Goal: Task Accomplishment & Management: Use online tool/utility

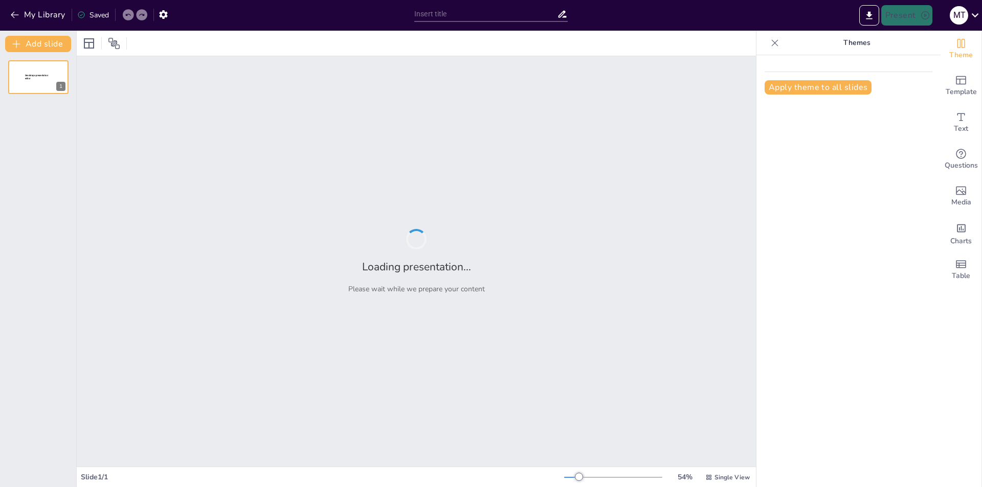
type input "Democracia real o formal?"
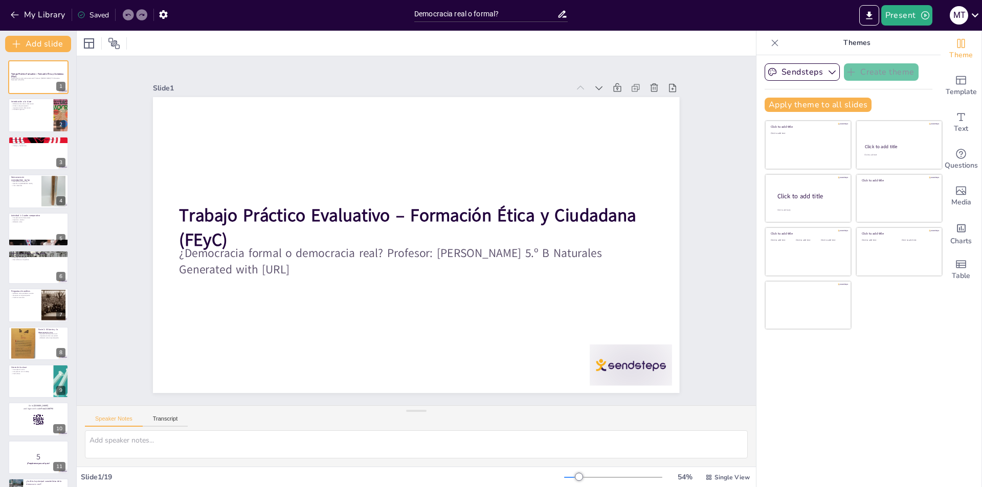
checkbox input "true"
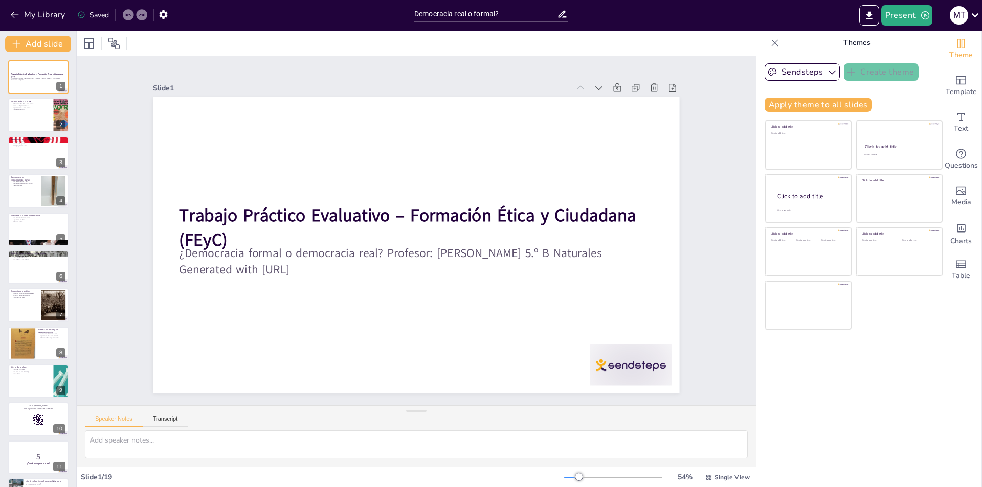
checkbox input "true"
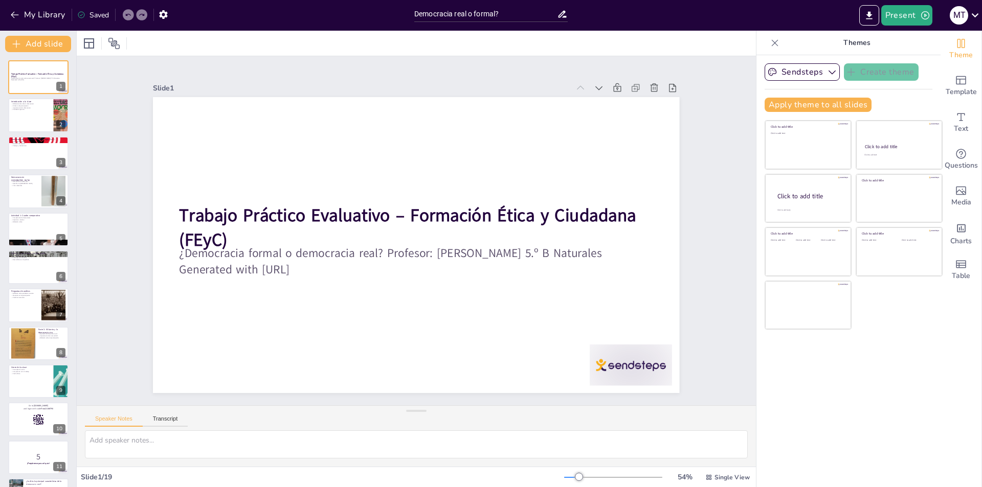
checkbox input "true"
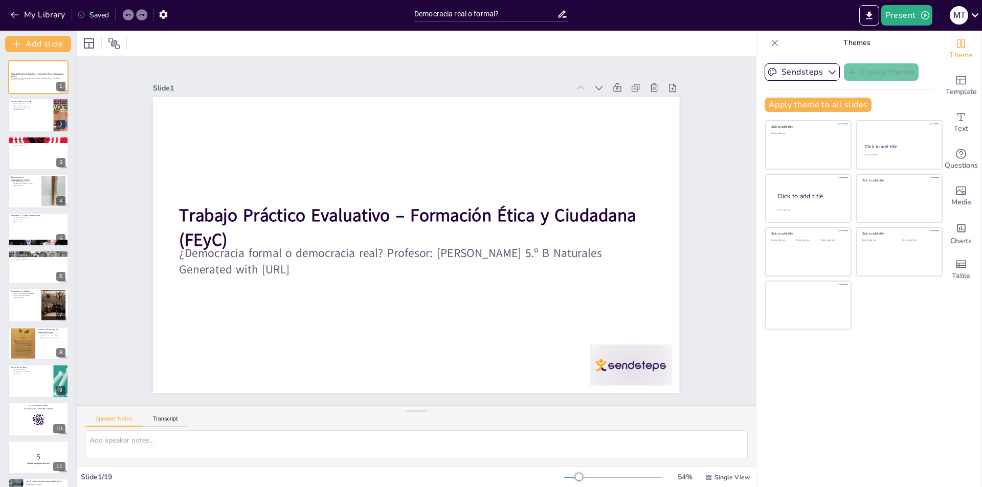
checkbox input "true"
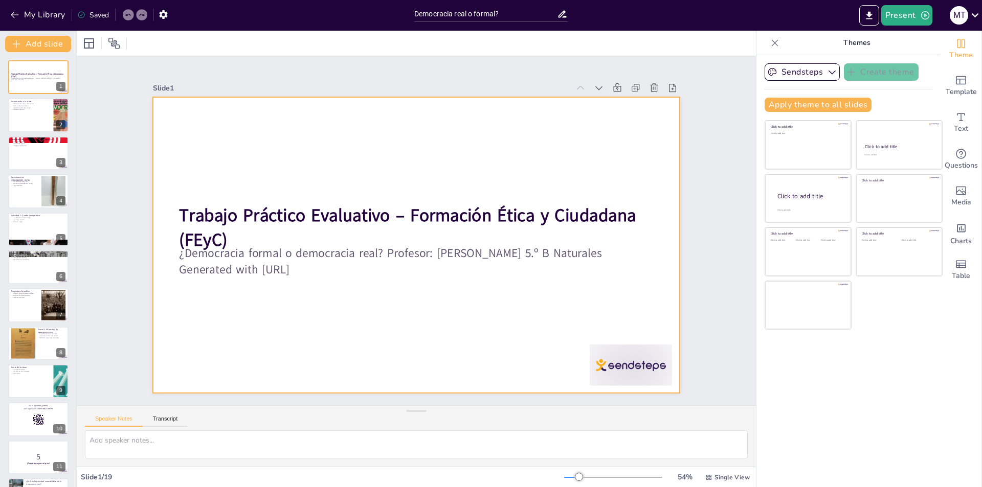
checkbox input "true"
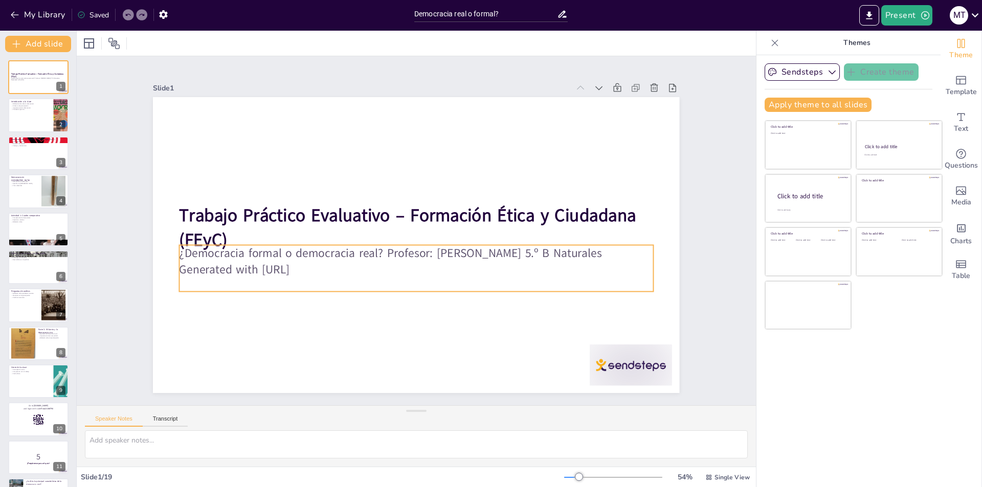
checkbox input "true"
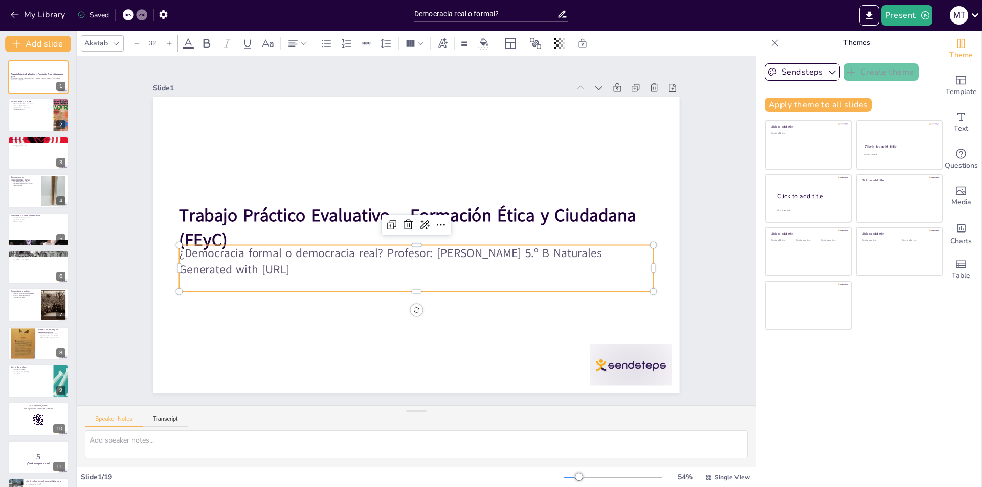
click at [314, 286] on p "Generated with [URL]" at bounding box center [381, 214] width 208 height 439
checkbox input "true"
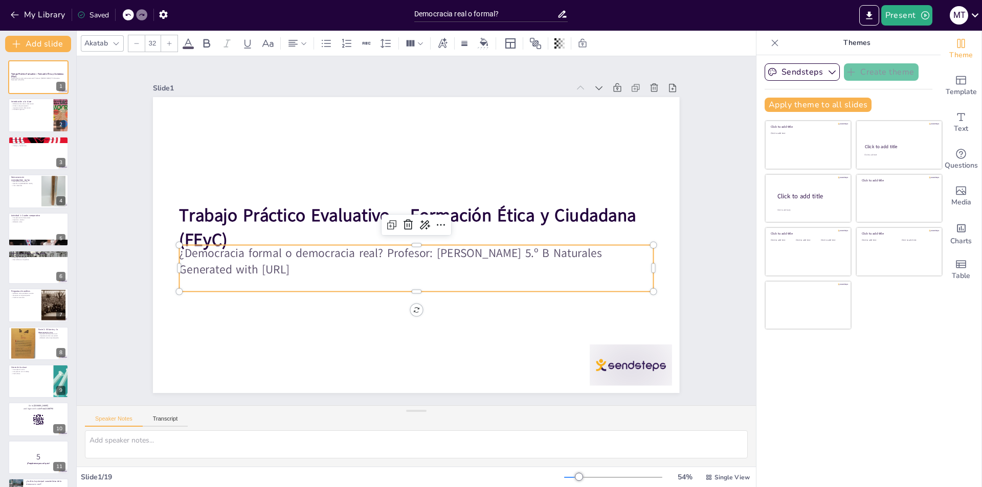
checkbox input "true"
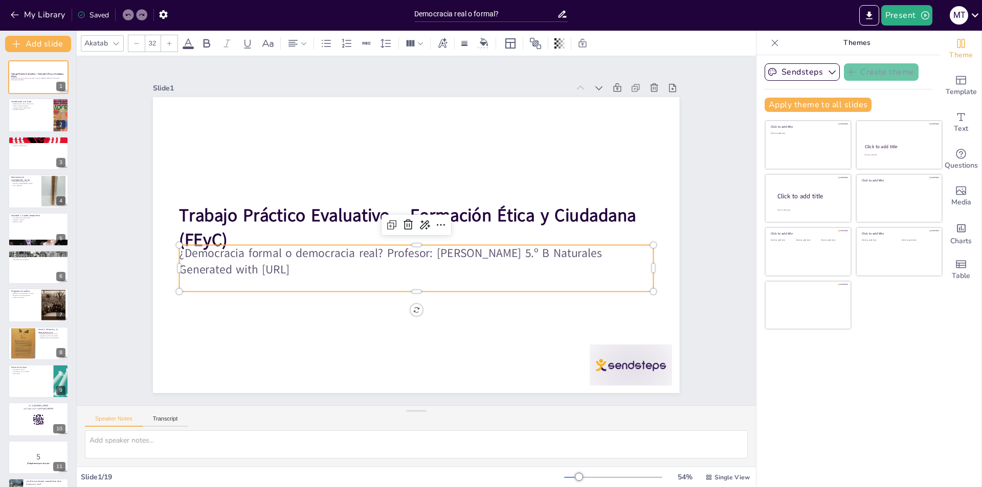
checkbox input "true"
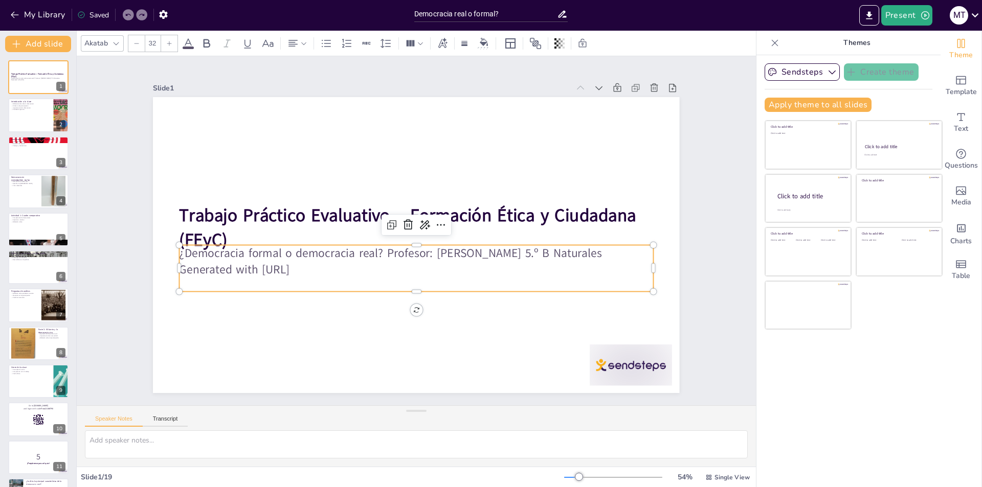
checkbox input "true"
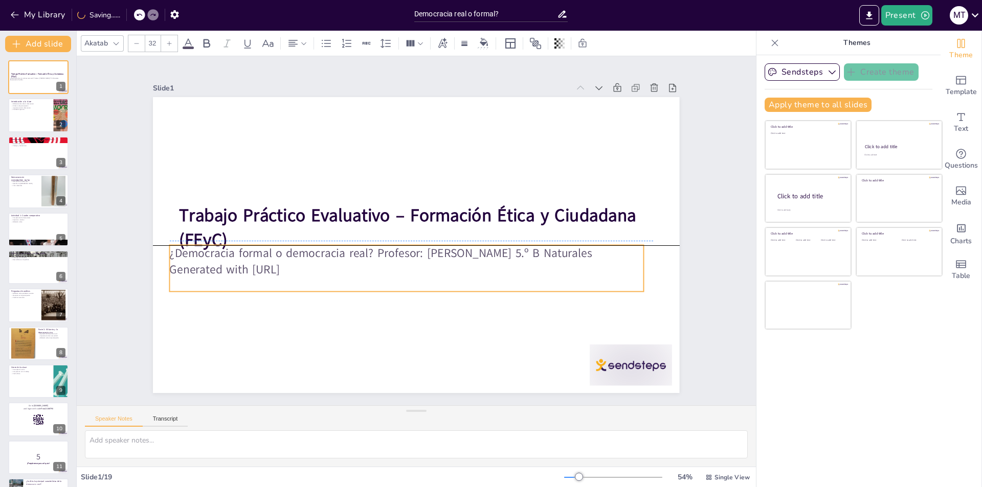
checkbox input "true"
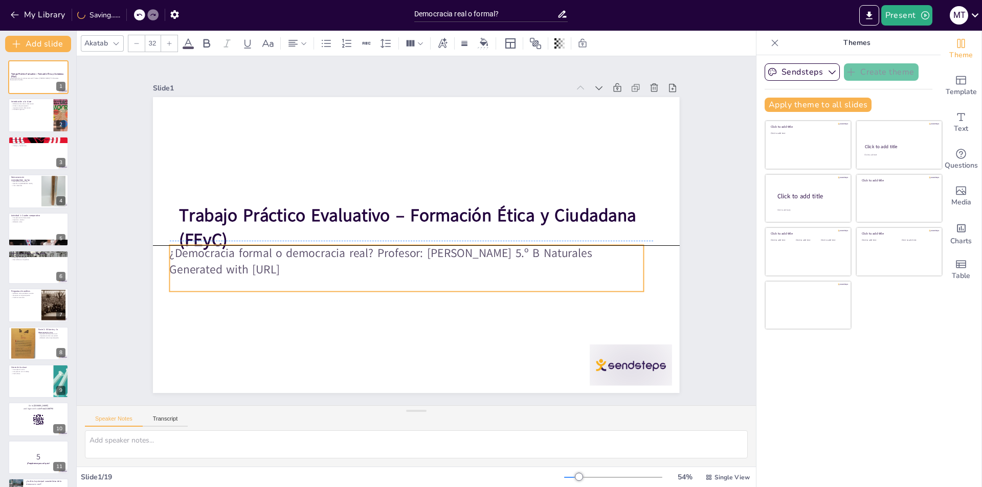
checkbox input "true"
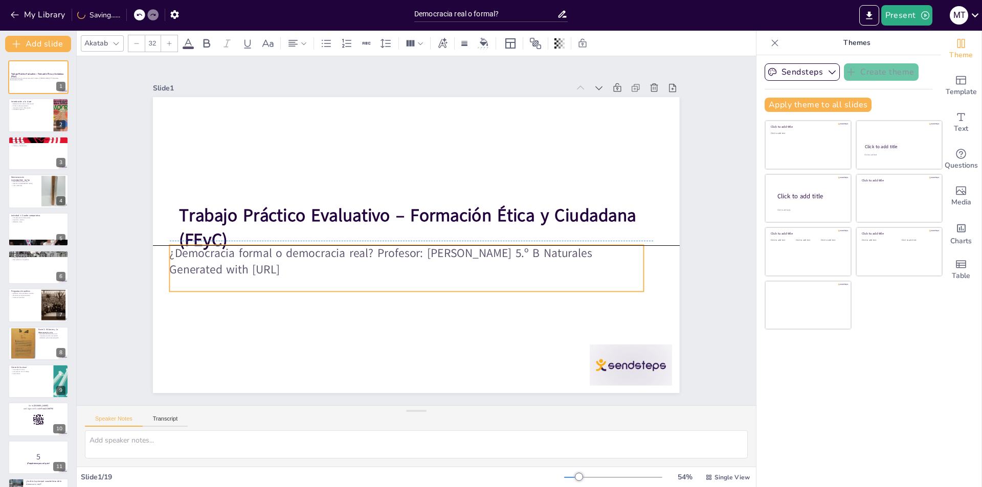
checkbox input "true"
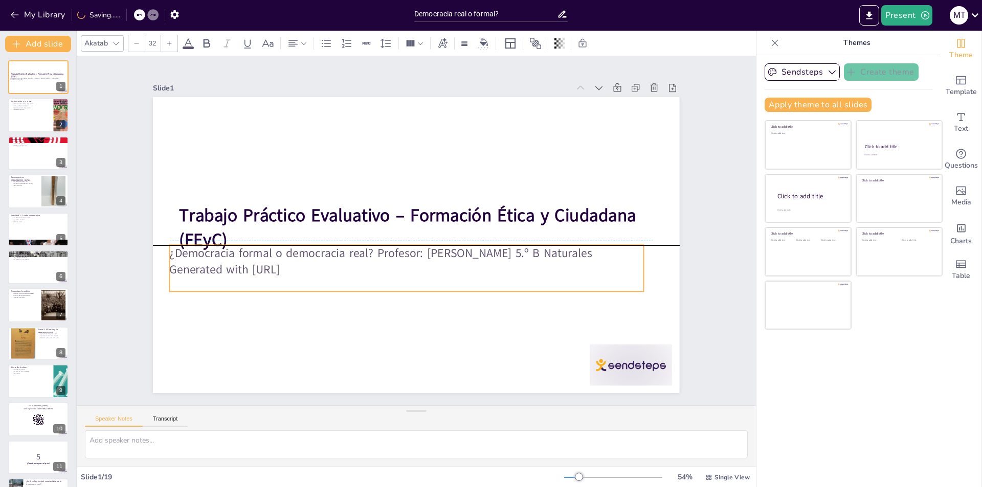
checkbox input "true"
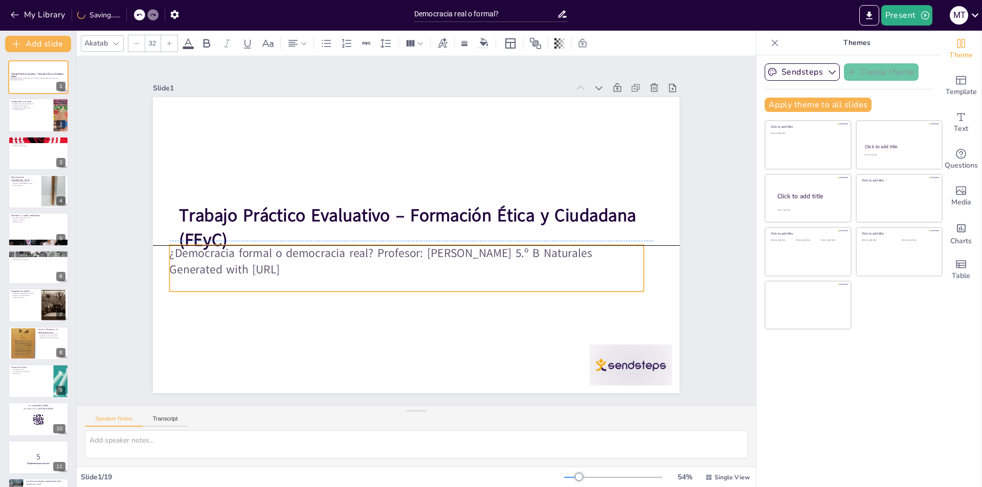
checkbox input "true"
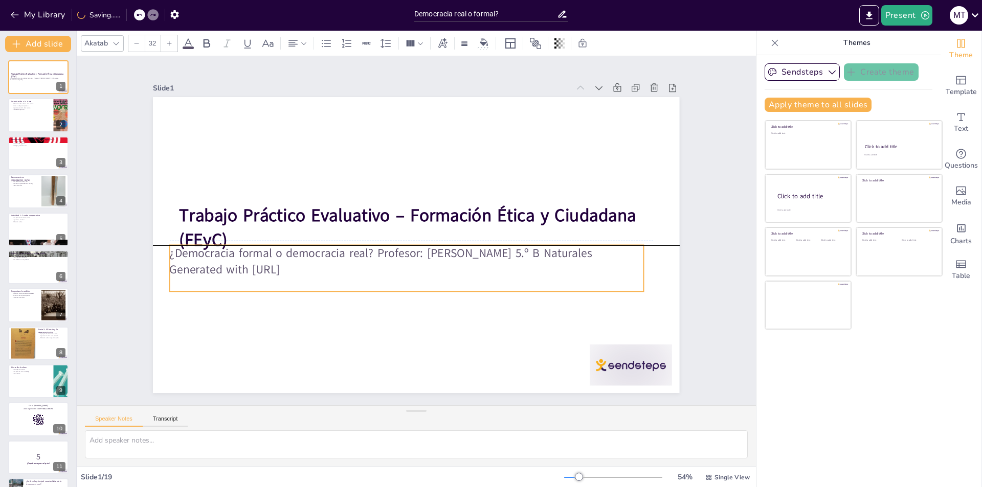
checkbox input "true"
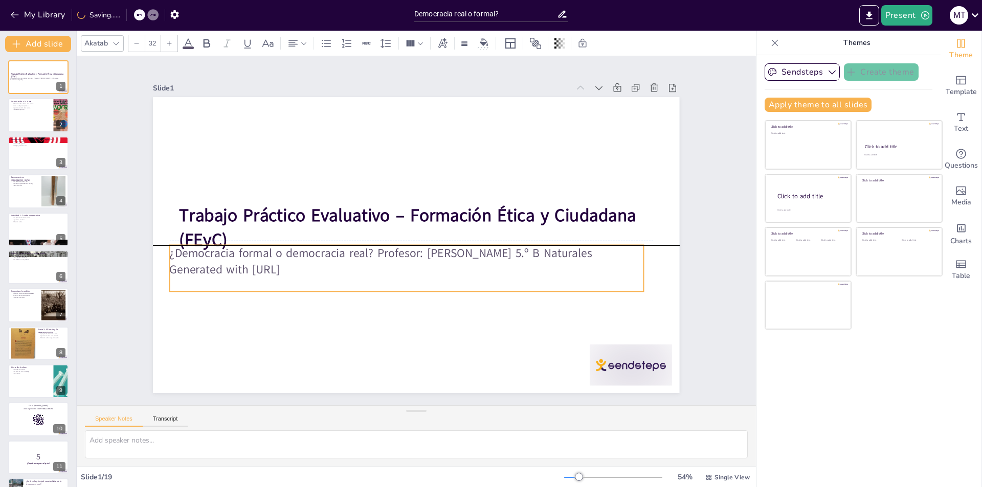
checkbox input "true"
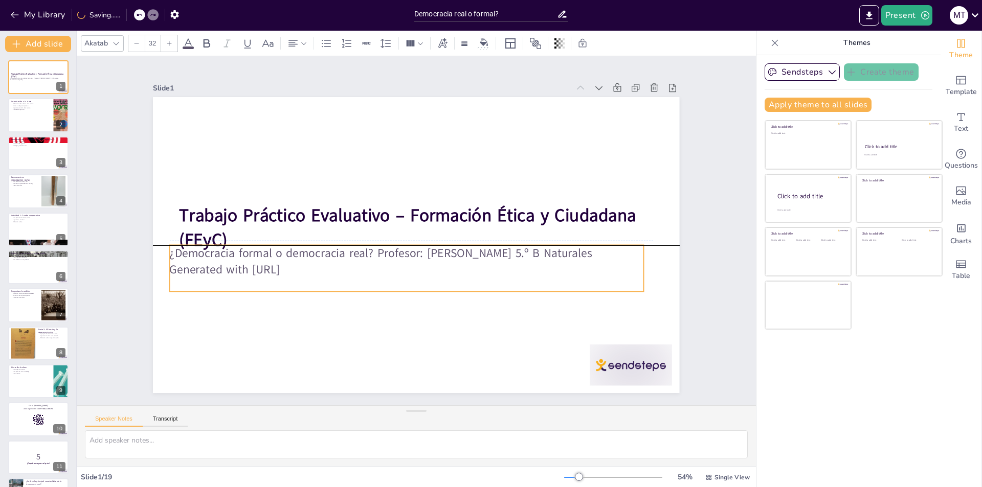
checkbox input "true"
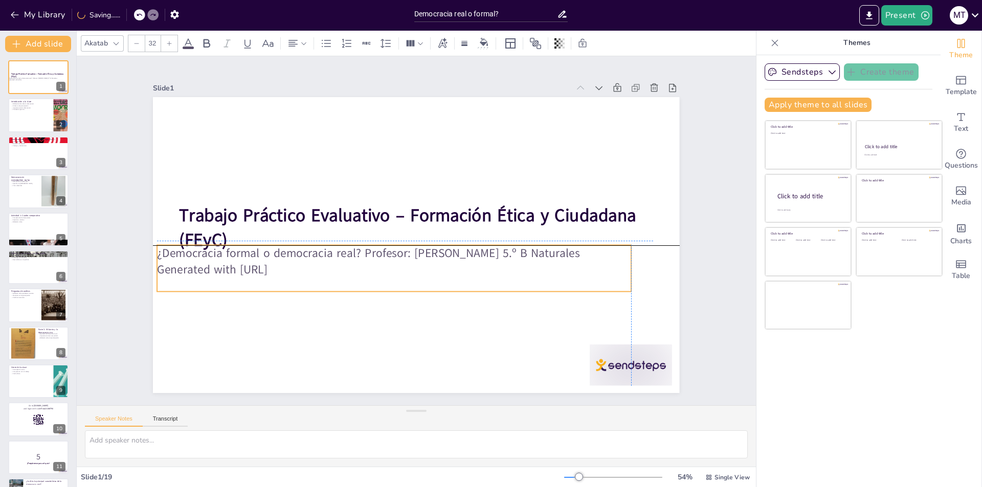
checkbox input "true"
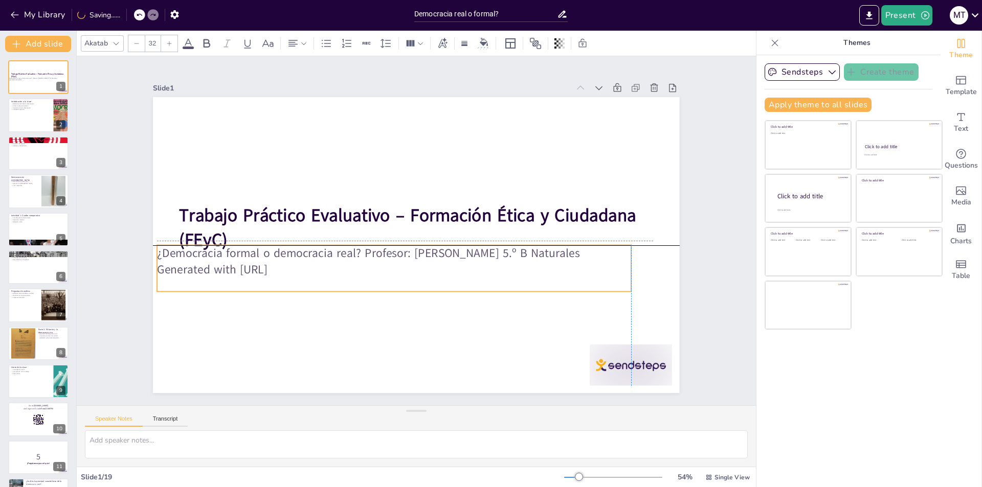
checkbox input "true"
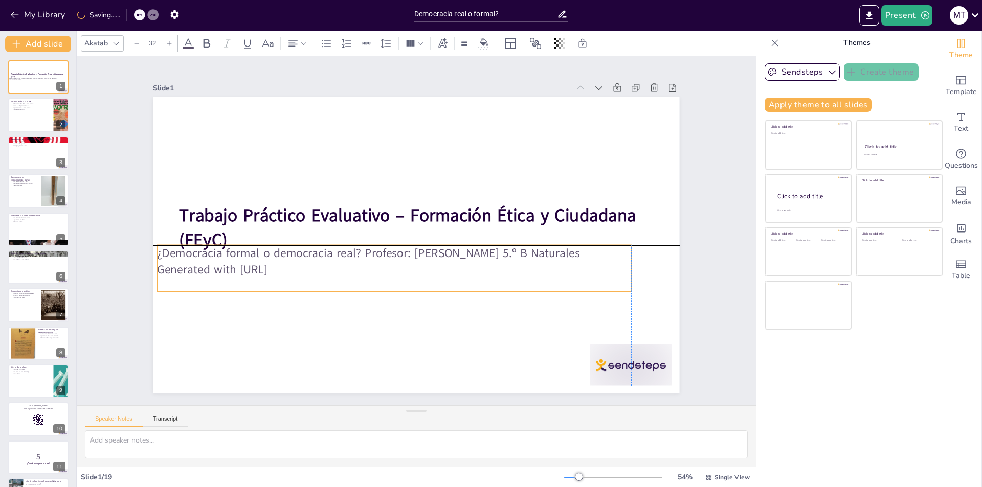
checkbox input "true"
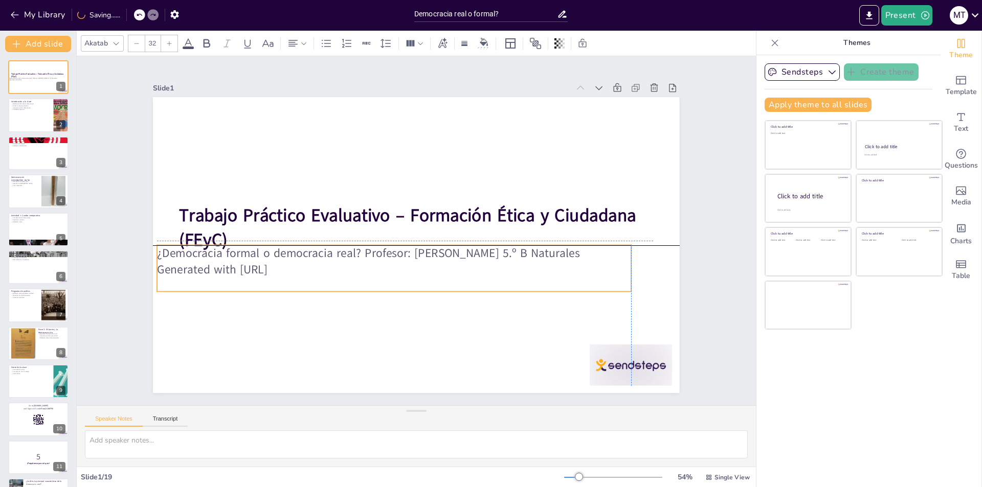
checkbox input "true"
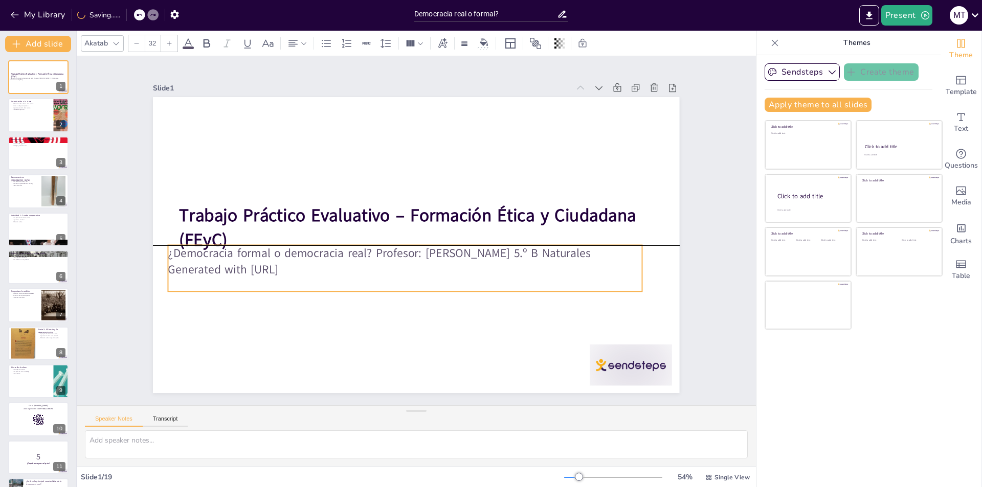
checkbox input "true"
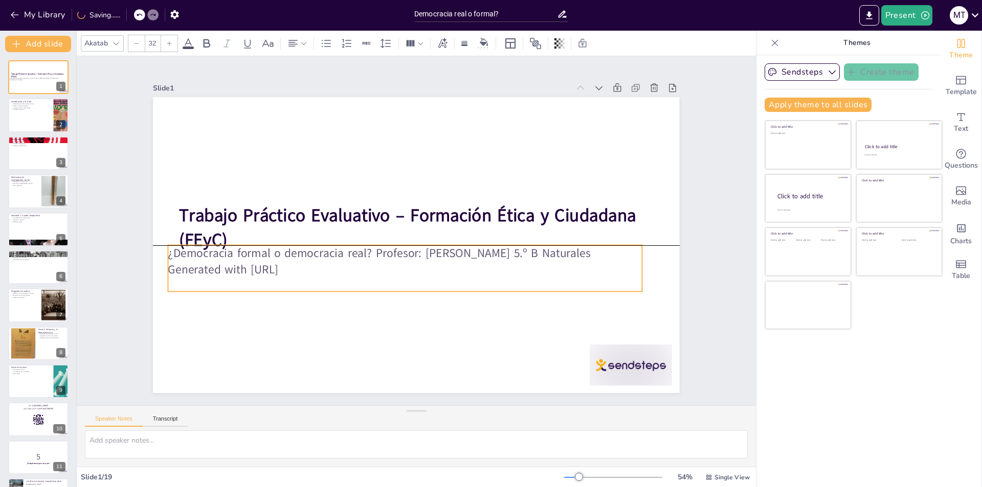
checkbox input "true"
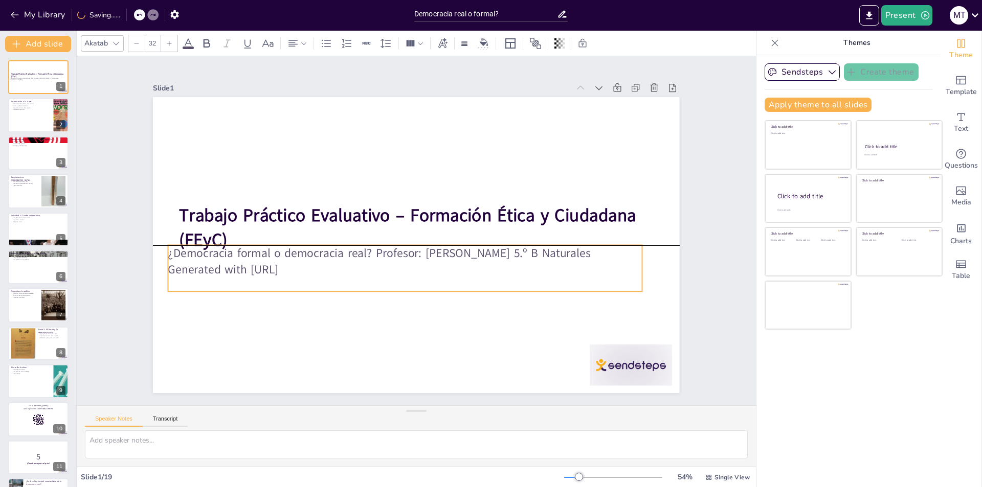
checkbox input "true"
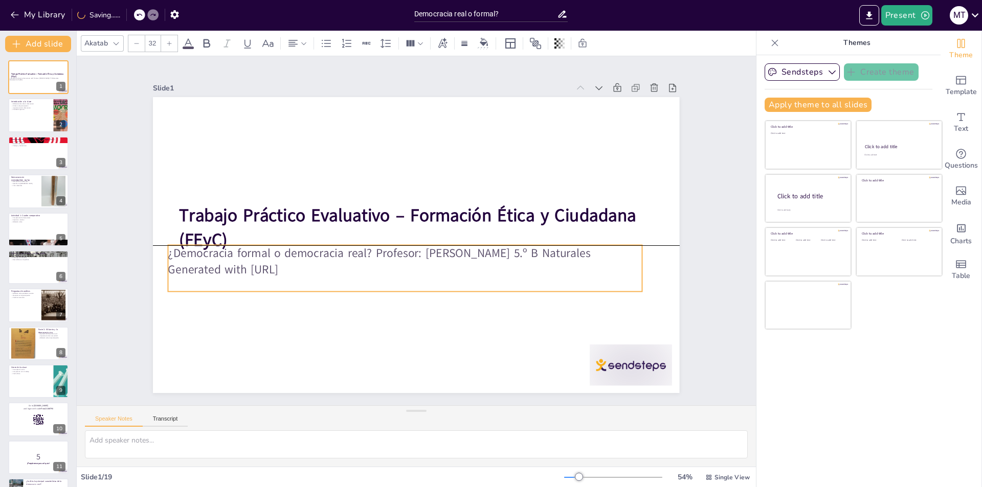
checkbox input "true"
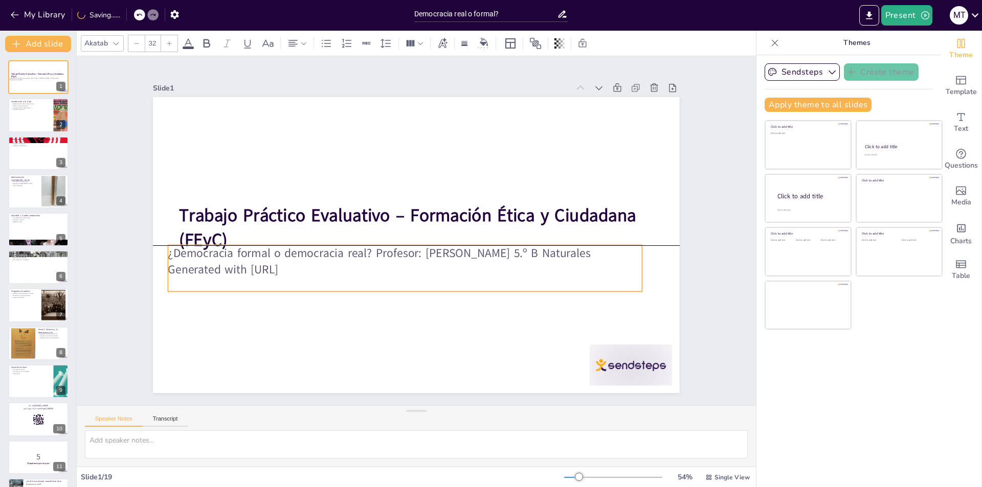
checkbox input "true"
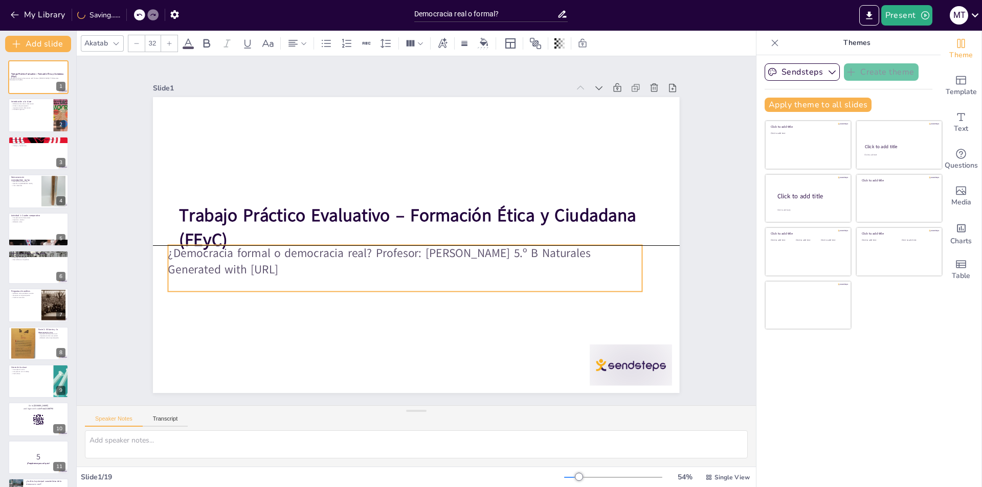
checkbox input "true"
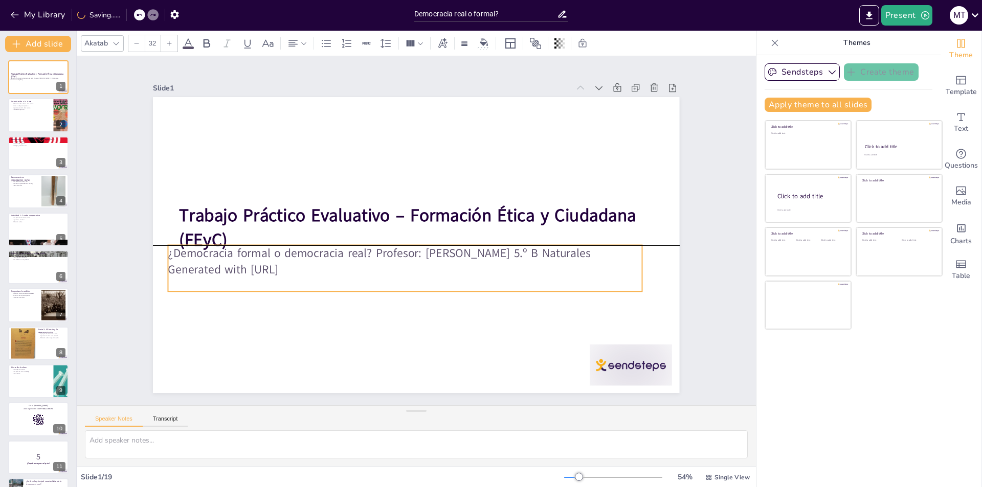
checkbox input "true"
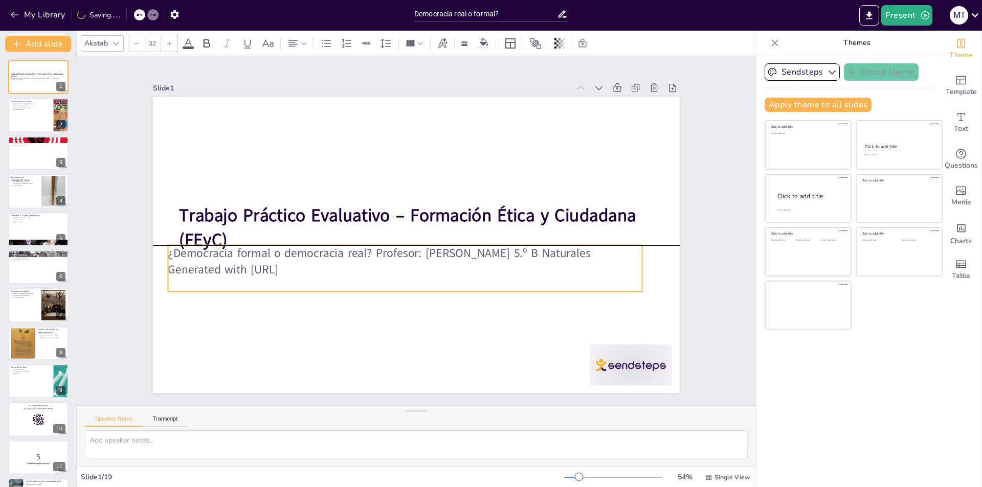
checkbox input "true"
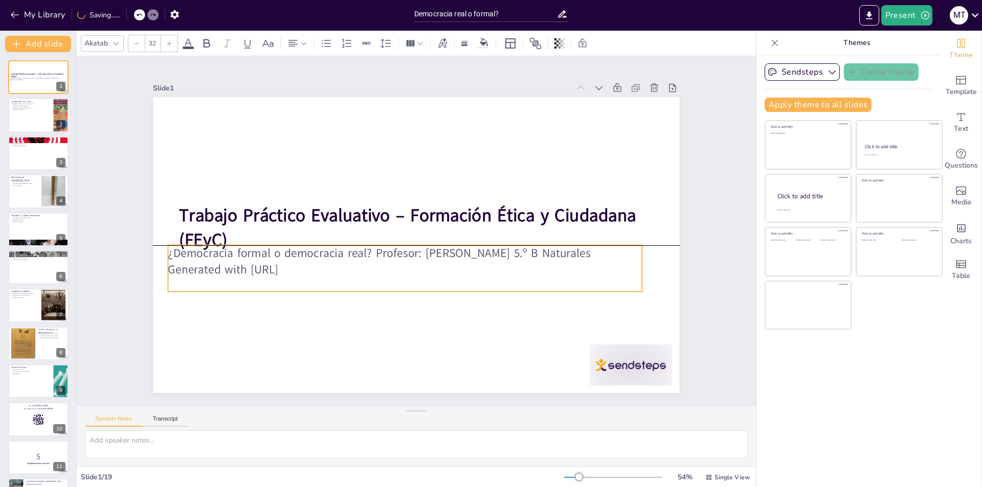
checkbox input "true"
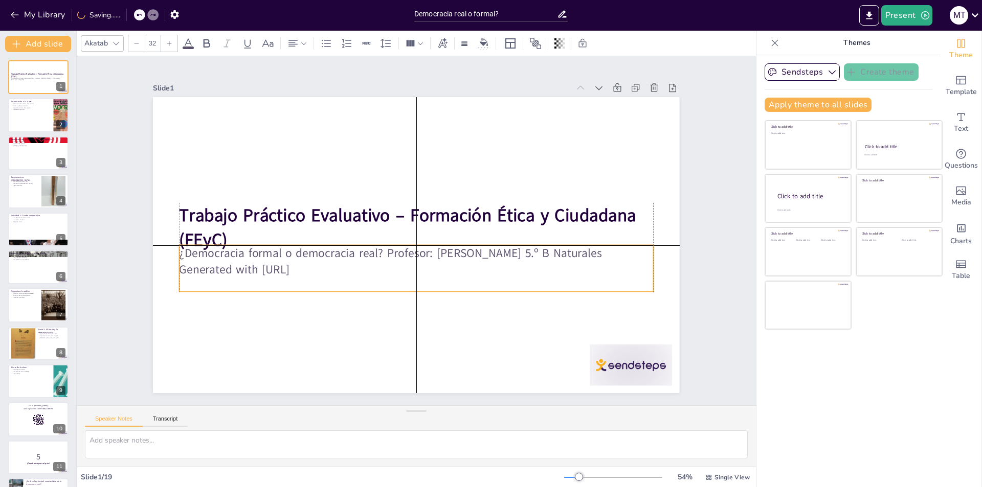
checkbox input "true"
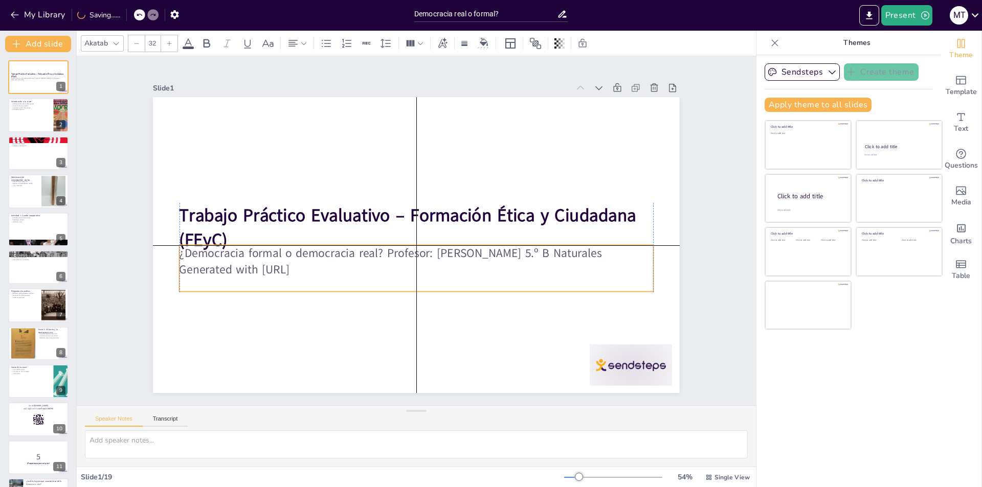
checkbox input "true"
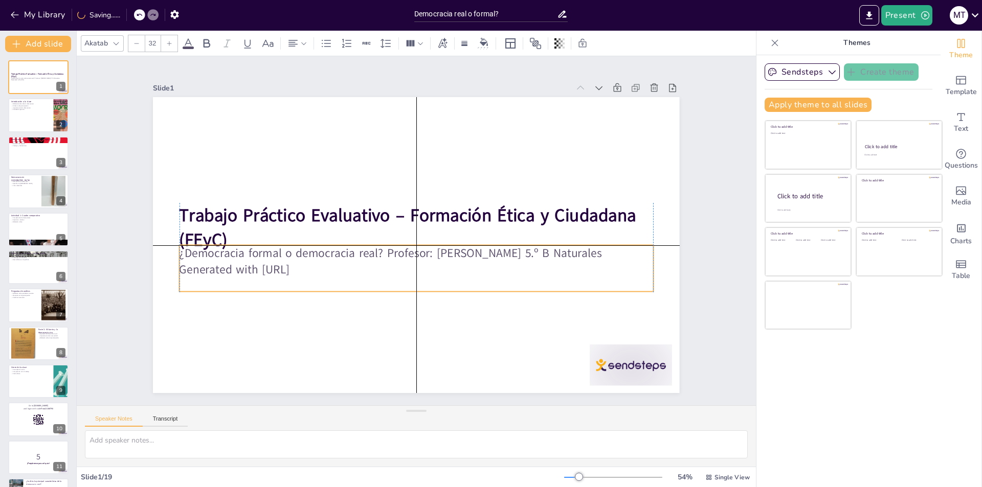
checkbox input "true"
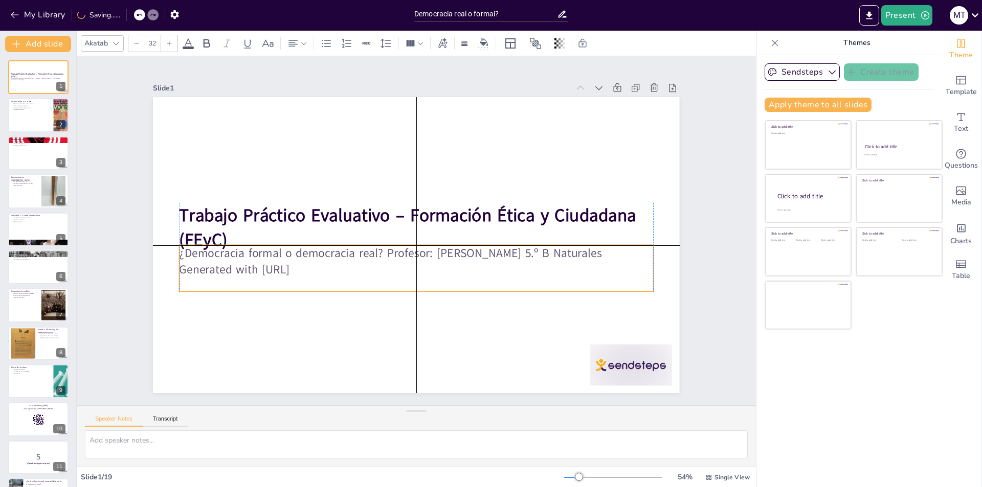
checkbox input "true"
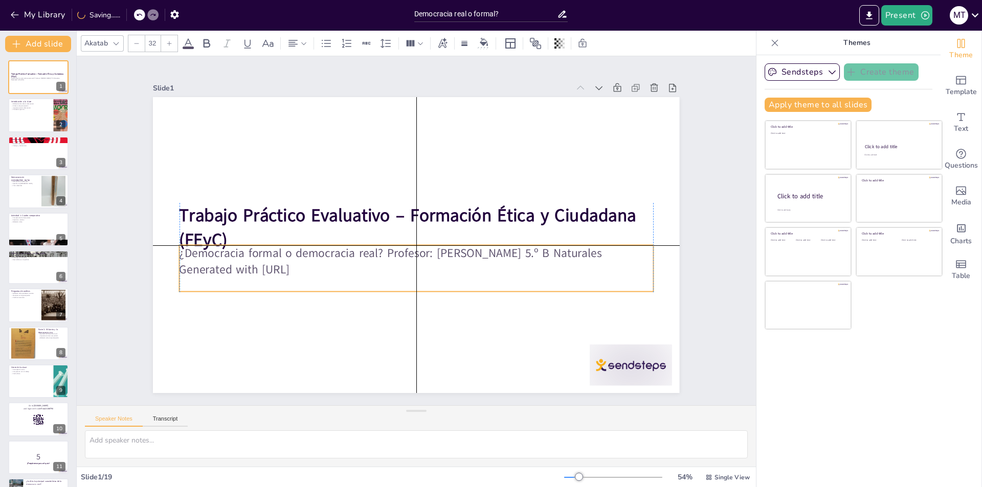
checkbox input "true"
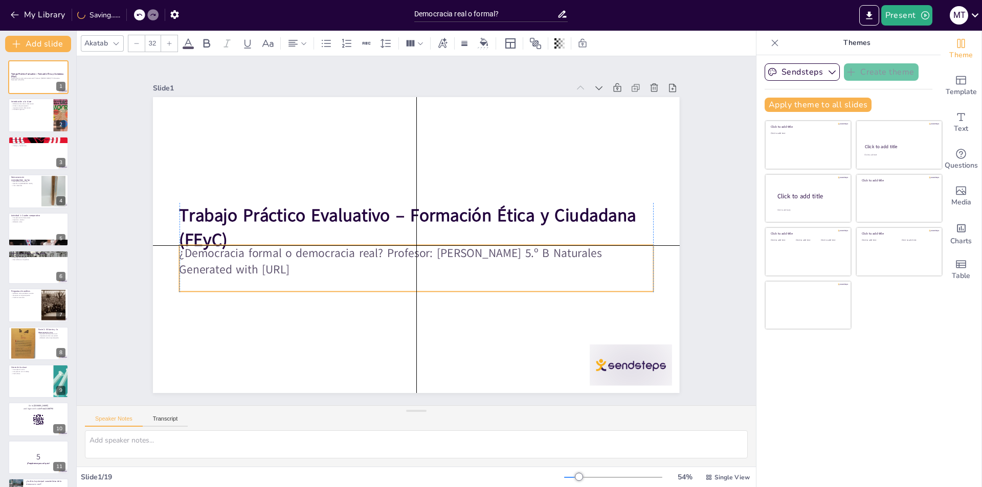
checkbox input "true"
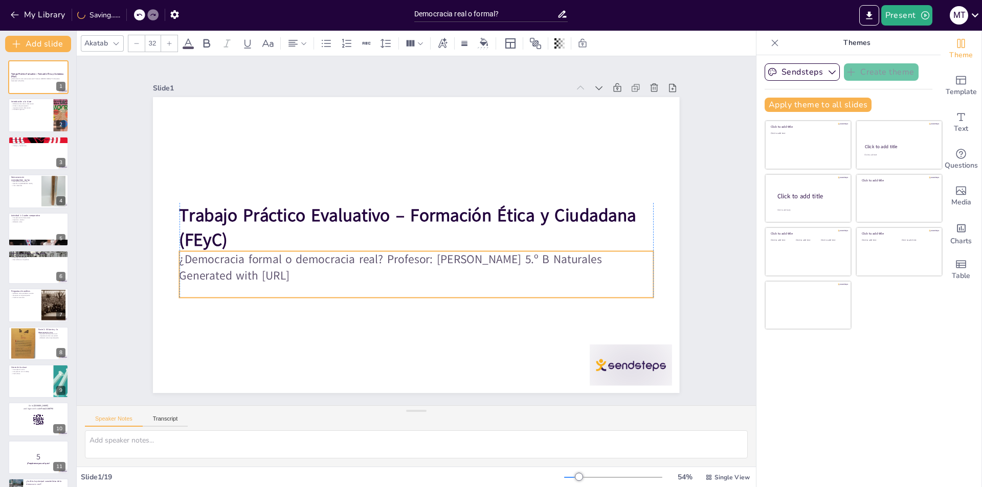
drag, startPoint x: 318, startPoint y: 282, endPoint x: 320, endPoint y: 288, distance: 6.5
click at [320, 288] on p "Generated with [URL]" at bounding box center [375, 212] width 208 height 439
checkbox input "true"
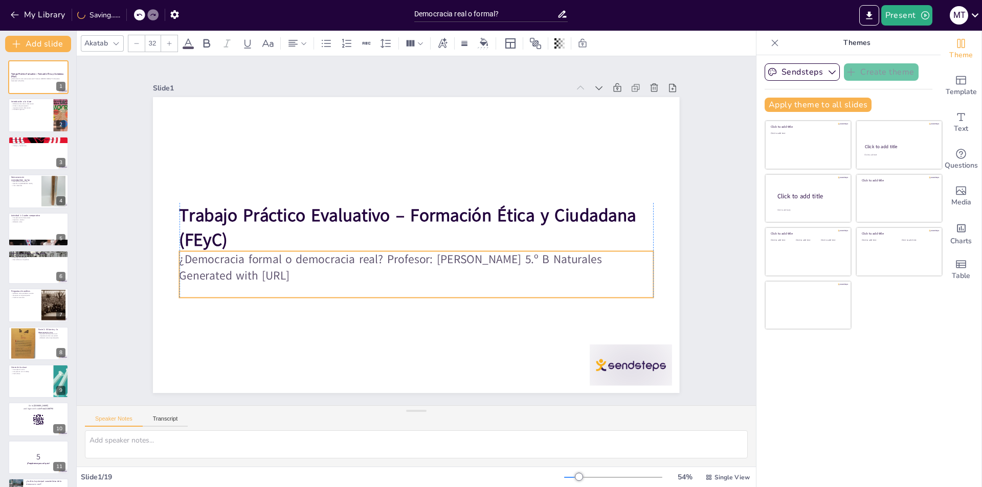
checkbox input "true"
click at [308, 284] on p "Generated with [URL]" at bounding box center [373, 245] width 162 height 456
checkbox input "true"
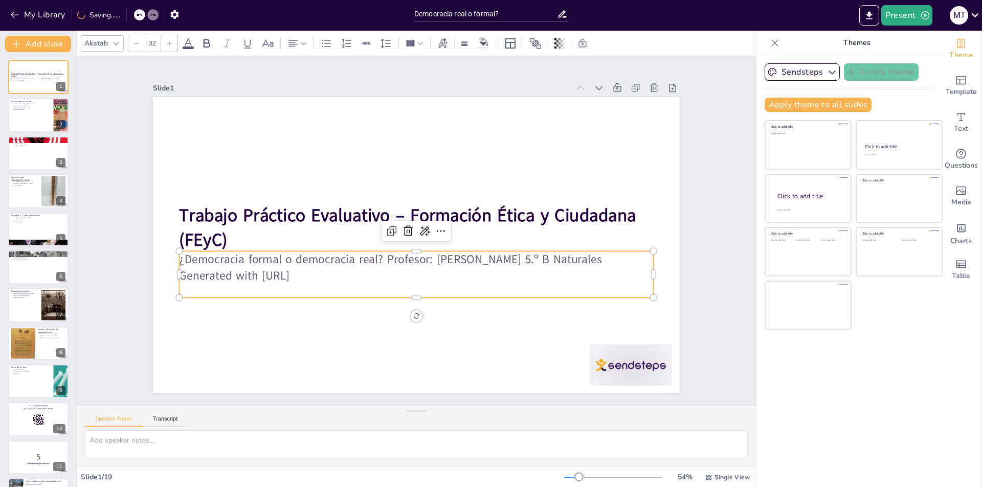
checkbox input "true"
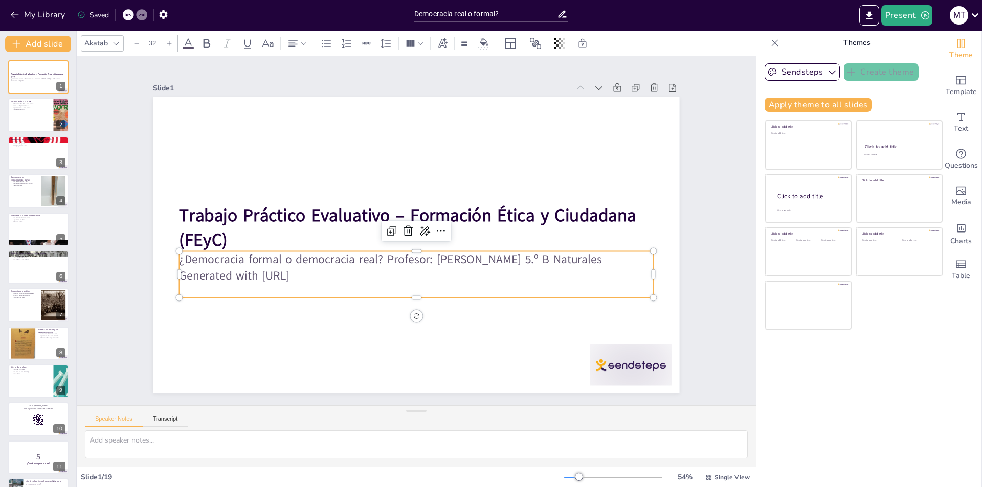
checkbox input "true"
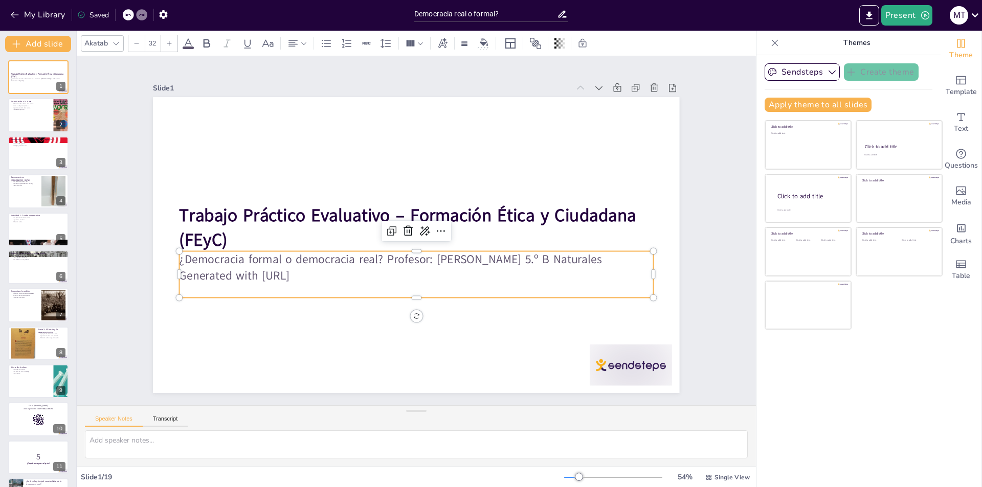
checkbox input "true"
click at [224, 287] on p "Generated with [URL]" at bounding box center [389, 267] width 393 height 291
click at [292, 287] on p "Generated with [URL]" at bounding box center [373, 217] width 162 height 456
click at [257, 287] on p "Generated with [URL]" at bounding box center [382, 260] width 329 height 363
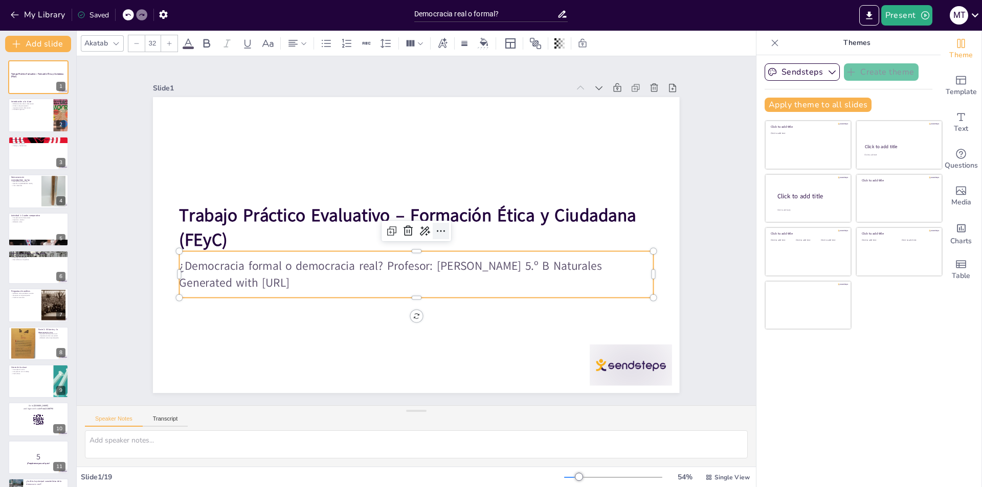
click at [436, 228] on icon at bounding box center [441, 231] width 12 height 12
click at [418, 247] on icon at bounding box center [411, 254] width 14 height 14
click at [324, 284] on p "Generated with [URL]" at bounding box center [377, 196] width 329 height 363
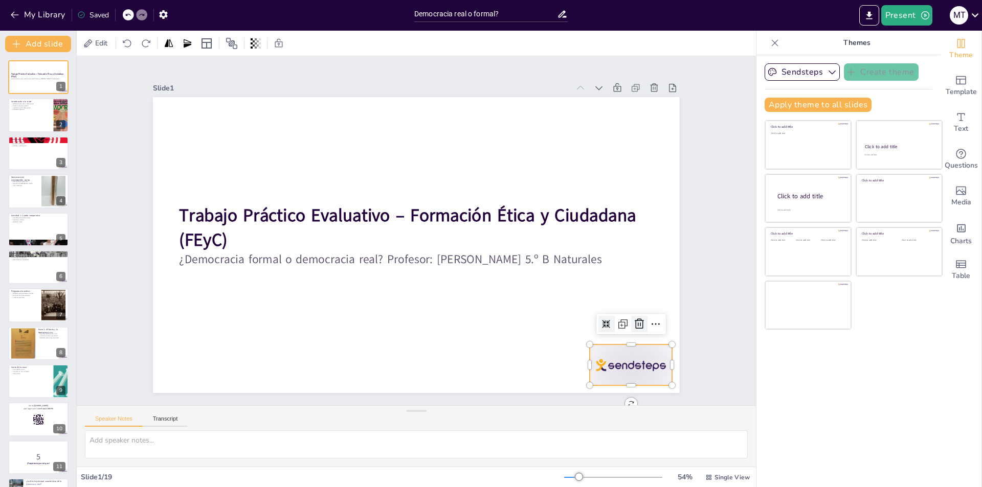
click at [590, 399] on icon at bounding box center [582, 407] width 16 height 16
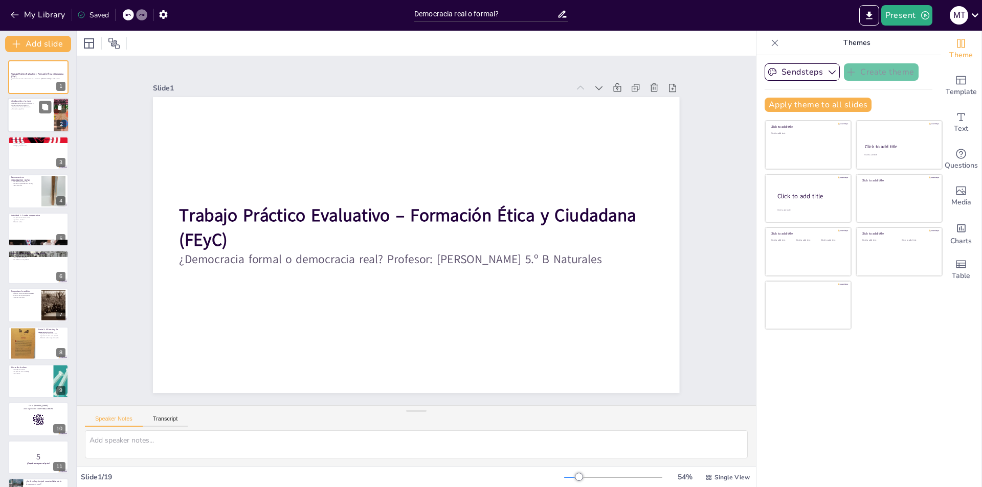
click at [13, 106] on p "Importancia de la democracia" at bounding box center [31, 107] width 40 height 2
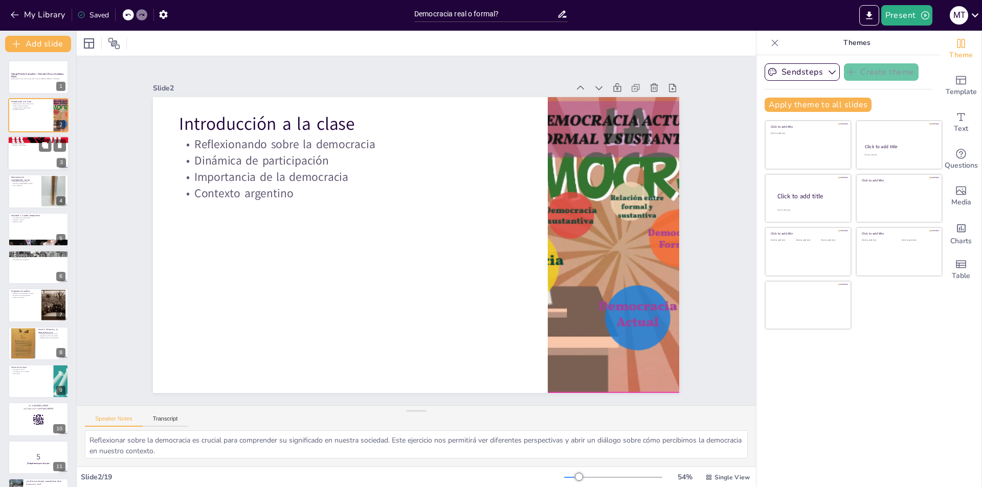
click at [16, 143] on p "Exclusión de grupos" at bounding box center [38, 144] width 55 height 2
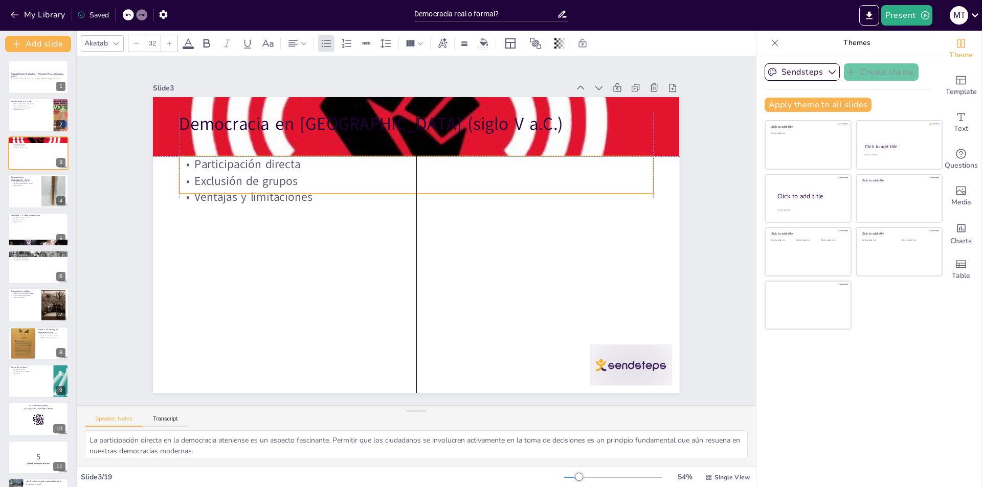
drag, startPoint x: 233, startPoint y: 138, endPoint x: 234, endPoint y: 162, distance: 24.1
click at [234, 188] on p "Participación directa" at bounding box center [390, 291] width 440 height 207
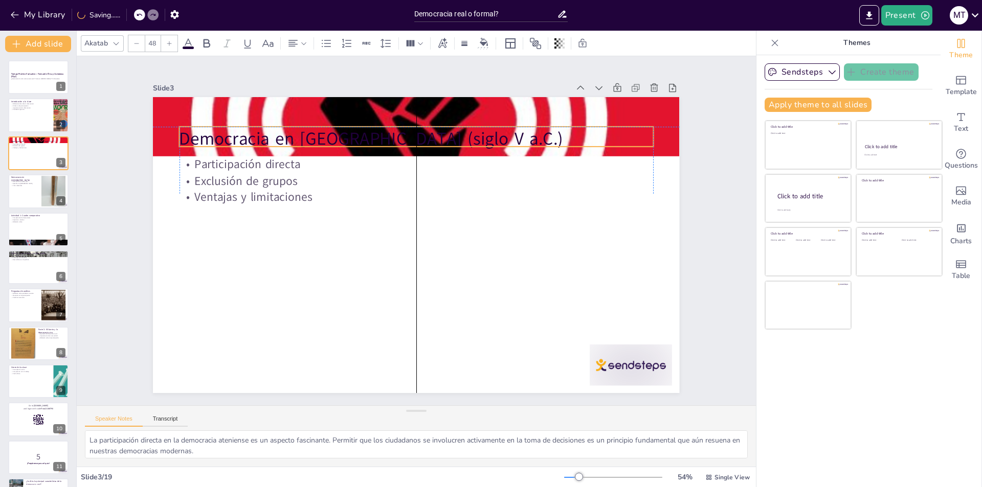
drag, startPoint x: 240, startPoint y: 124, endPoint x: 242, endPoint y: 140, distance: 16.5
click at [470, 140] on p "Democracia en [GEOGRAPHIC_DATA] (siglo V a.C.)" at bounding box center [507, 240] width 74 height 473
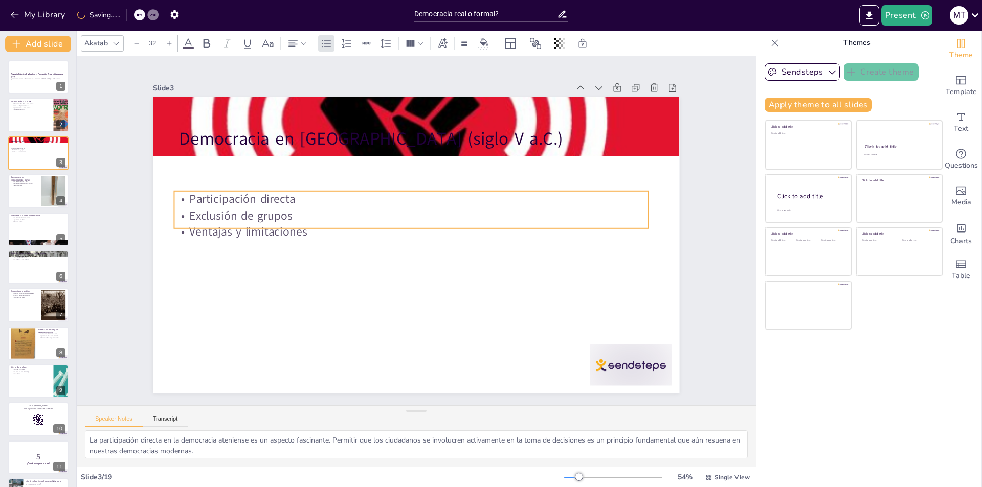
drag, startPoint x: 232, startPoint y: 164, endPoint x: 227, endPoint y: 198, distance: 35.1
click at [440, 198] on p "Participación directa" at bounding box center [448, 225] width 16 height 473
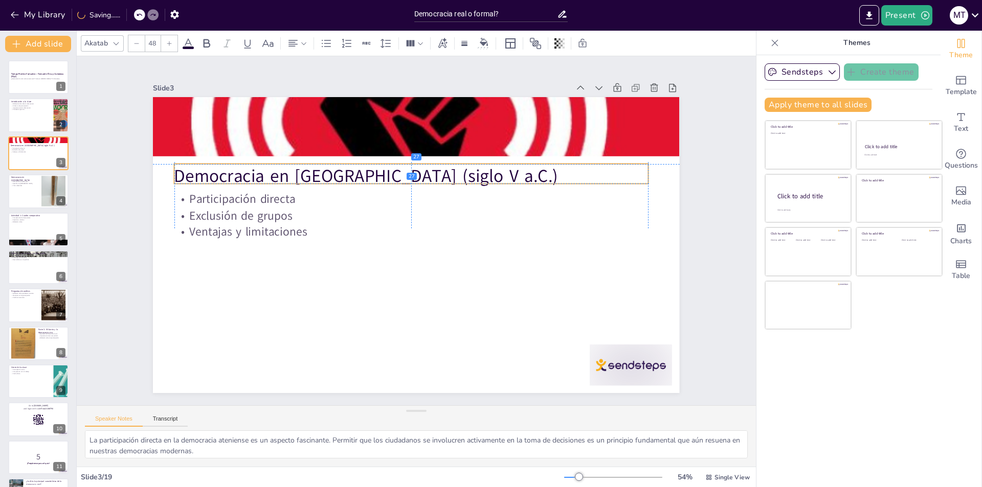
drag, startPoint x: 242, startPoint y: 139, endPoint x: 237, endPoint y: 174, distance: 35.6
click at [237, 174] on p "Democracia en [GEOGRAPHIC_DATA] (siglo V a.C.)" at bounding box center [383, 274] width 369 height 335
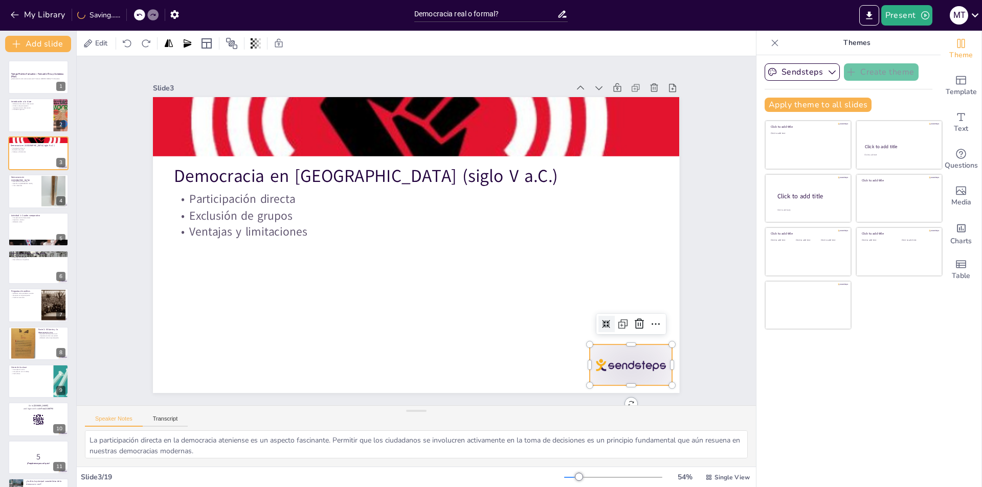
click at [416, 436] on div at bounding box center [380, 482] width 71 height 92
click at [199, 144] on icon at bounding box center [193, 137] width 12 height 12
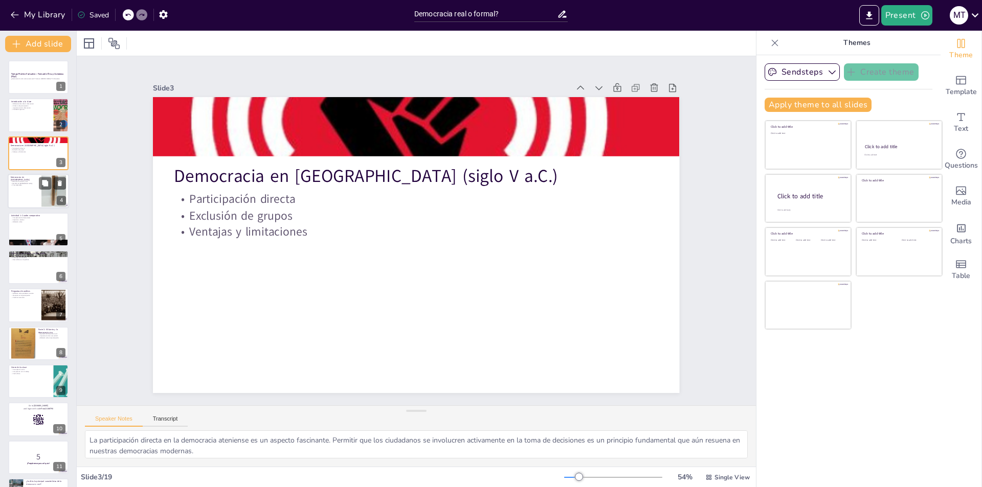
click at [20, 191] on div at bounding box center [38, 191] width 61 height 35
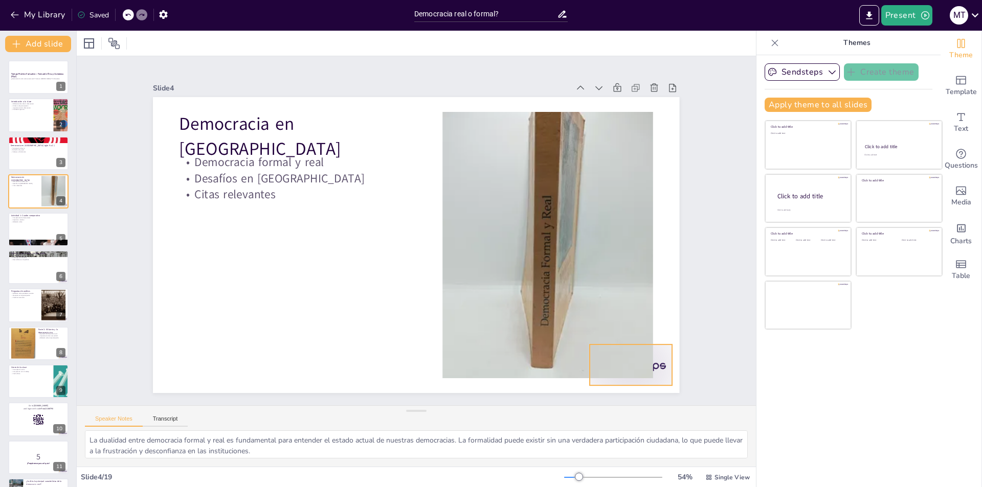
click at [604, 405] on div at bounding box center [558, 440] width 92 height 71
click at [378, 461] on icon at bounding box center [371, 468] width 14 height 14
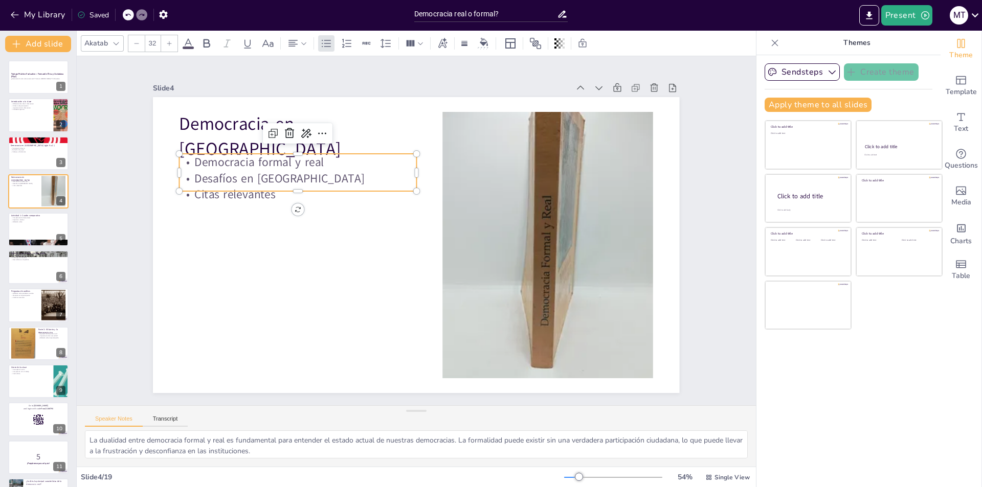
click at [322, 194] on p "Citas relevantes" at bounding box center [388, 110] width 133 height 213
click at [419, 193] on p "Citas relevantes" at bounding box center [439, 109] width 41 height 237
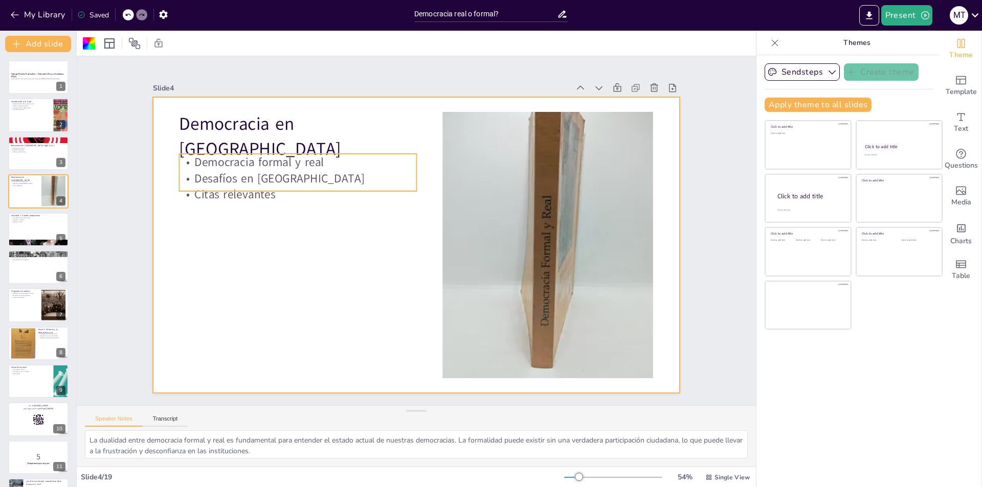
click at [434, 181] on p "Desafíos en [GEOGRAPHIC_DATA]" at bounding box center [545, 230] width 223 height 111
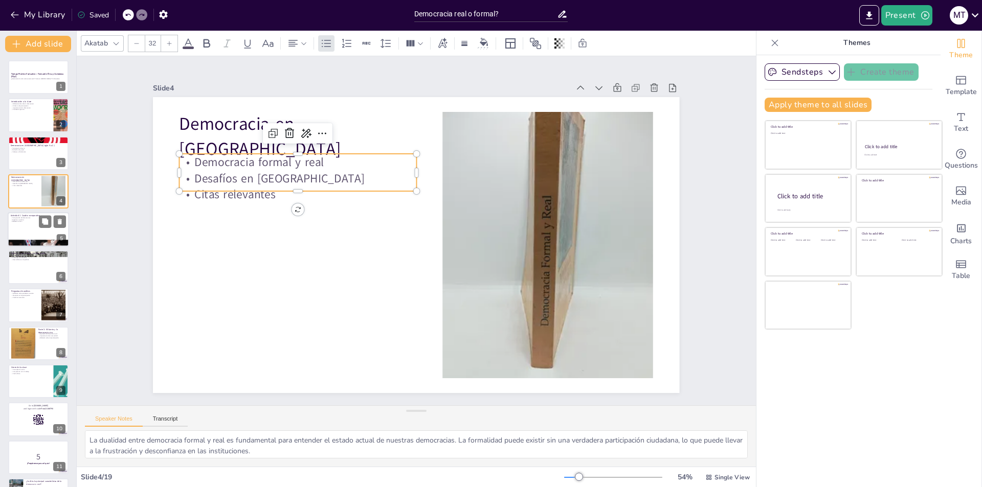
click at [22, 227] on div at bounding box center [38, 229] width 61 height 35
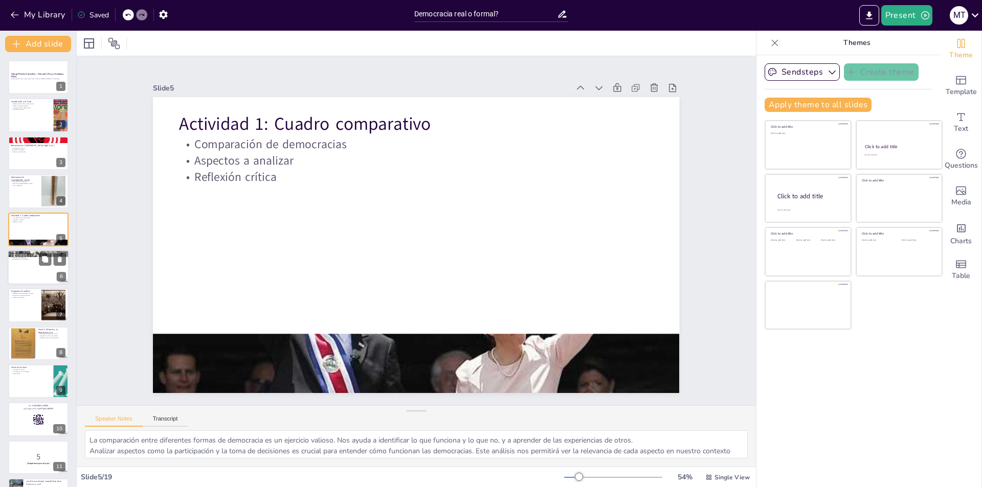
click at [35, 271] on div at bounding box center [38, 267] width 61 height 35
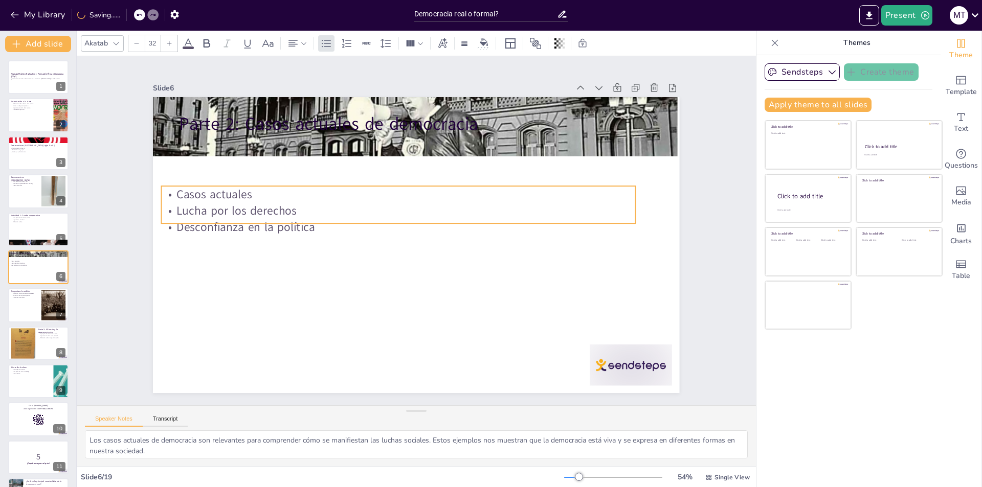
drag, startPoint x: 212, startPoint y: 147, endPoint x: 197, endPoint y: 196, distance: 50.8
click at [195, 197] on p "Casos actuales" at bounding box center [422, 271] width 456 height 162
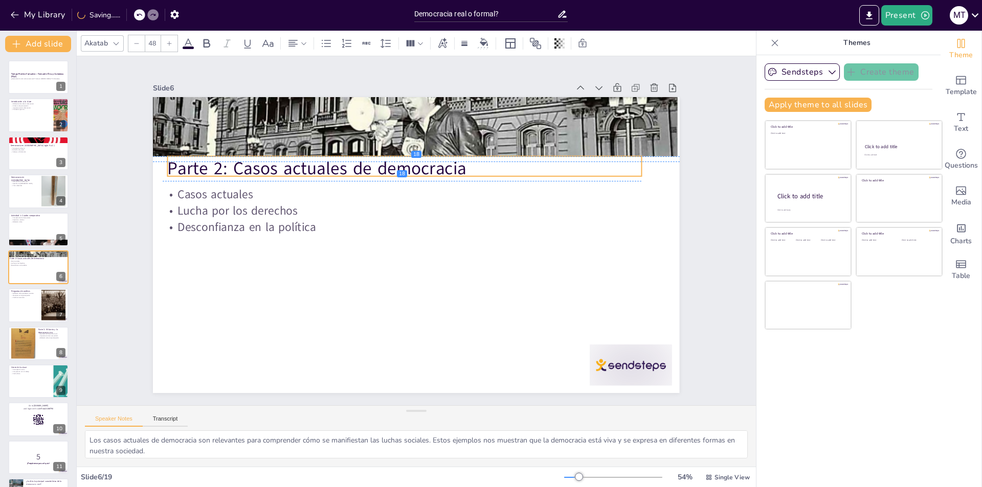
drag, startPoint x: 250, startPoint y: 121, endPoint x: 238, endPoint y: 167, distance: 47.5
click at [342, 167] on p "Parte 2: Casos actuales de democracia" at bounding box center [354, 242] width 25 height 473
click at [209, 289] on div at bounding box center [163, 249] width 90 height 82
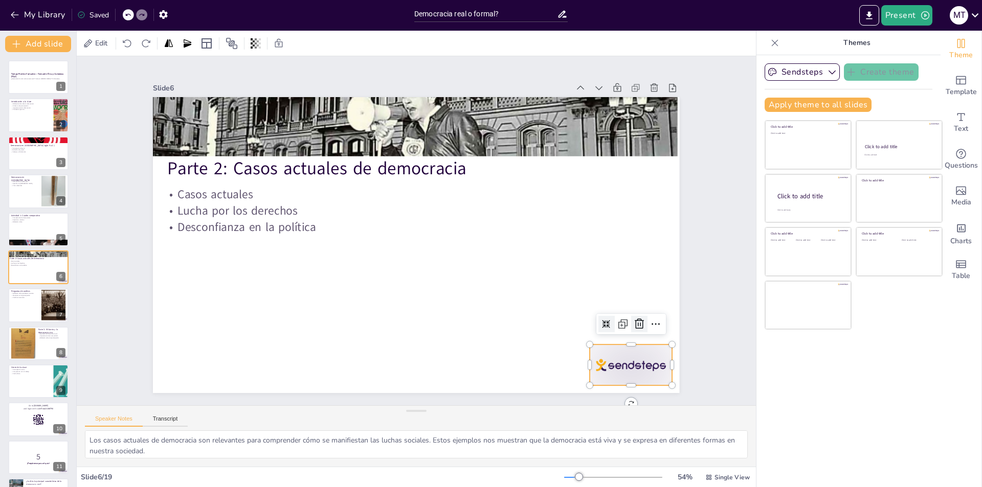
click at [643, 184] on icon at bounding box center [651, 175] width 17 height 17
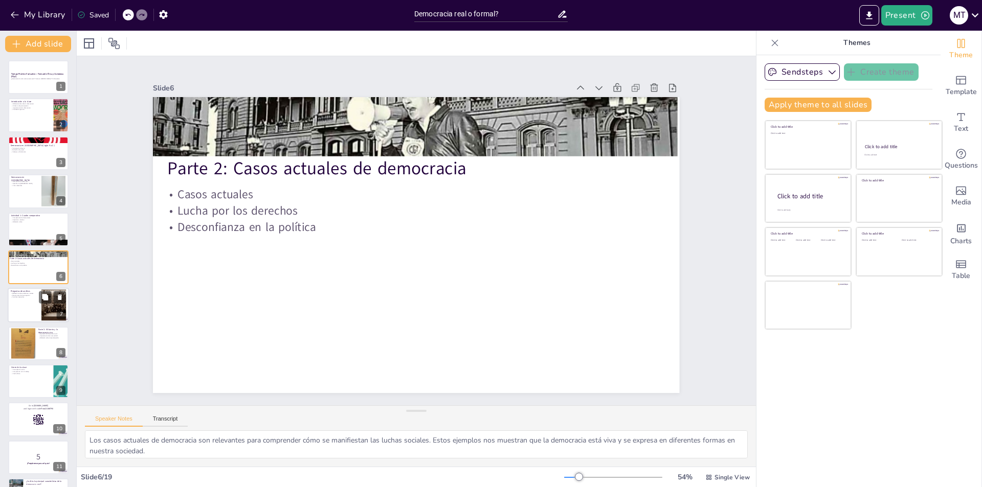
click at [18, 310] on div at bounding box center [38, 305] width 61 height 35
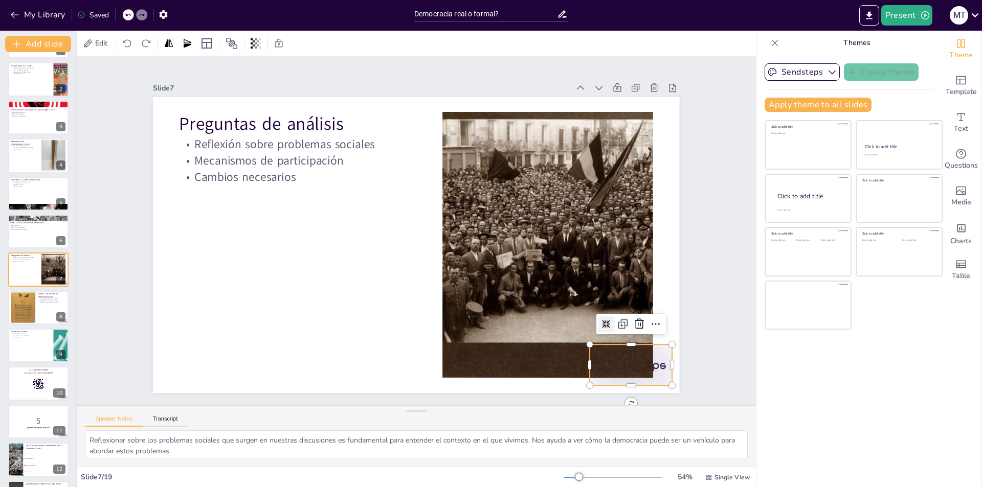
click at [358, 424] on div at bounding box center [329, 468] width 57 height 89
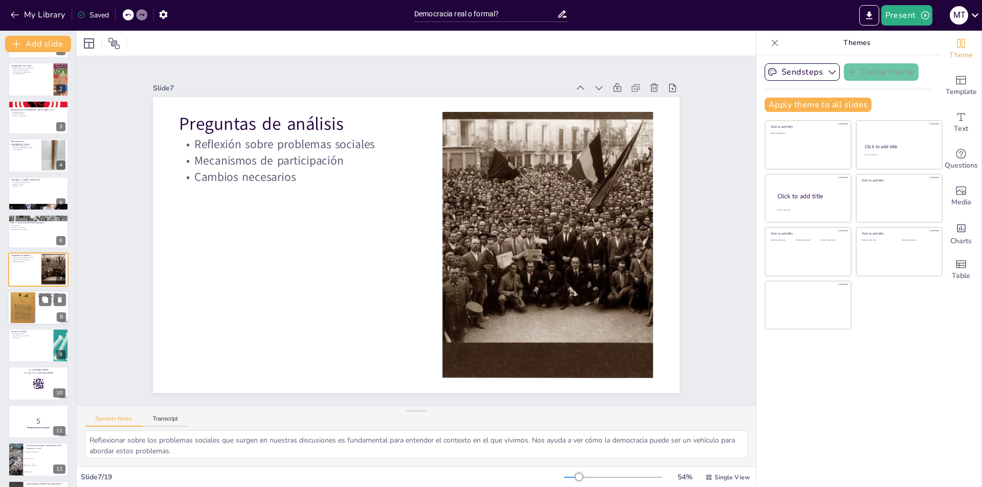
click at [25, 312] on div at bounding box center [23, 307] width 38 height 31
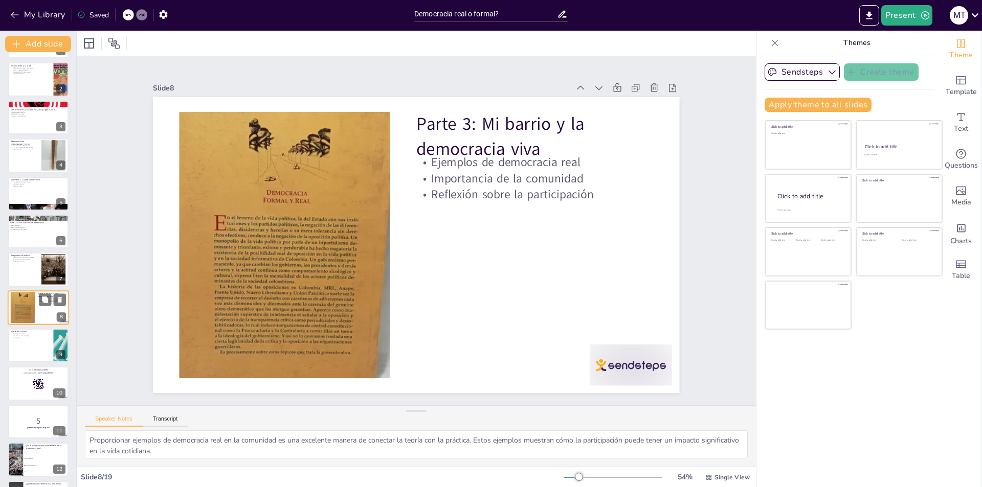
scroll to position [74, 0]
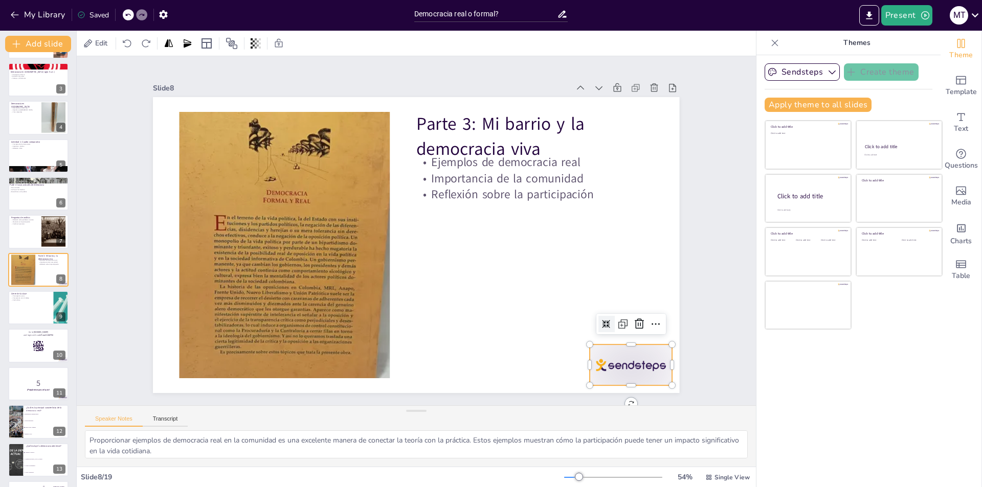
click at [617, 325] on div at bounding box center [662, 292] width 91 height 64
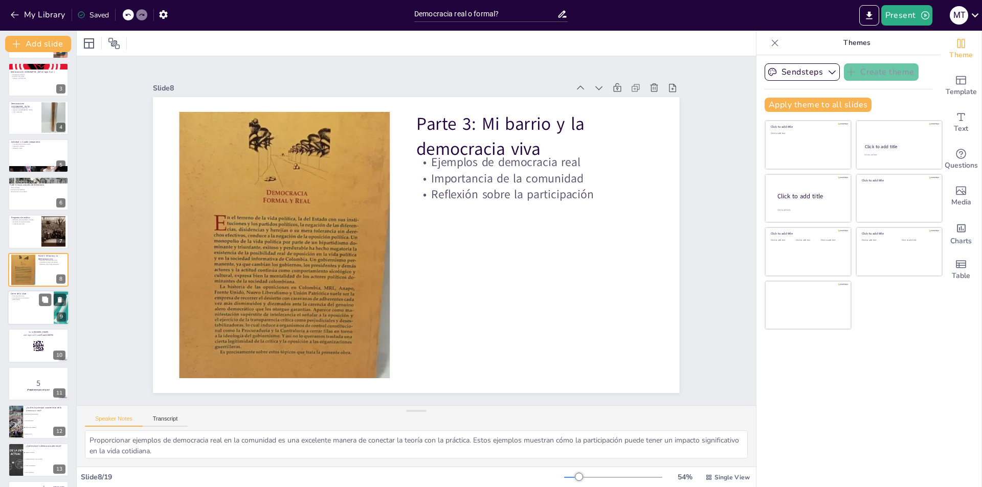
click at [19, 305] on div at bounding box center [38, 307] width 61 height 35
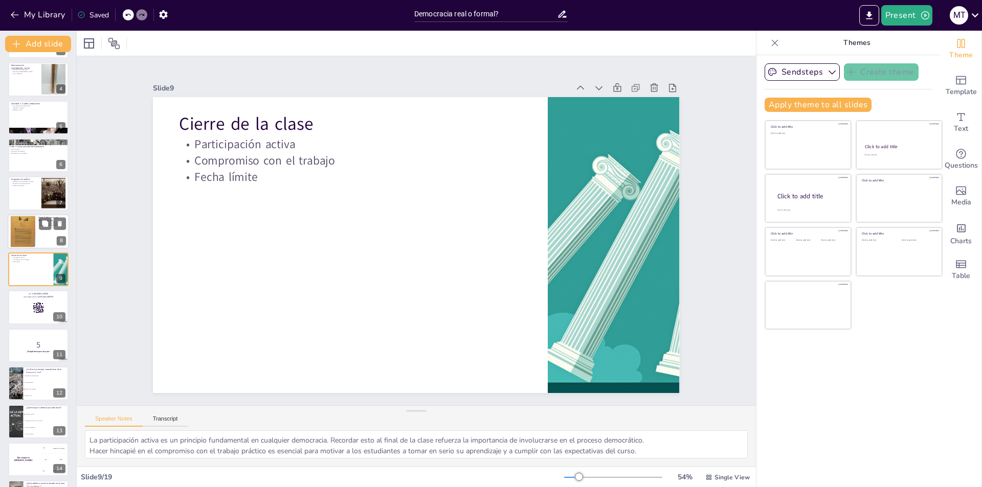
click at [22, 236] on div at bounding box center [23, 231] width 38 height 31
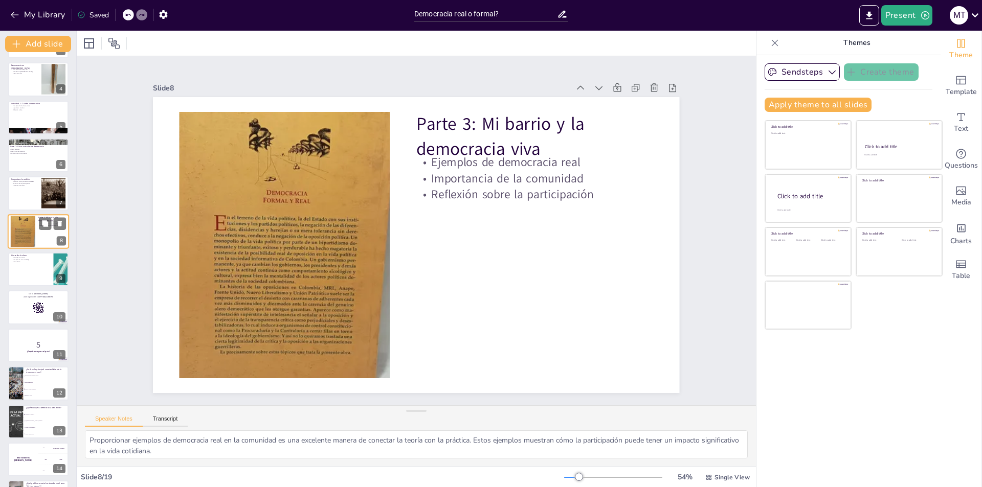
scroll to position [74, 0]
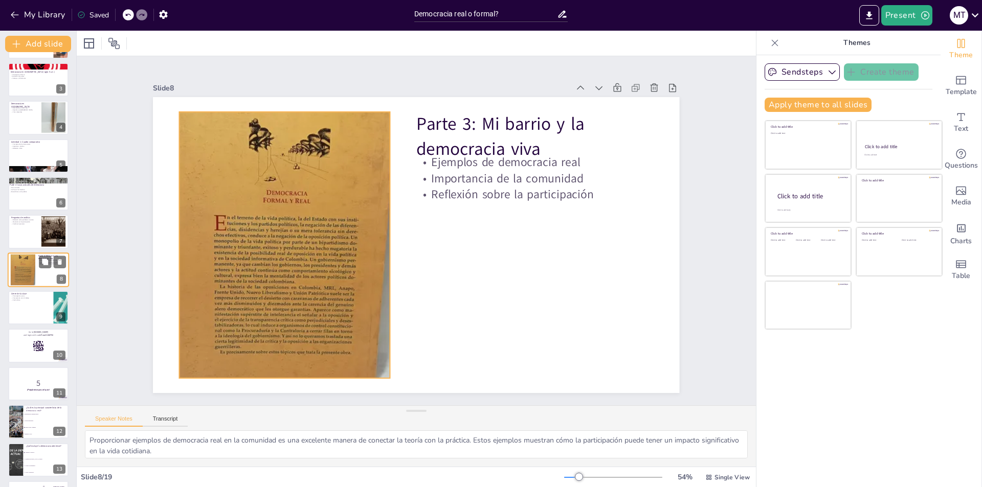
click at [27, 271] on div at bounding box center [23, 269] width 38 height 31
click at [32, 310] on div at bounding box center [38, 307] width 61 height 35
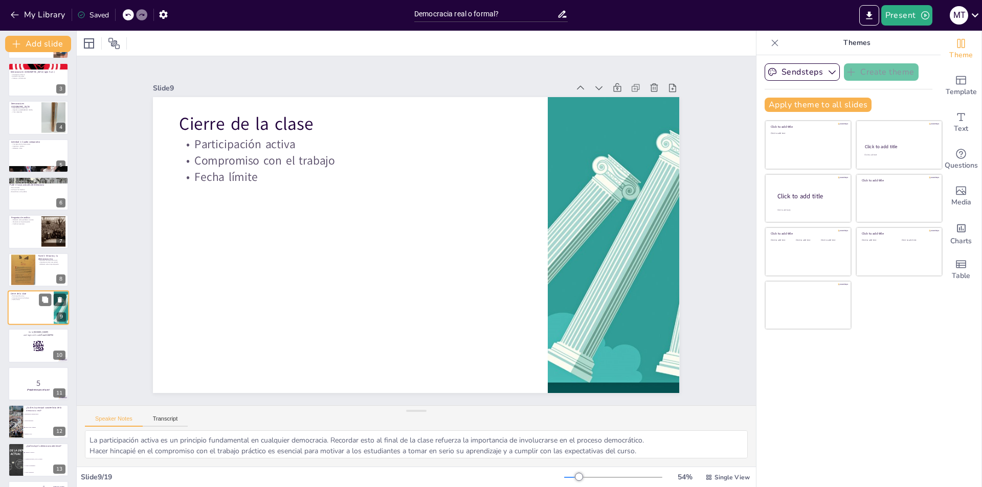
scroll to position [112, 0]
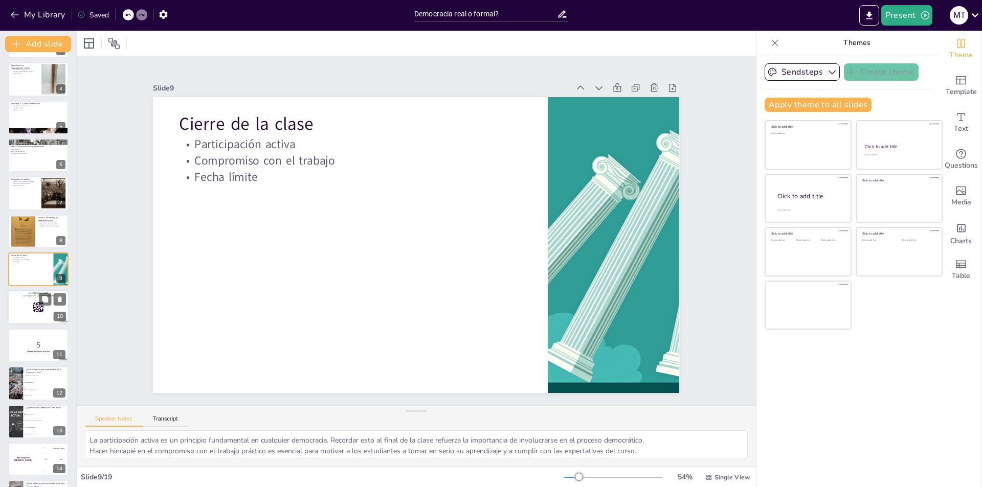
click at [22, 315] on div at bounding box center [38, 307] width 61 height 35
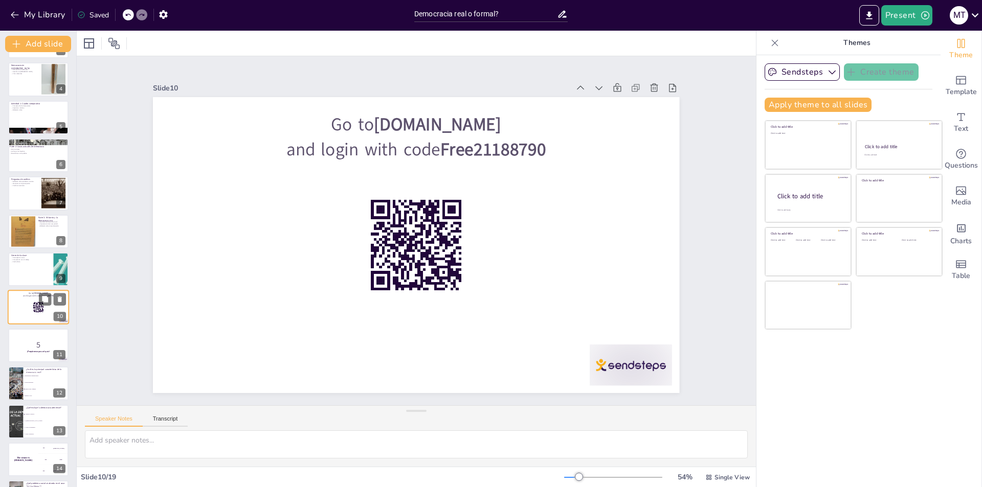
scroll to position [150, 0]
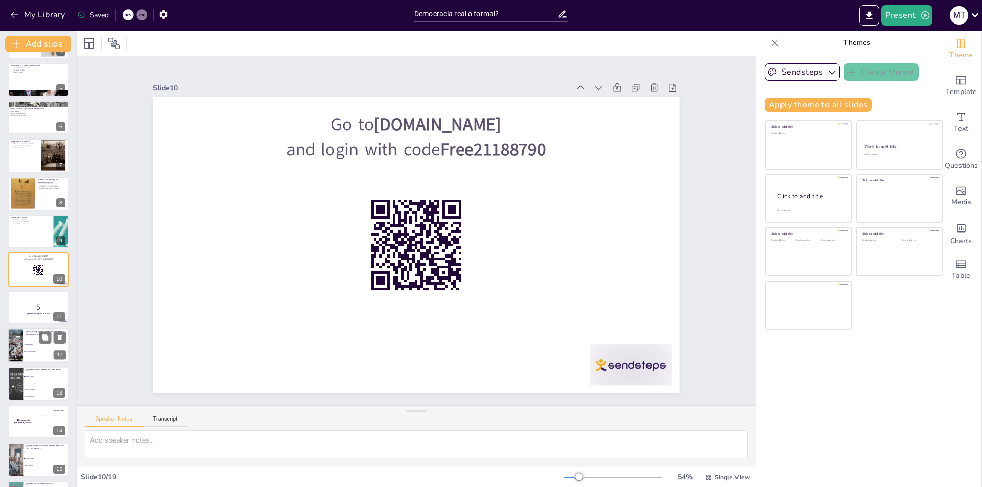
click at [22, 348] on div at bounding box center [15, 345] width 46 height 35
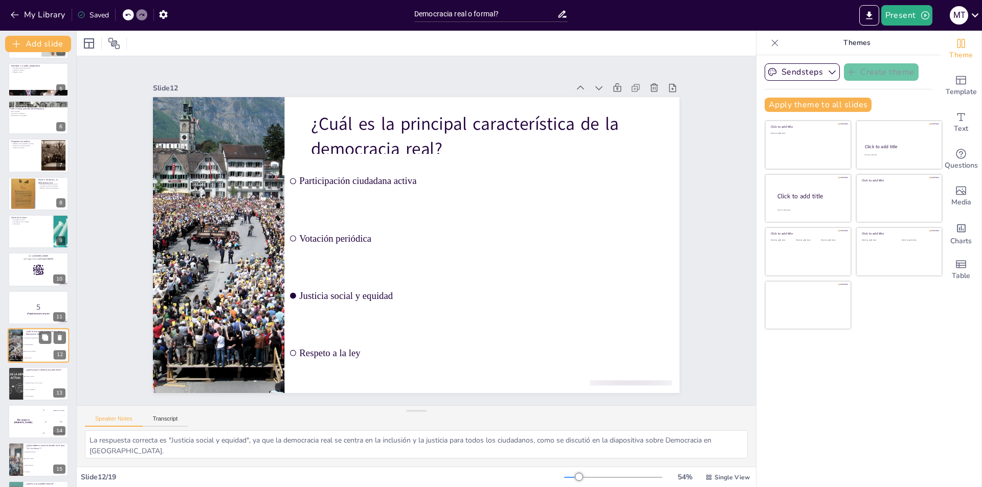
scroll to position [226, 0]
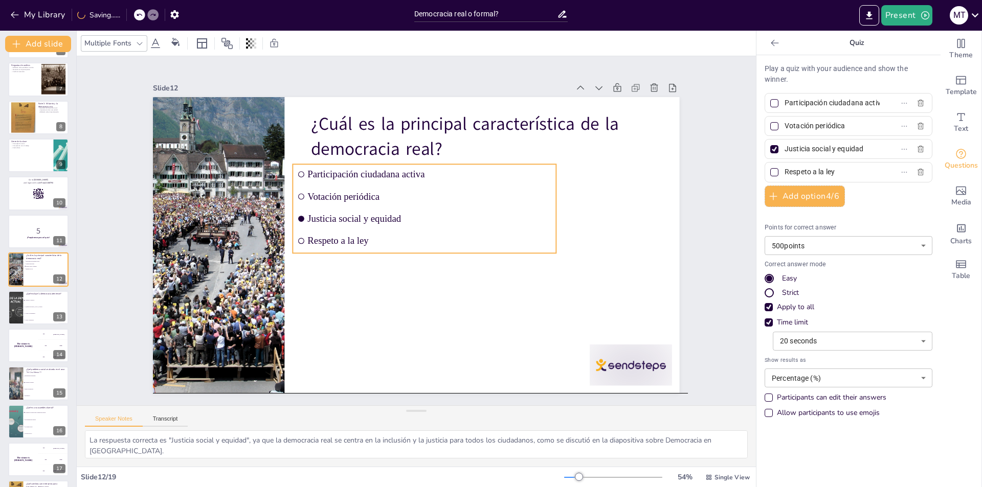
drag, startPoint x: 367, startPoint y: 165, endPoint x: 375, endPoint y: 179, distance: 16.0
click at [370, 179] on li "Participación ciudadana activa" at bounding box center [360, 222] width 20 height 263
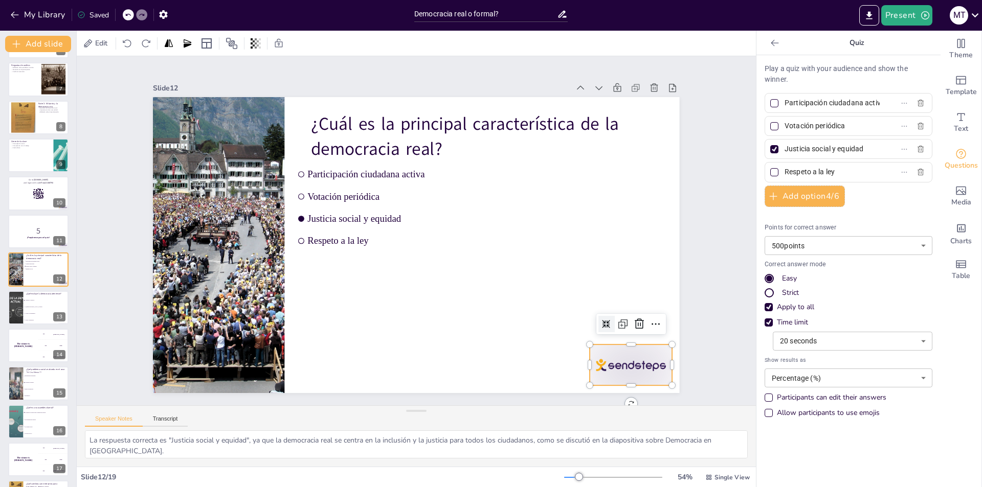
click at [631, 137] on icon at bounding box center [634, 127] width 17 height 17
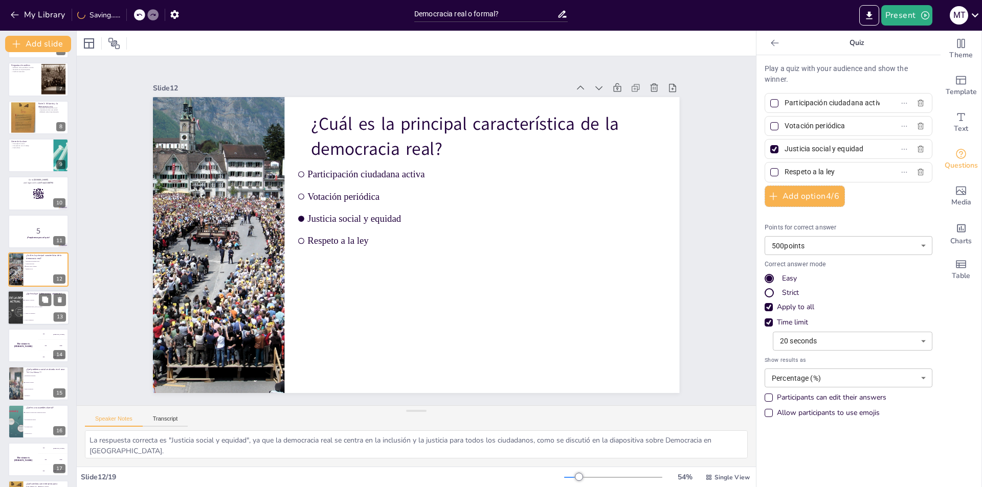
click at [40, 316] on li "A todos los ciudadanos" at bounding box center [46, 313] width 46 height 7
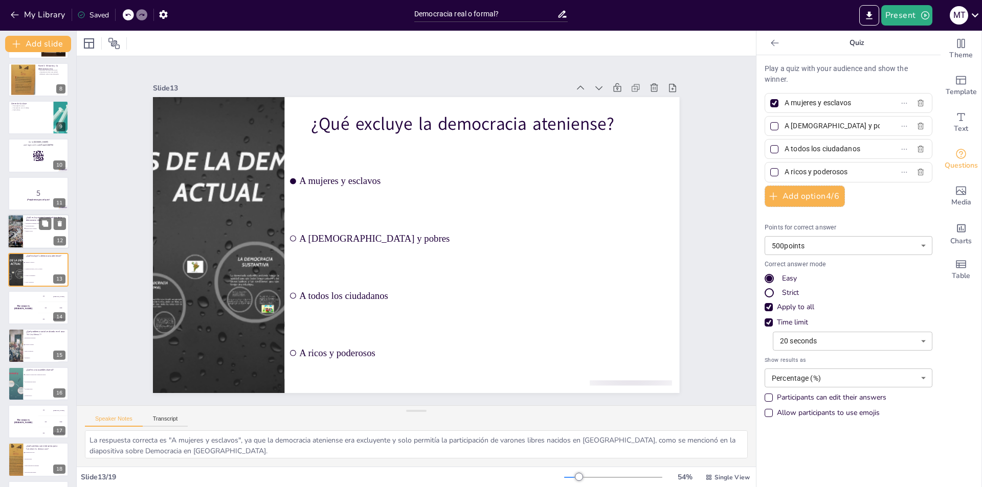
click at [19, 224] on div at bounding box center [15, 231] width 46 height 35
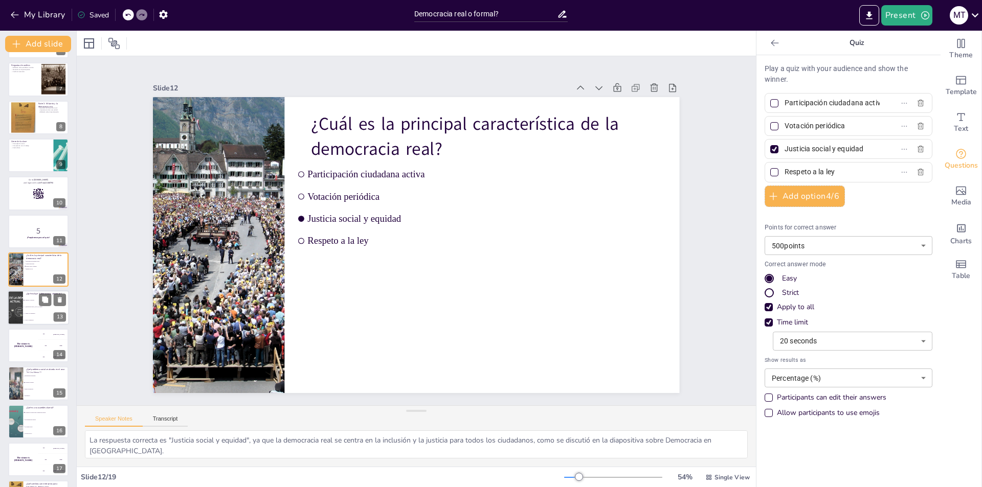
click at [23, 297] on li "A mujeres y esclavos" at bounding box center [46, 300] width 46 height 7
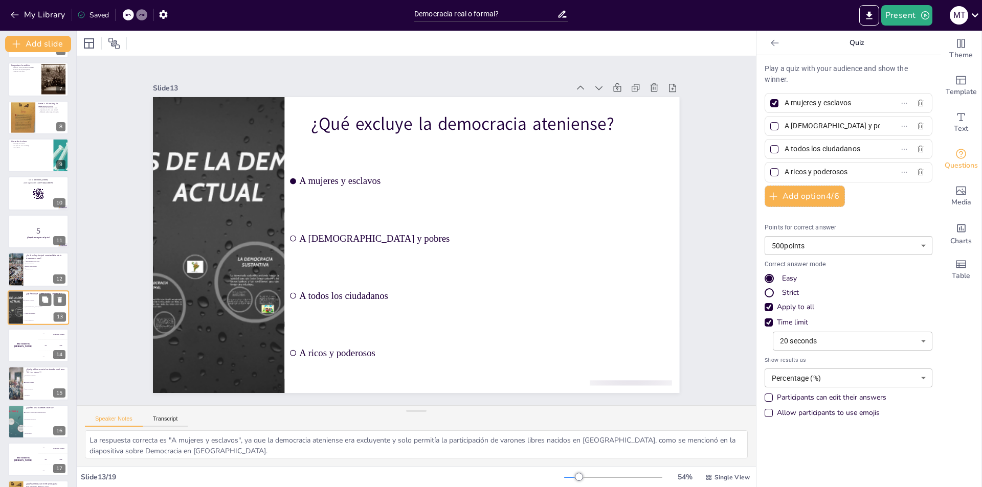
scroll to position [264, 0]
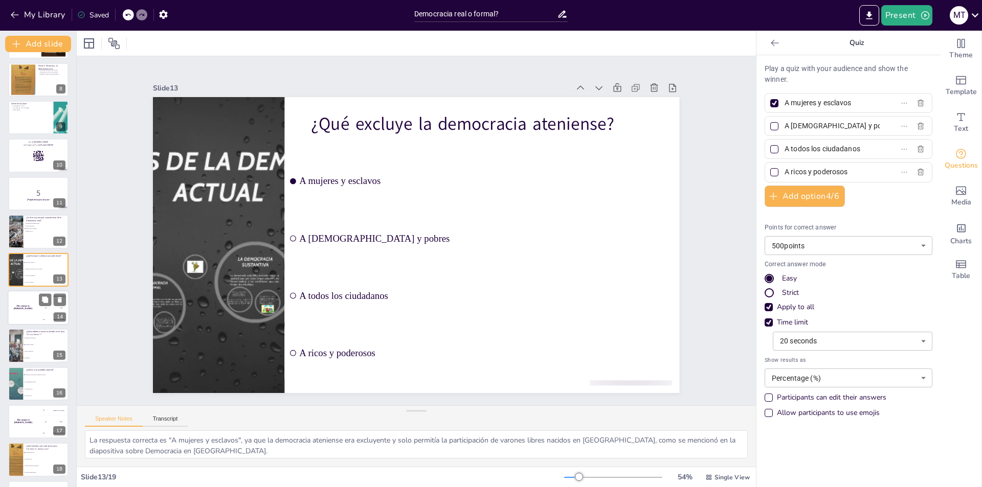
click at [23, 311] on div "The winner is [PERSON_NAME]" at bounding box center [23, 307] width 31 height 35
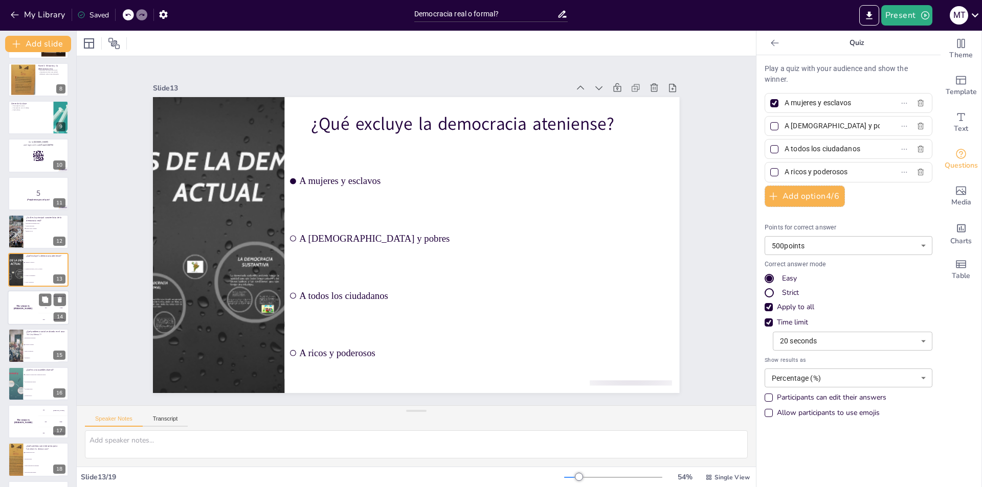
scroll to position [300, 0]
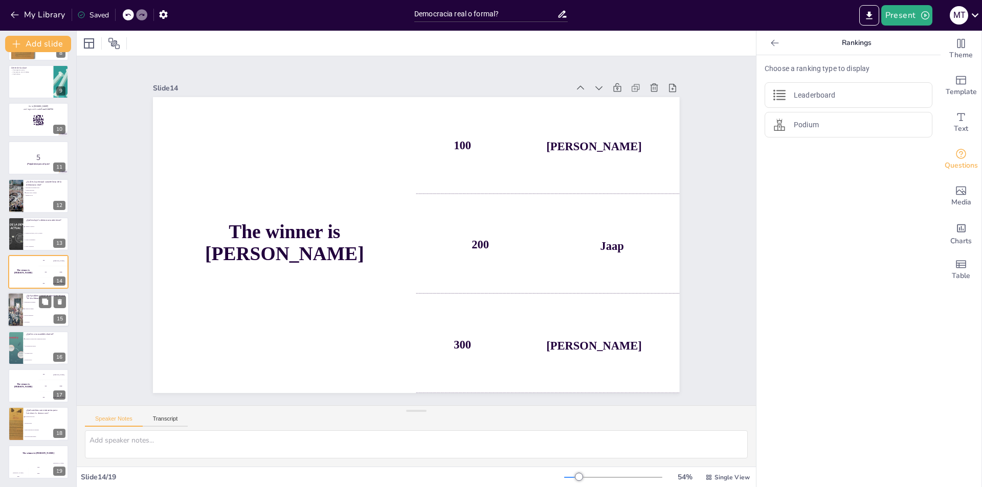
click at [32, 302] on span "Desigualdad económica" at bounding box center [47, 303] width 44 height 2
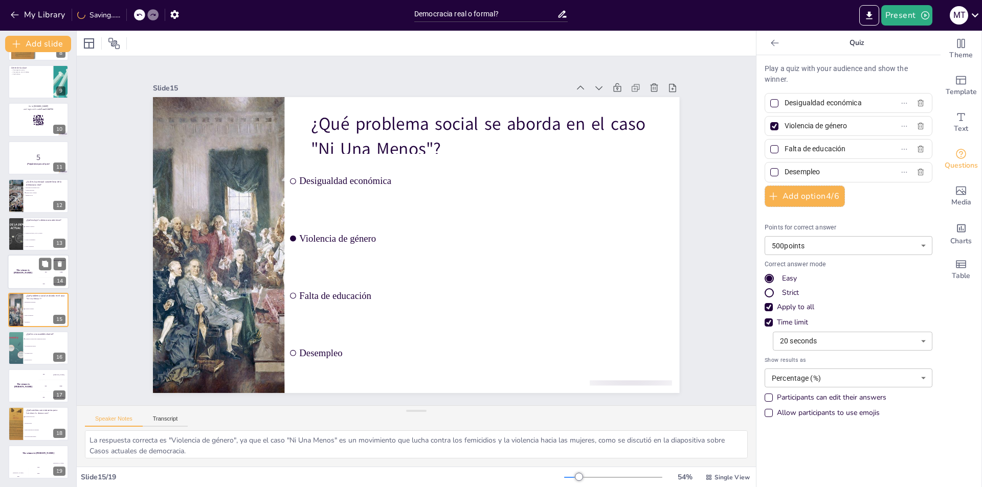
click at [33, 271] on h4 "The winner is [PERSON_NAME]" at bounding box center [23, 271] width 31 height 5
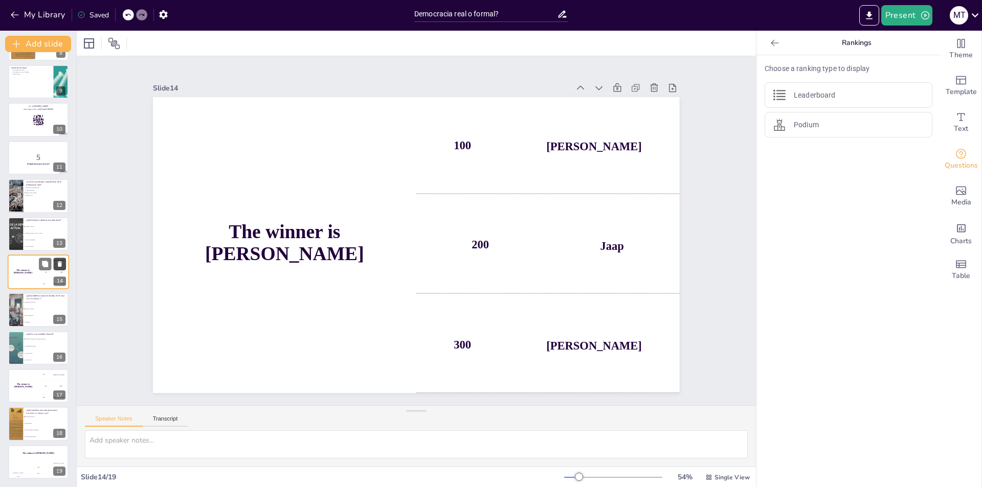
click at [62, 264] on icon at bounding box center [59, 263] width 7 height 7
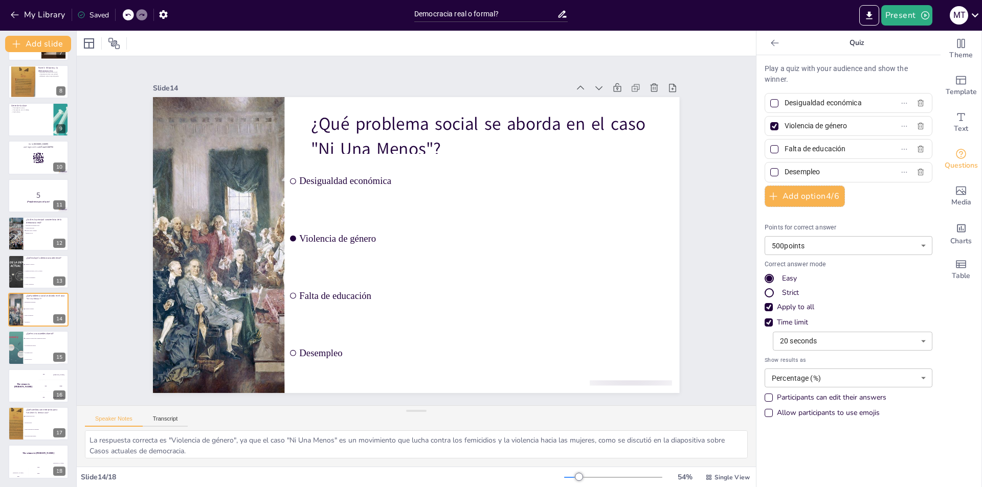
scroll to position [262, 0]
click at [33, 338] on span "Un grupo de vecinos que se reúne para discutir" at bounding box center [47, 339] width 44 height 2
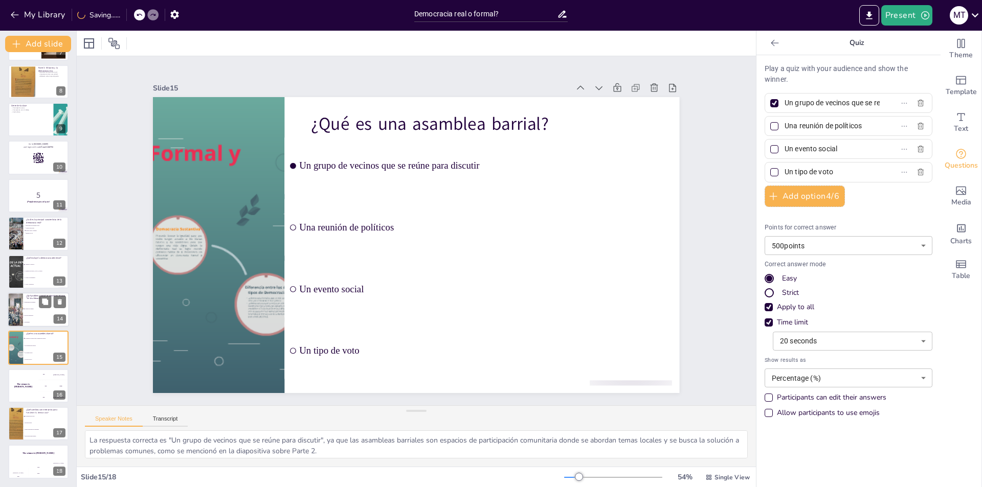
click at [33, 307] on li "Violencia de género" at bounding box center [46, 309] width 46 height 7
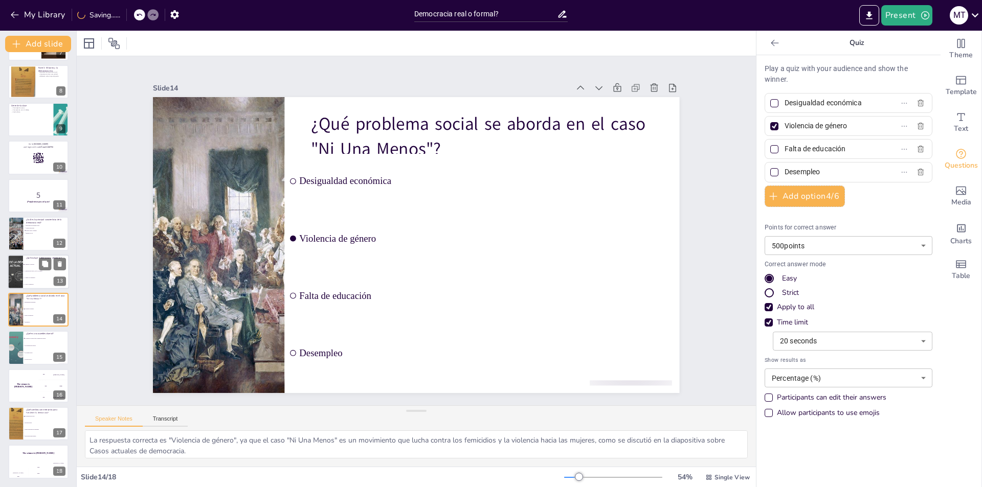
click at [29, 274] on li "A [DEMOGRAPHIC_DATA] y pobres" at bounding box center [46, 271] width 46 height 7
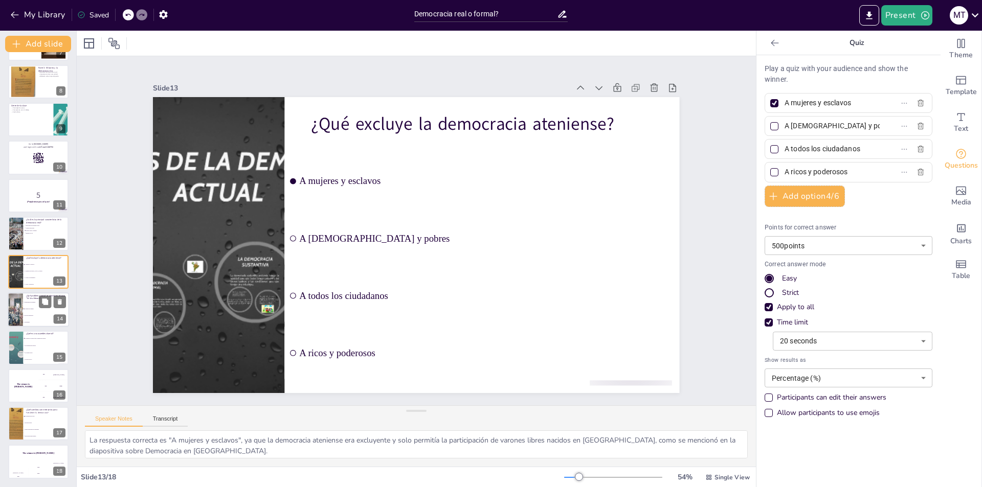
click at [25, 308] on li "Violencia de género" at bounding box center [46, 309] width 46 height 7
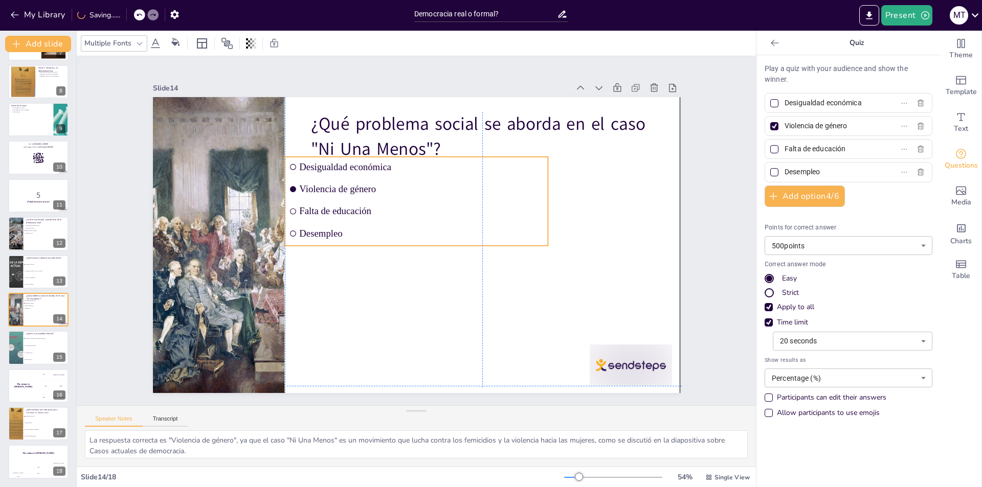
click at [349, 175] on ul "Desigualdad económica Violencia de género Falta de educación Desempleo" at bounding box center [422, 202] width 276 height 142
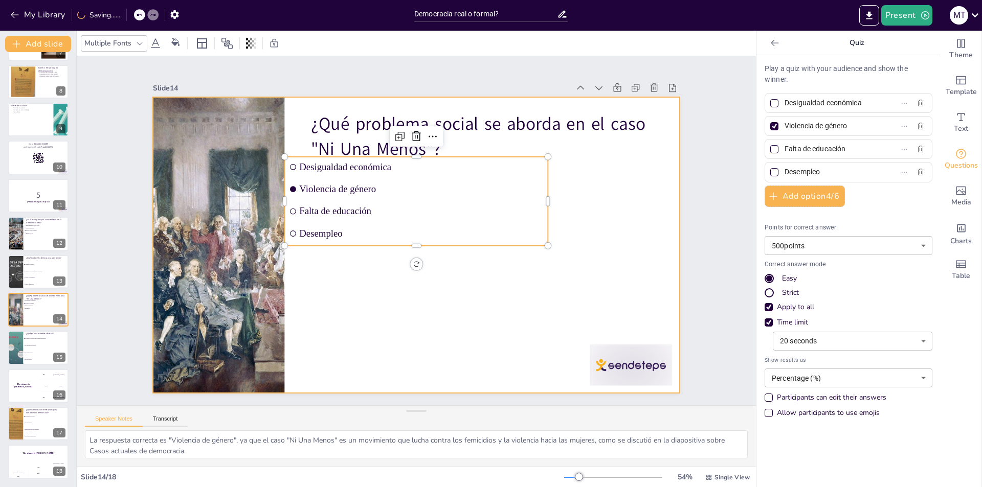
click at [373, 277] on div at bounding box center [408, 242] width 600 height 549
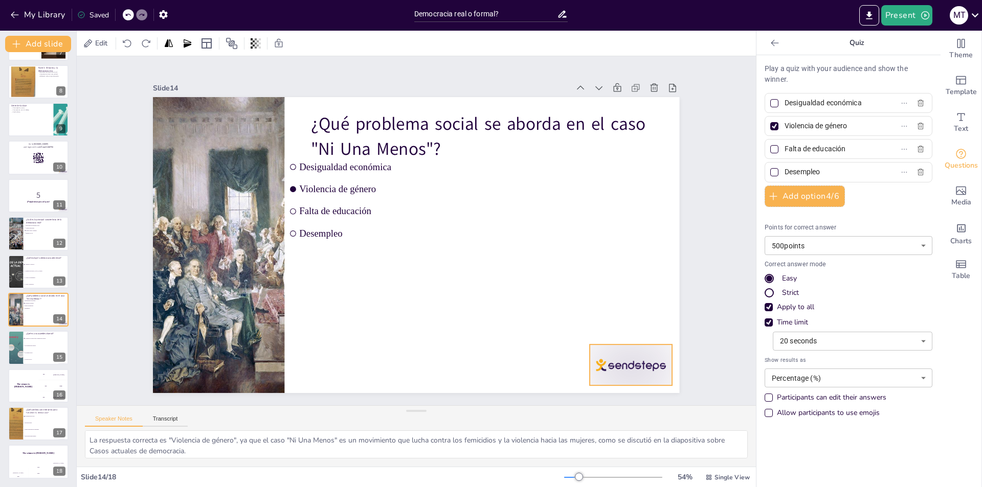
click at [279, 83] on div at bounding box center [234, 54] width 89 height 57
click at [207, 325] on icon at bounding box center [197, 333] width 17 height 17
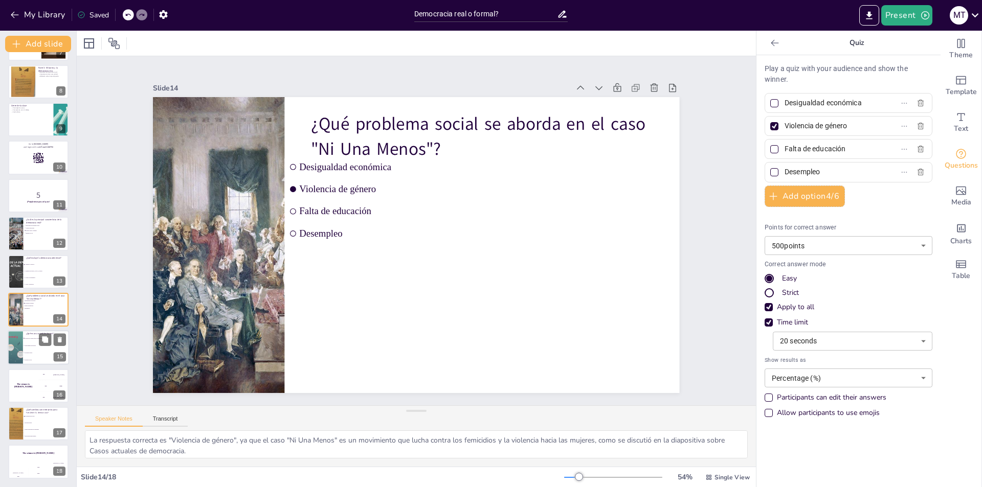
click at [15, 348] on div at bounding box center [15, 348] width 61 height 35
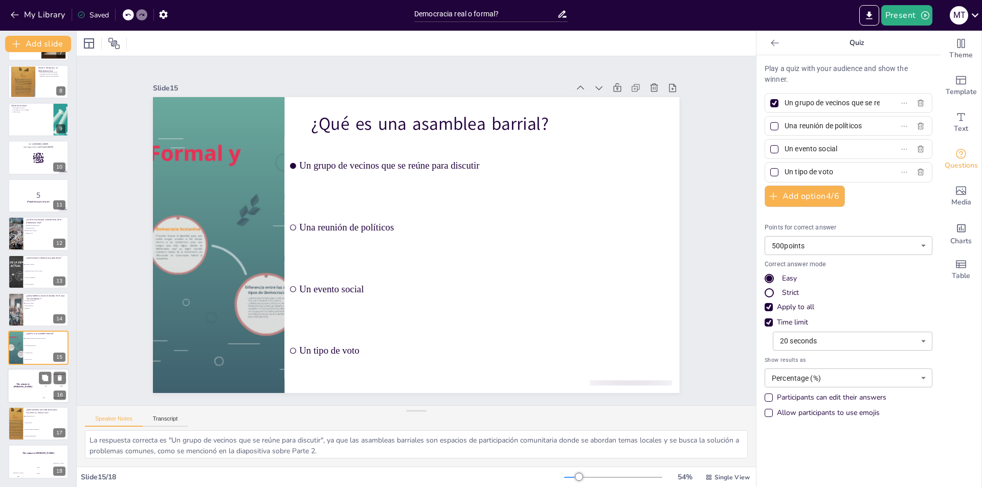
click at [31, 388] on div "The winner is [PERSON_NAME]" at bounding box center [23, 386] width 31 height 35
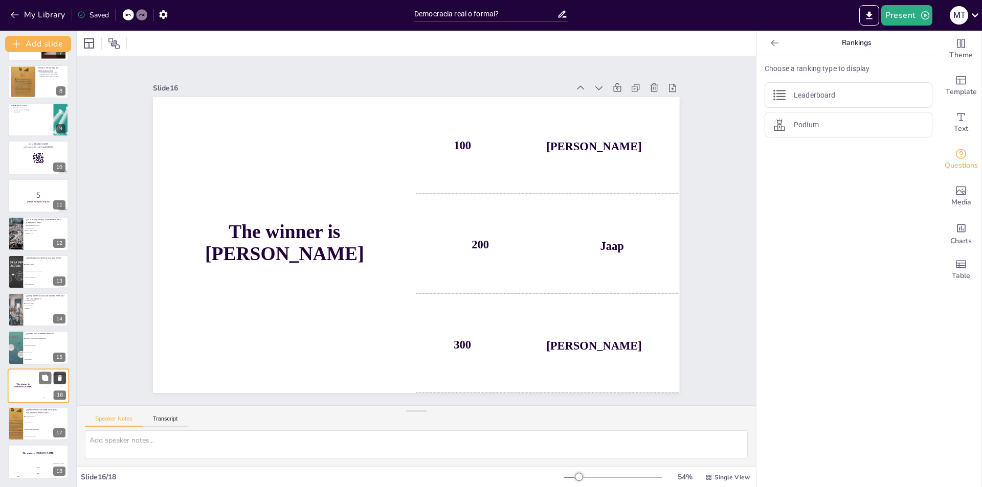
click at [58, 378] on icon at bounding box center [60, 378] width 4 height 6
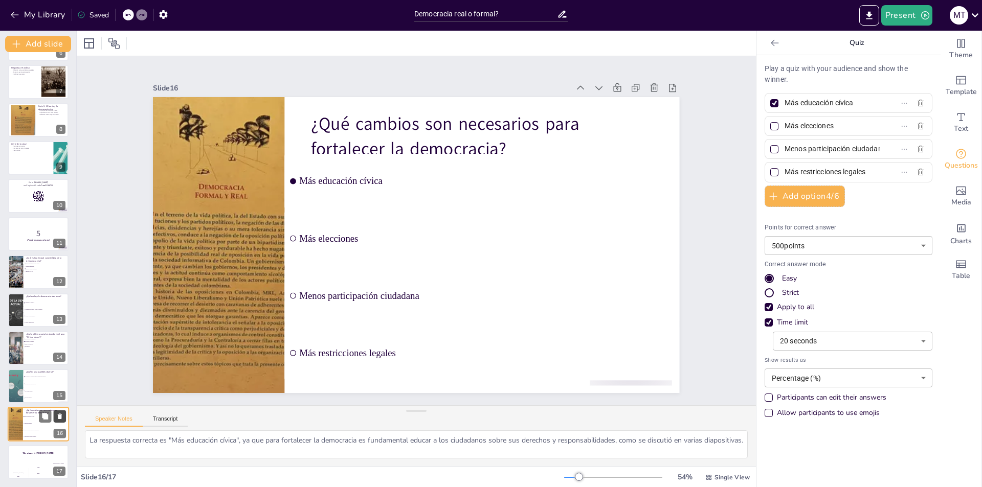
scroll to position [223, 0]
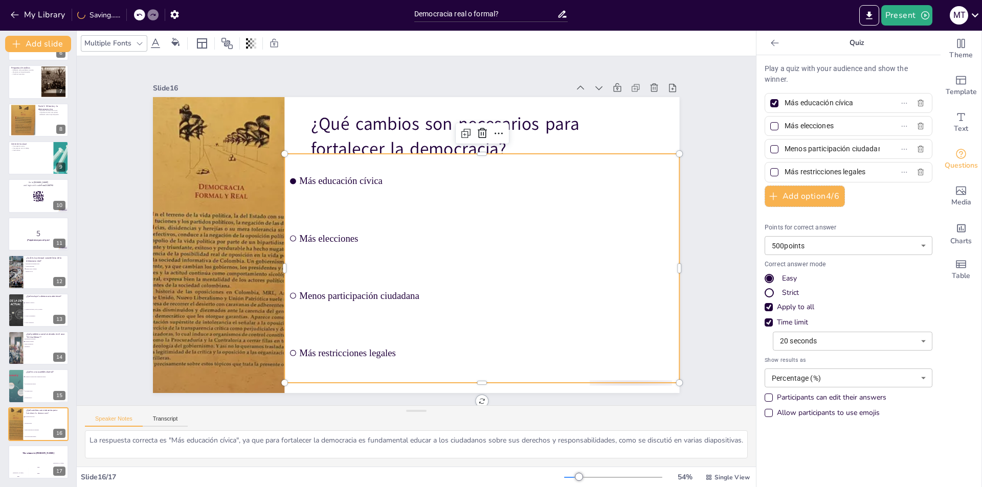
click at [372, 166] on li "Más educación cívica" at bounding box center [408, 313] width 305 height 330
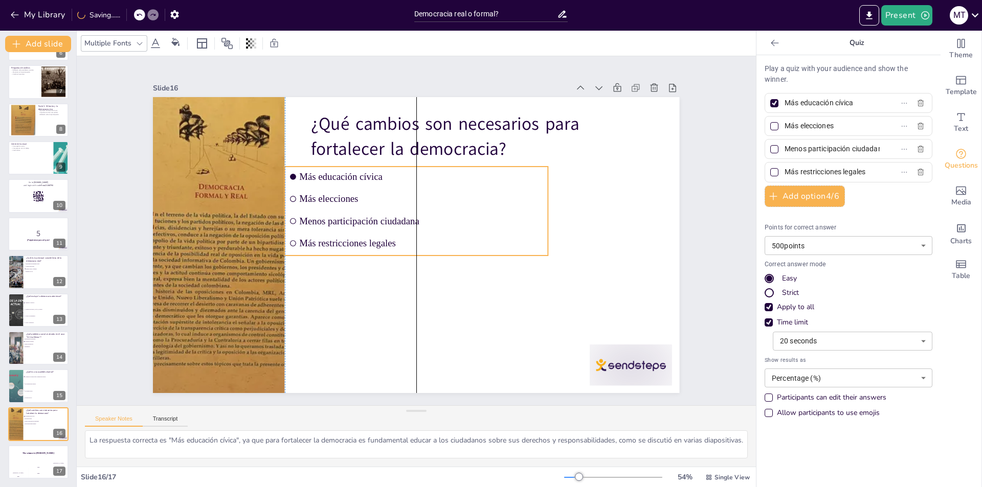
drag, startPoint x: 397, startPoint y: 174, endPoint x: 400, endPoint y: 187, distance: 13.1
click at [400, 197] on li "Más elecciones" at bounding box center [403, 259] width 248 height 125
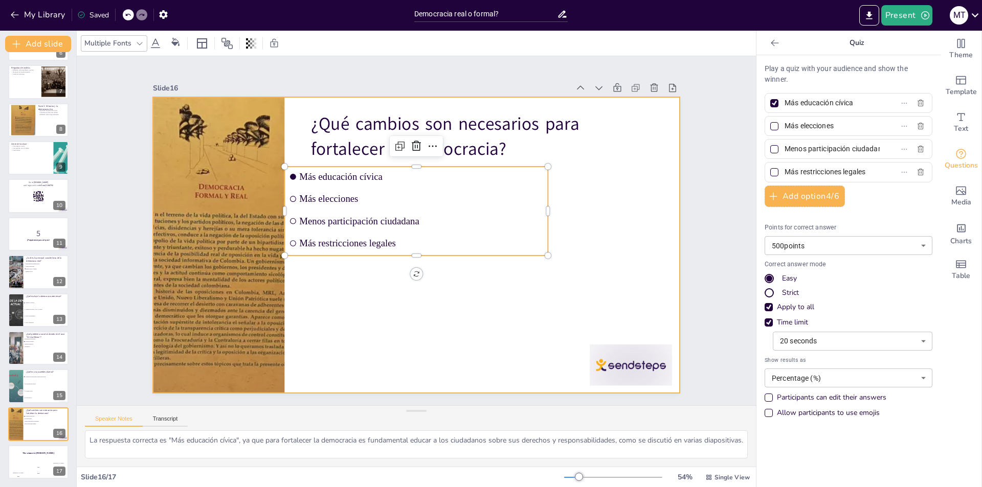
click at [394, 305] on div at bounding box center [429, 224] width 485 height 601
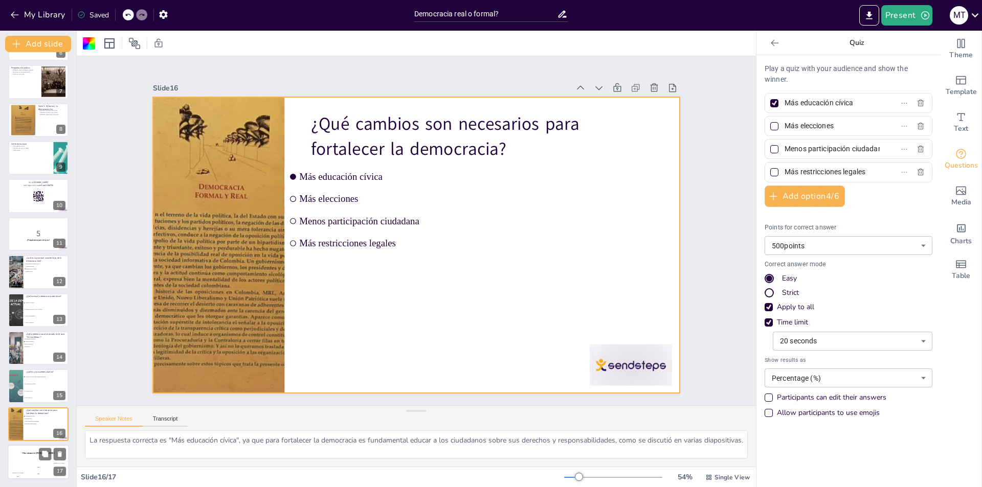
click at [27, 463] on div "Hasan 100" at bounding box center [18, 470] width 20 height 17
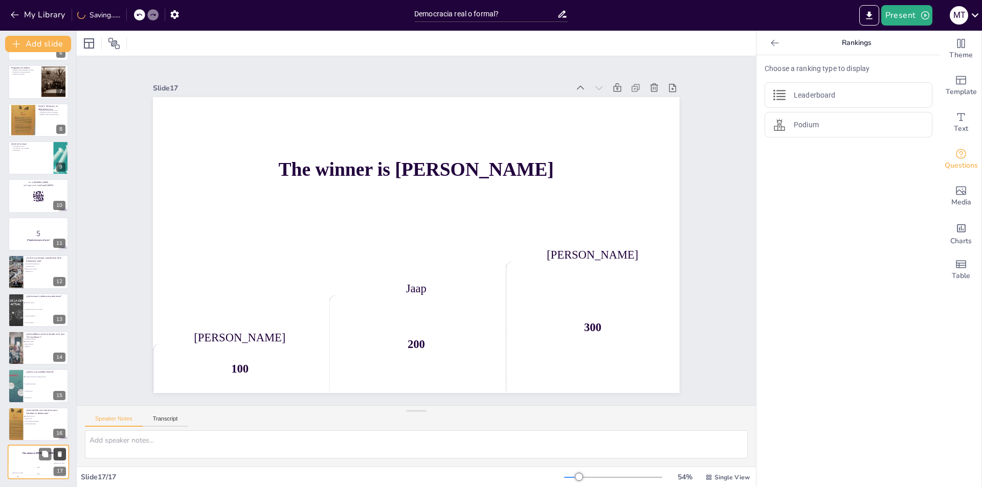
click at [57, 456] on icon at bounding box center [59, 454] width 7 height 7
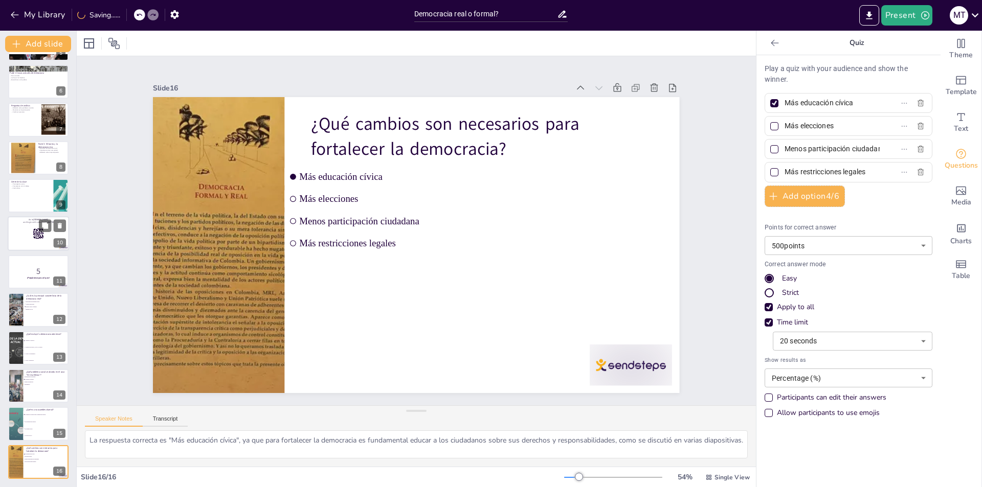
click at [36, 235] on rect at bounding box center [38, 234] width 11 height 11
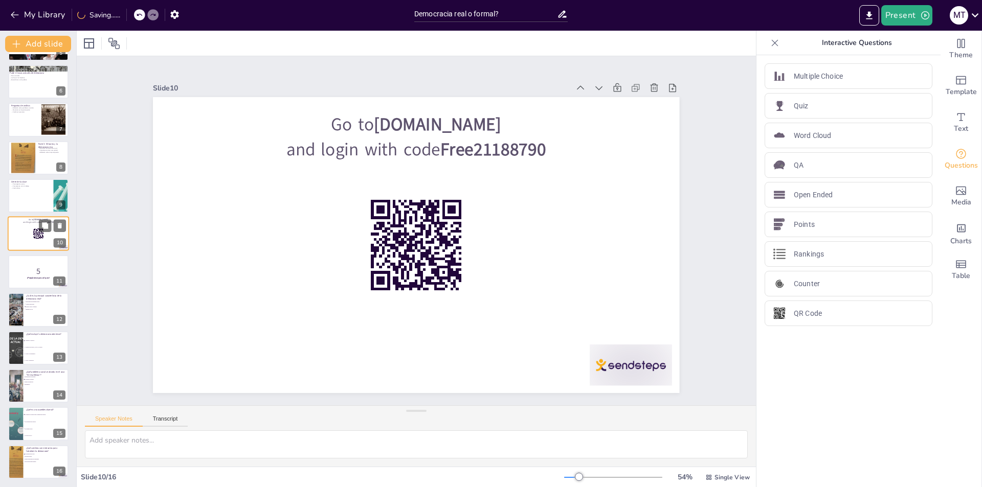
scroll to position [150, 0]
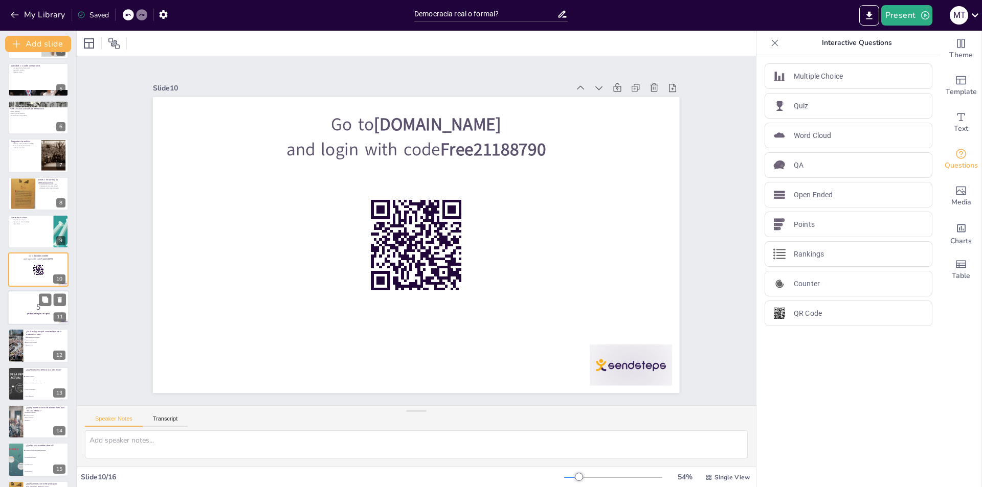
click at [30, 308] on p "5" at bounding box center [38, 307] width 55 height 11
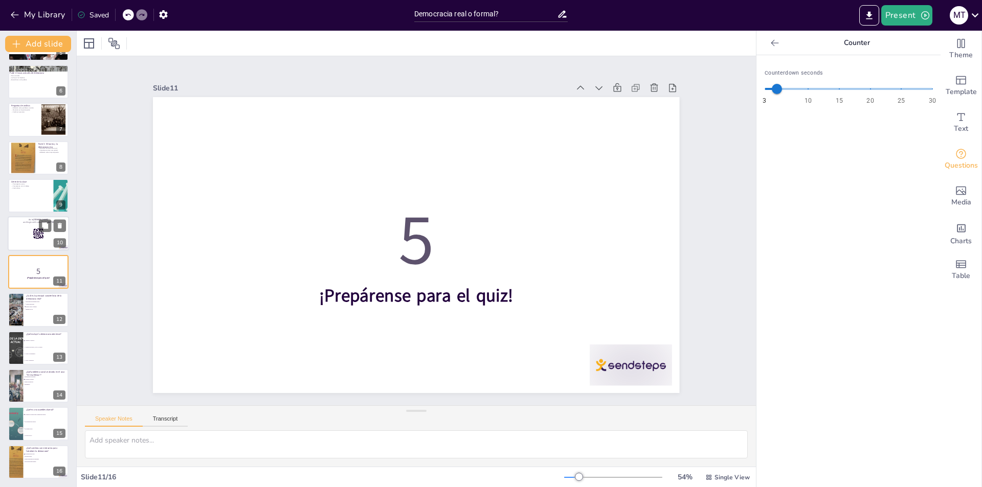
click at [34, 234] on rect at bounding box center [38, 234] width 11 height 11
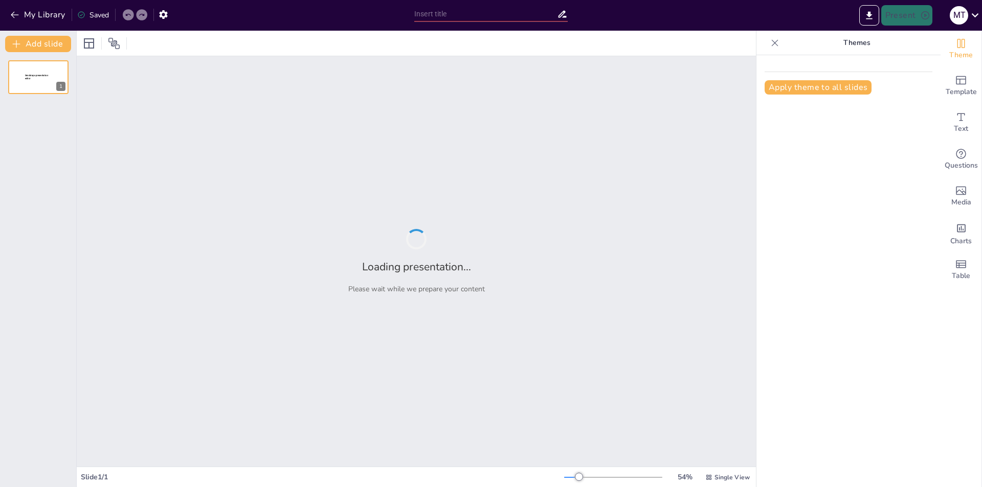
type input "Democracia real o formal?"
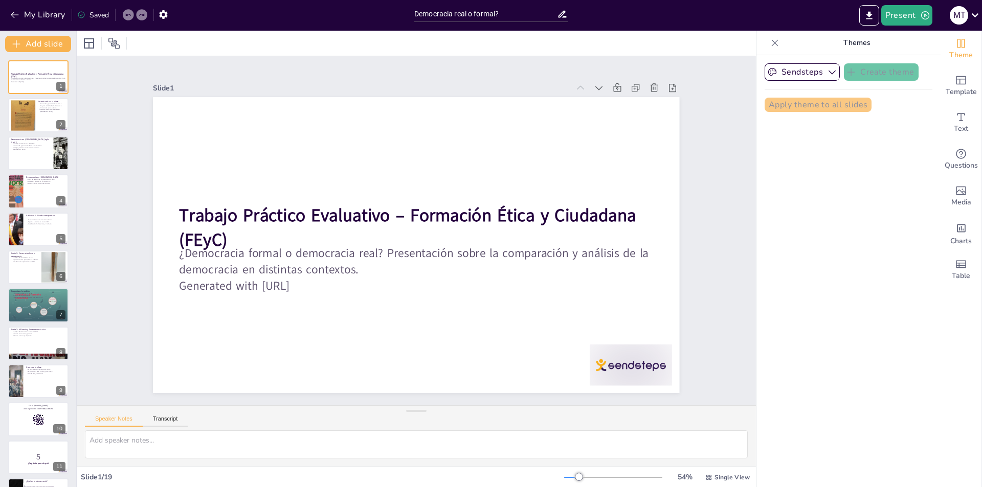
checkbox input "true"
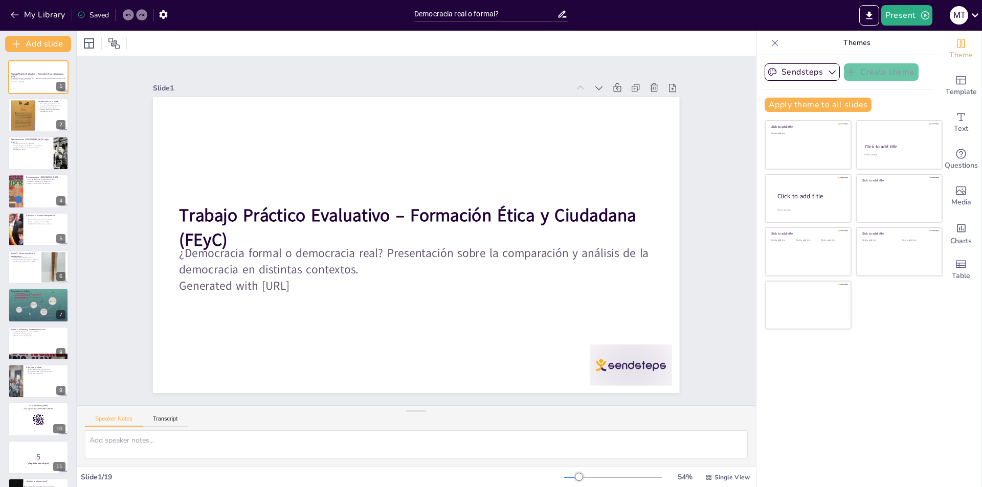
checkbox input "true"
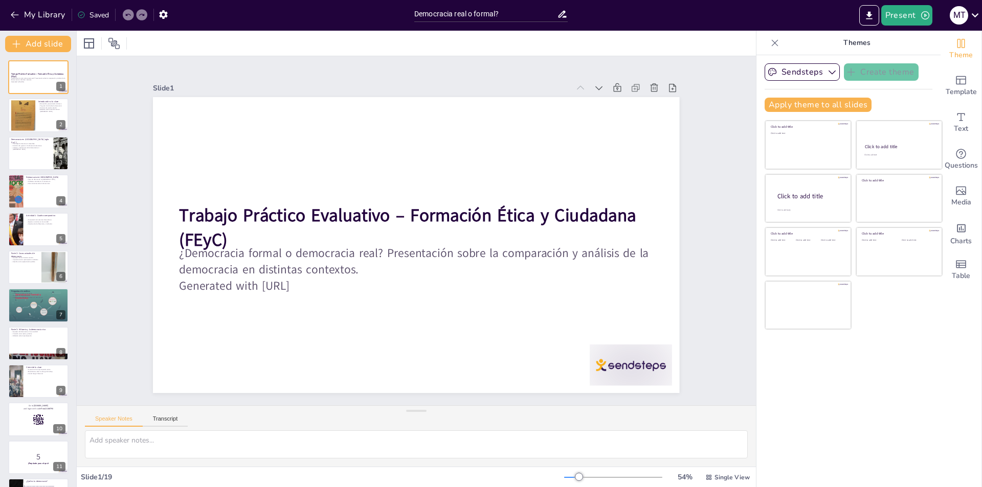
checkbox input "true"
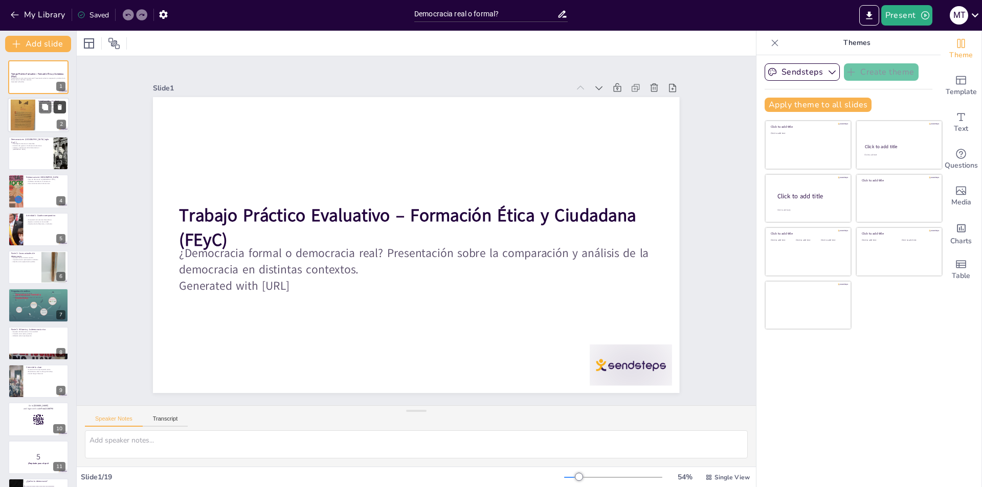
checkbox input "true"
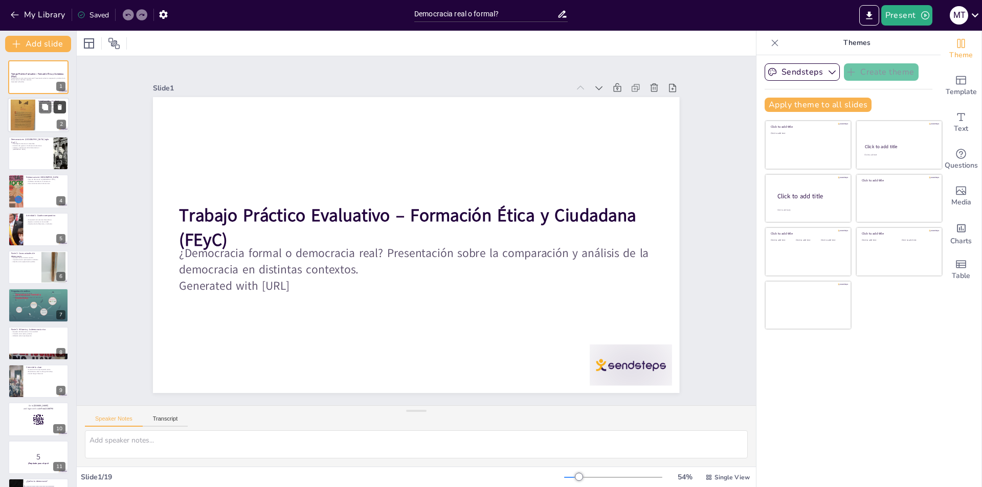
checkbox input "true"
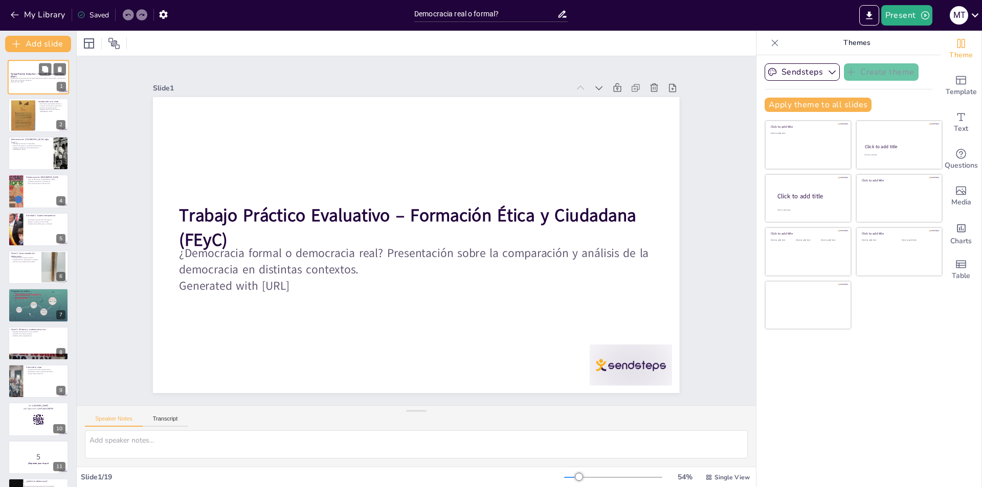
checkbox input "true"
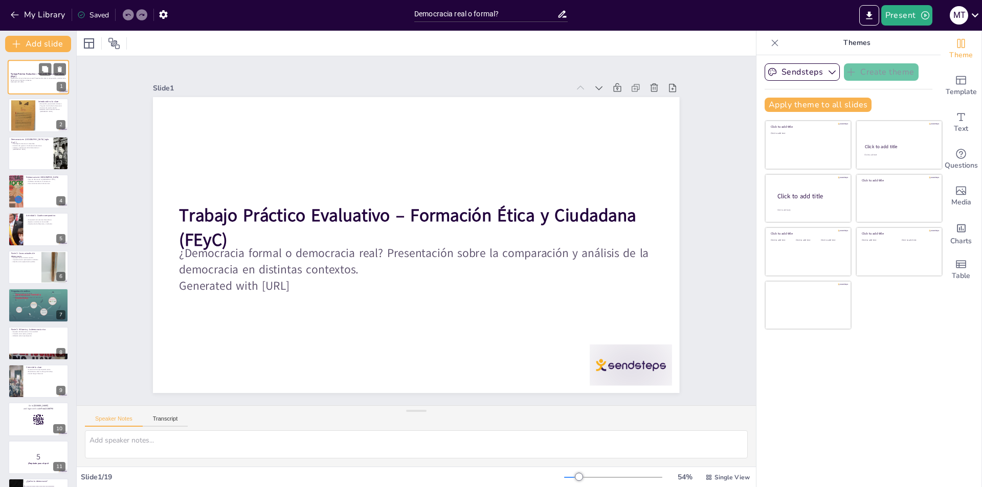
checkbox input "true"
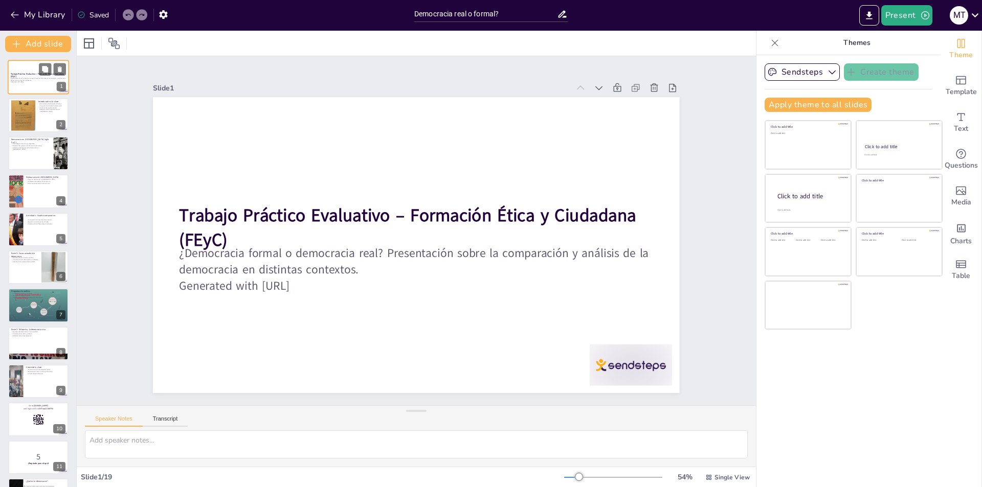
checkbox input "true"
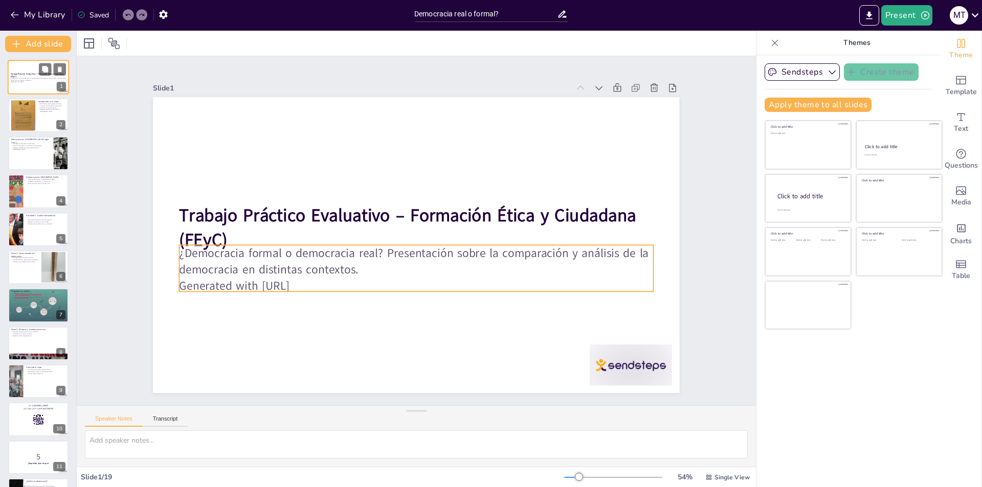
checkbox input "true"
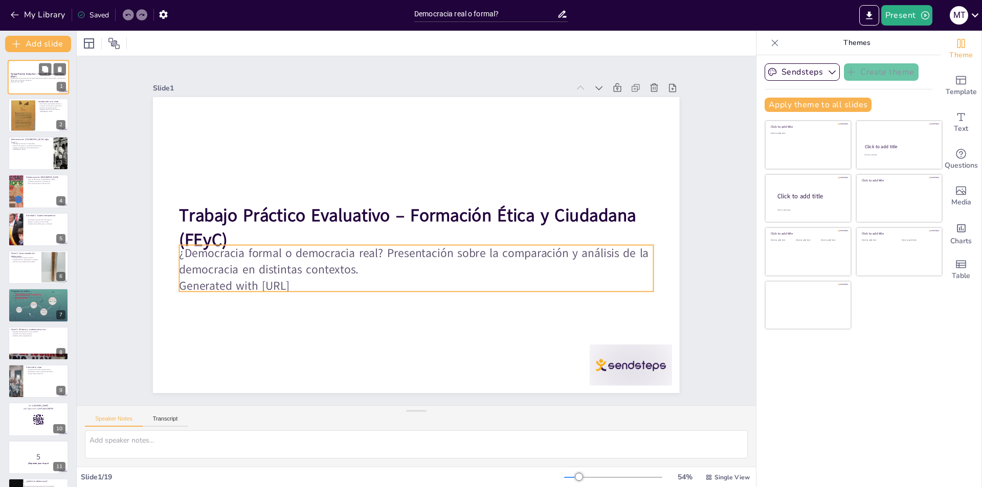
checkbox input "true"
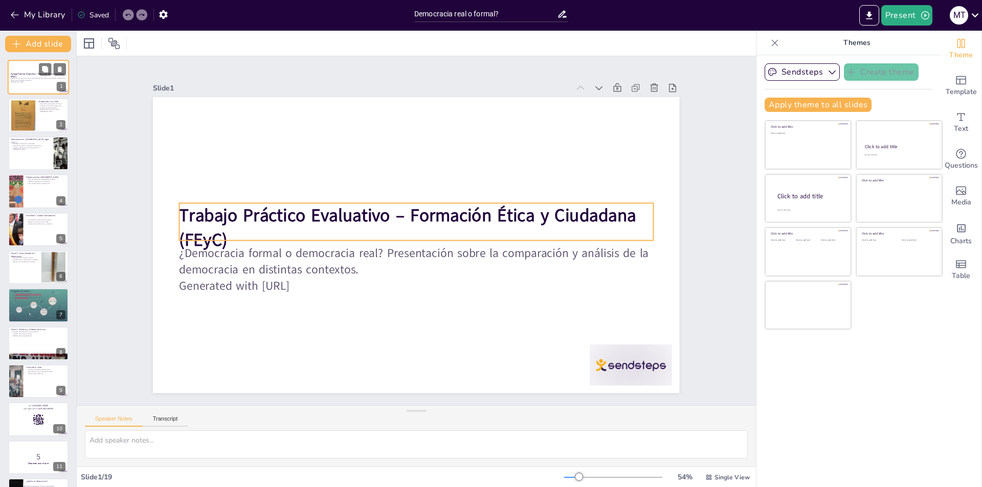
click at [29, 73] on strong "Trabajo Práctico Evaluativo – Formación Ética y Ciudadana (FEyC)" at bounding box center [37, 76] width 53 height 6
checkbox input "true"
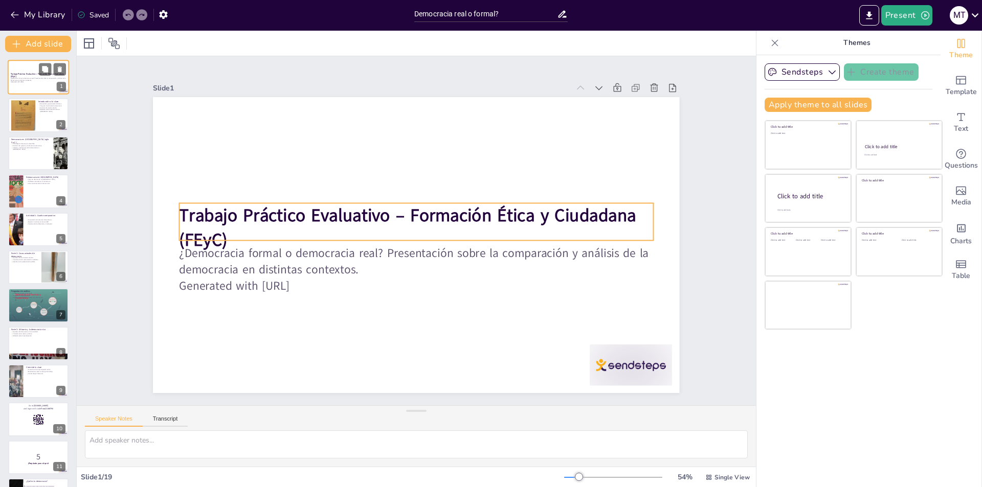
checkbox input "true"
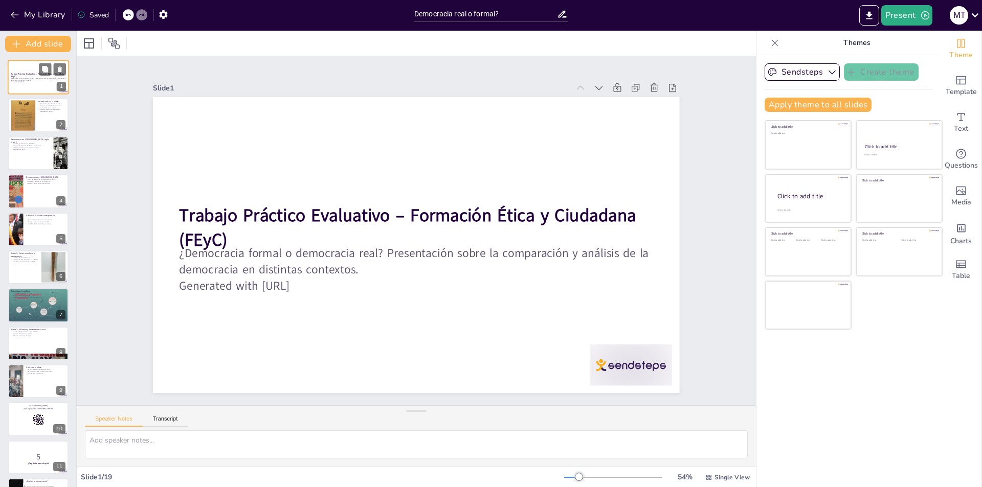
checkbox input "true"
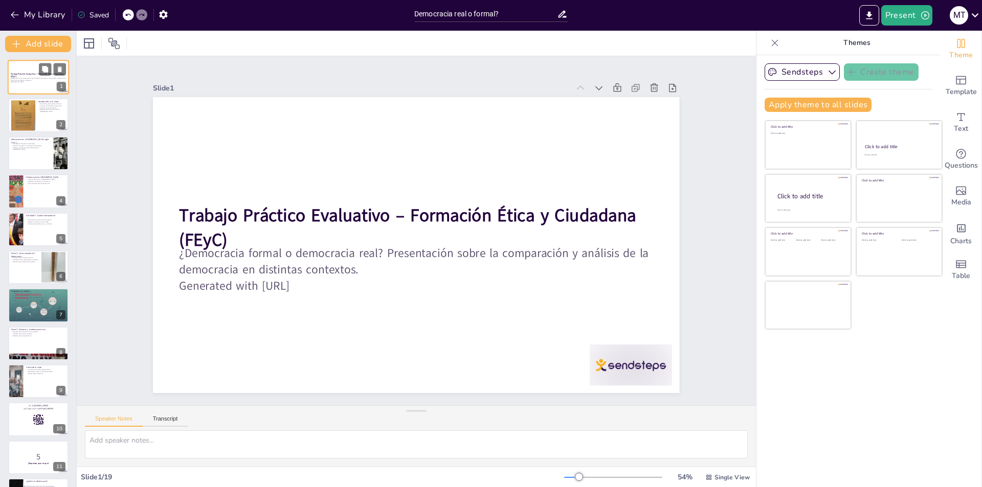
checkbox input "true"
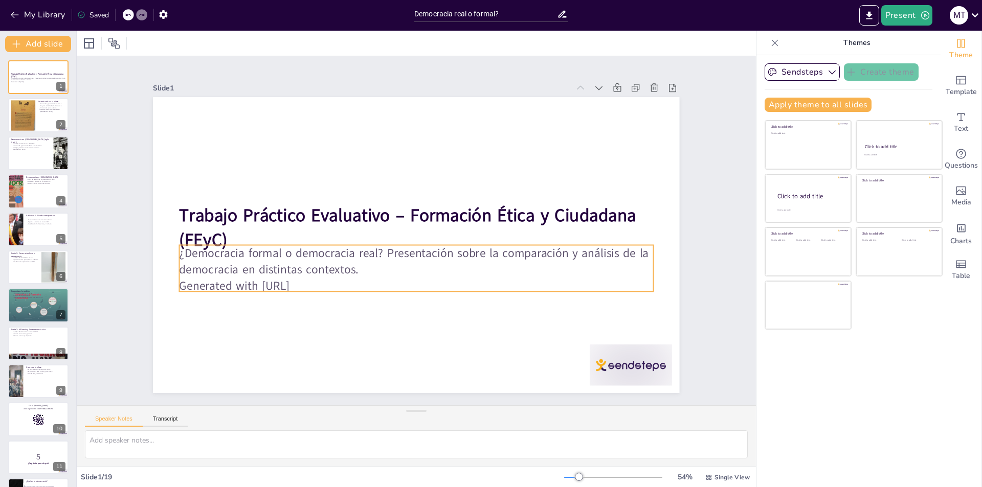
checkbox input "true"
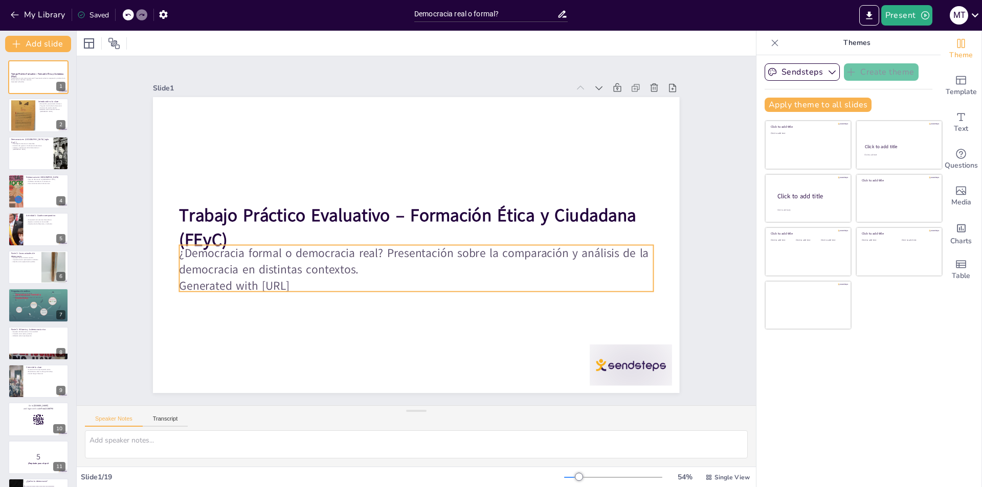
checkbox input "true"
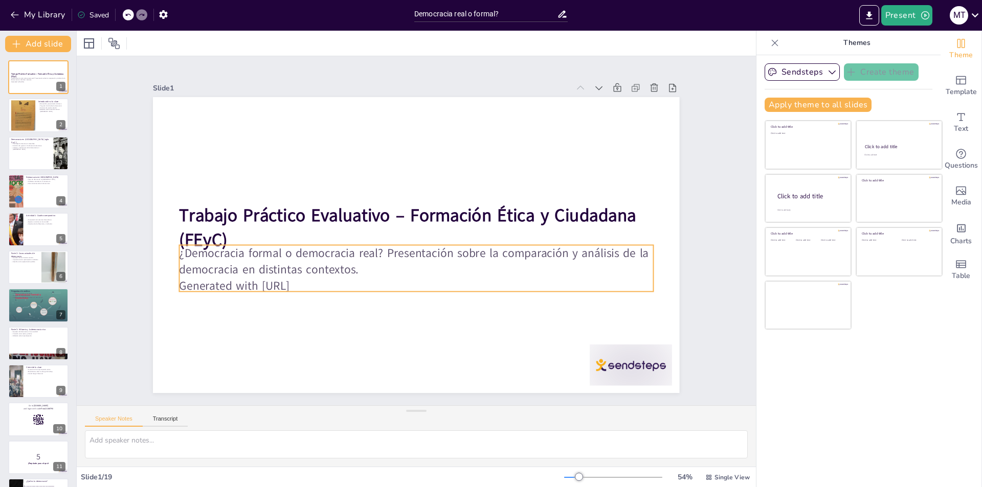
checkbox input "true"
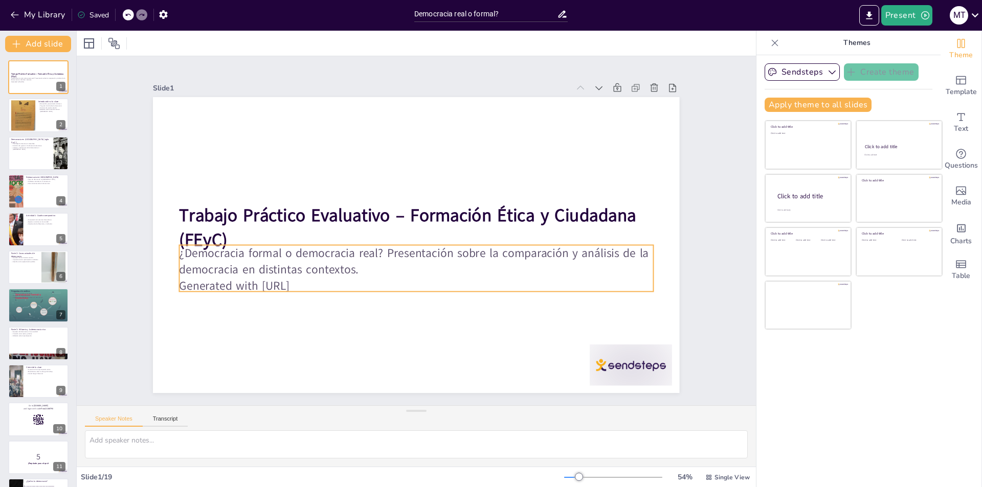
checkbox input "true"
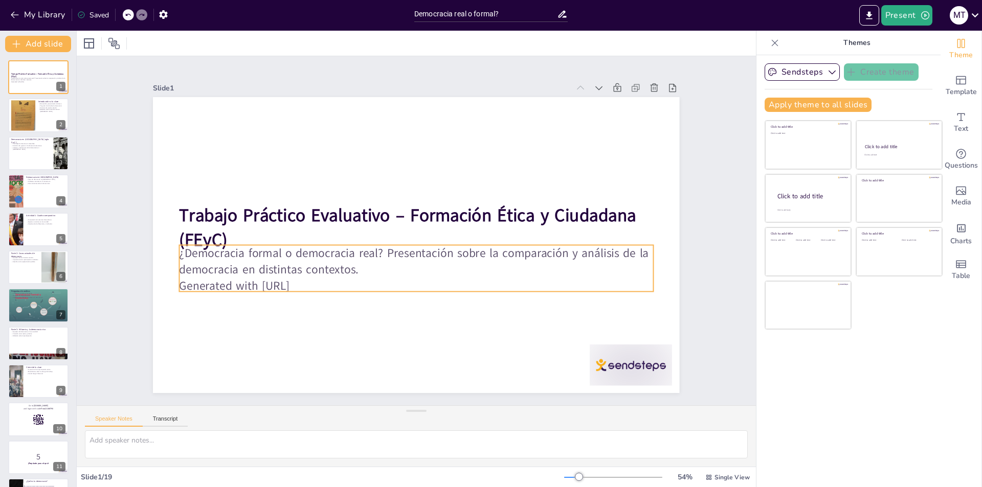
checkbox input "true"
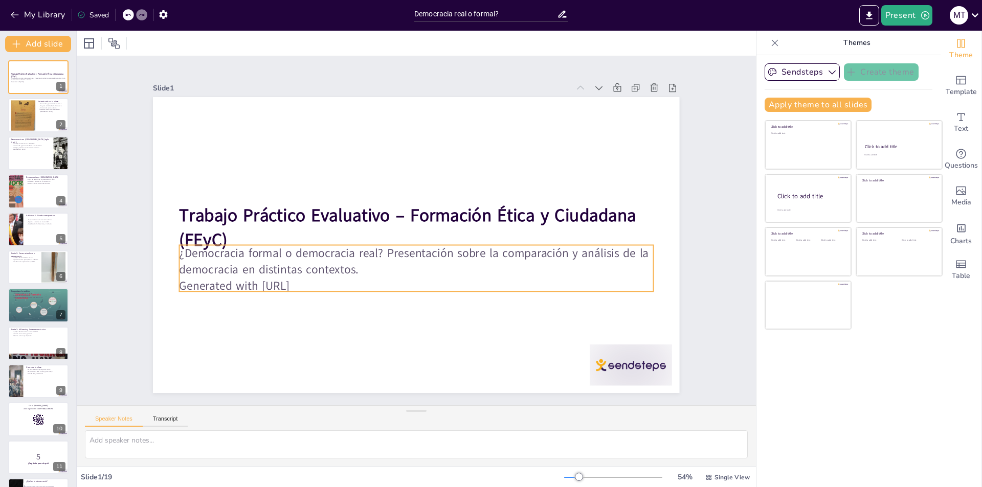
checkbox input "true"
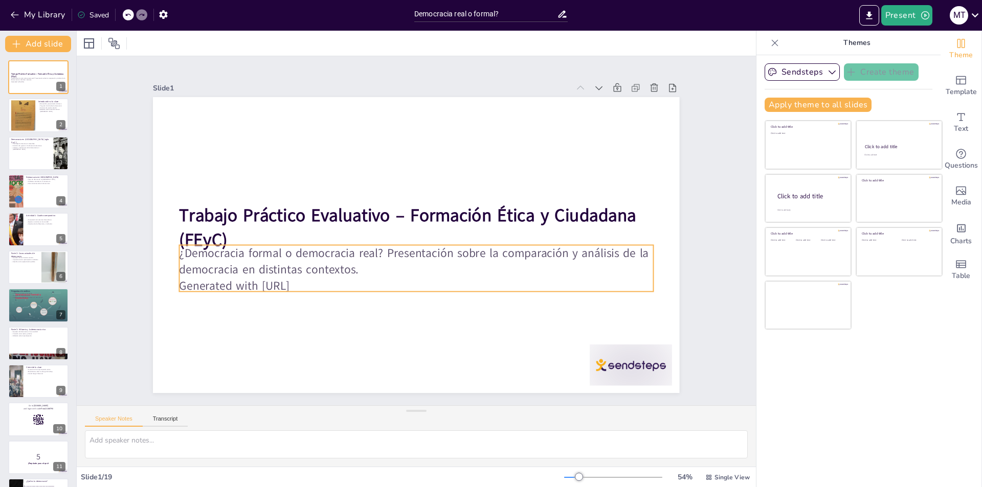
checkbox input "true"
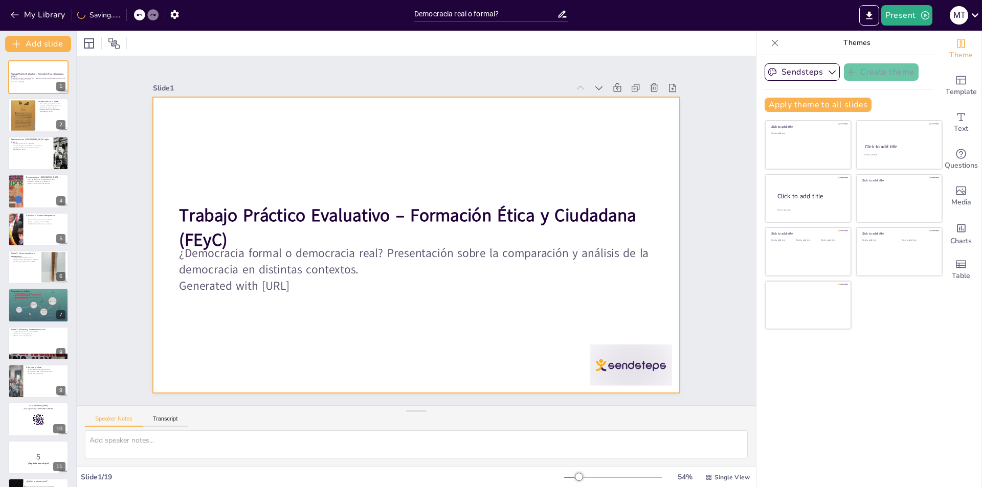
checkbox input "true"
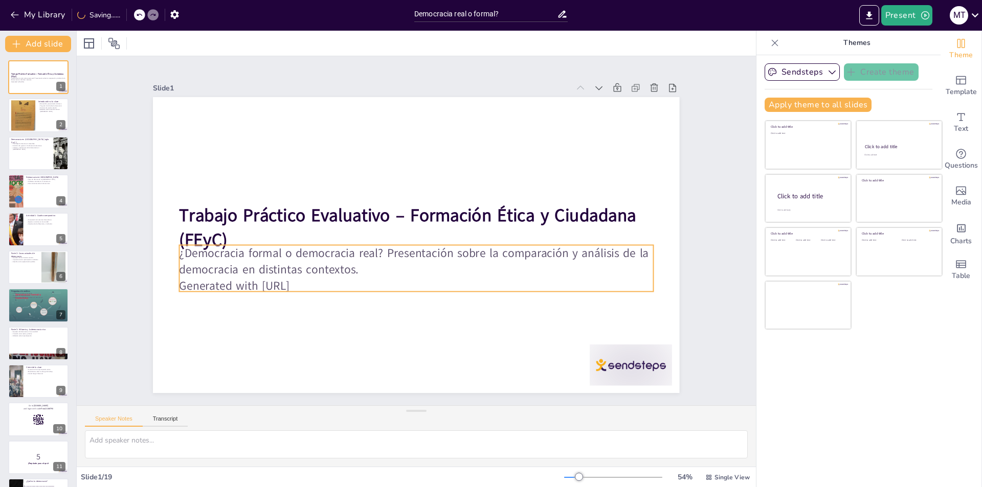
checkbox input "true"
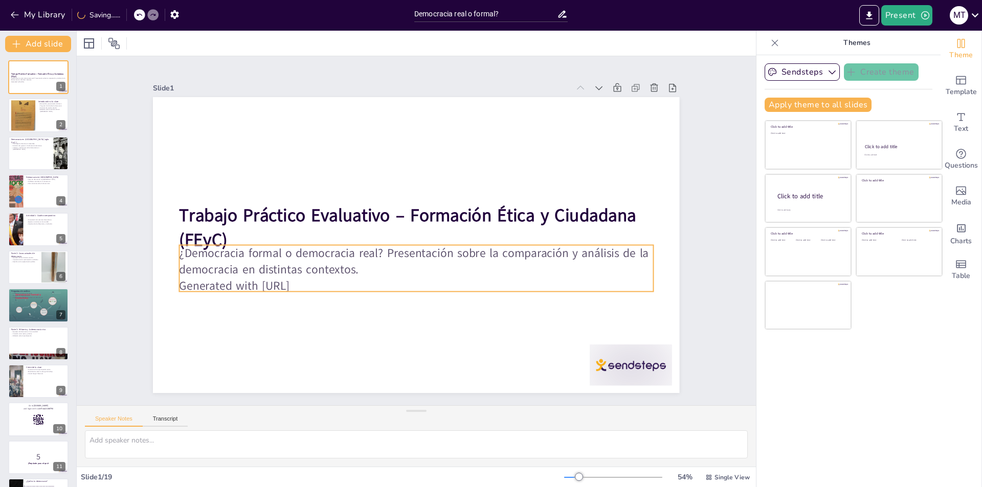
checkbox input "true"
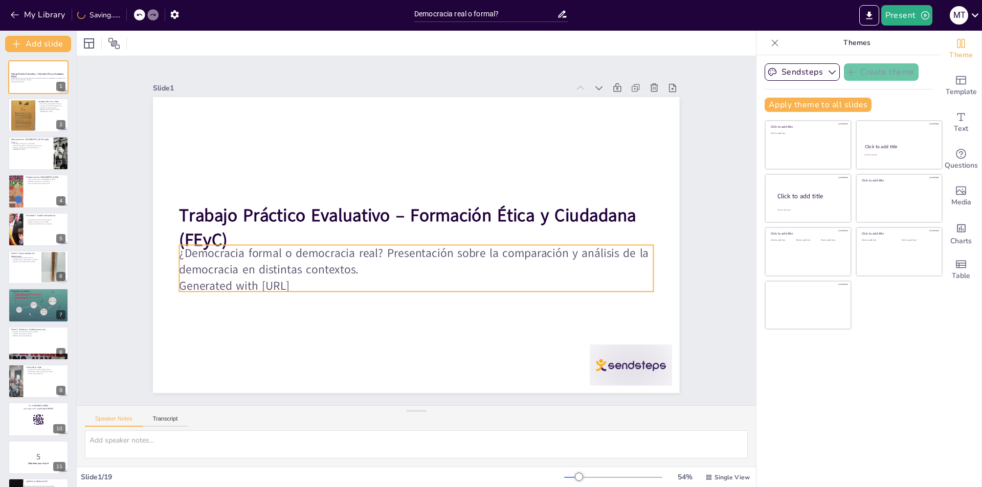
checkbox input "true"
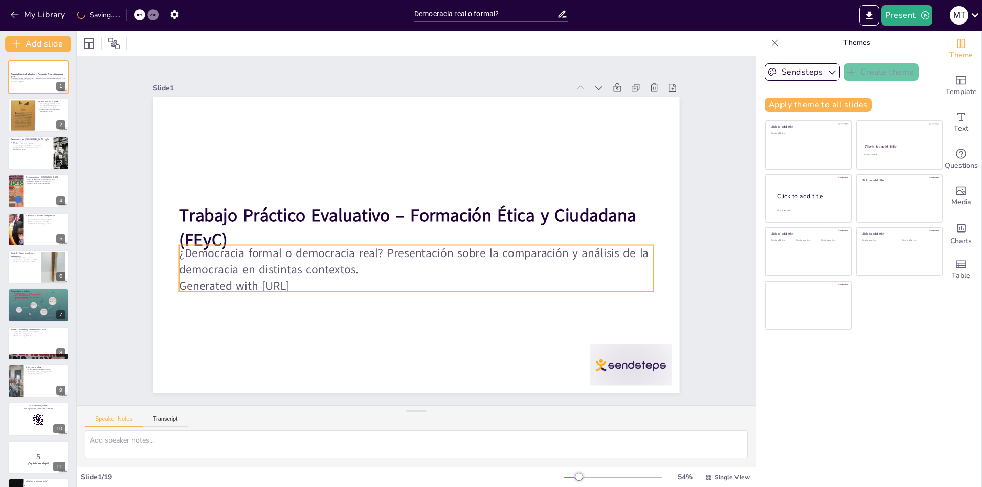
checkbox input "true"
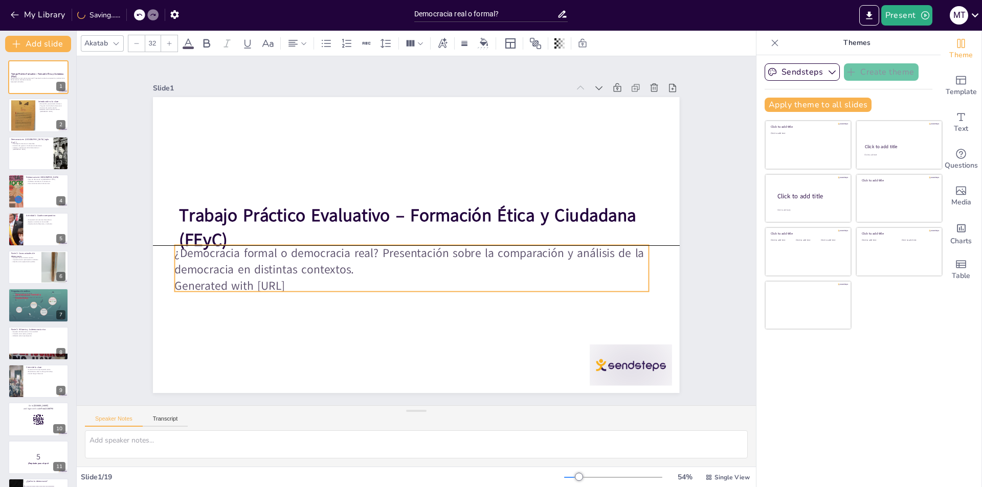
checkbox input "true"
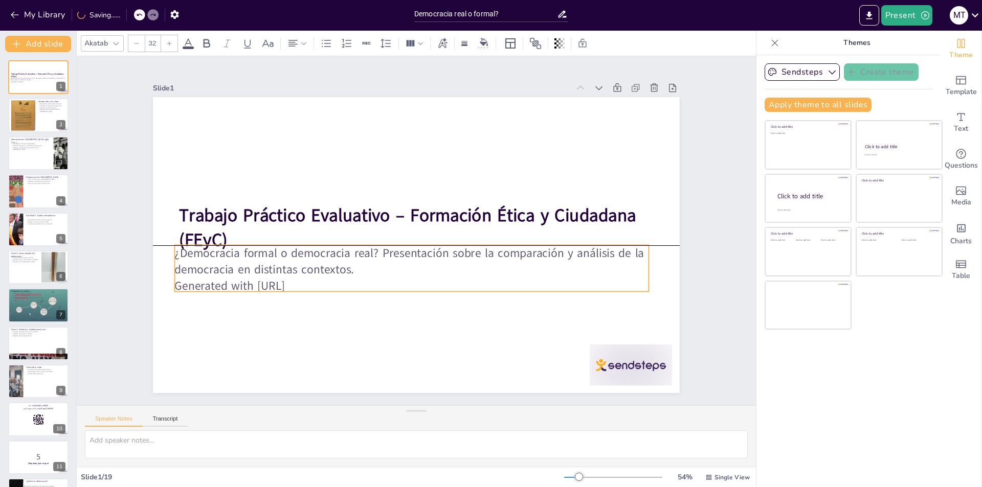
checkbox input "true"
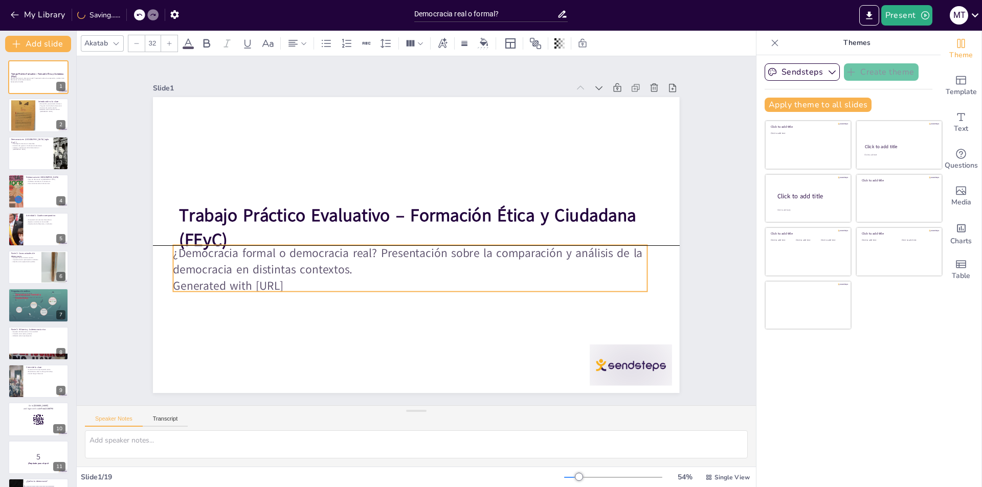
drag, startPoint x: 292, startPoint y: 279, endPoint x: 286, endPoint y: 281, distance: 6.6
click at [286, 281] on p "Generated with [URL]" at bounding box center [404, 285] width 473 height 65
checkbox input "true"
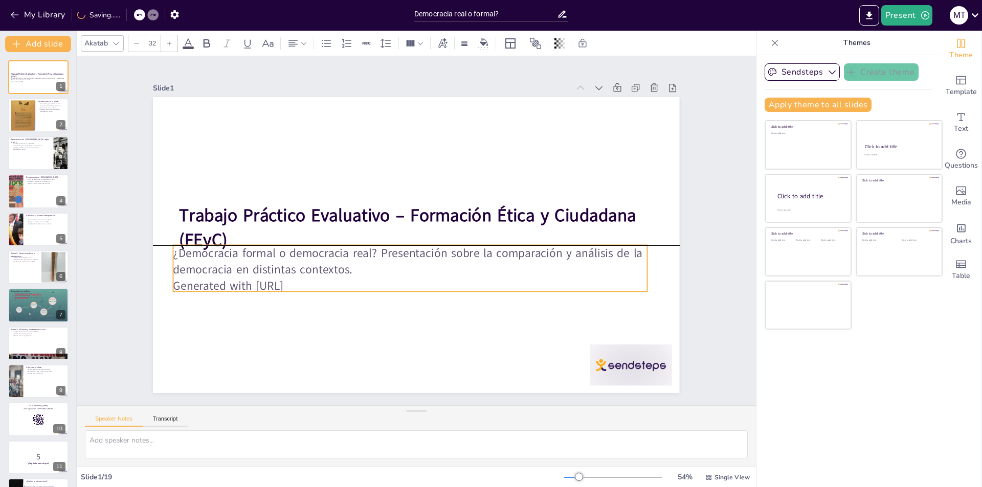
checkbox input "true"
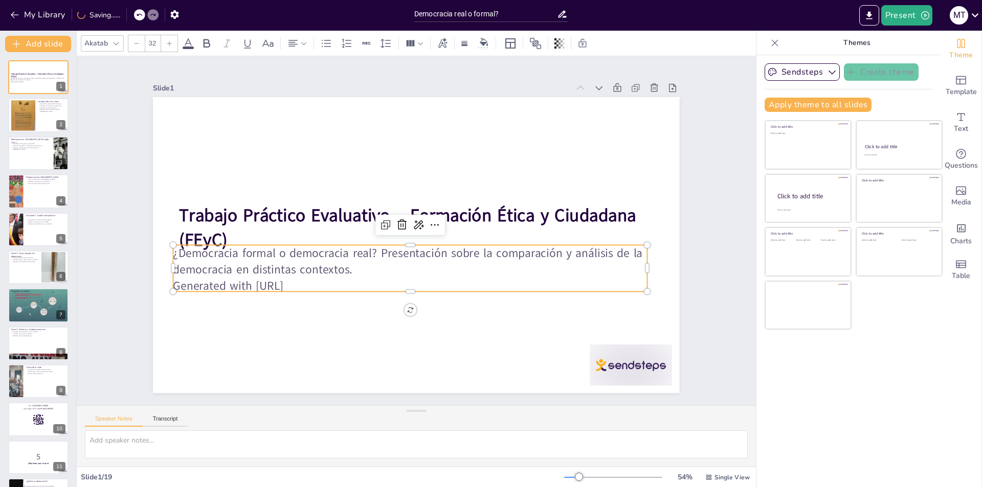
checkbox input "true"
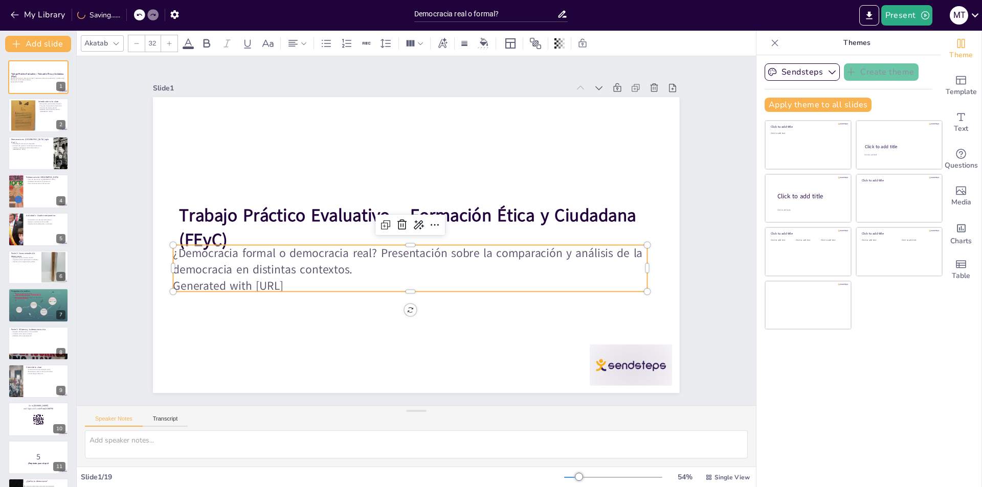
checkbox input "true"
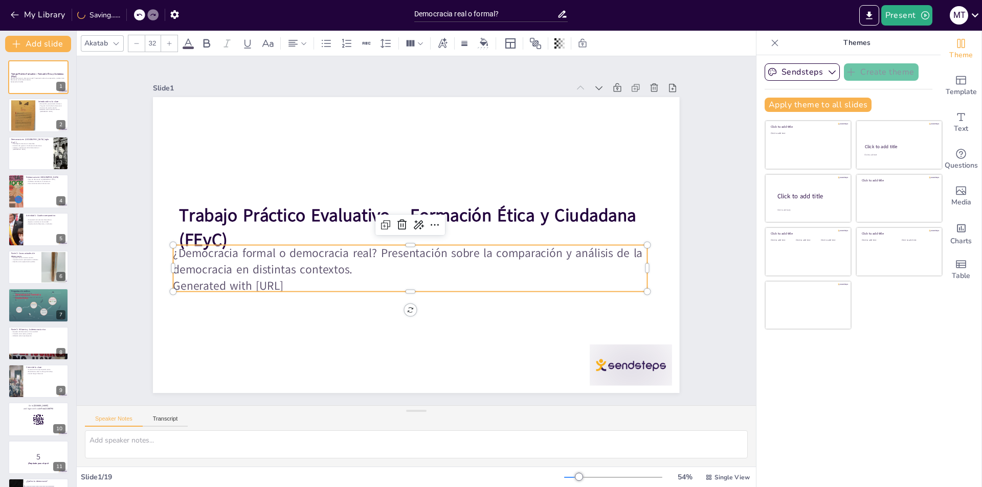
checkbox input "true"
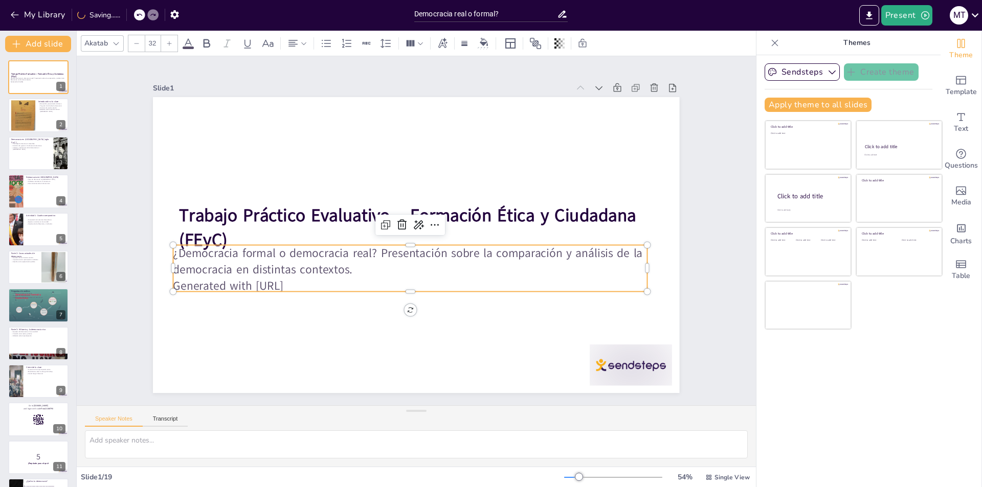
checkbox input "true"
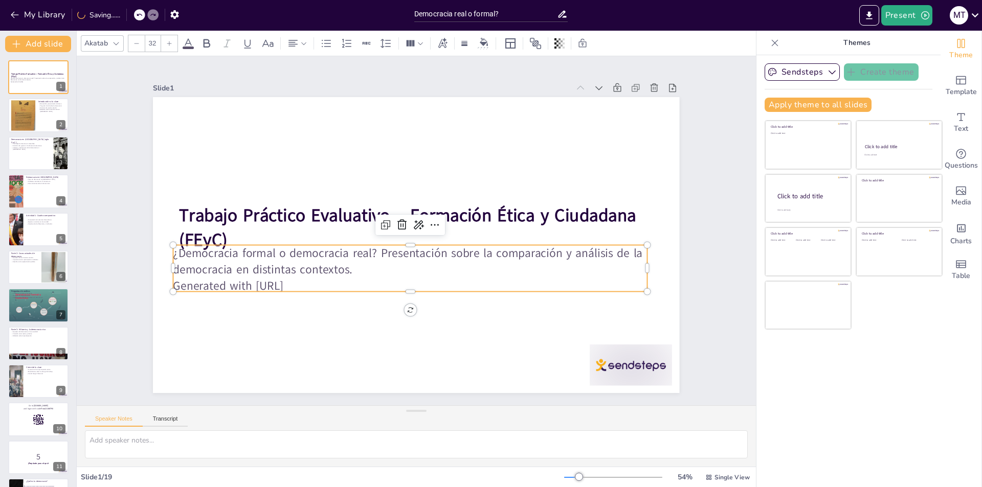
checkbox input "true"
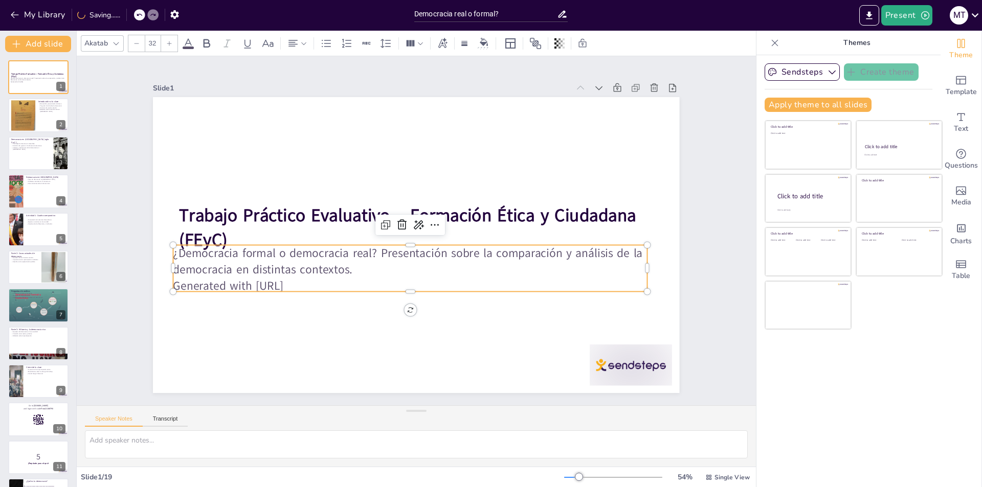
checkbox input "true"
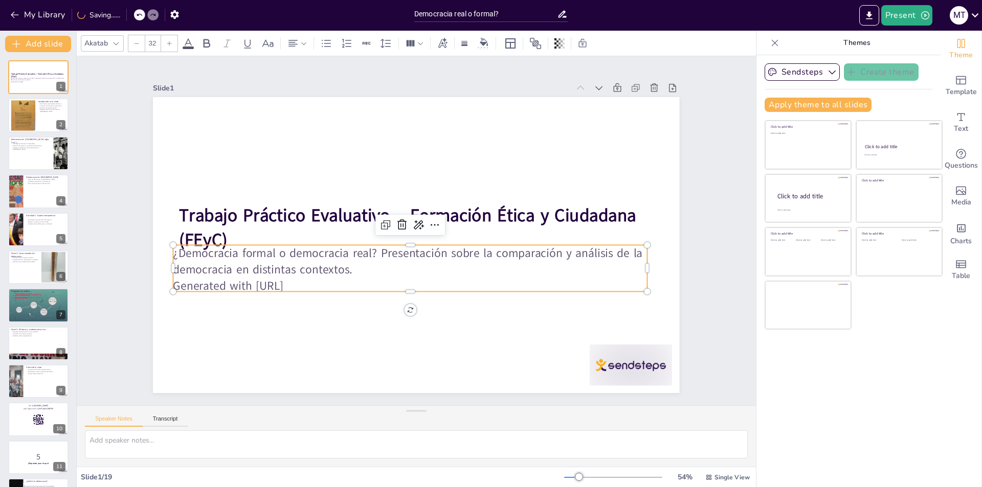
checkbox input "true"
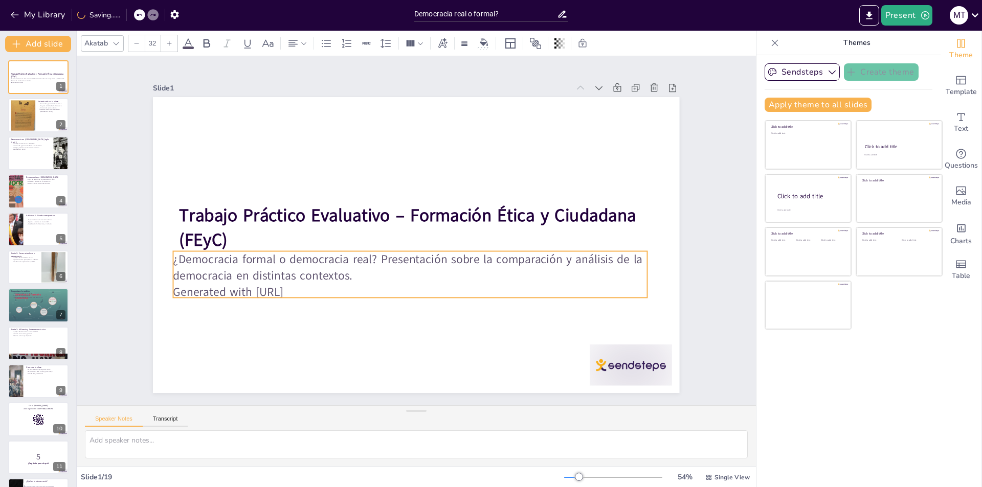
drag, startPoint x: 315, startPoint y: 272, endPoint x: 315, endPoint y: 278, distance: 6.1
click at [315, 278] on p "¿Democracia formal o democracia real? Presentación sobre la comparación y análi…" at bounding box center [403, 265] width 470 height 130
checkbox input "true"
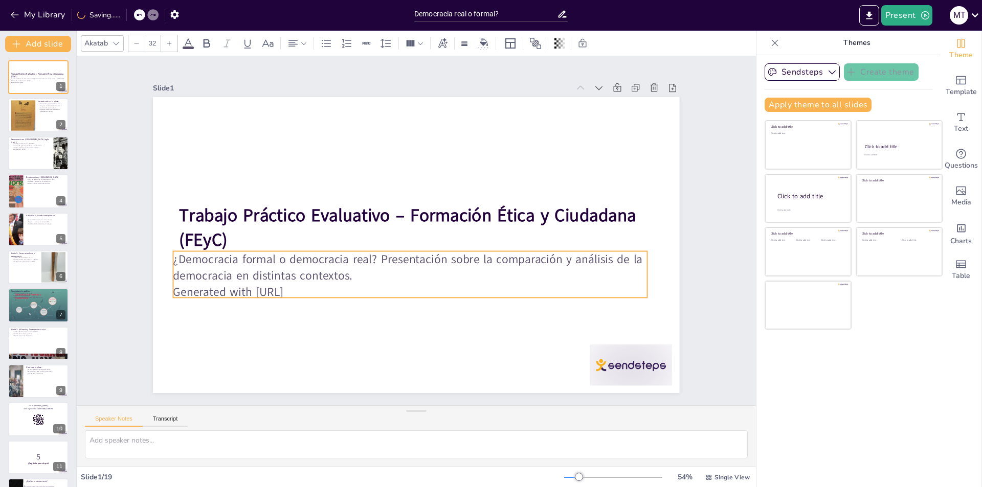
checkbox input "true"
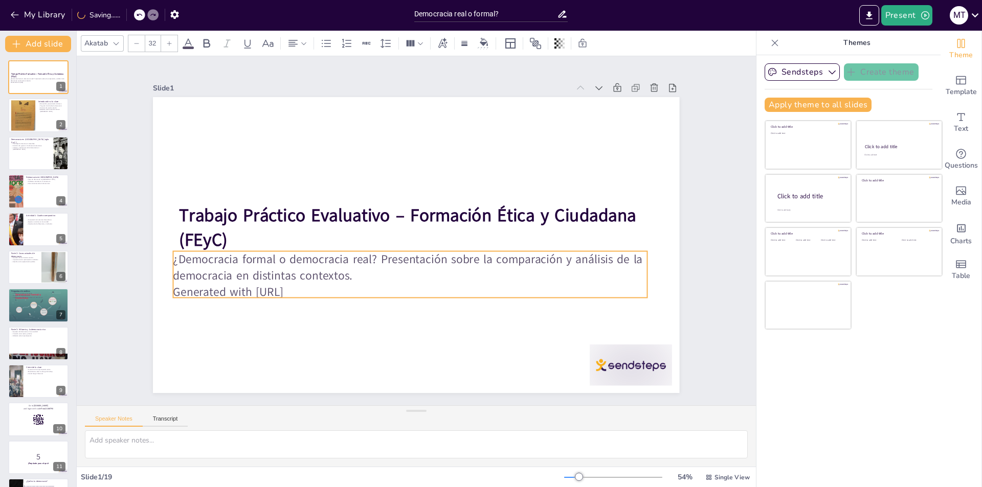
checkbox input "true"
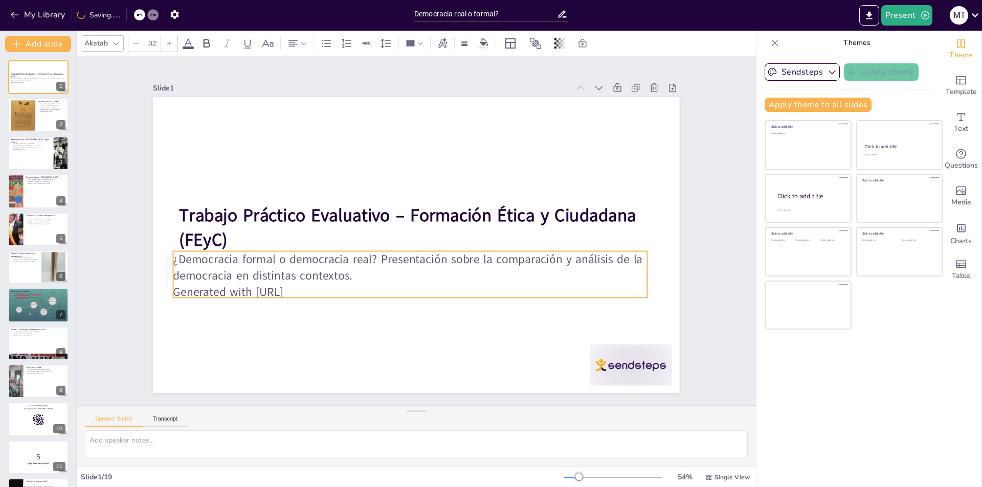
checkbox input "true"
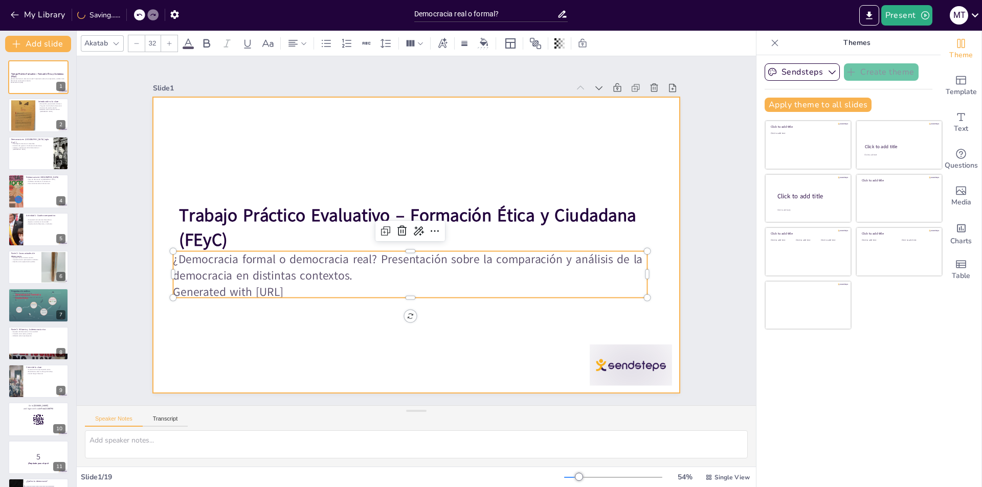
checkbox input "true"
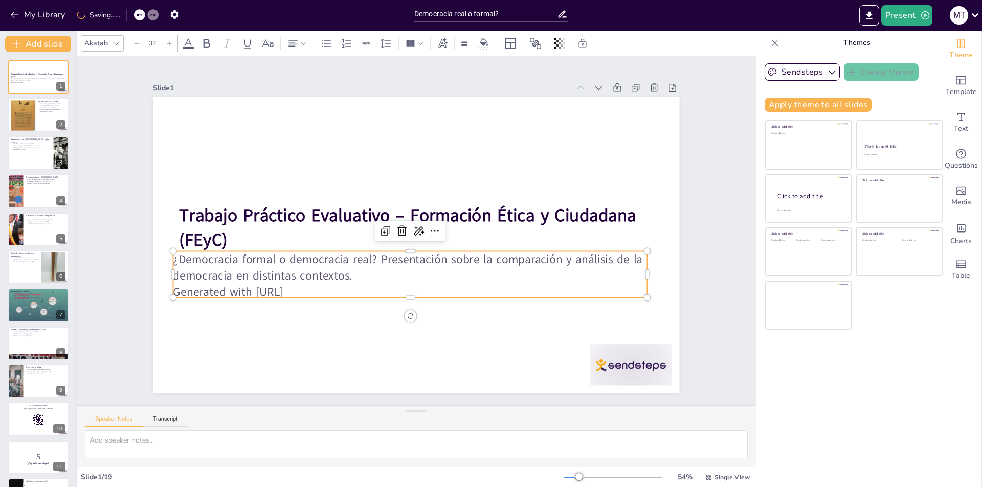
checkbox input "true"
click at [315, 288] on p "Generated with [URL]" at bounding box center [403, 291] width 473 height 66
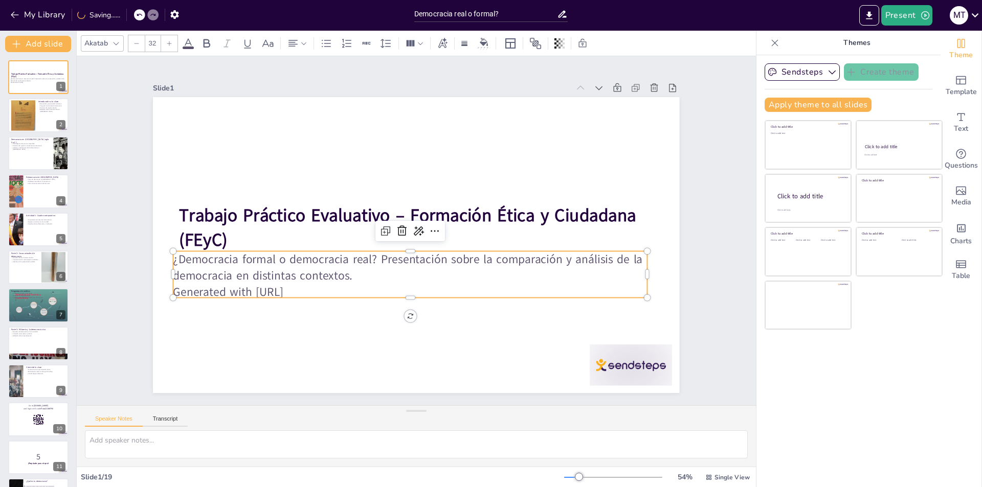
click at [310, 288] on p "Generated with [URL]" at bounding box center [403, 291] width 473 height 66
click at [310, 288] on p "Generated with [URL]" at bounding box center [403, 291] width 473 height 65
click at [315, 290] on p "Generated with [URL]" at bounding box center [409, 292] width 473 height 16
click at [315, 290] on p "Generated with [URL]" at bounding box center [403, 291] width 473 height 65
click at [315, 290] on p "Generated with [URL]" at bounding box center [403, 290] width 473 height 66
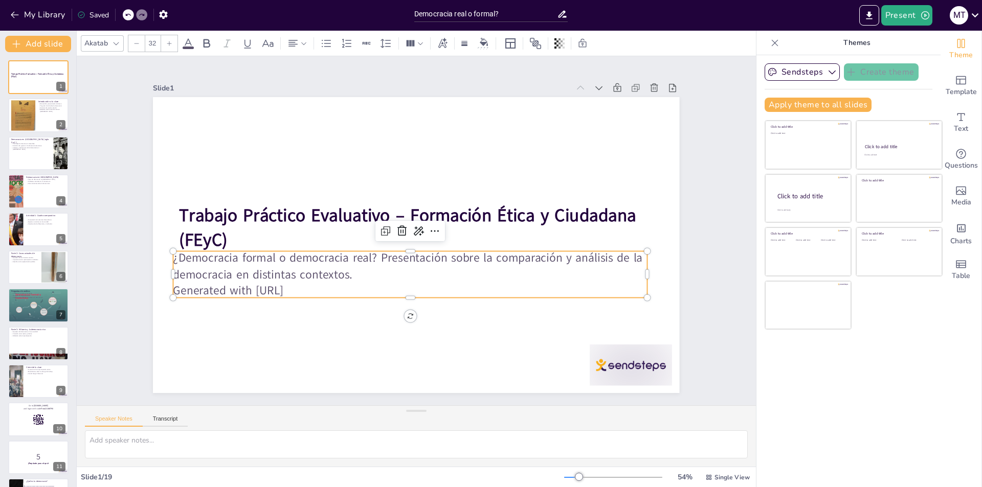
click at [314, 289] on p "Generated with [URL]" at bounding box center [403, 290] width 473 height 66
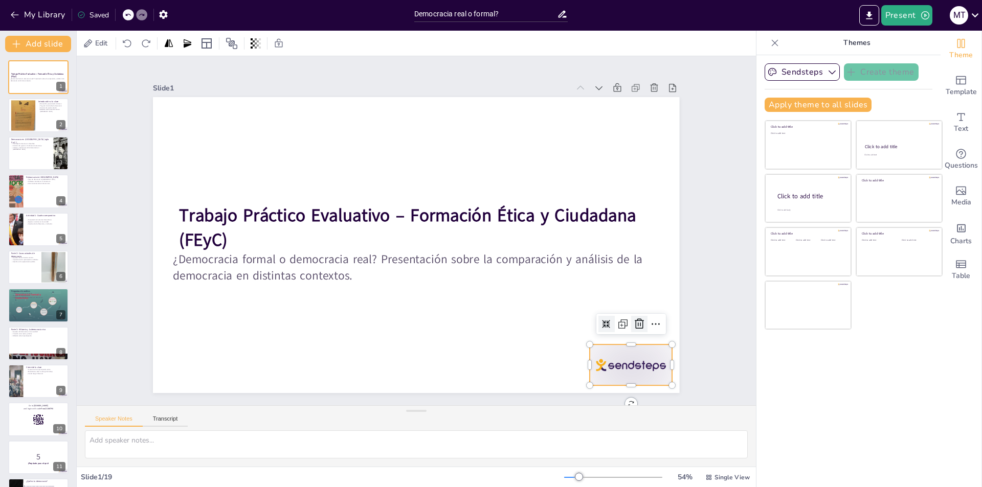
click at [632, 341] on icon at bounding box center [627, 347] width 13 height 13
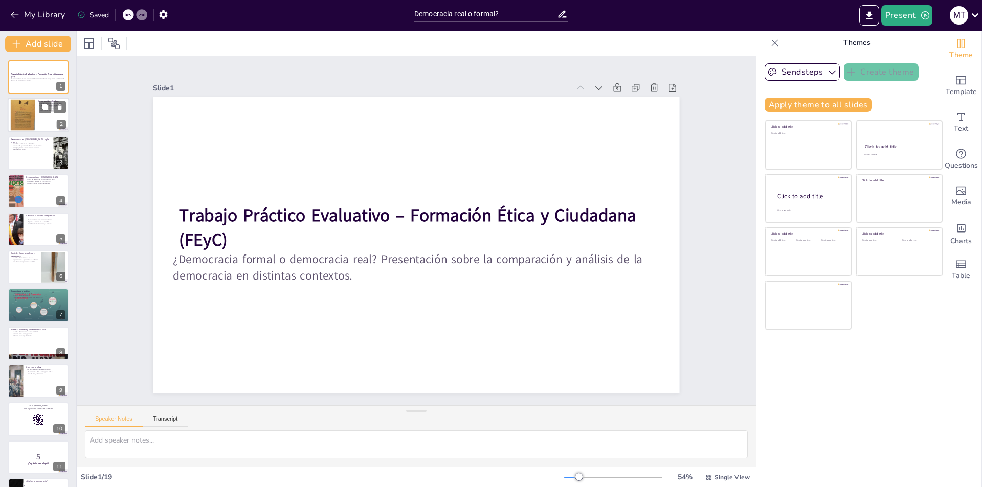
click at [40, 120] on div at bounding box center [38, 115] width 61 height 35
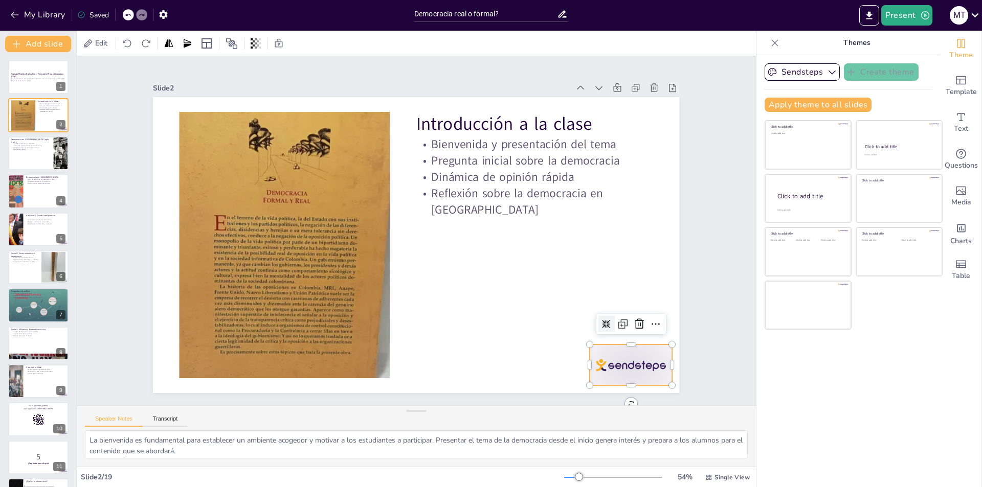
click at [608, 363] on div at bounding box center [616, 388] width 86 height 50
click at [632, 341] on icon at bounding box center [628, 346] width 10 height 11
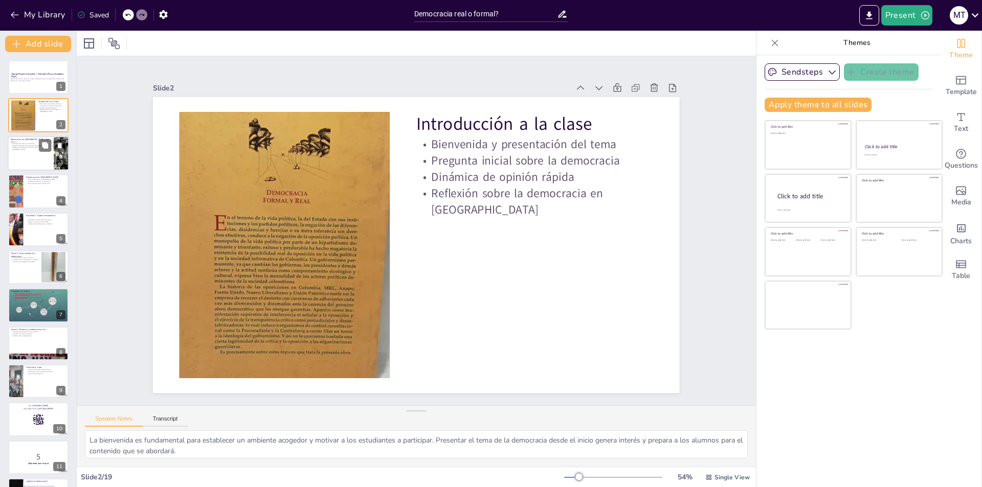
click at [15, 157] on div at bounding box center [38, 153] width 61 height 35
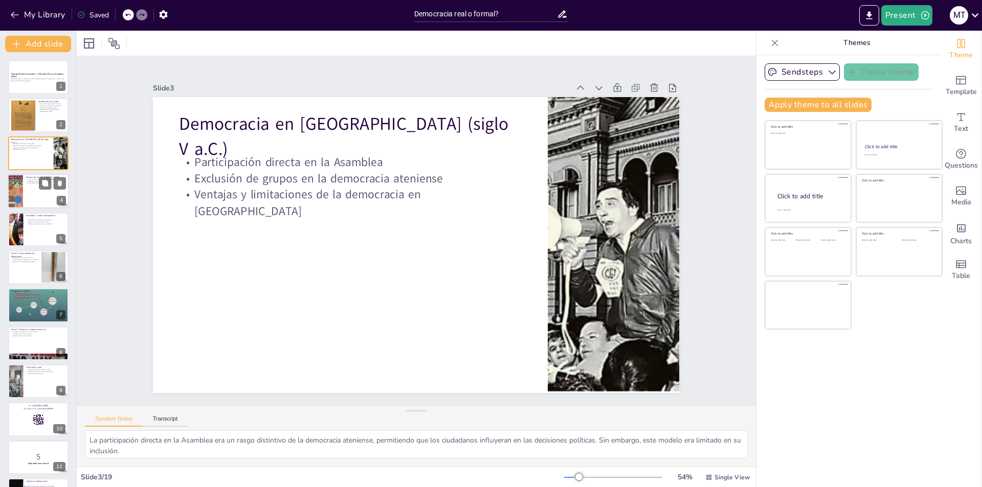
click at [31, 190] on div at bounding box center [38, 191] width 61 height 35
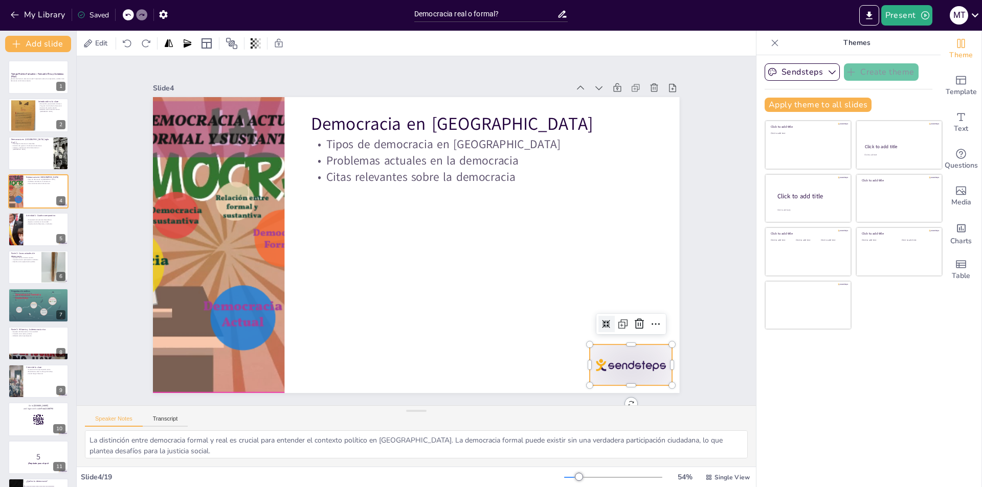
click at [617, 348] on div at bounding box center [631, 365] width 82 height 41
click at [607, 381] on icon at bounding box center [599, 388] width 15 height 15
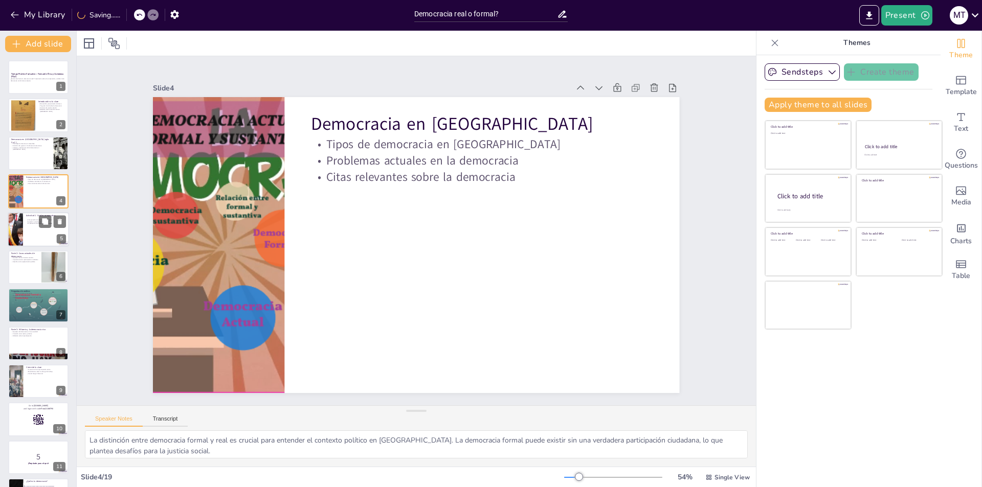
click at [13, 230] on div at bounding box center [16, 229] width 62 height 35
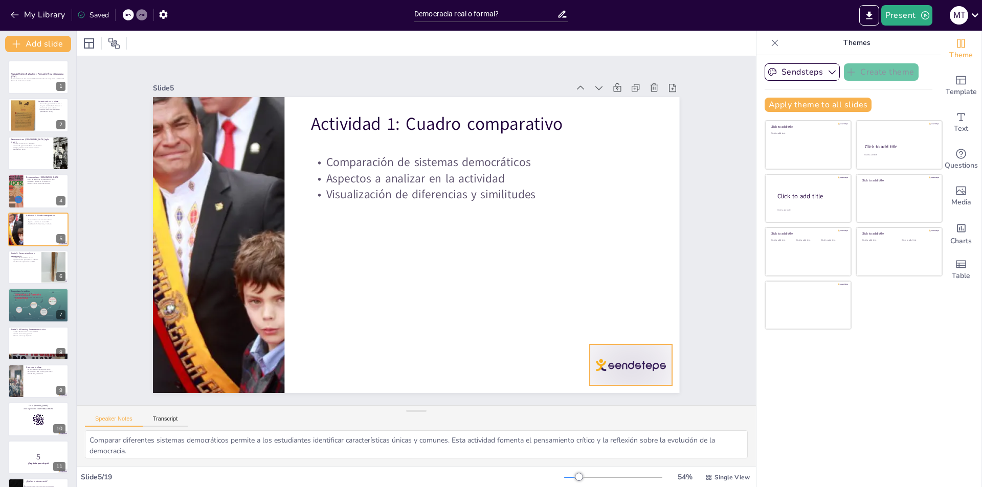
click at [605, 362] on div at bounding box center [616, 387] width 86 height 50
click at [622, 361] on icon at bounding box center [614, 368] width 14 height 14
click at [27, 276] on div at bounding box center [38, 267] width 61 height 35
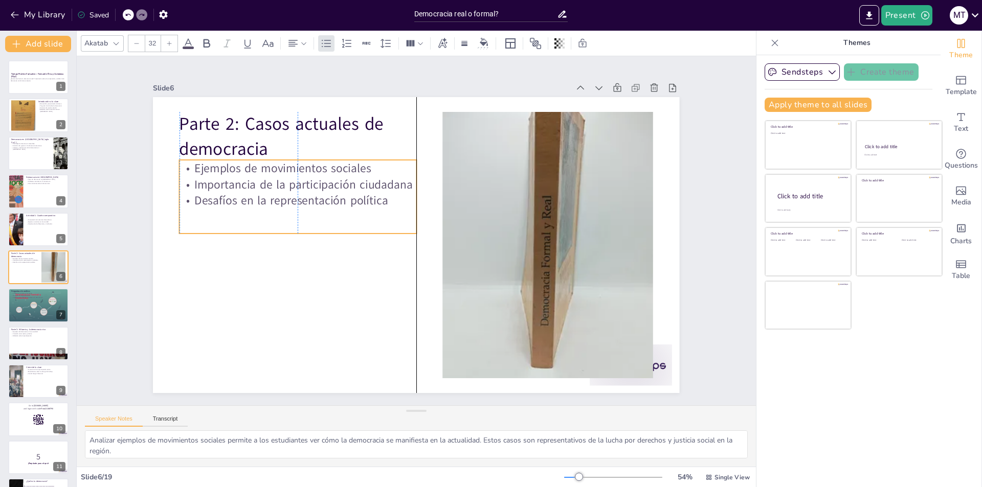
drag, startPoint x: 245, startPoint y: 188, endPoint x: 244, endPoint y: 194, distance: 6.2
click at [244, 194] on p "Desafíos en la representación política" at bounding box center [306, 176] width 235 height 65
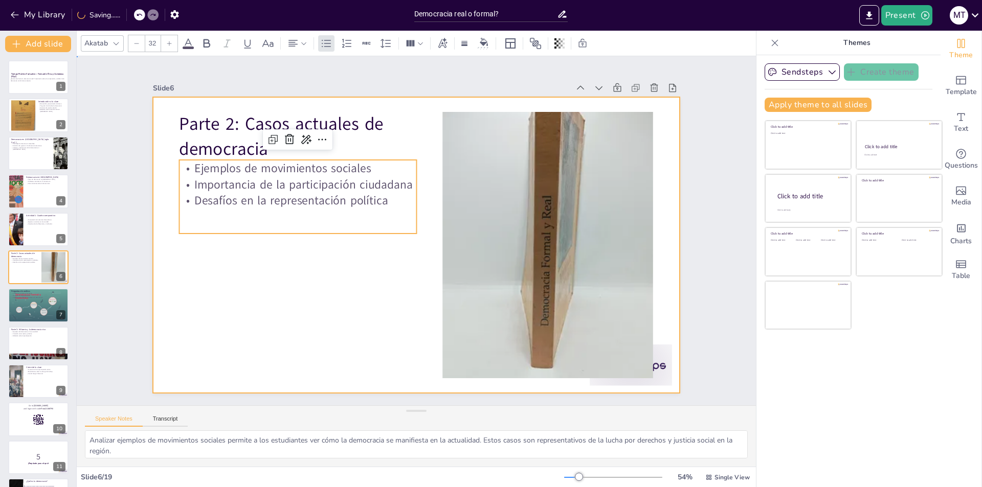
click at [271, 287] on div at bounding box center [416, 245] width 526 height 296
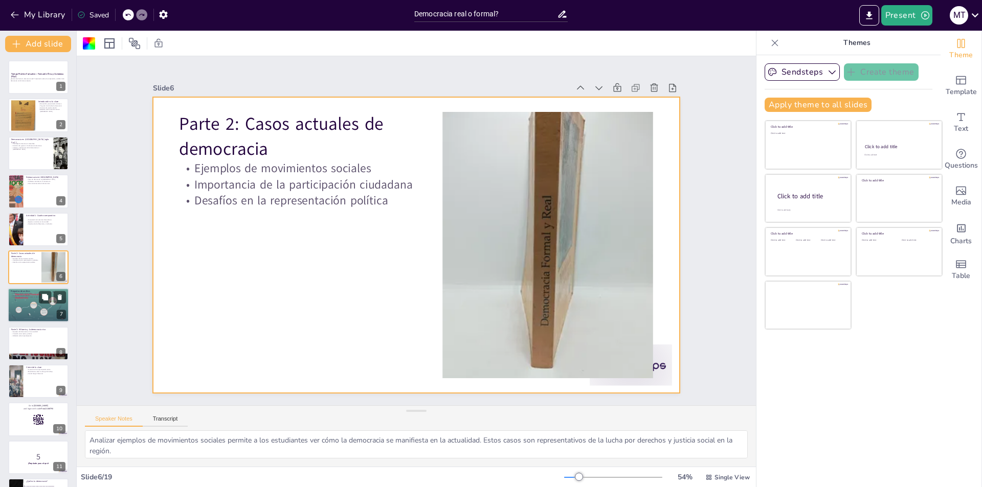
click at [25, 293] on p "Problemas sociales en los casos" at bounding box center [38, 293] width 55 height 2
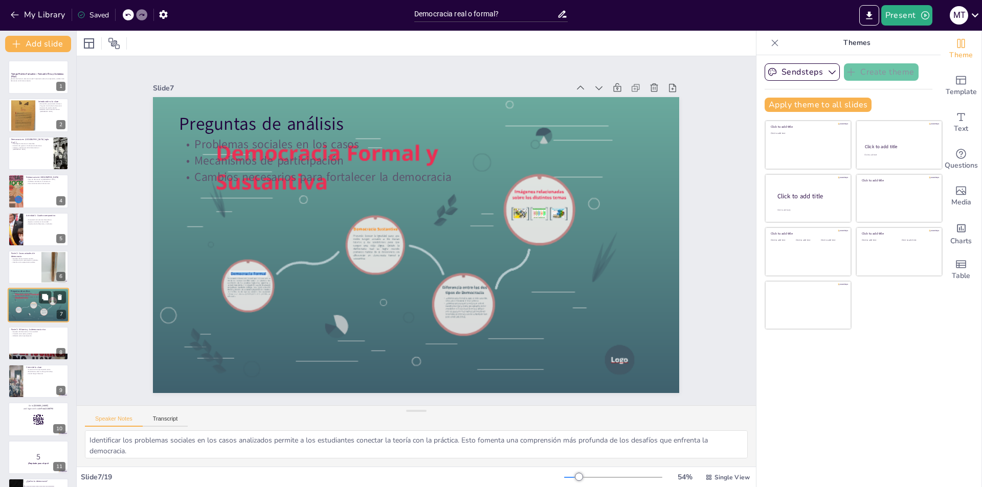
scroll to position [36, 0]
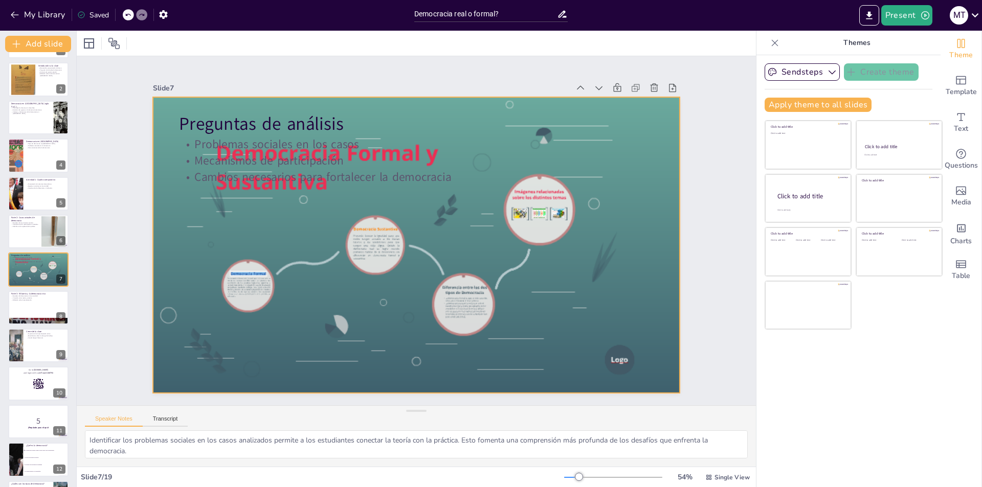
click at [230, 283] on div at bounding box center [415, 245] width 554 height 350
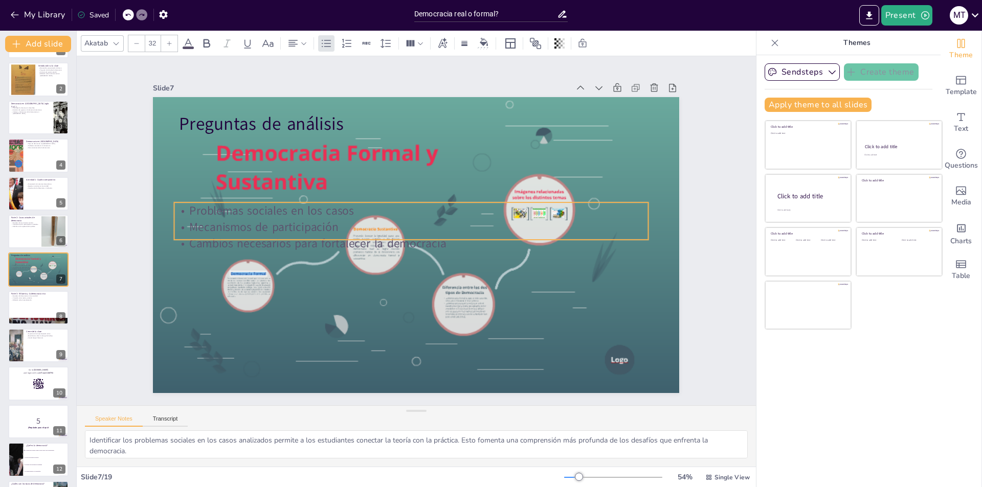
drag, startPoint x: 268, startPoint y: 162, endPoint x: 263, endPoint y: 229, distance: 66.7
click at [263, 229] on p "Mecanismos de participación" at bounding box center [411, 227] width 473 height 66
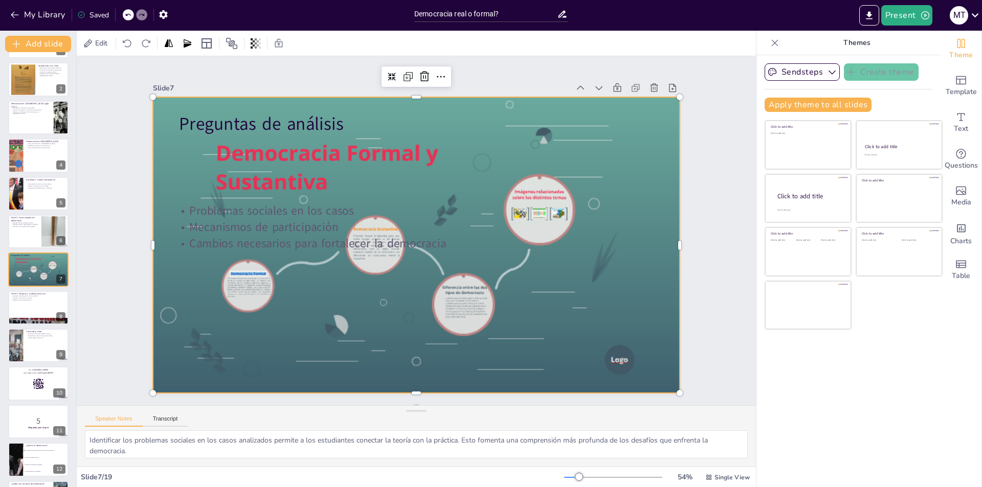
click at [291, 297] on div at bounding box center [413, 244] width 576 height 399
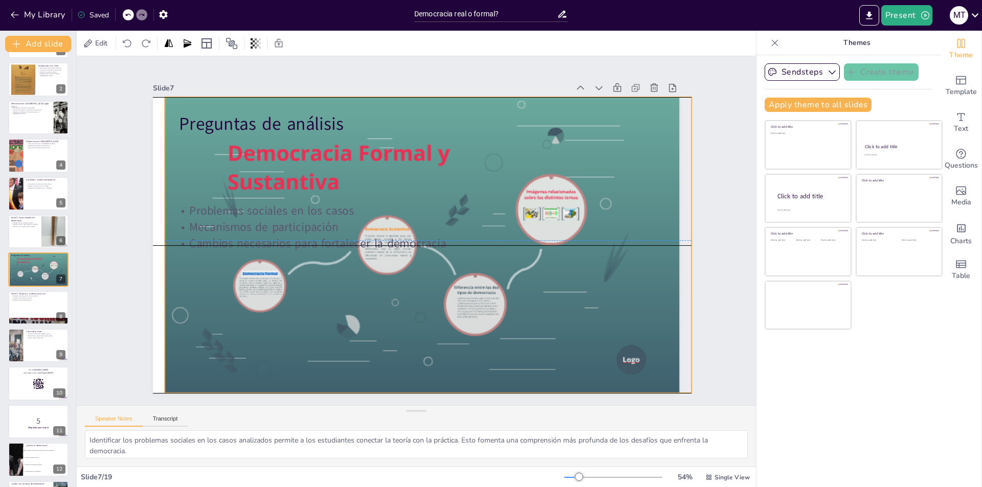
drag, startPoint x: 232, startPoint y: 275, endPoint x: 243, endPoint y: 274, distance: 11.9
click at [243, 274] on div at bounding box center [425, 247] width 576 height 399
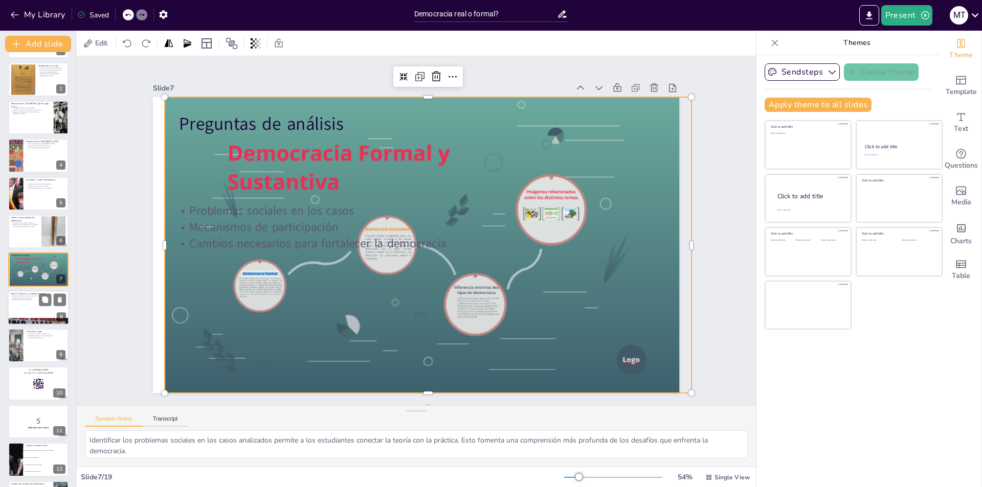
click at [18, 303] on div at bounding box center [38, 307] width 61 height 35
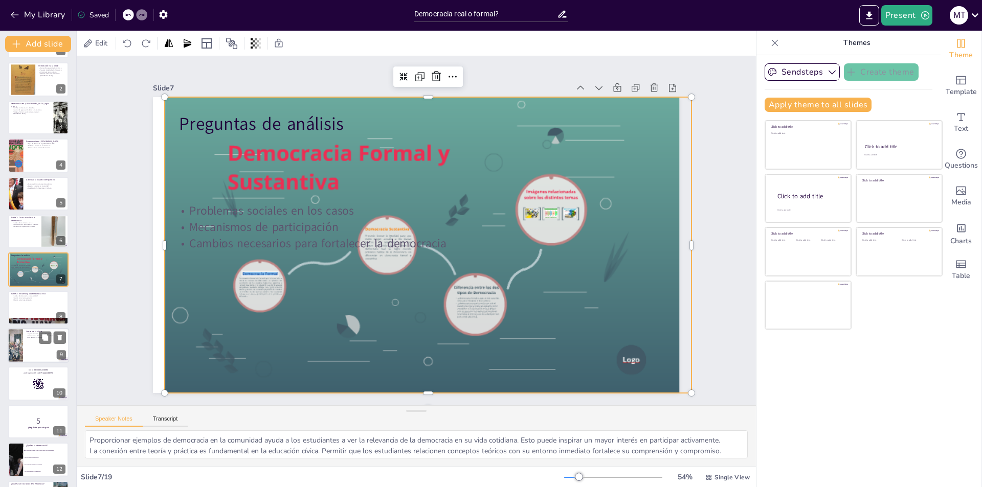
scroll to position [74, 0]
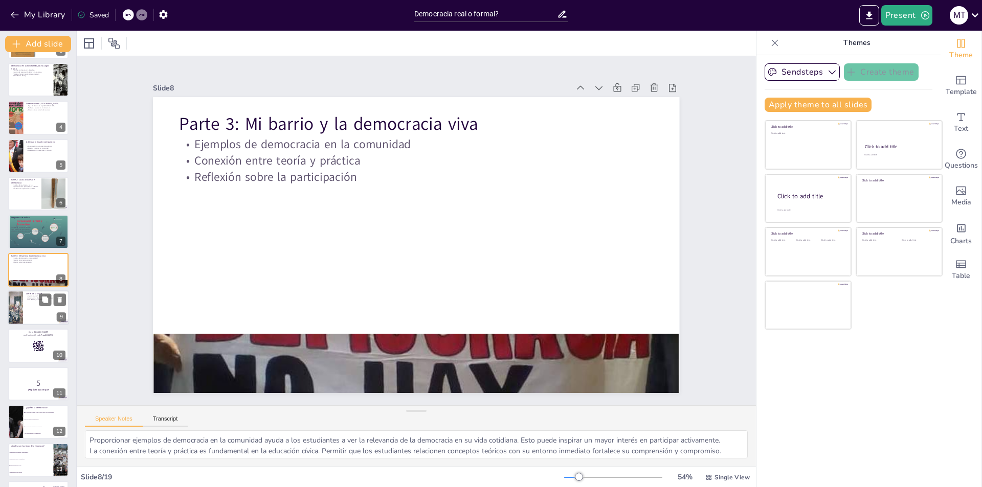
click at [25, 317] on div at bounding box center [38, 307] width 61 height 35
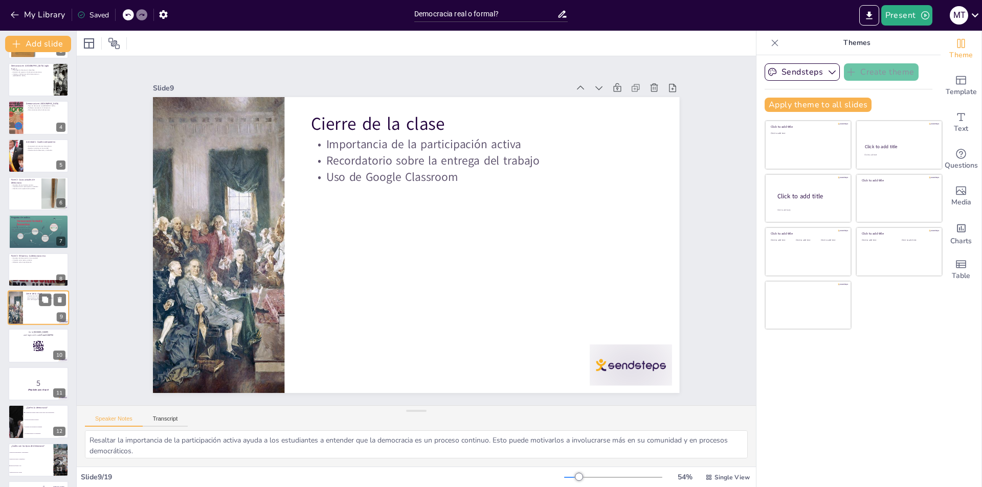
scroll to position [112, 0]
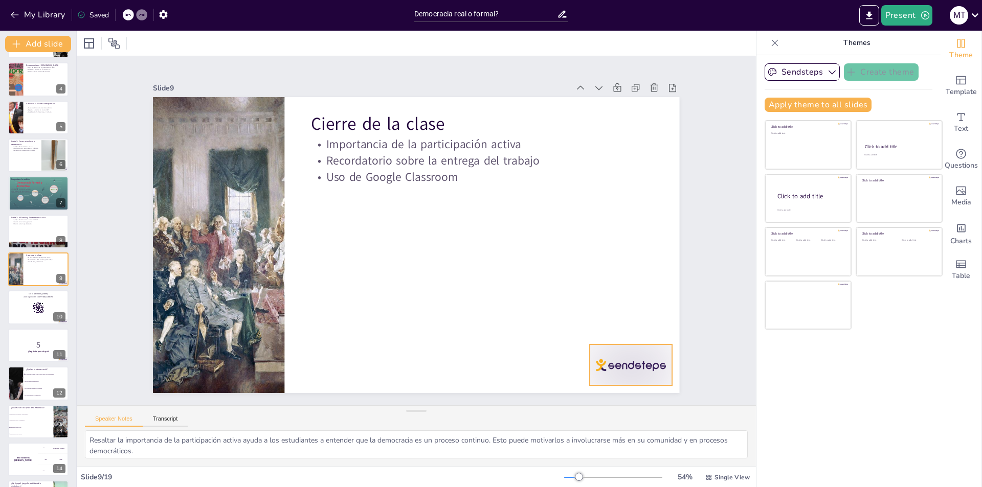
click at [619, 368] on div at bounding box center [616, 387] width 86 height 50
click at [622, 361] on icon at bounding box center [614, 368] width 14 height 14
click at [32, 320] on div at bounding box center [38, 307] width 61 height 35
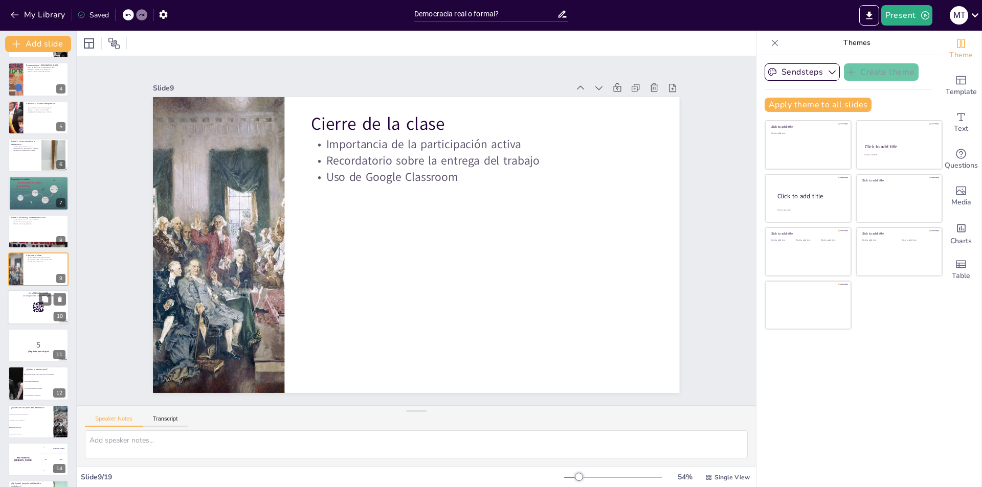
scroll to position [150, 0]
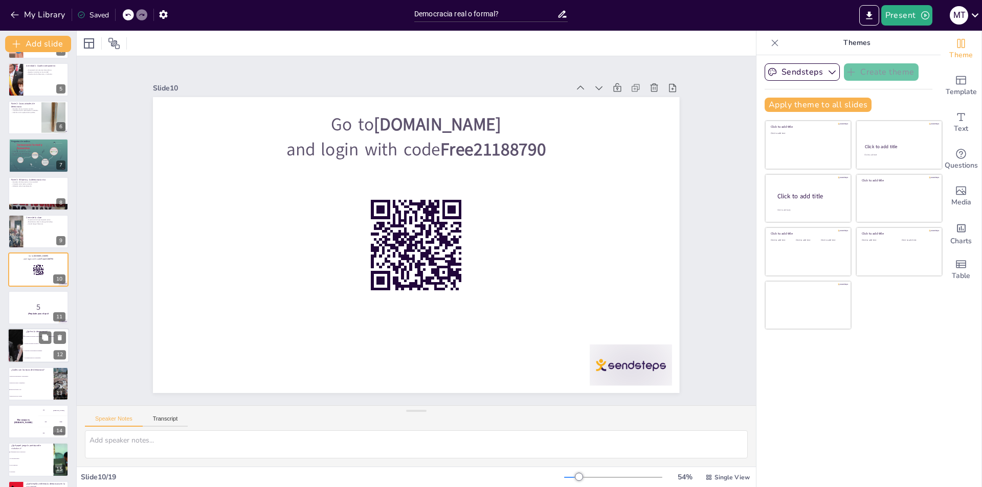
click at [15, 346] on div at bounding box center [15, 345] width 61 height 35
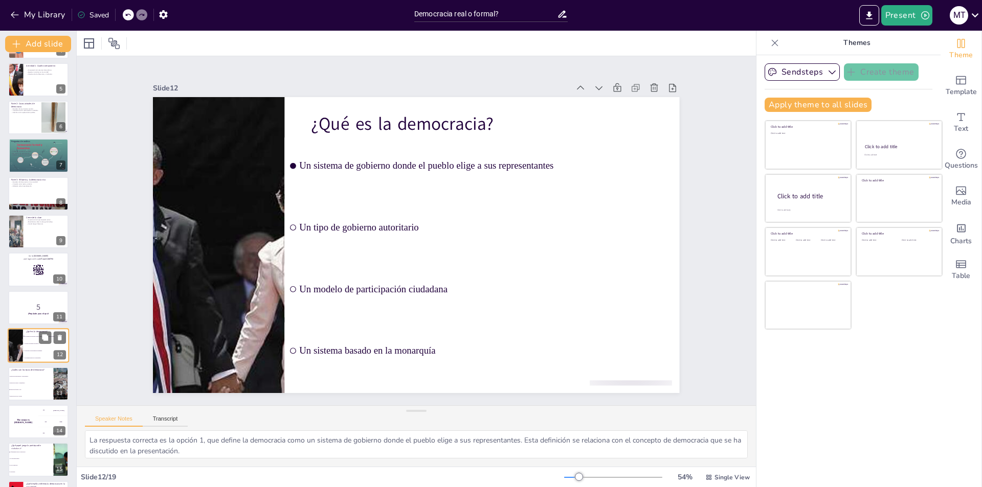
scroll to position [226, 0]
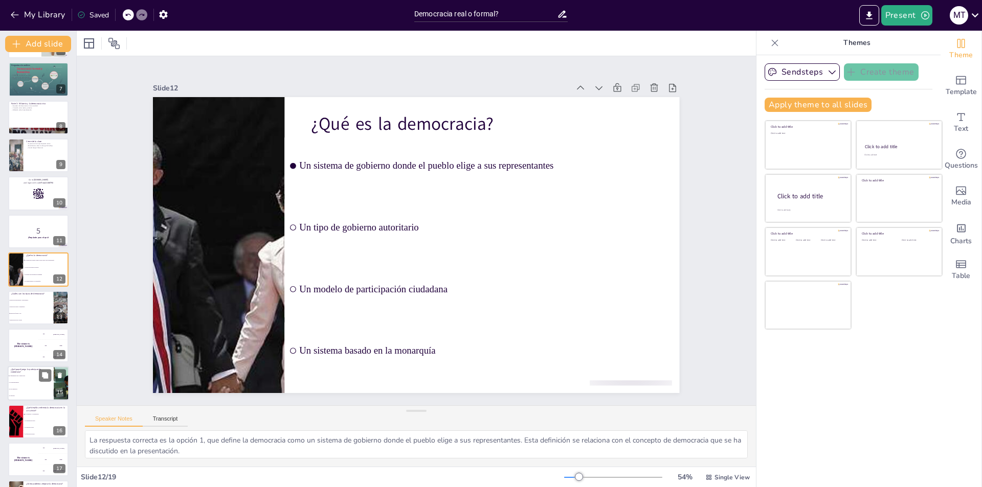
click at [19, 384] on li "No tiene importancia" at bounding box center [31, 383] width 46 height 7
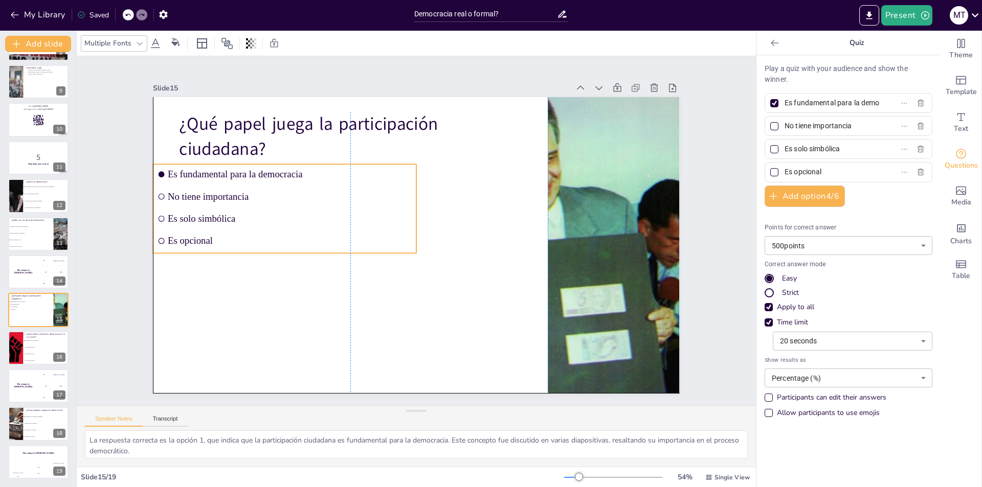
drag, startPoint x: 287, startPoint y: 177, endPoint x: 288, endPoint y: 186, distance: 9.3
click at [288, 186] on ul "Es fundamental para la democracia No tiene importancia Es solo simbólica Es opc…" at bounding box center [287, 195] width 271 height 116
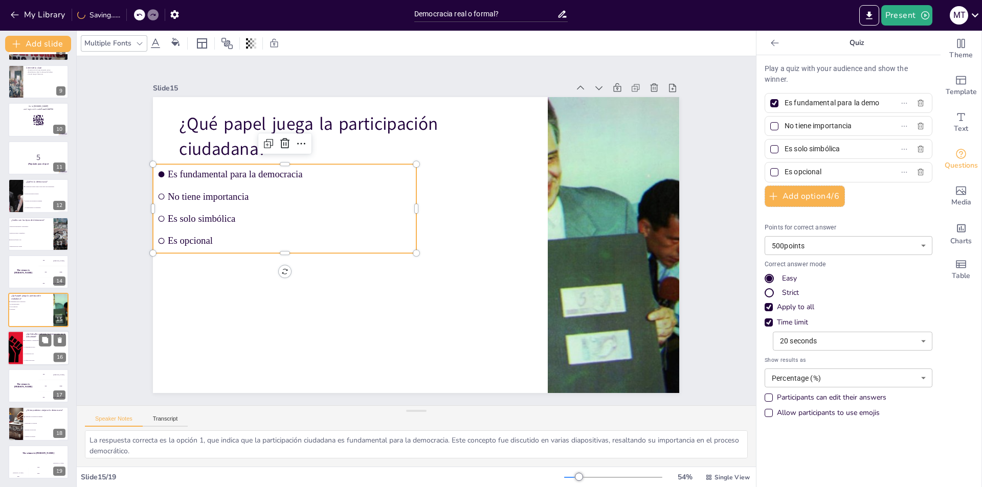
click at [26, 350] on li "La participación activa" at bounding box center [46, 347] width 46 height 7
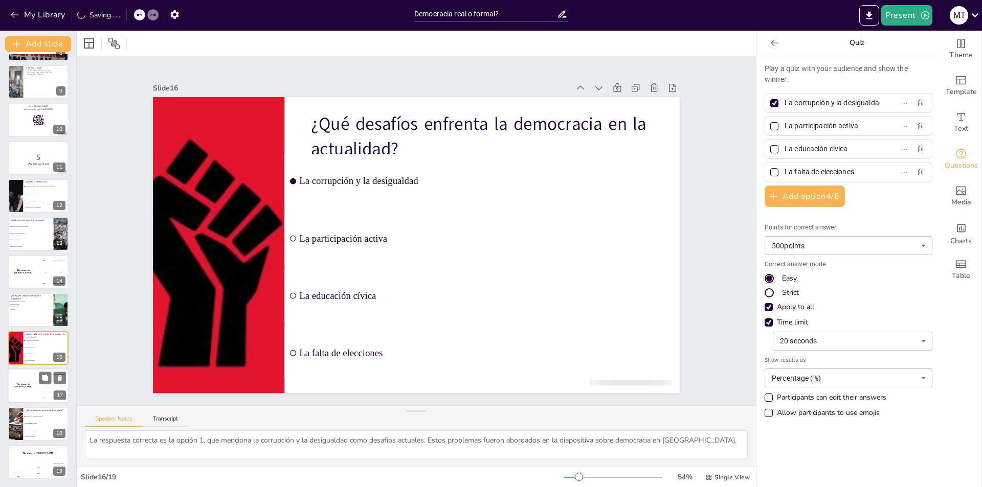
click at [23, 378] on div "The winner is [PERSON_NAME]" at bounding box center [23, 386] width 31 height 35
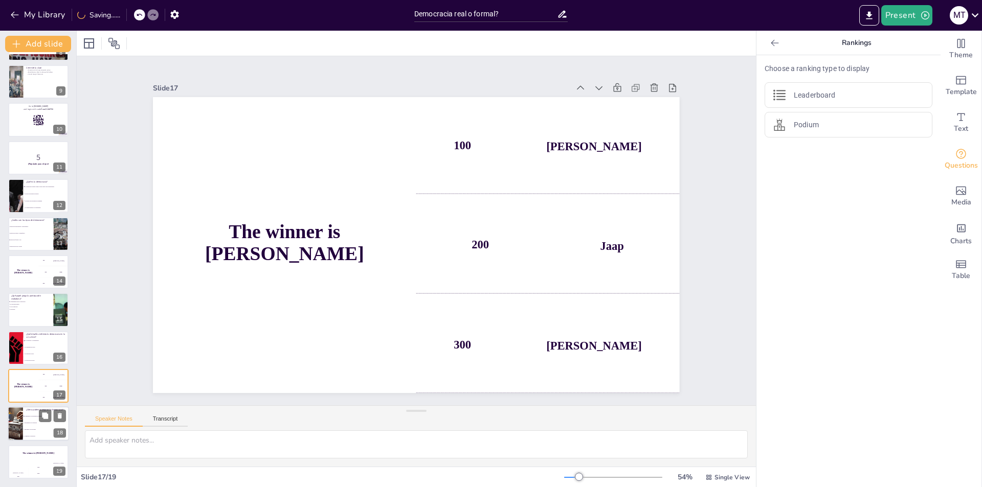
click at [12, 430] on div at bounding box center [15, 424] width 35 height 35
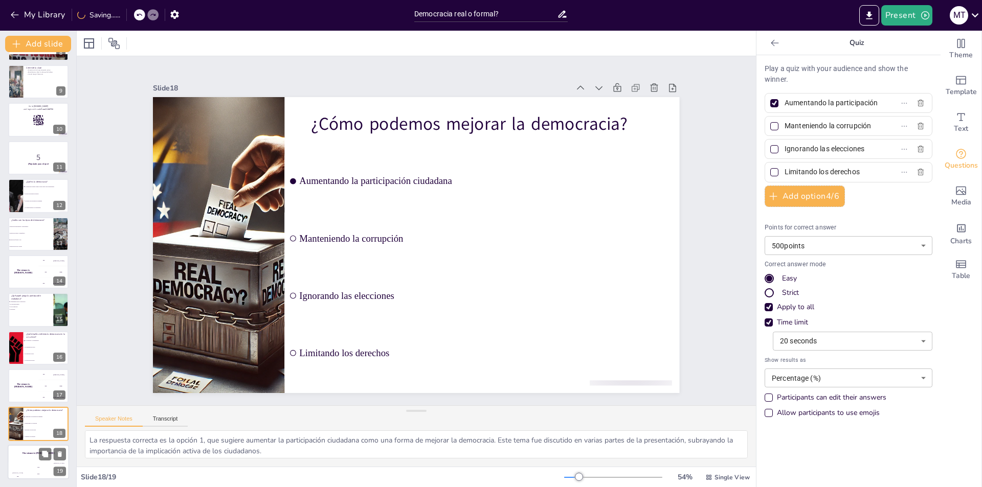
click at [29, 462] on div "Jaap 200" at bounding box center [38, 470] width 20 height 17
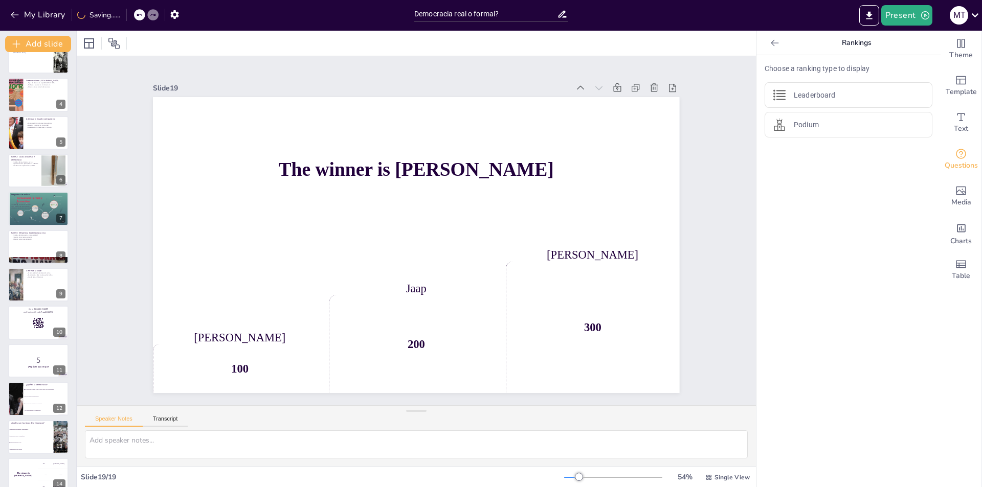
scroll to position [95, 0]
click at [872, 12] on icon "Export to PowerPoint" at bounding box center [869, 15] width 11 height 11
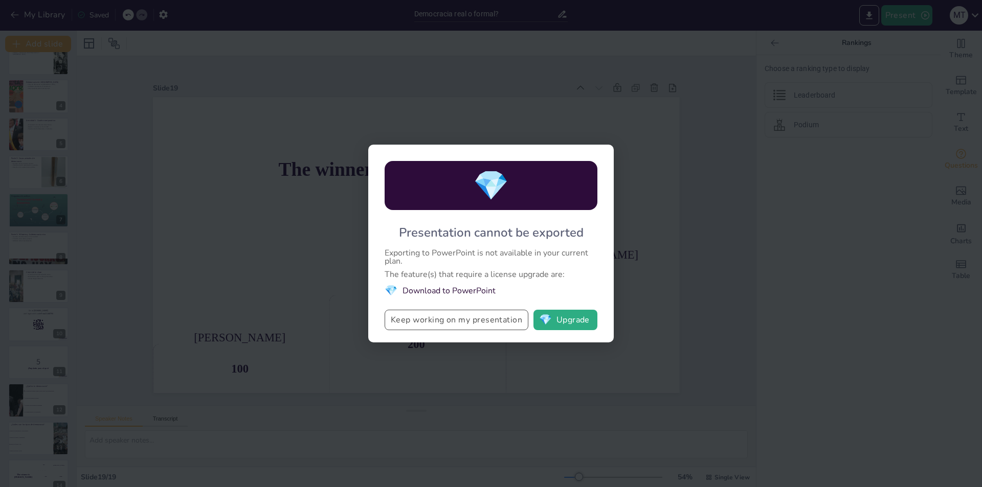
click at [459, 324] on button "Keep working on my presentation" at bounding box center [456, 320] width 144 height 20
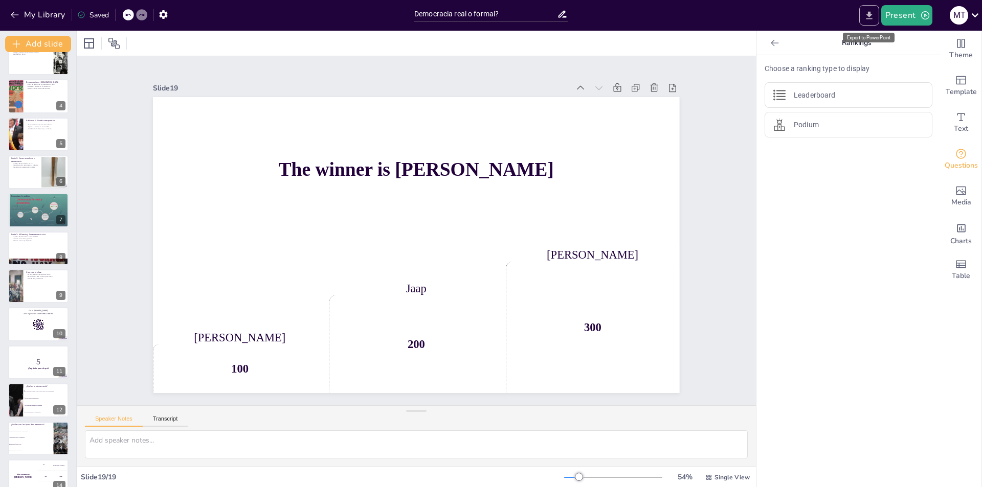
click at [860, 14] on button "Export to PowerPoint" at bounding box center [869, 15] width 20 height 20
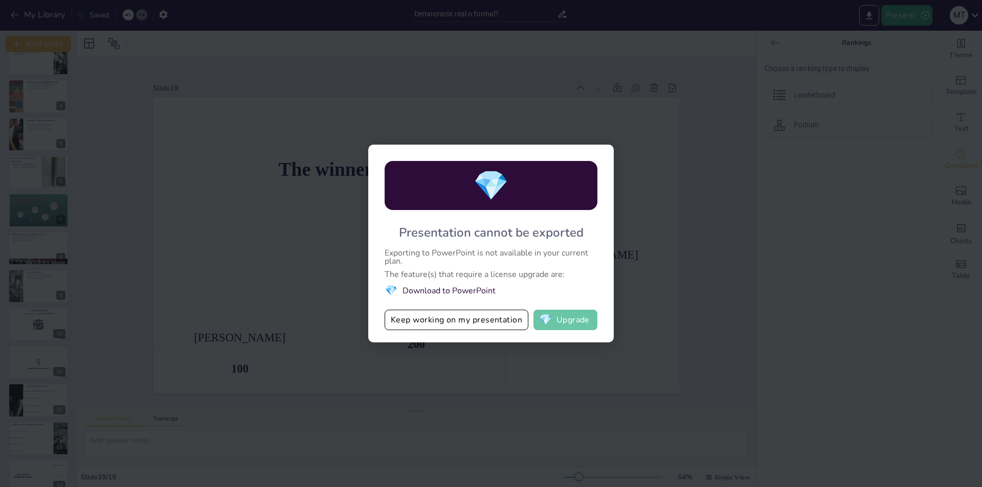
click at [555, 314] on button "💎 Upgrade" at bounding box center [565, 320] width 64 height 20
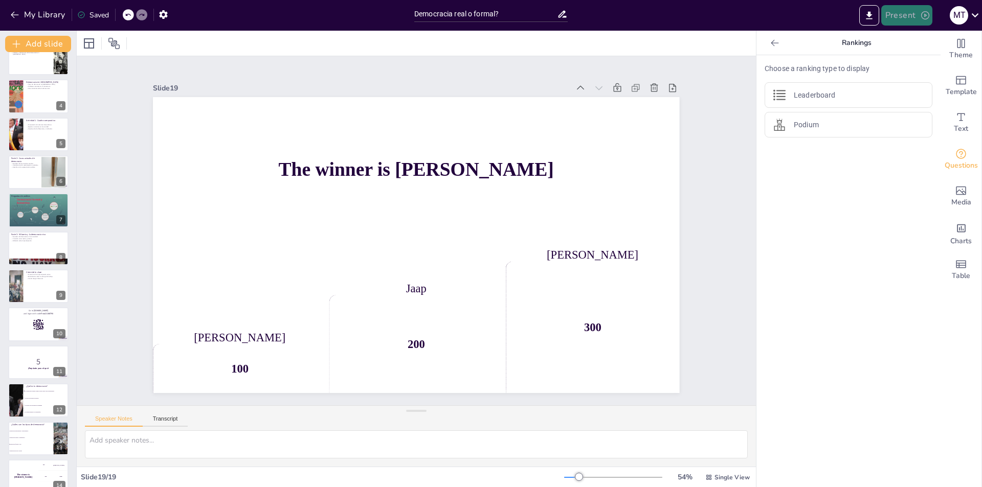
click at [921, 15] on icon "button" at bounding box center [925, 15] width 10 height 10
click at [904, 67] on li "Play presentation" at bounding box center [922, 63] width 80 height 16
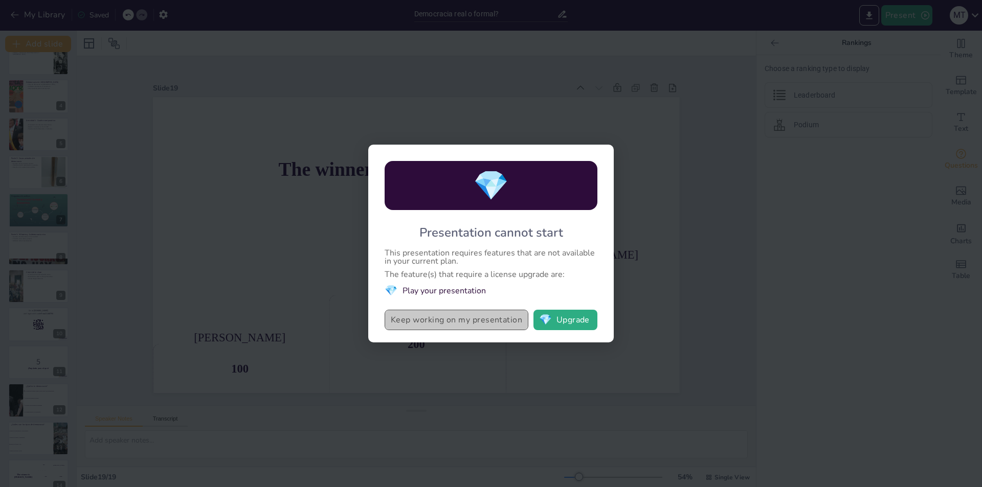
click at [460, 318] on button "Keep working on my presentation" at bounding box center [456, 320] width 144 height 20
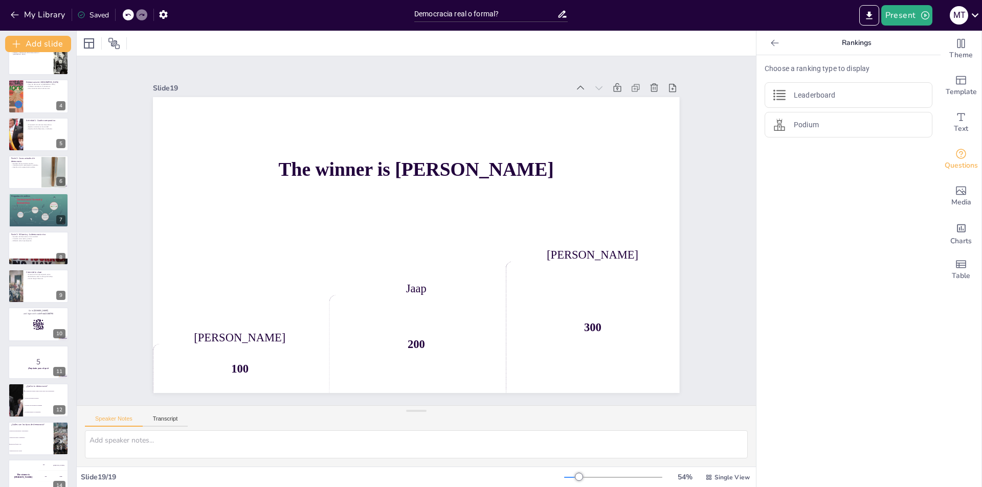
click at [85, 14] on icon at bounding box center [81, 15] width 8 height 8
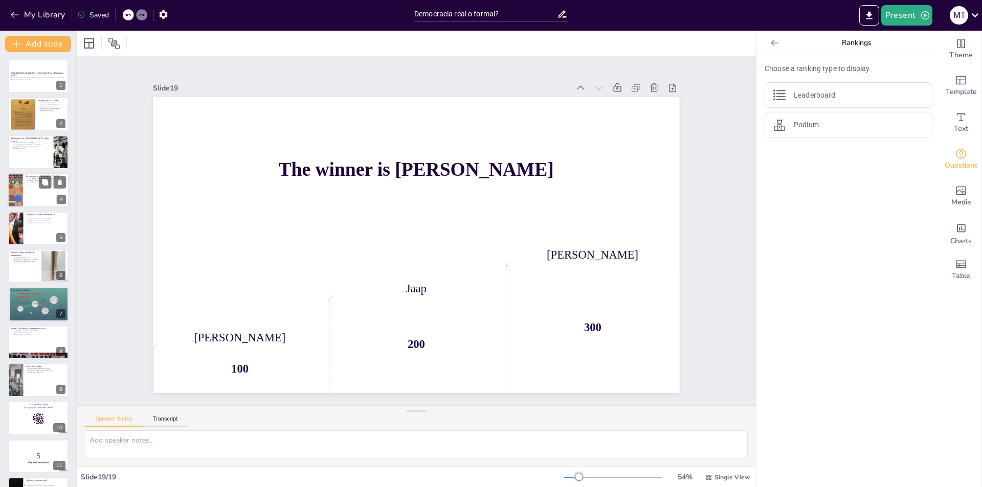
scroll to position [0, 0]
click at [870, 12] on icon "Export to PowerPoint" at bounding box center [869, 15] width 6 height 8
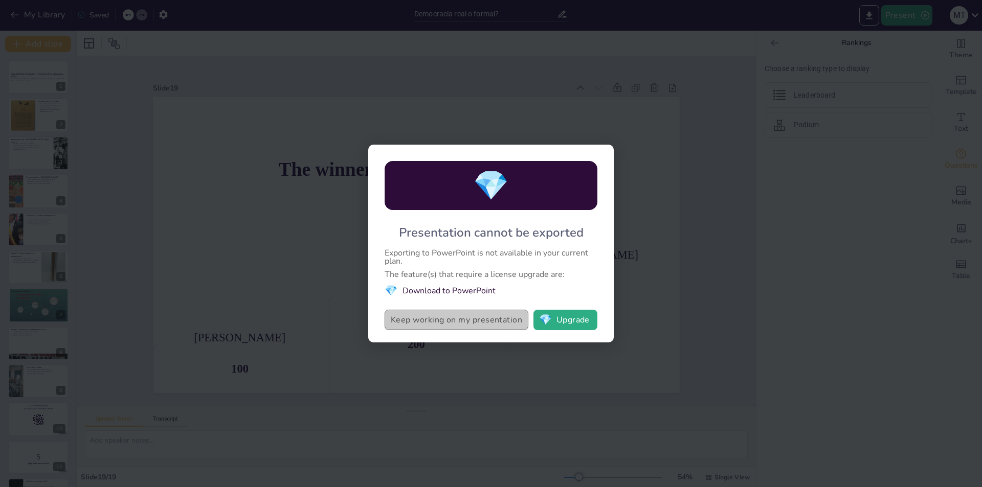
click at [461, 323] on button "Keep working on my presentation" at bounding box center [456, 320] width 144 height 20
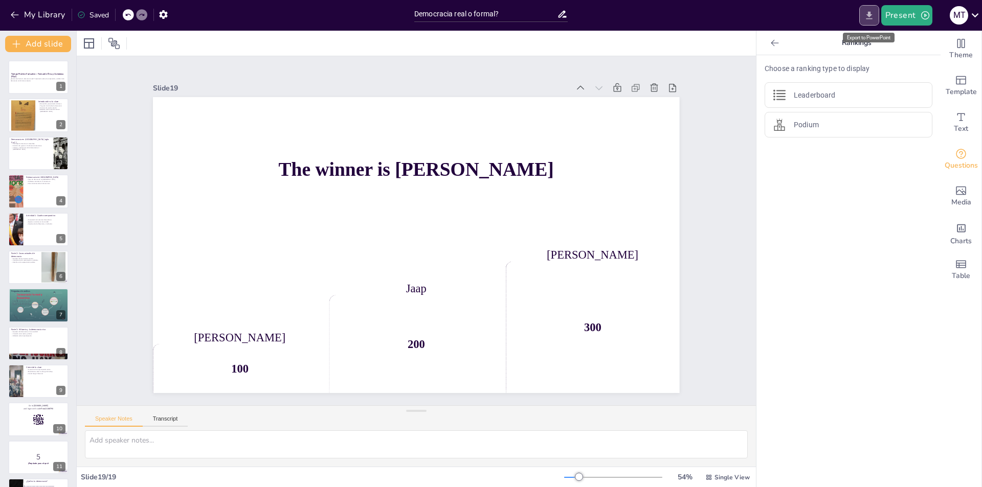
click at [867, 17] on icon "Export to PowerPoint" at bounding box center [869, 15] width 11 height 11
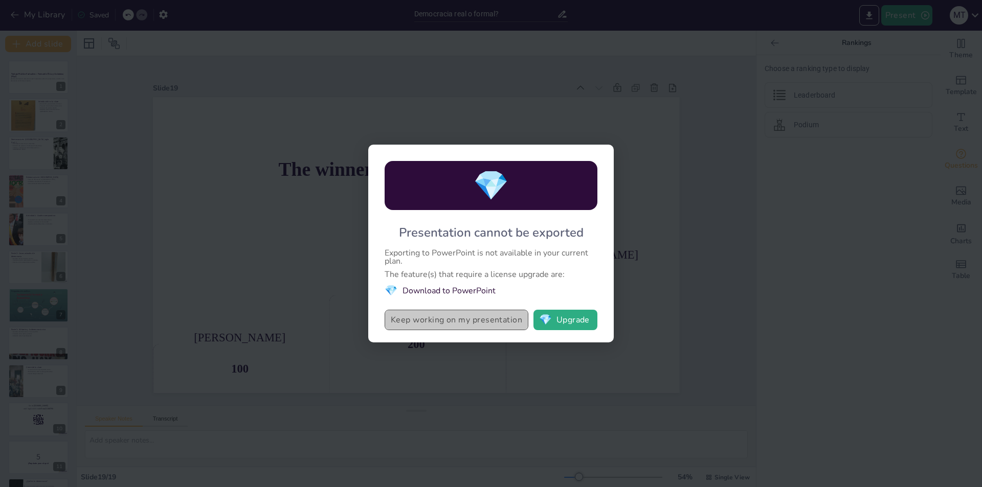
click at [464, 324] on button "Keep working on my presentation" at bounding box center [456, 320] width 144 height 20
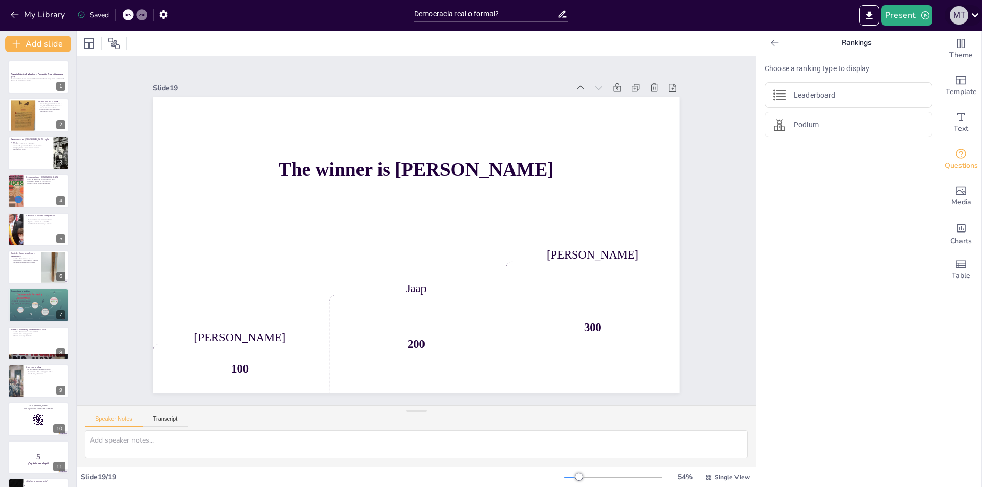
click at [964, 15] on div "M T" at bounding box center [958, 15] width 18 height 18
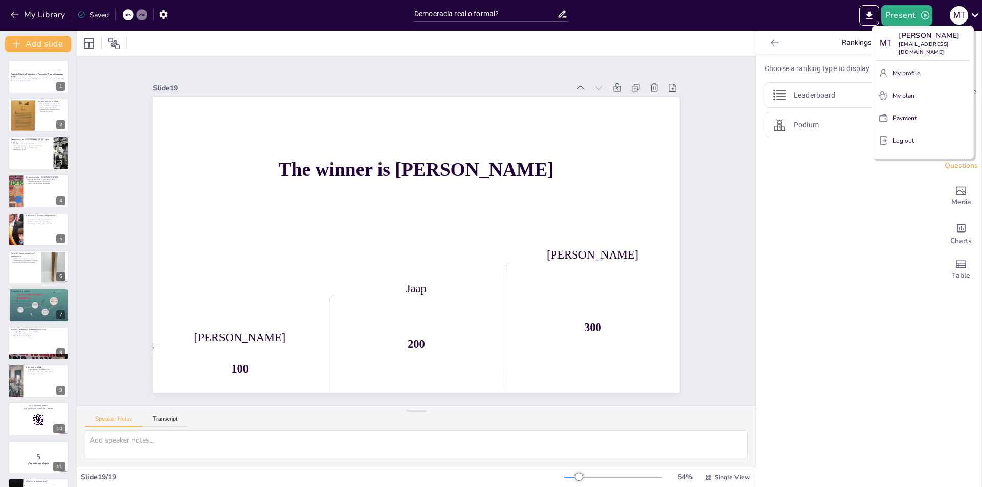
click at [898, 257] on div at bounding box center [491, 243] width 982 height 487
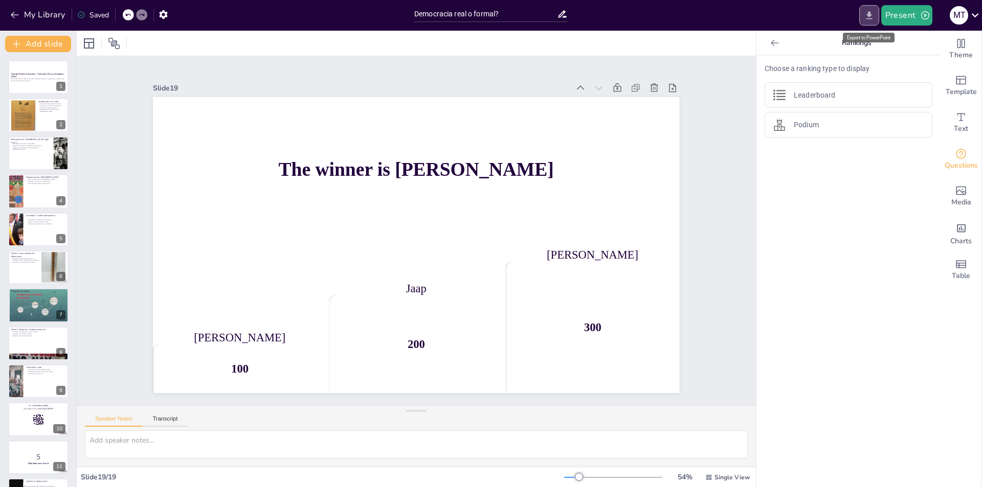
click at [868, 18] on icon "Export to PowerPoint" at bounding box center [869, 15] width 6 height 8
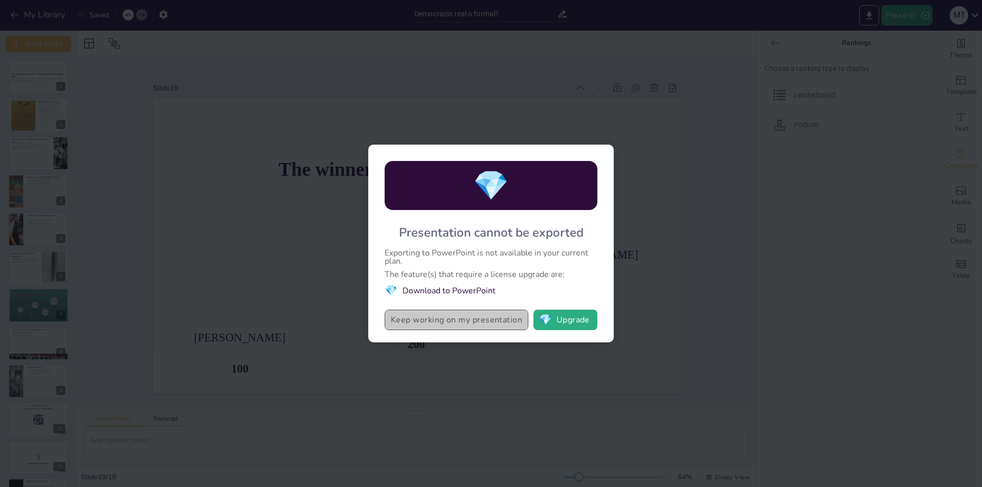
click at [490, 323] on button "Keep working on my presentation" at bounding box center [456, 320] width 144 height 20
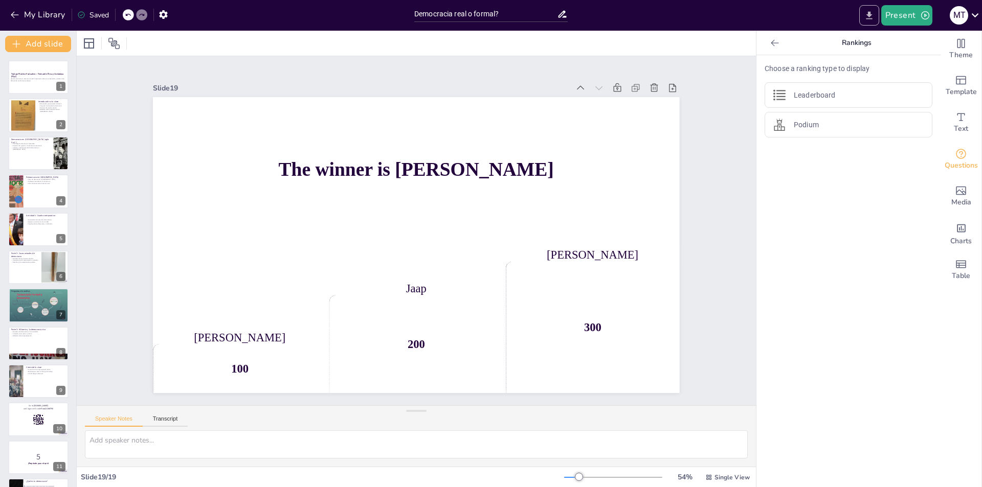
click at [868, 16] on icon "Export to PowerPoint" at bounding box center [869, 15] width 11 height 11
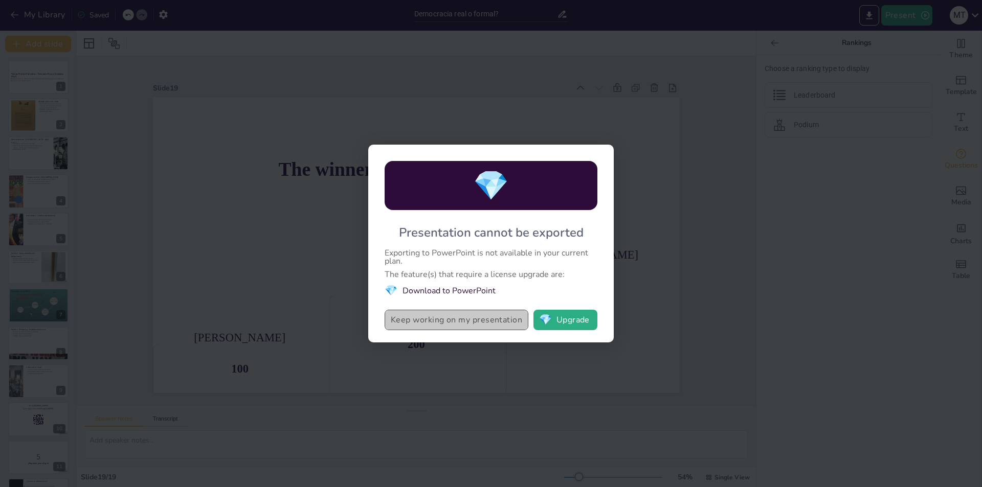
click at [435, 319] on button "Keep working on my presentation" at bounding box center [456, 320] width 144 height 20
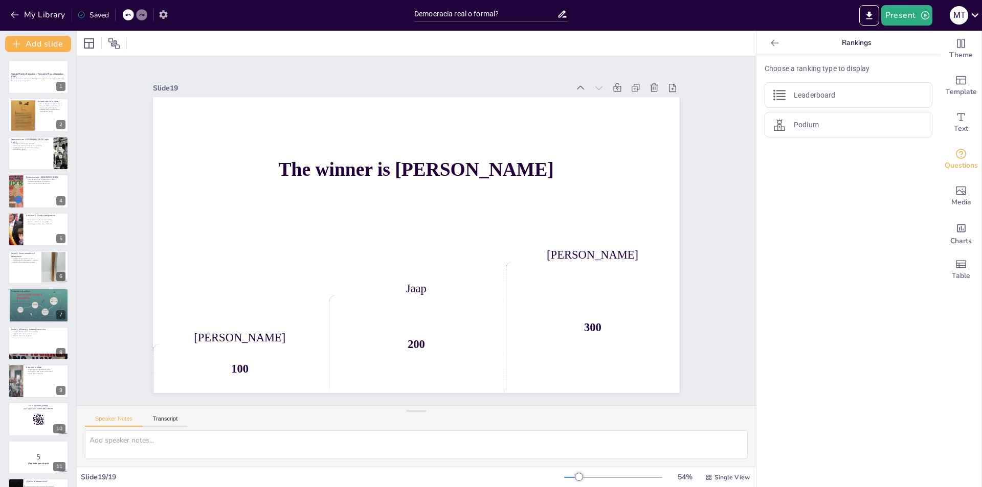
click at [165, 16] on icon "button" at bounding box center [163, 14] width 8 height 9
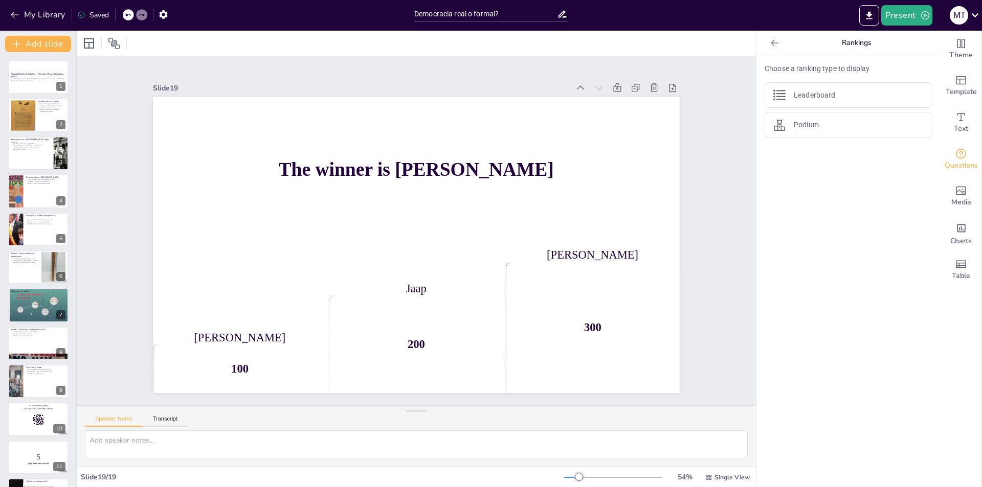
click at [79, 13] on icon at bounding box center [81, 15] width 7 height 7
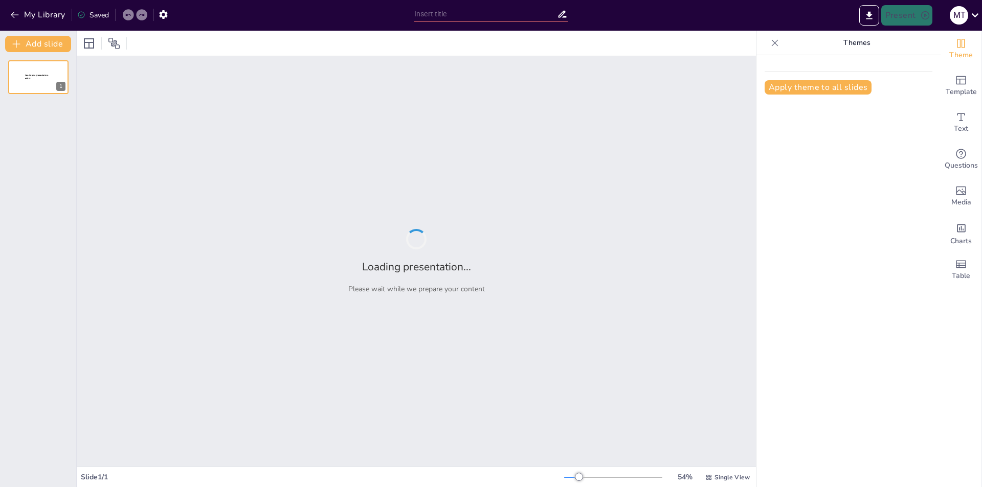
type input "Democracia real o formal?"
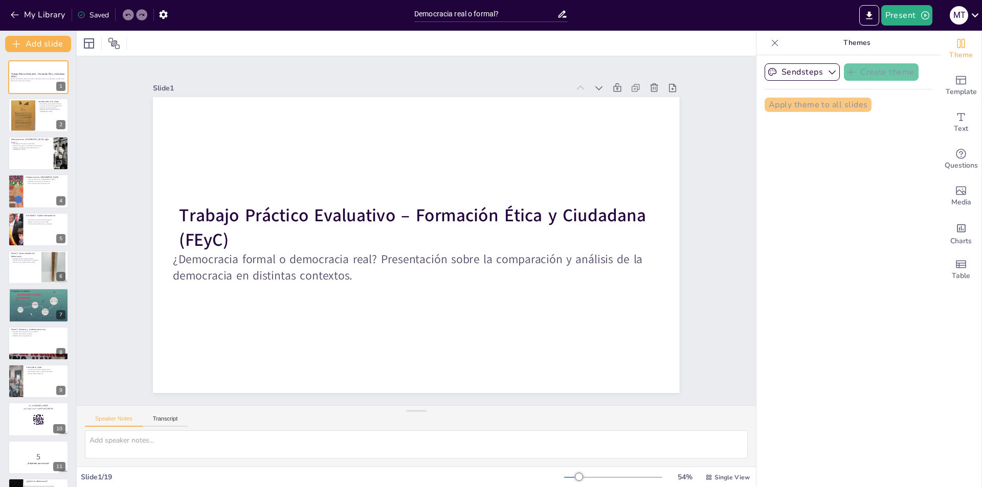
checkbox input "true"
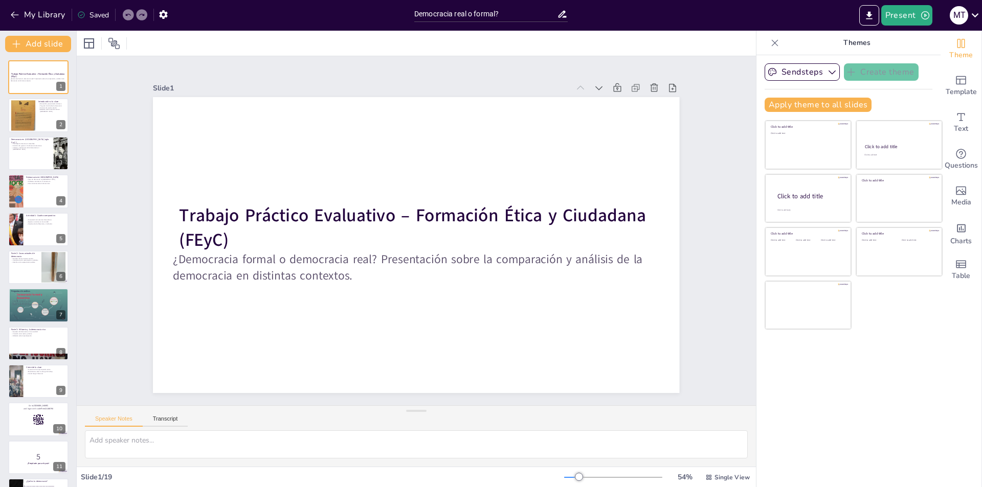
checkbox input "true"
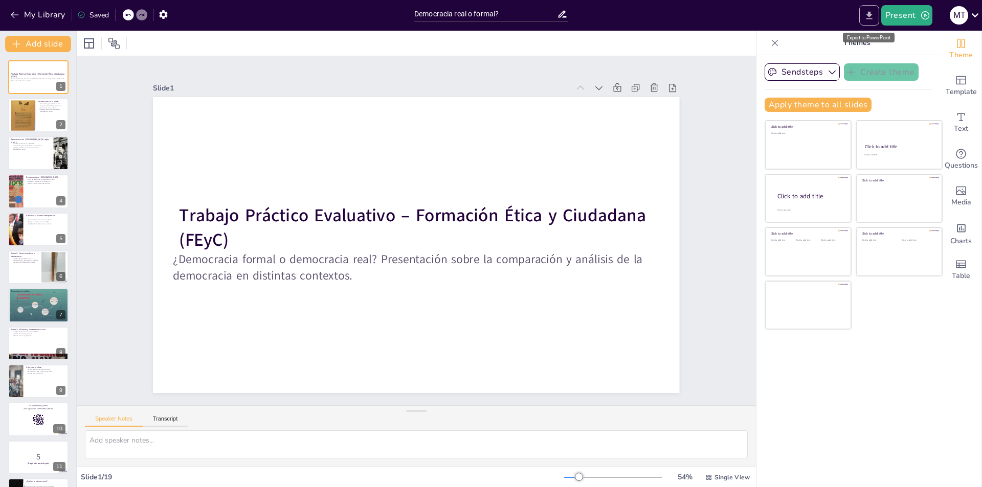
click at [867, 18] on icon "Export to PowerPoint" at bounding box center [869, 15] width 11 height 11
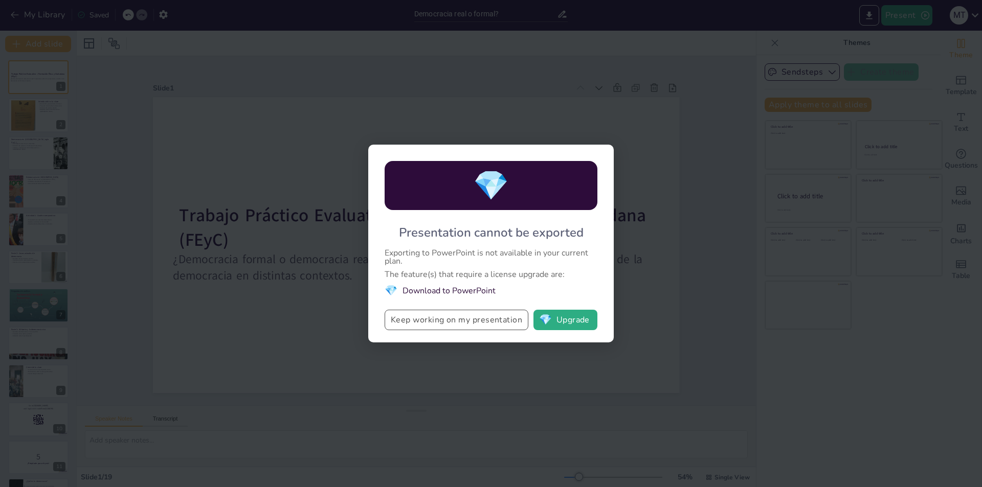
click at [453, 318] on button "Keep working on my presentation" at bounding box center [456, 320] width 144 height 20
checkbox input "true"
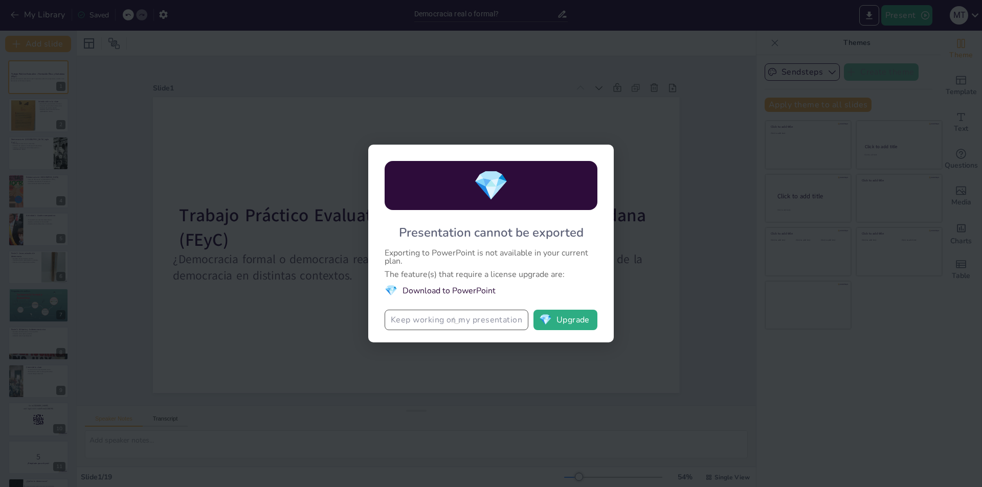
checkbox input "true"
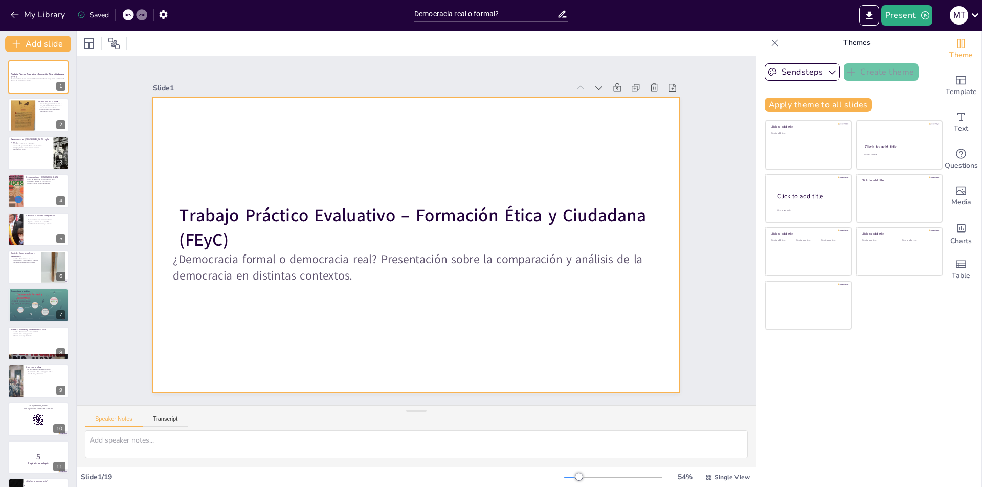
checkbox input "true"
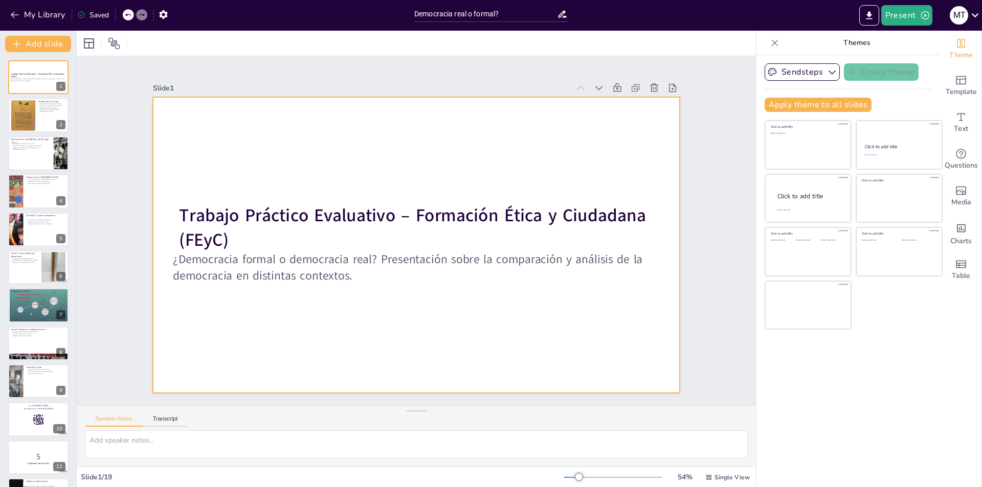
checkbox input "true"
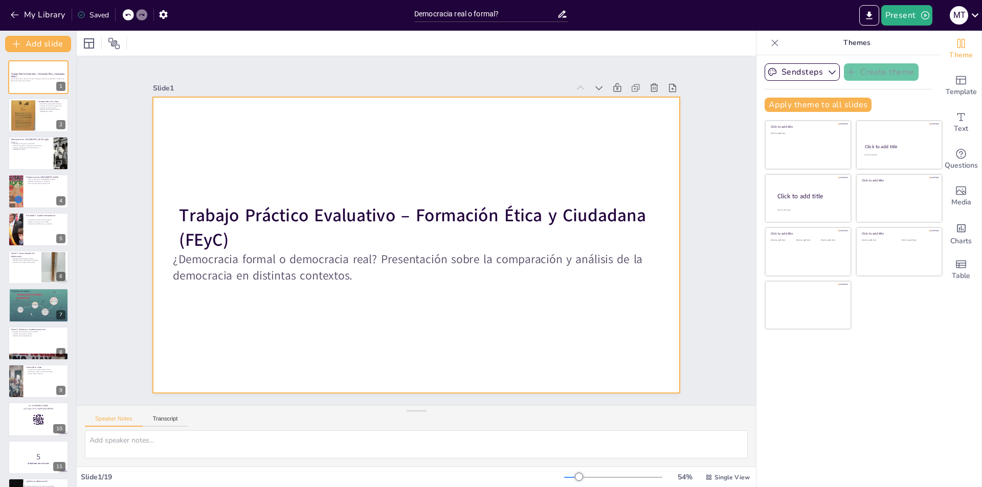
checkbox input "true"
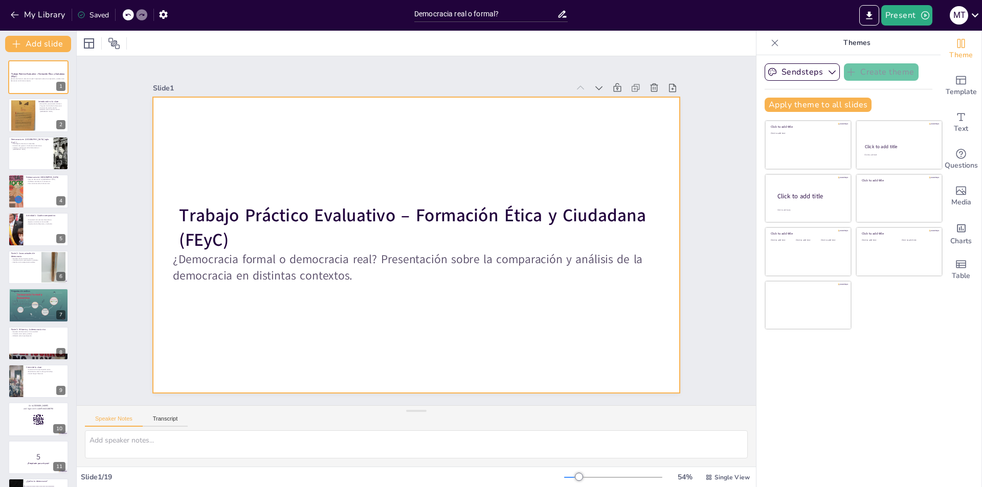
checkbox input "true"
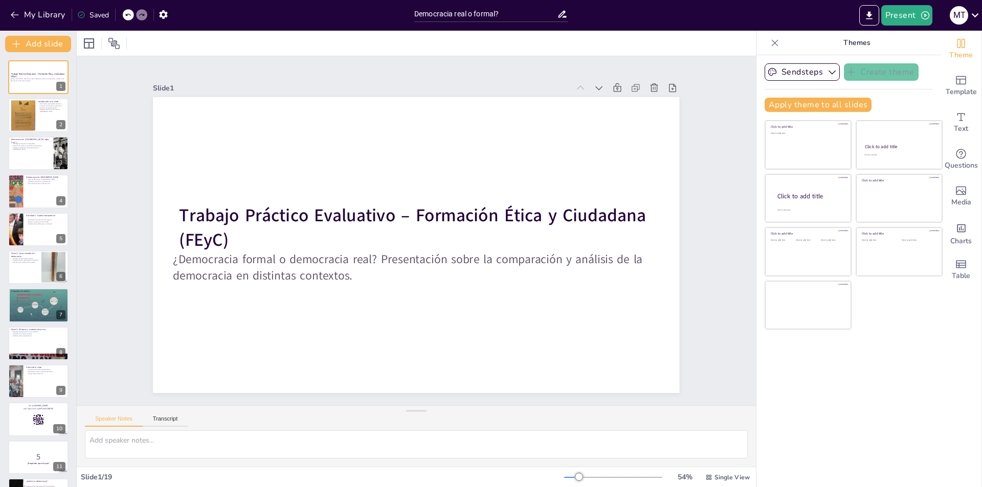
click at [82, 15] on icon at bounding box center [81, 15] width 8 height 8
checkbox input "true"
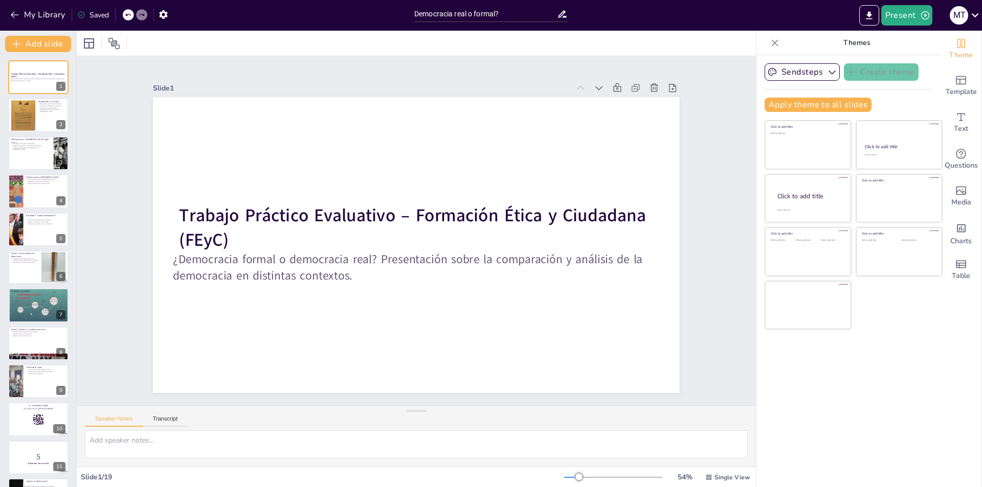
checkbox input "true"
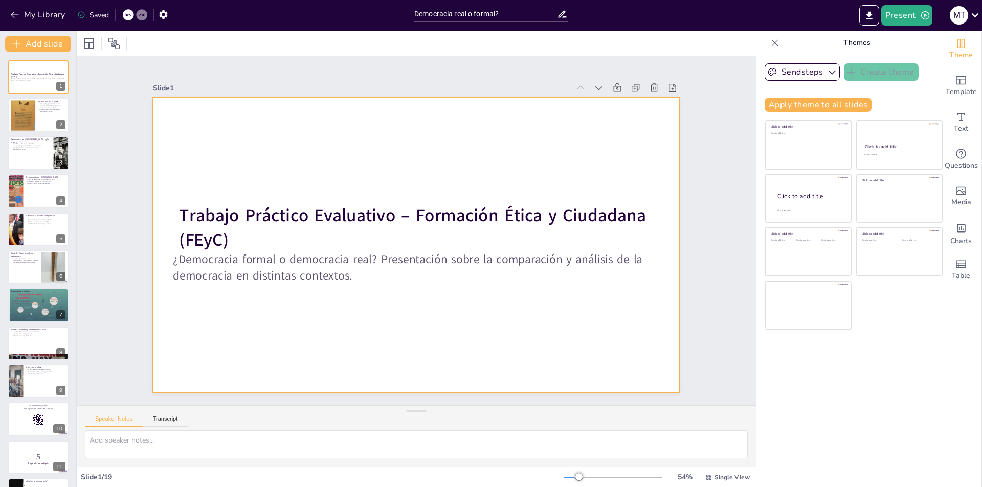
checkbox input "true"
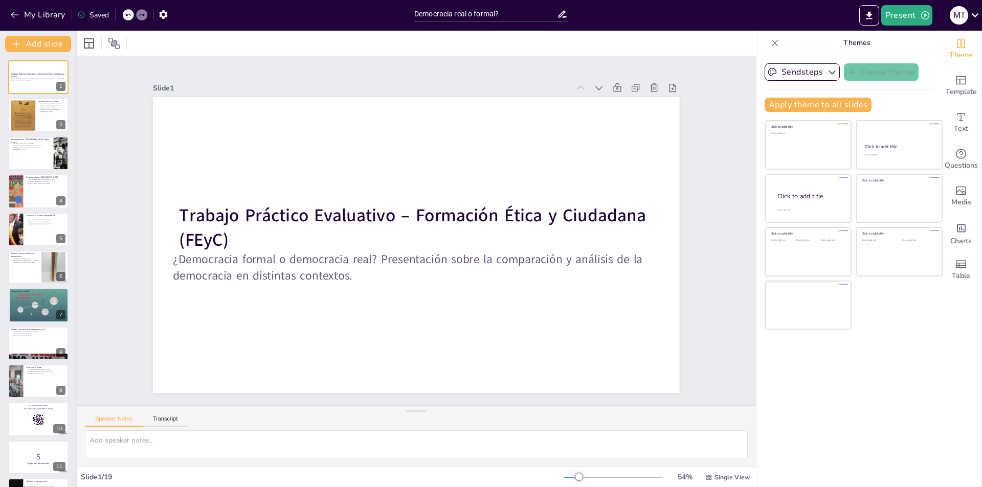
checkbox input "true"
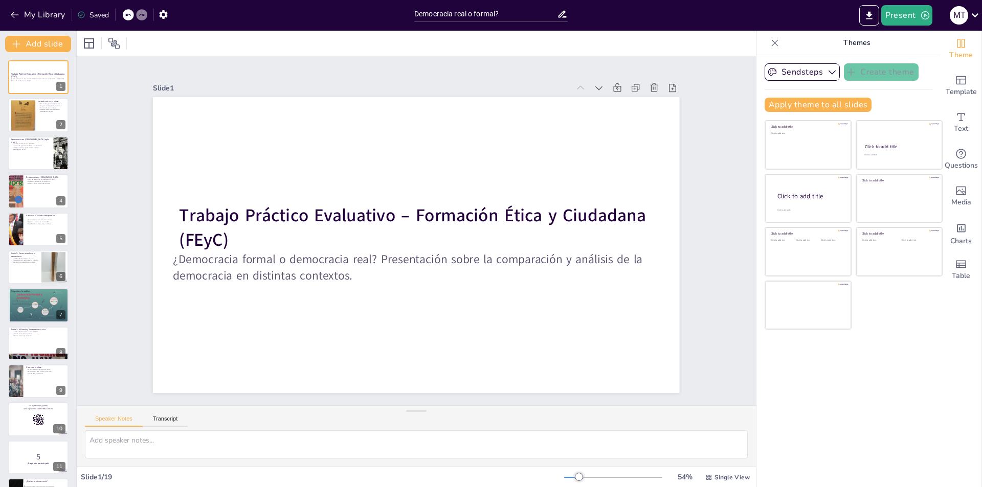
checkbox input "true"
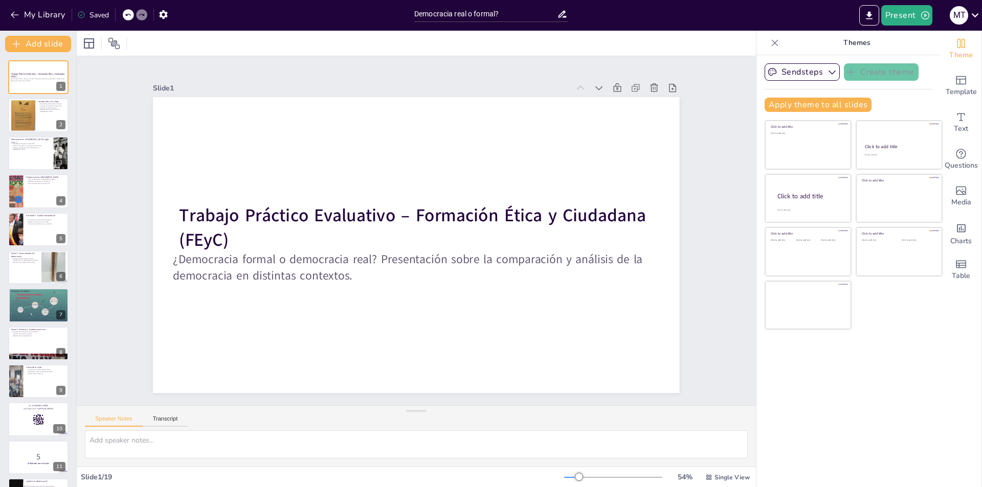
checkbox input "true"
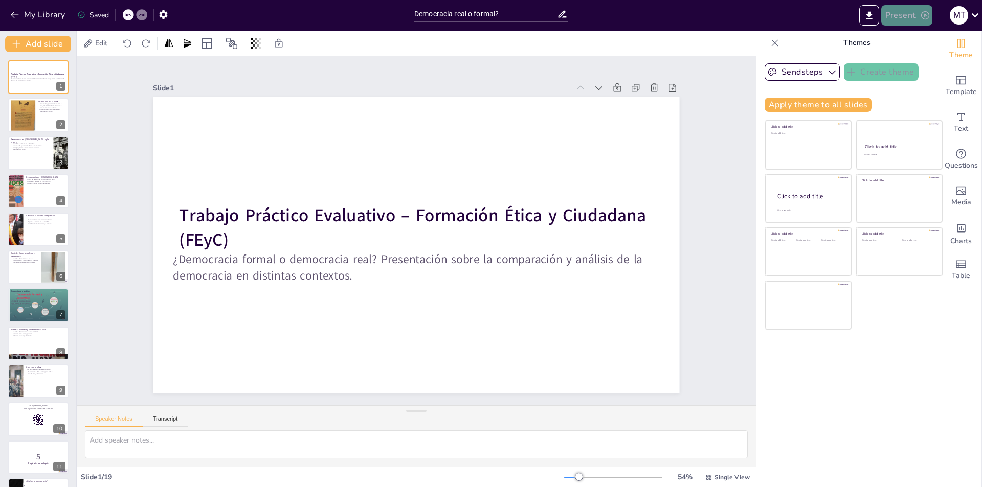
click at [911, 13] on button "Present" at bounding box center [906, 15] width 51 height 20
click at [927, 60] on li "Play presentation" at bounding box center [922, 63] width 80 height 16
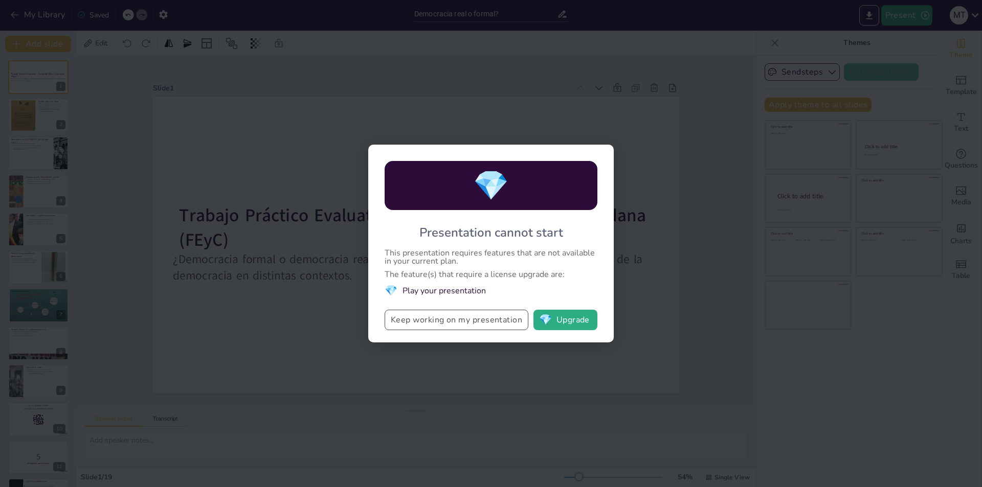
click at [493, 327] on button "Keep working on my presentation" at bounding box center [456, 320] width 144 height 20
checkbox input "true"
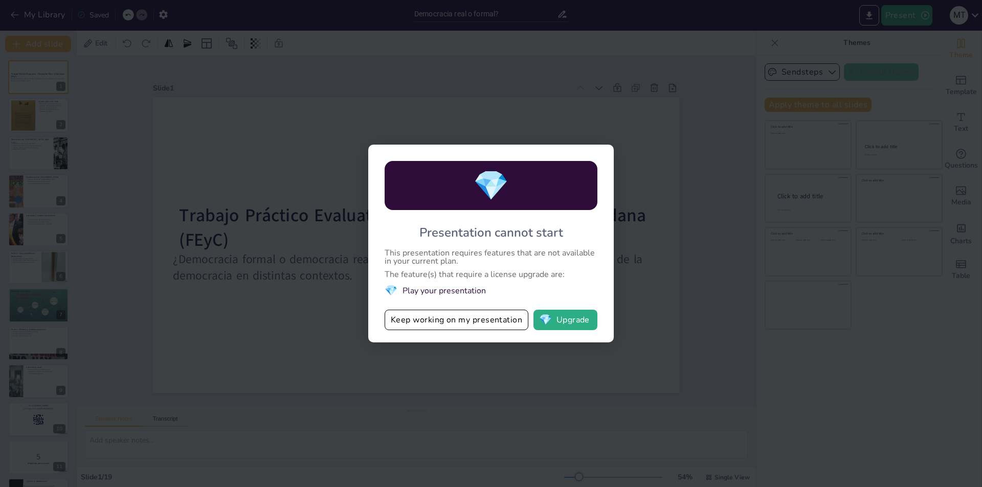
checkbox input "true"
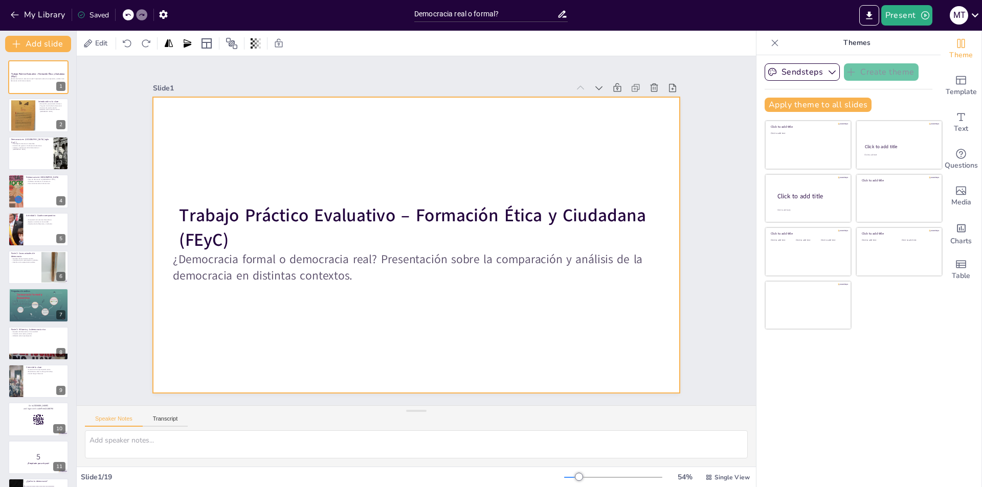
checkbox input "true"
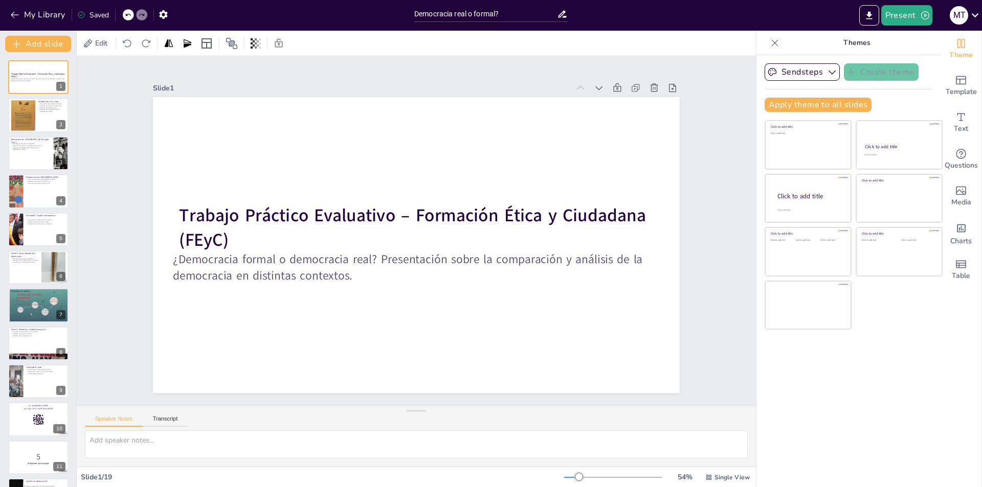
checkbox input "true"
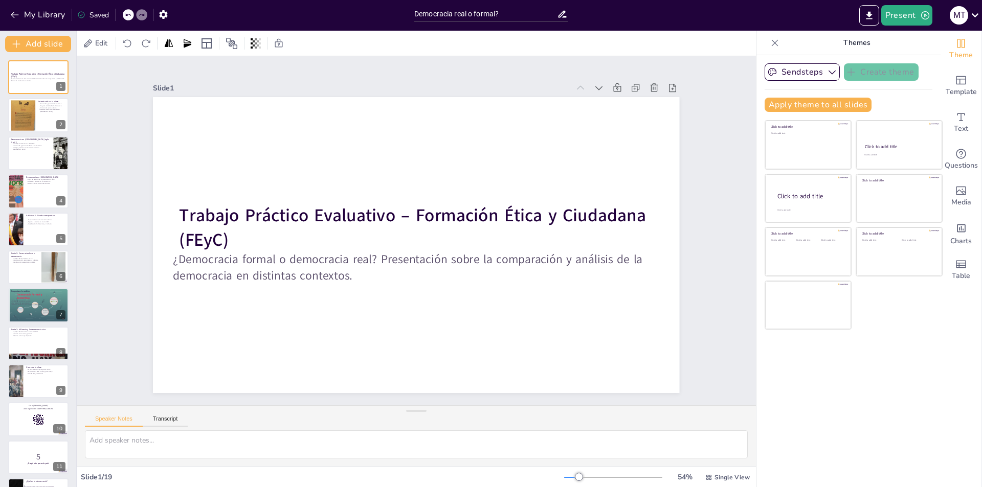
checkbox input "true"
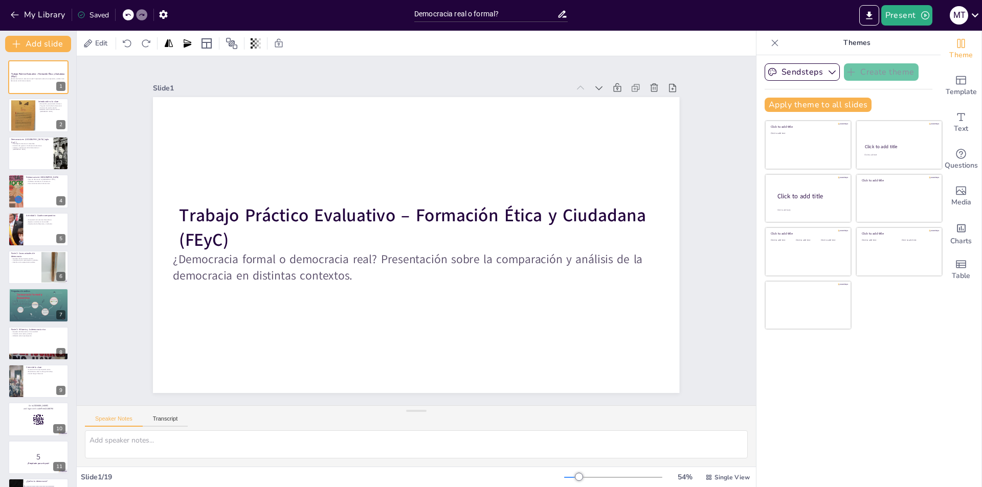
checkbox input "true"
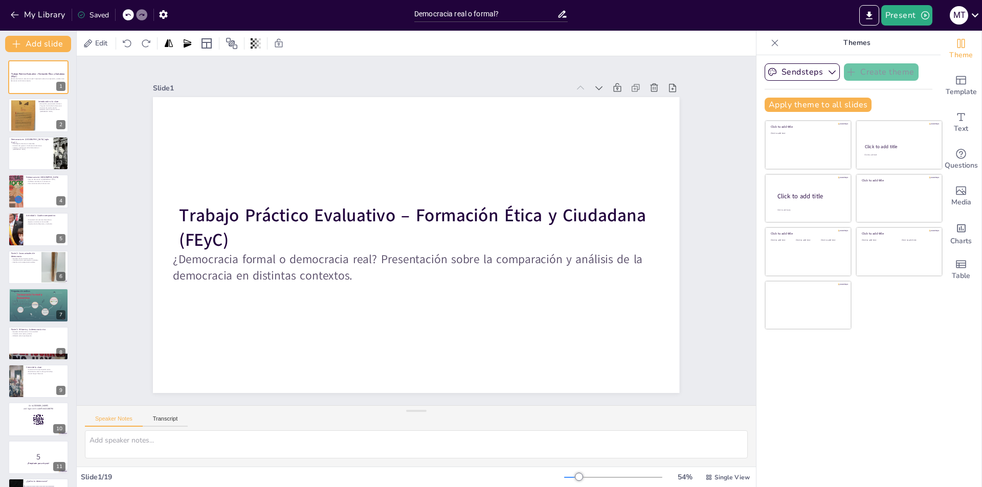
checkbox input "true"
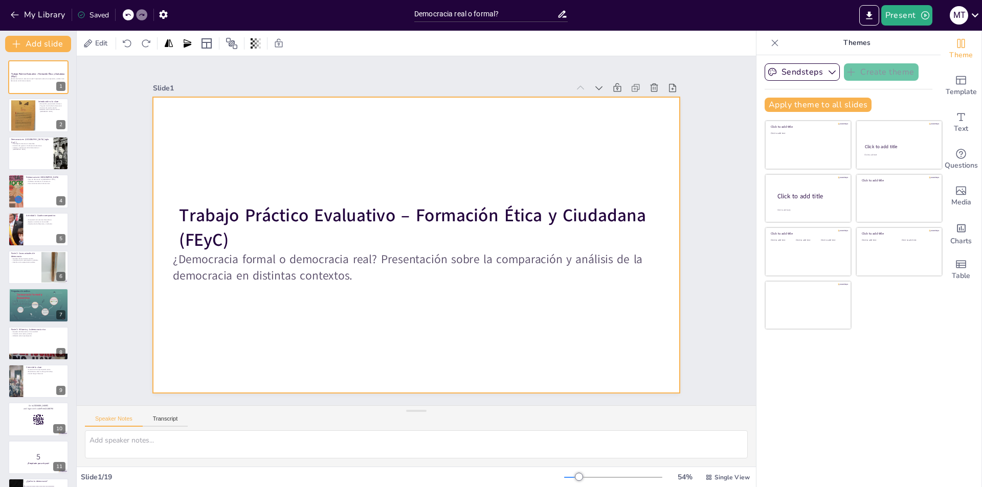
checkbox input "true"
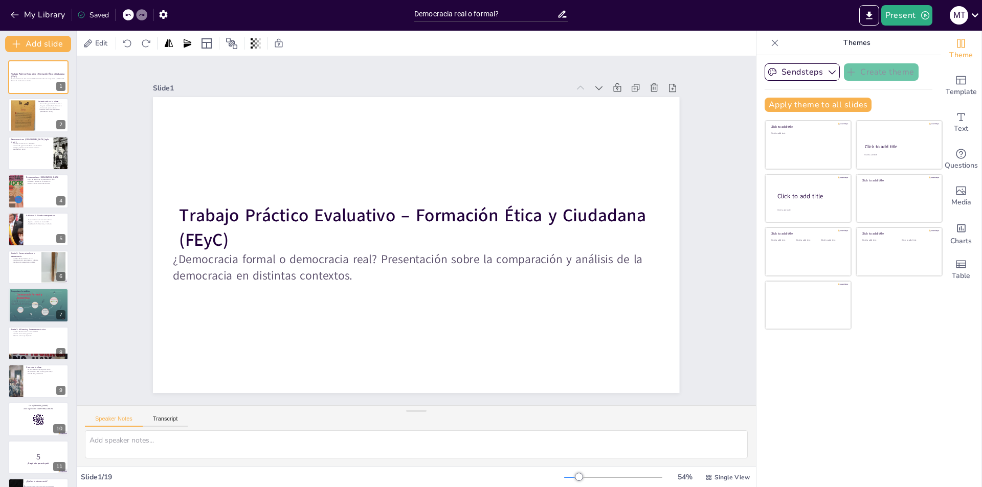
checkbox input "true"
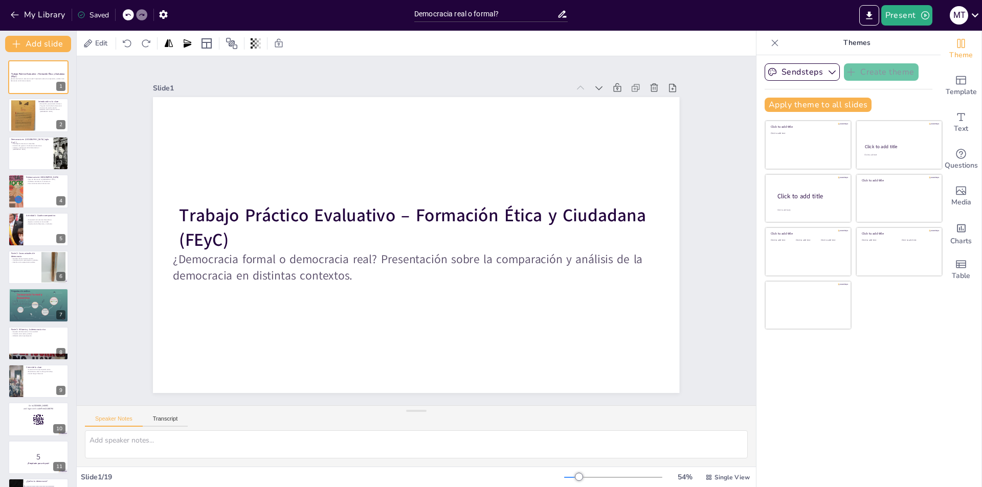
checkbox input "true"
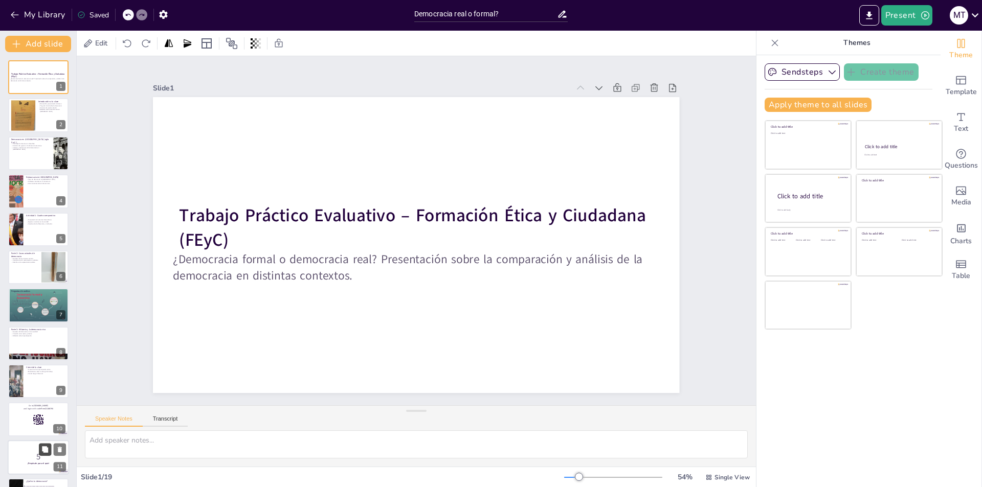
checkbox input "true"
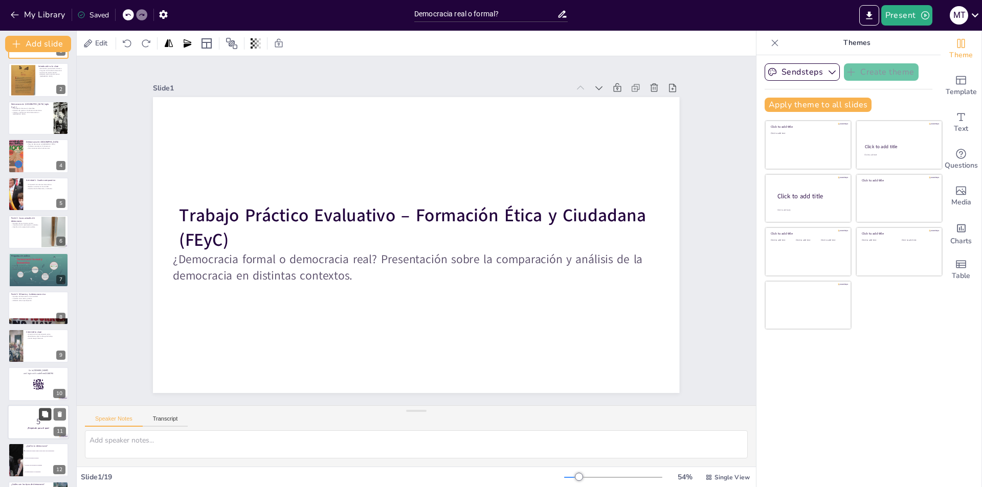
checkbox input "true"
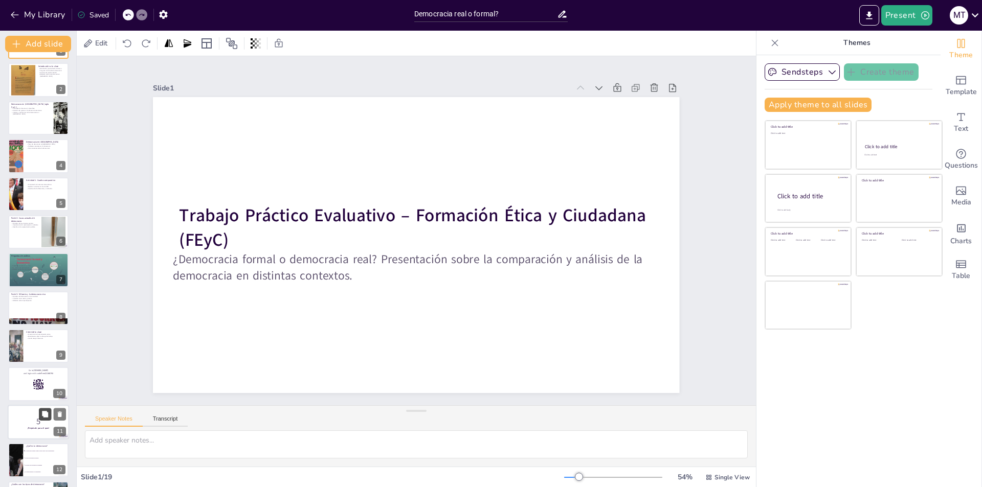
checkbox input "true"
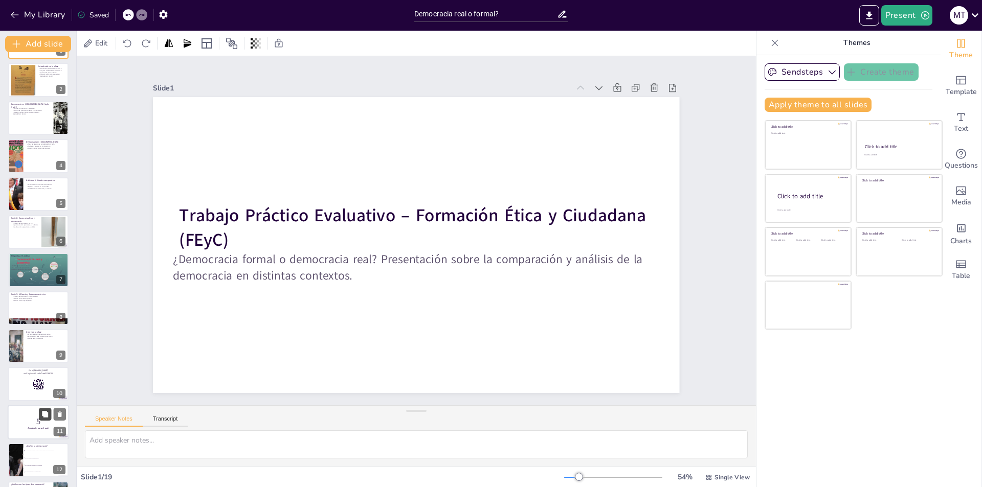
checkbox input "true"
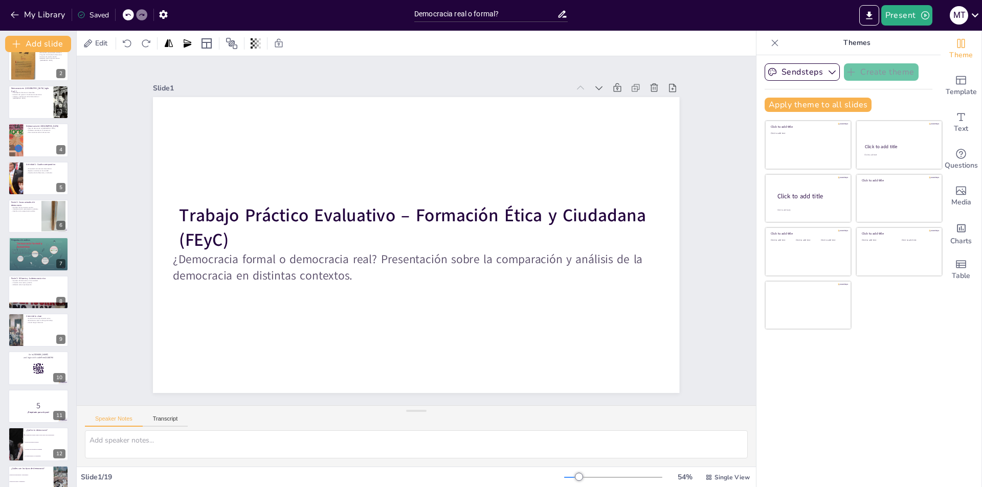
checkbox input "true"
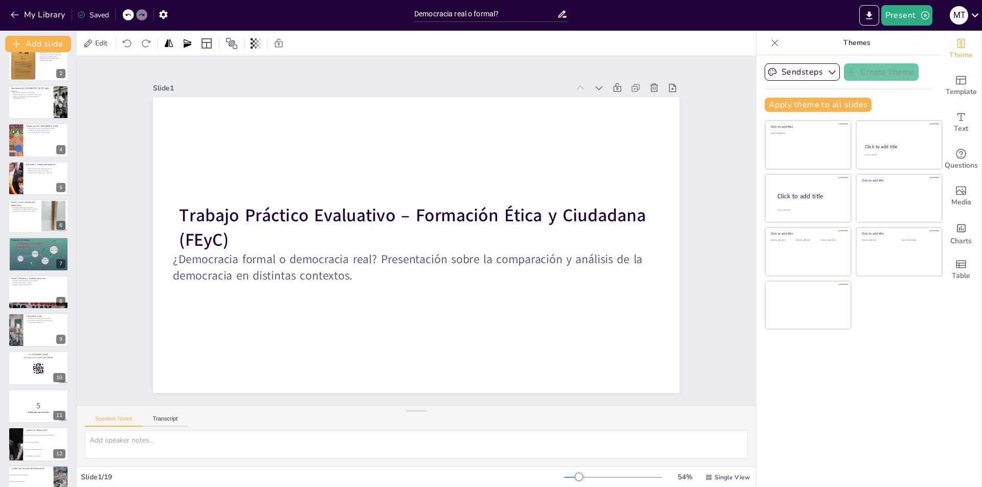
checkbox input "true"
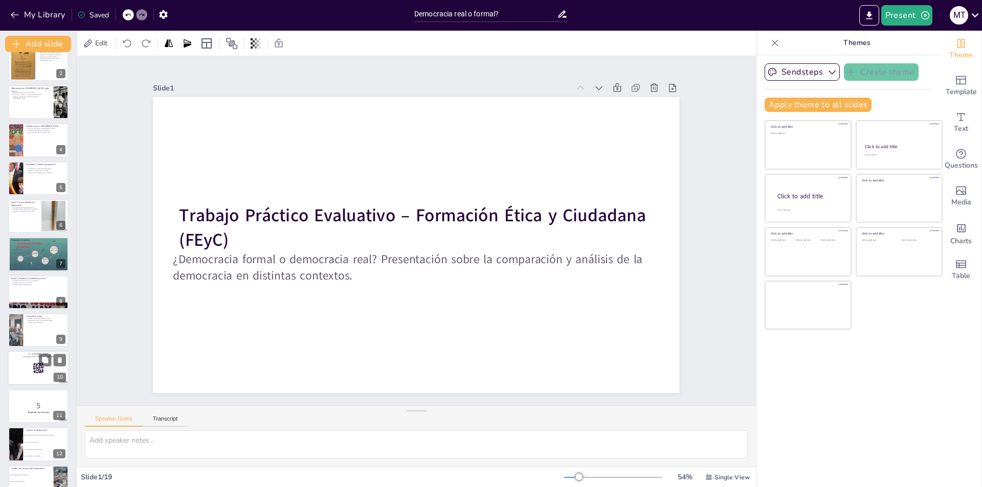
checkbox input "true"
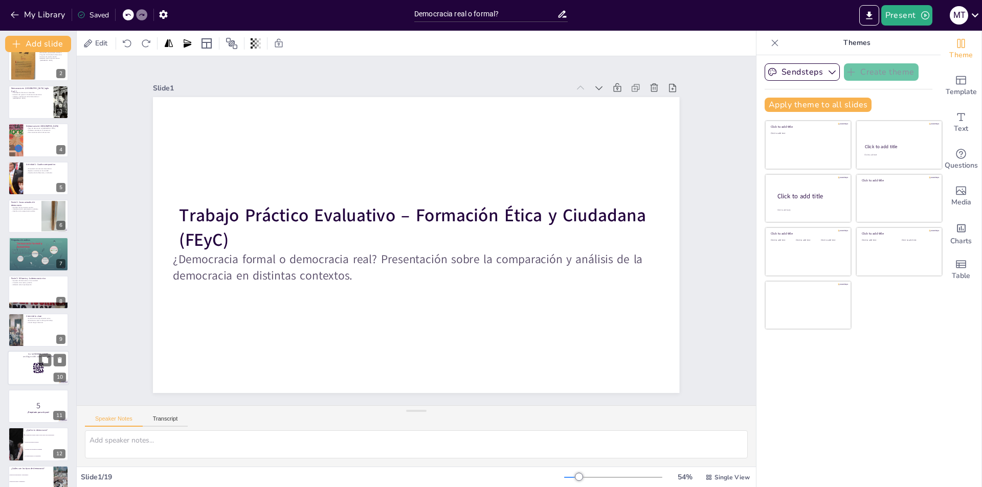
click at [28, 375] on div at bounding box center [38, 368] width 61 height 35
checkbox input "true"
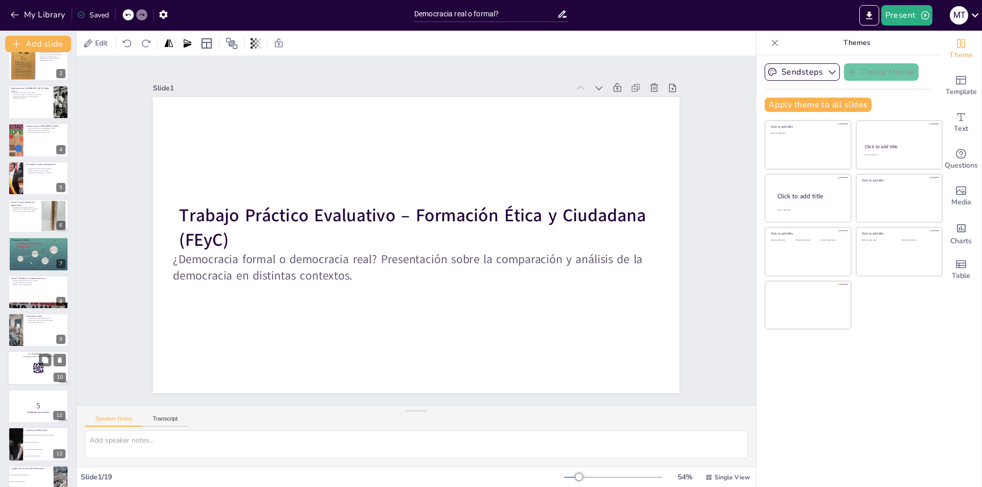
checkbox input "true"
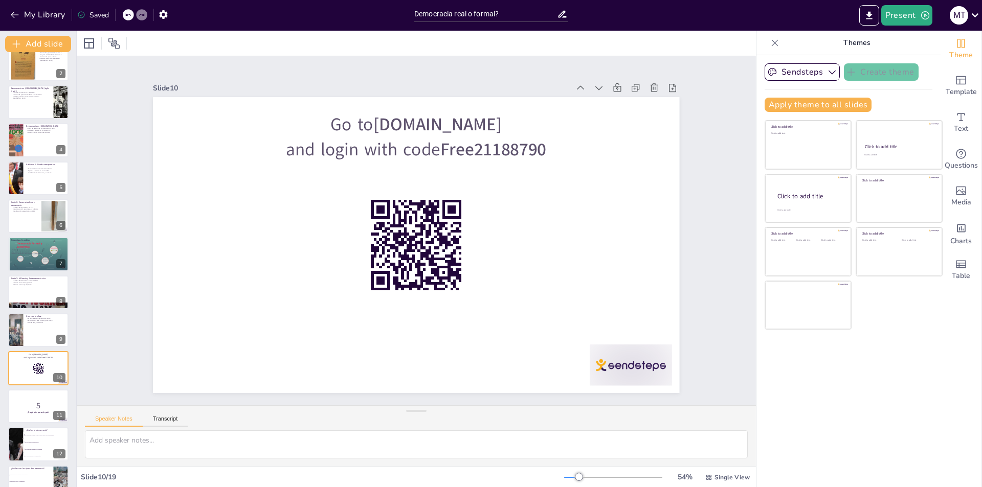
scroll to position [150, 0]
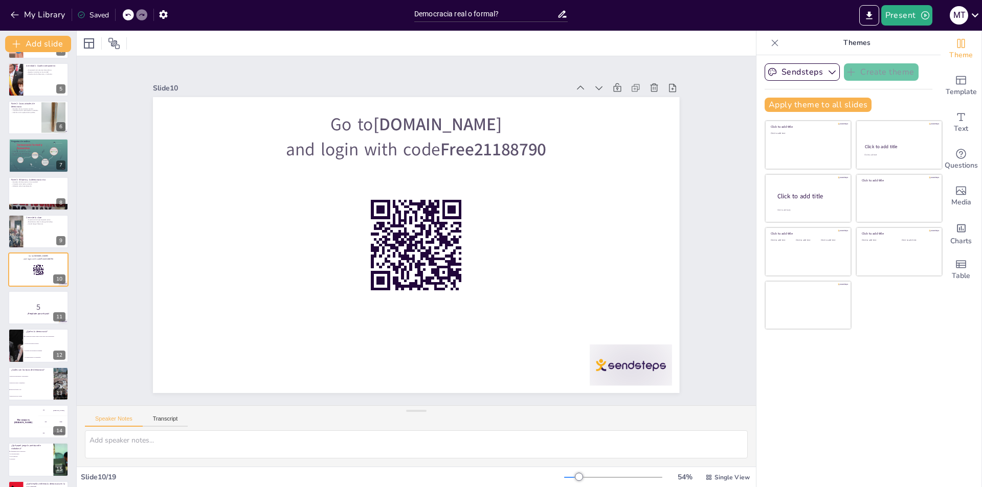
checkbox input "true"
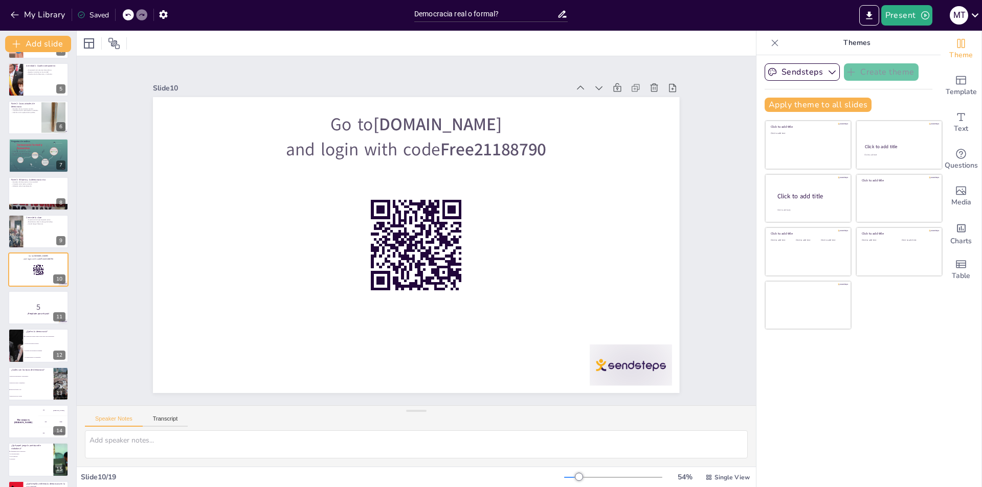
checkbox input "true"
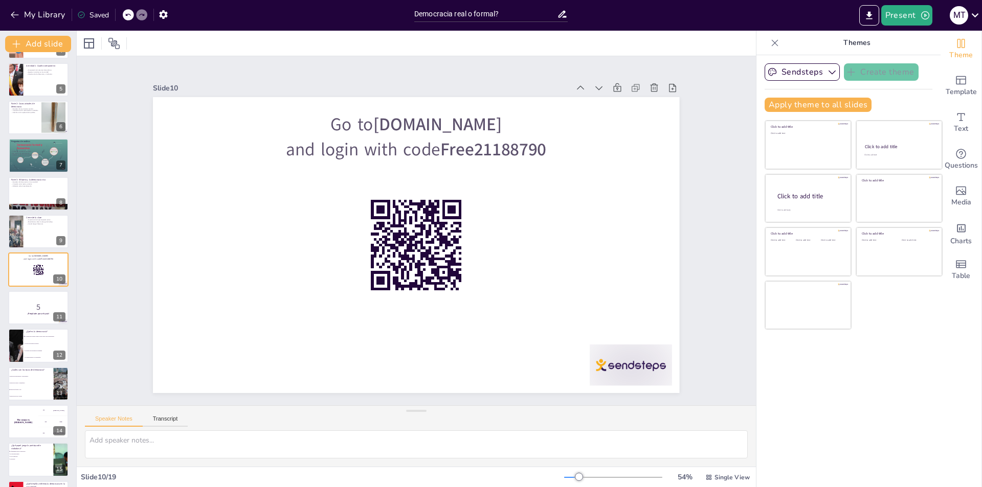
checkbox input "true"
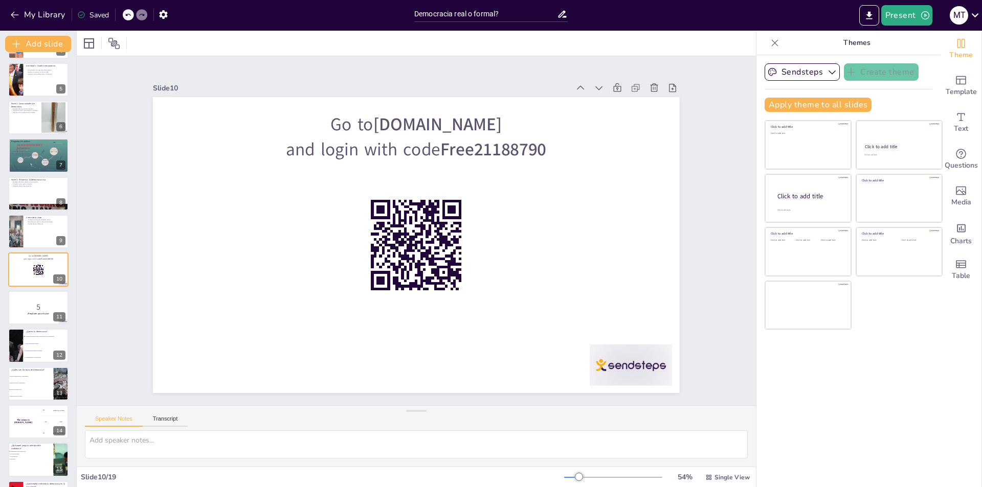
checkbox input "true"
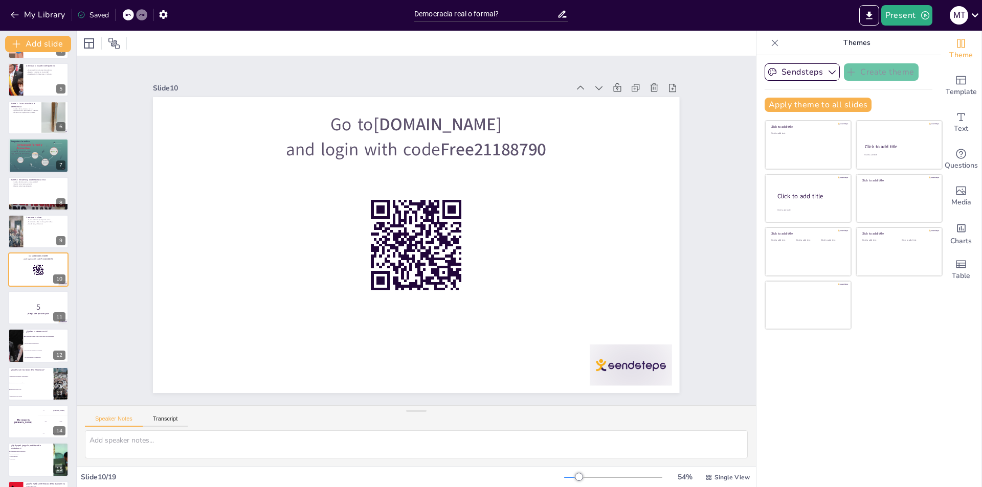
checkbox input "true"
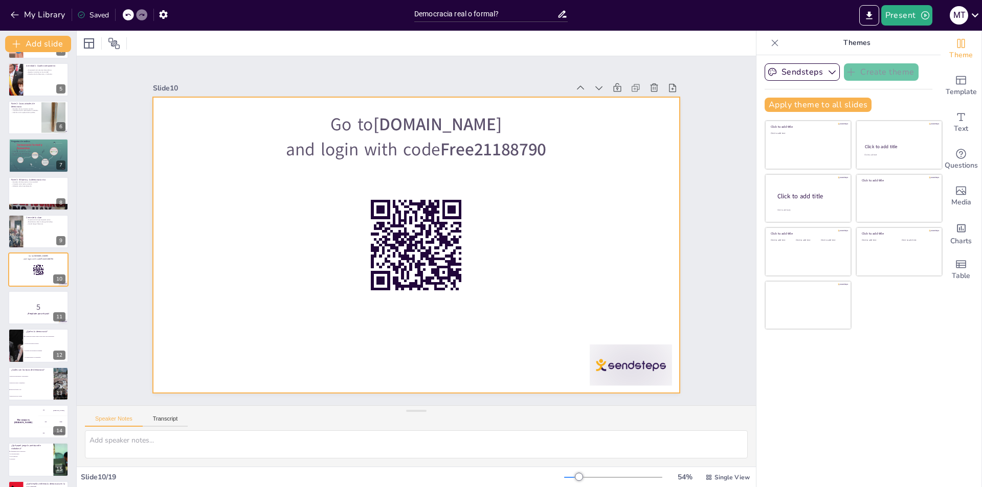
checkbox input "true"
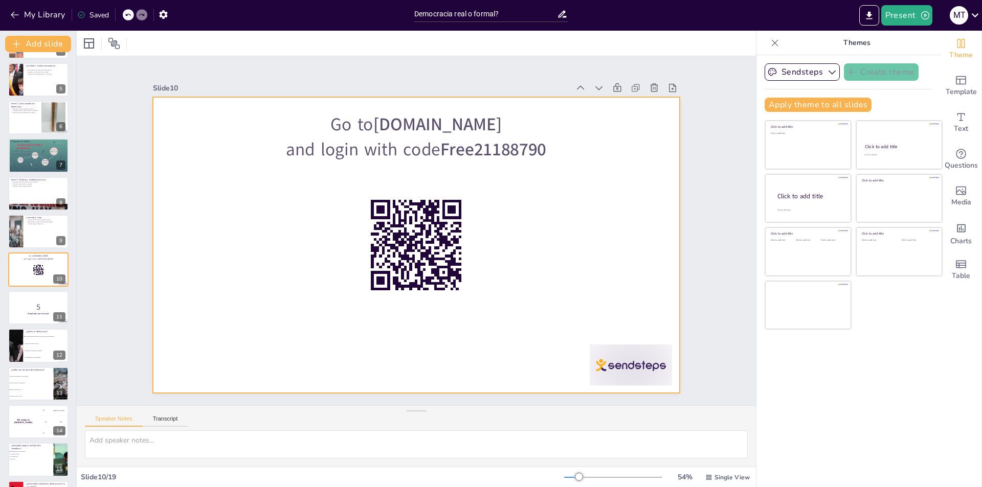
checkbox input "true"
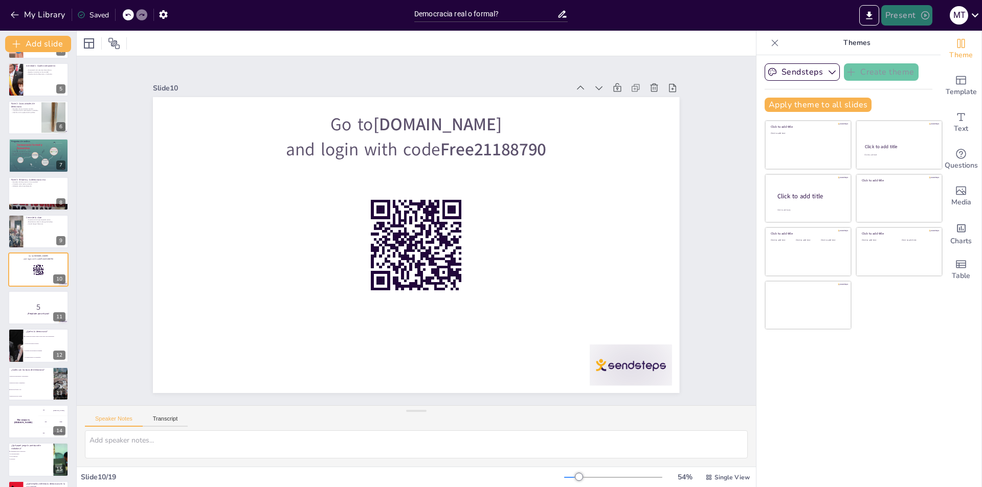
click at [914, 16] on button "Present" at bounding box center [906, 15] width 51 height 20
click at [915, 40] on li "Preview presentation" at bounding box center [922, 38] width 80 height 16
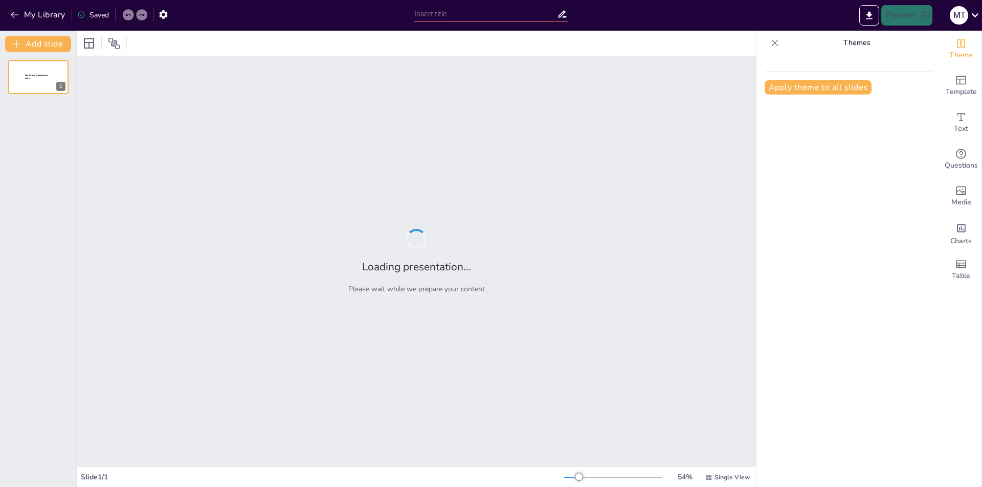
type input "Democracia real o formal?"
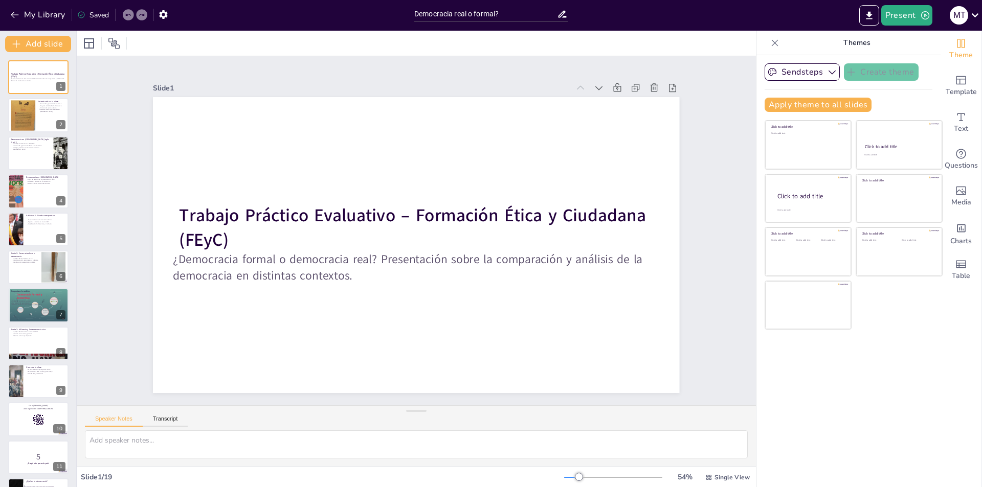
checkbox input "true"
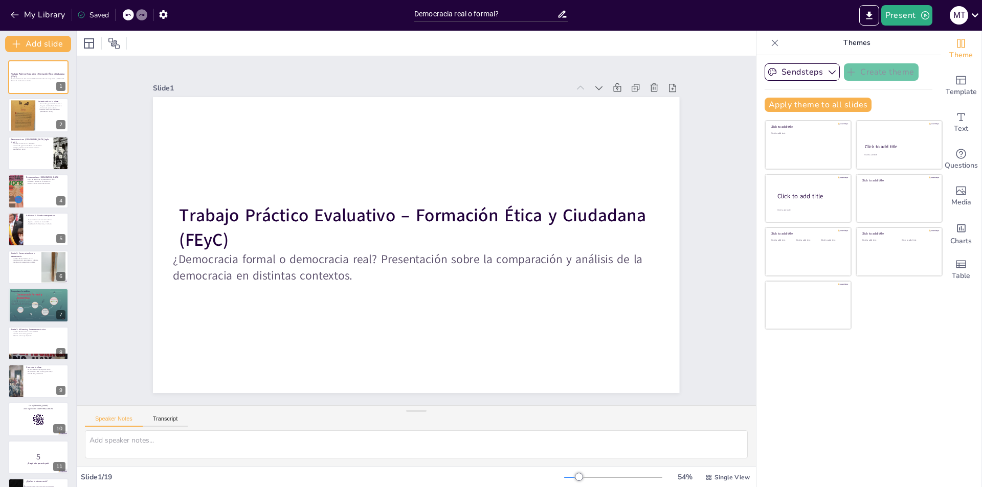
checkbox input "true"
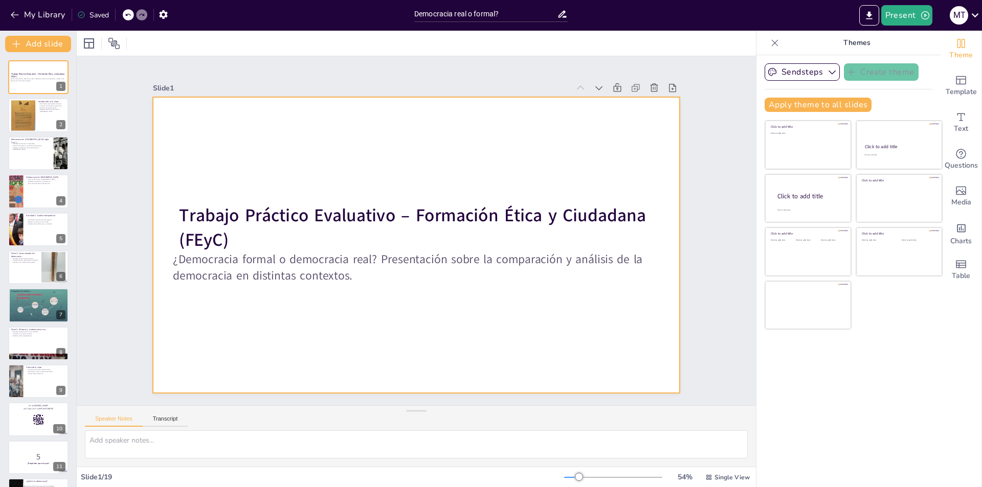
checkbox input "true"
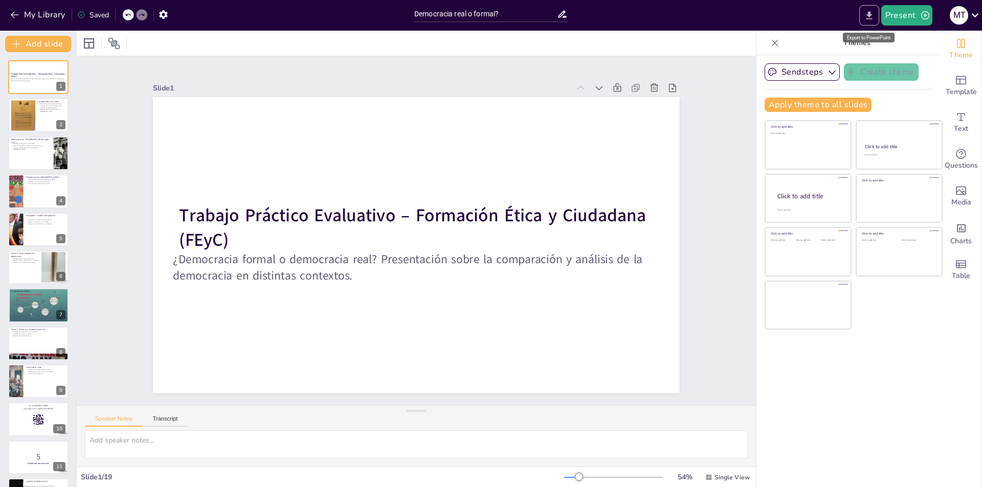
click at [871, 10] on icon "Export to PowerPoint" at bounding box center [869, 15] width 11 height 11
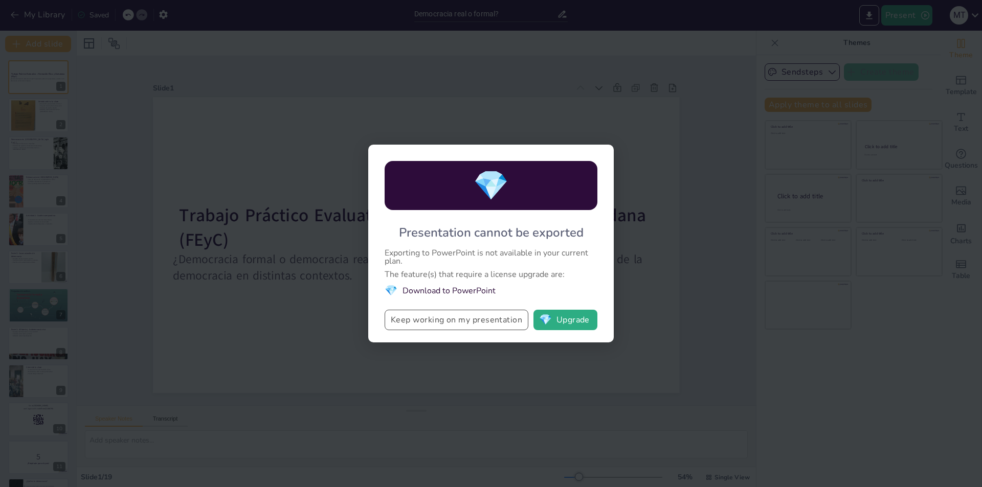
click at [442, 321] on button "Keep working on my presentation" at bounding box center [456, 320] width 144 height 20
checkbox input "true"
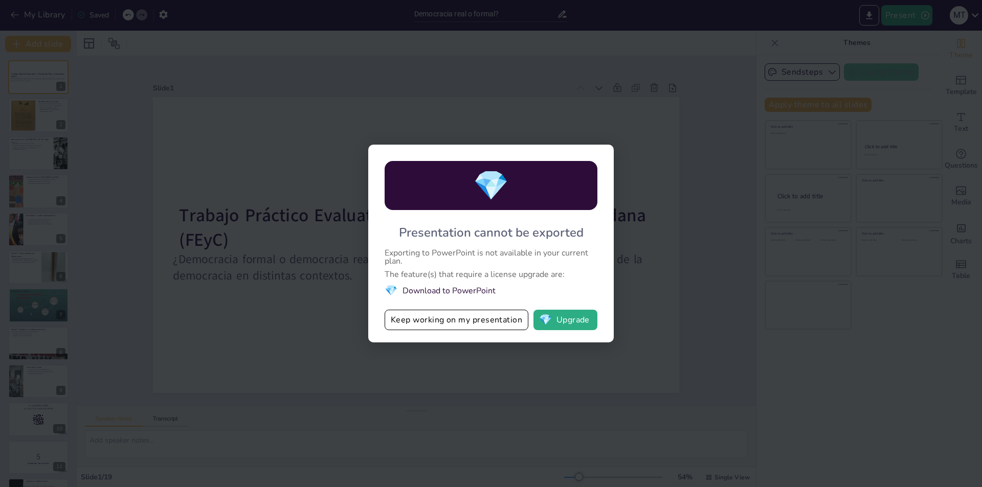
checkbox input "true"
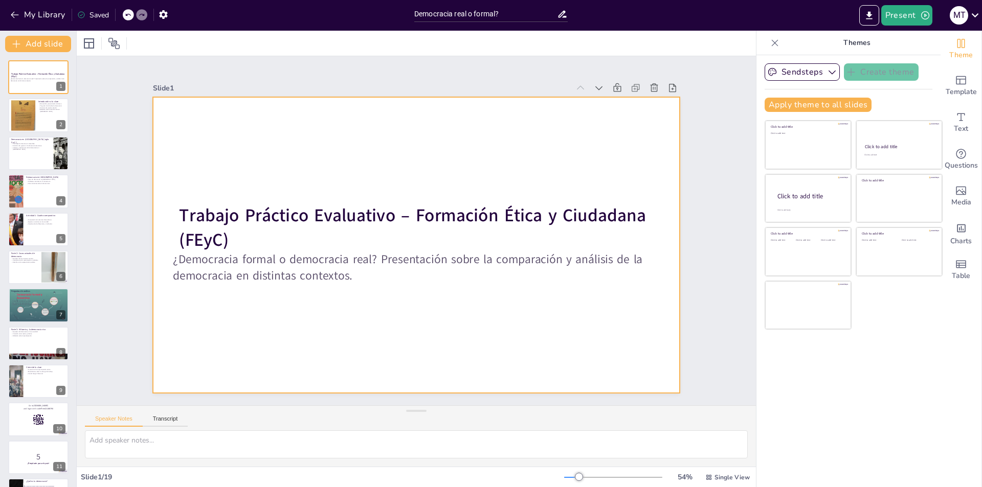
checkbox input "true"
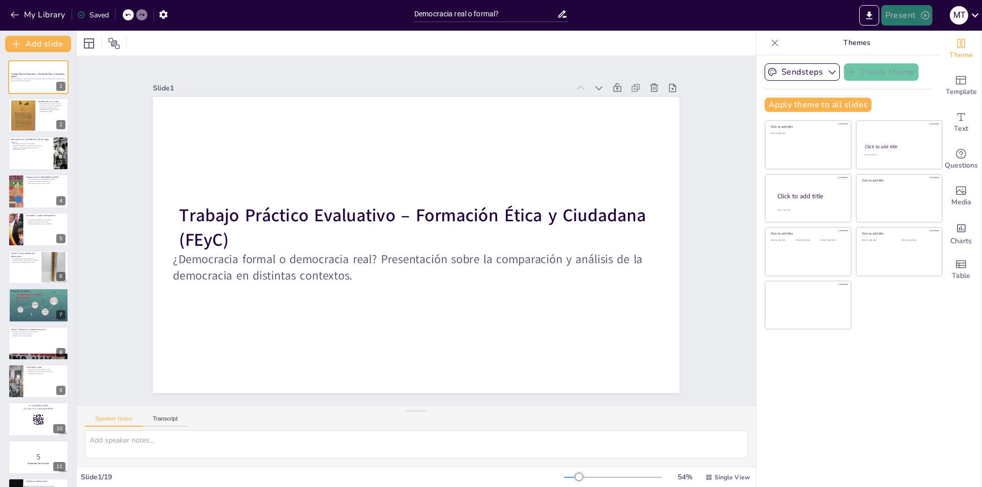
click at [897, 17] on button "Present" at bounding box center [906, 15] width 51 height 20
click at [898, 60] on li "Play presentation" at bounding box center [922, 63] width 80 height 16
checkbox input "true"
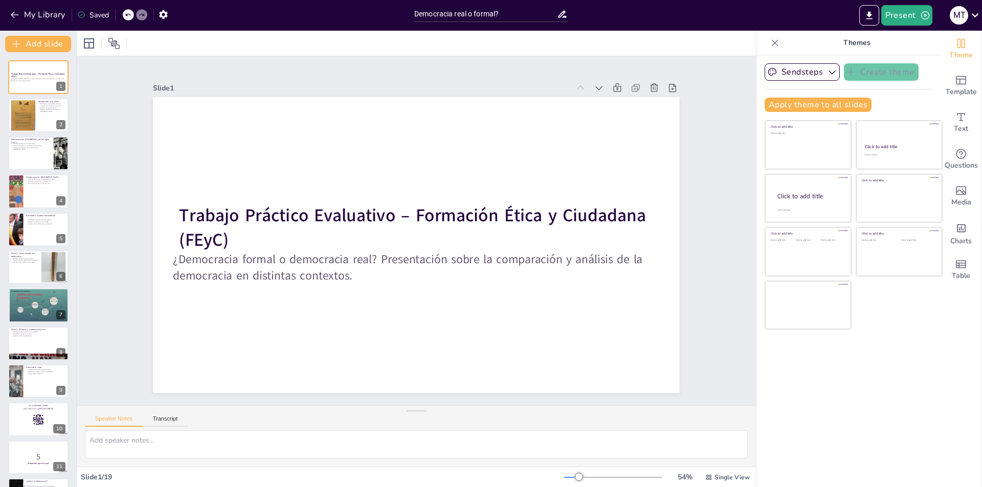
checkbox input "true"
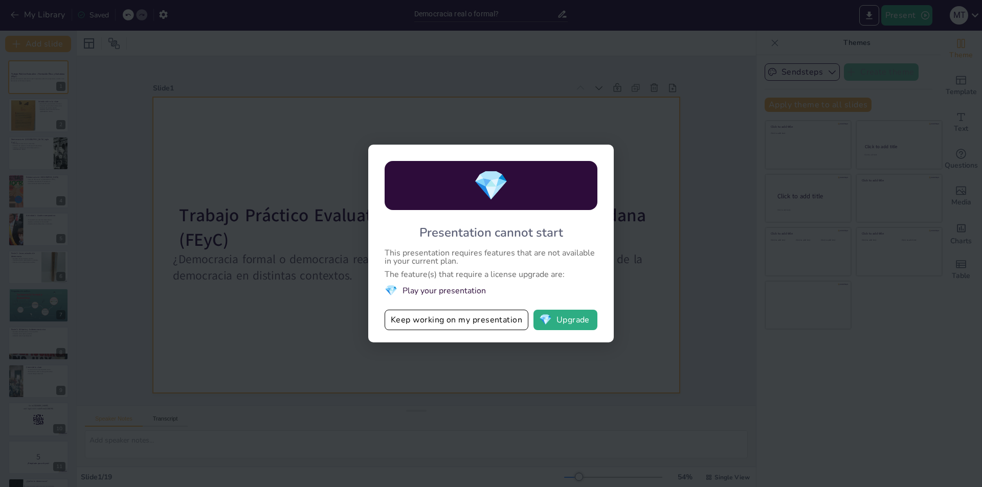
checkbox input "true"
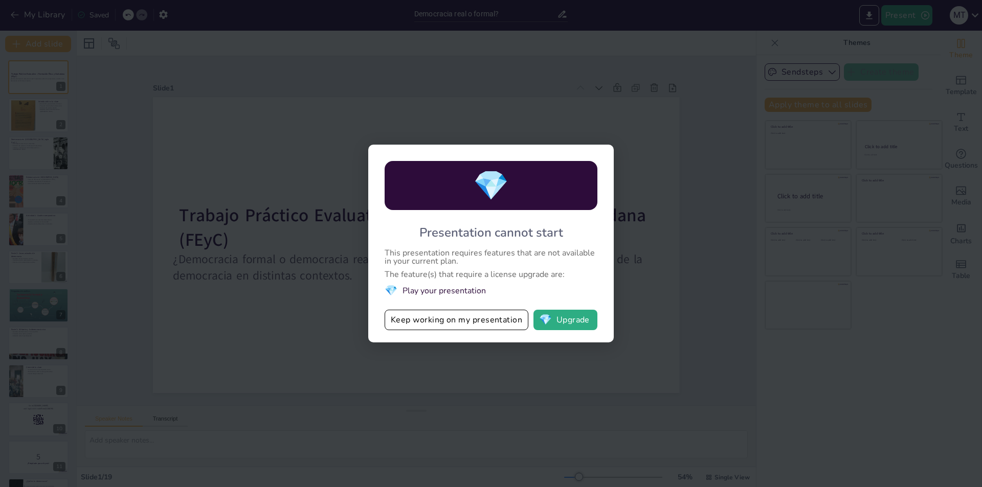
click at [669, 257] on div "💎 Presentation cannot start This presentation requires features that are not av…" at bounding box center [491, 243] width 982 height 487
click at [672, 258] on div "💎 Presentation cannot start This presentation requires features that are not av…" at bounding box center [491, 243] width 982 height 487
click at [581, 320] on button "💎 Upgrade" at bounding box center [565, 320] width 64 height 20
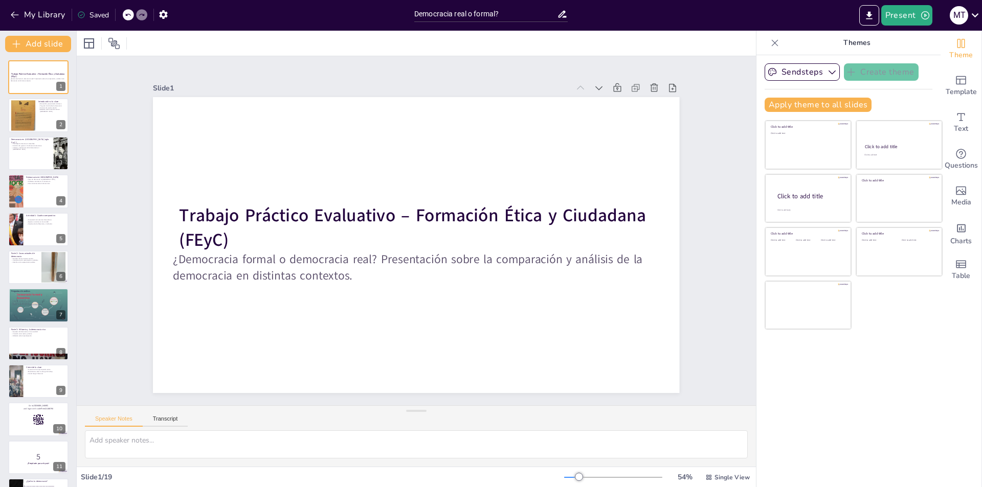
checkbox input "true"
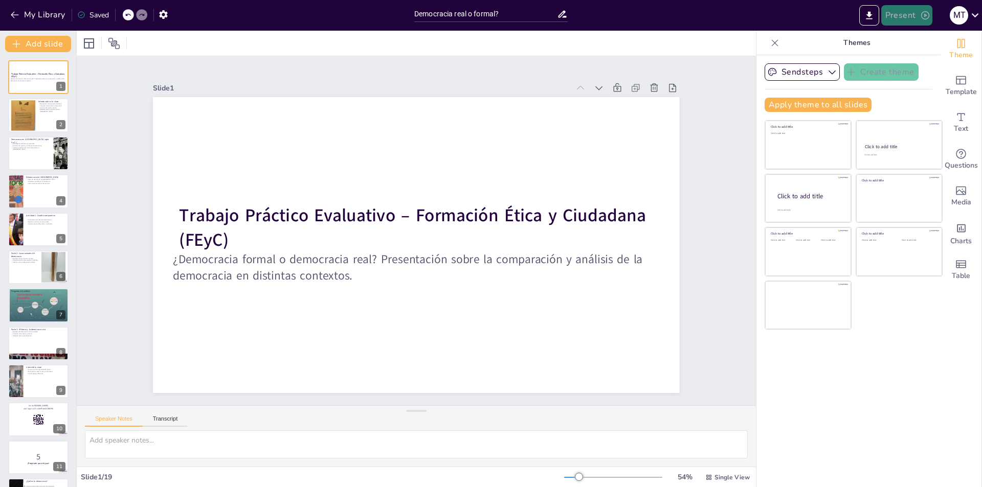
drag, startPoint x: 881, startPoint y: 27, endPoint x: 918, endPoint y: 10, distance: 40.3
click at [889, 22] on div "Present M T" at bounding box center [777, 15] width 409 height 31
click at [918, 10] on button "Present" at bounding box center [906, 15] width 51 height 20
click at [117, 42] on div at bounding box center [491, 243] width 982 height 487
click at [121, 44] on div at bounding box center [114, 43] width 16 height 16
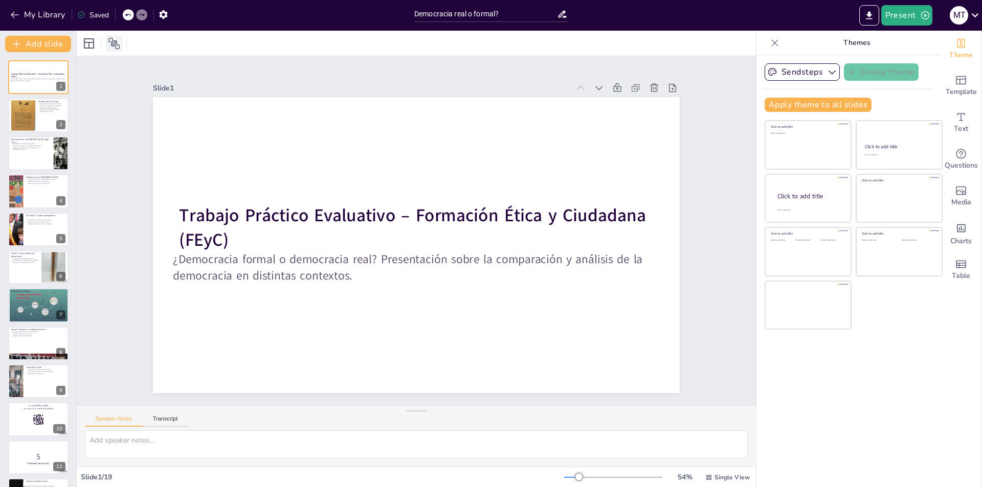
checkbox input "true"
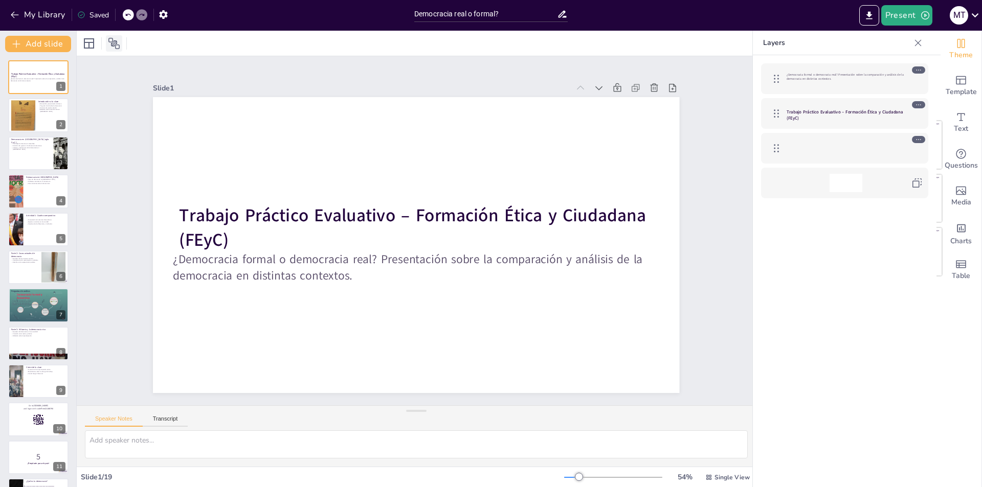
click at [122, 44] on div at bounding box center [114, 43] width 16 height 16
checkbox input "true"
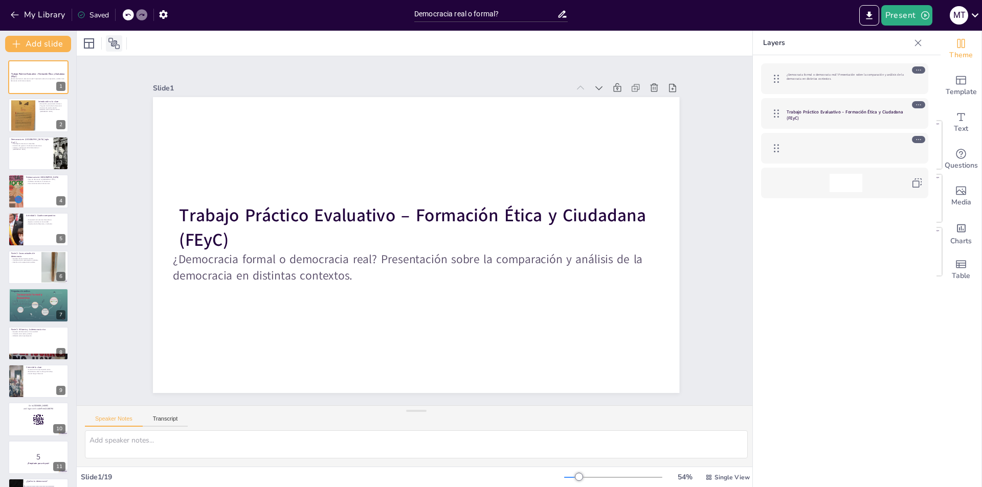
checkbox input "true"
click at [114, 46] on icon at bounding box center [113, 43] width 11 height 11
checkbox input "true"
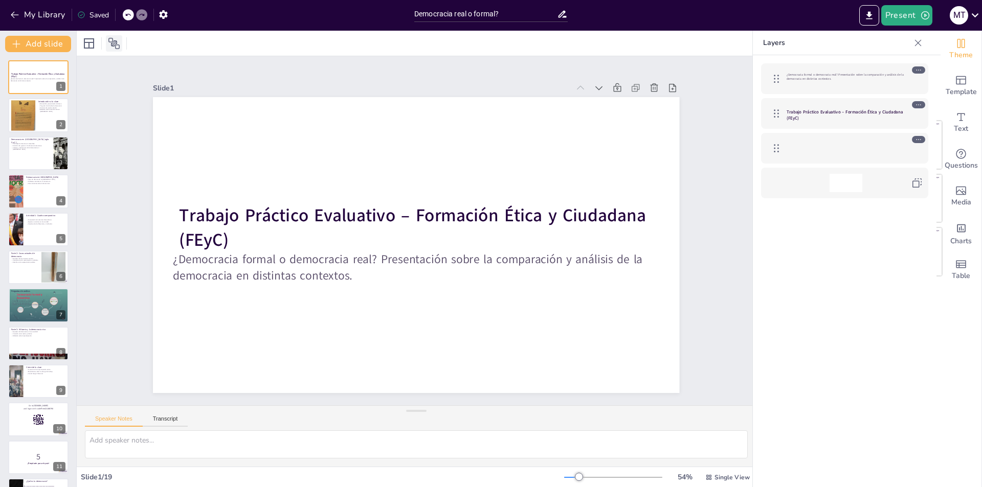
checkbox input "true"
click at [110, 39] on icon at bounding box center [114, 43] width 12 height 12
checkbox input "true"
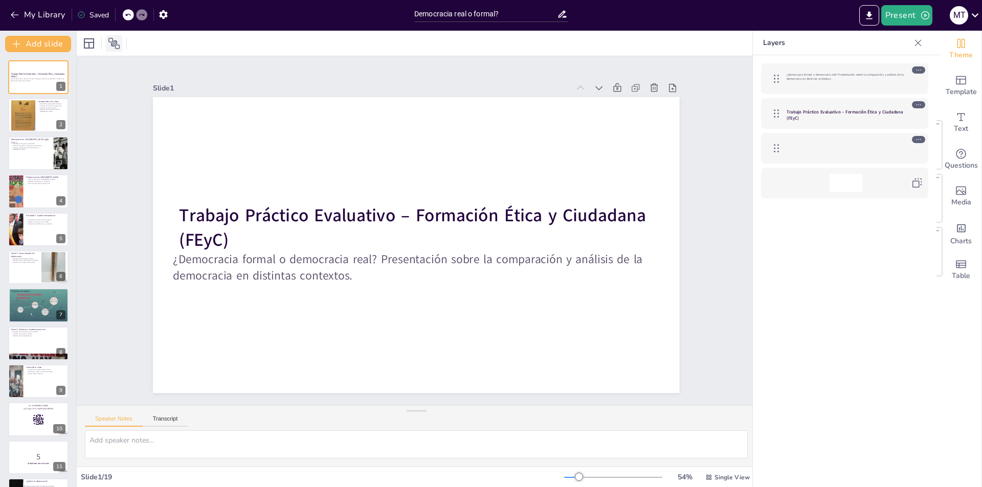
checkbox input "true"
click at [120, 46] on icon at bounding box center [113, 43] width 11 height 11
checkbox input "true"
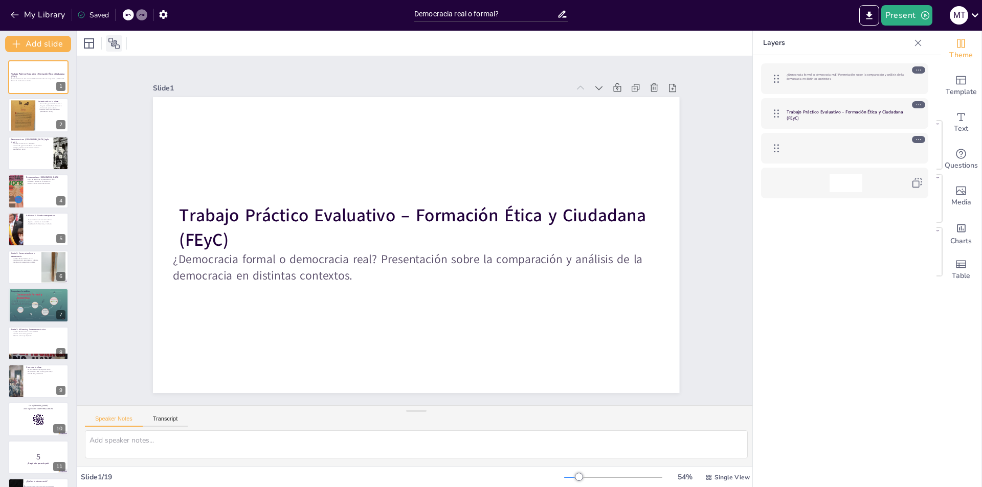
checkbox input "true"
click at [115, 46] on icon at bounding box center [113, 43] width 11 height 11
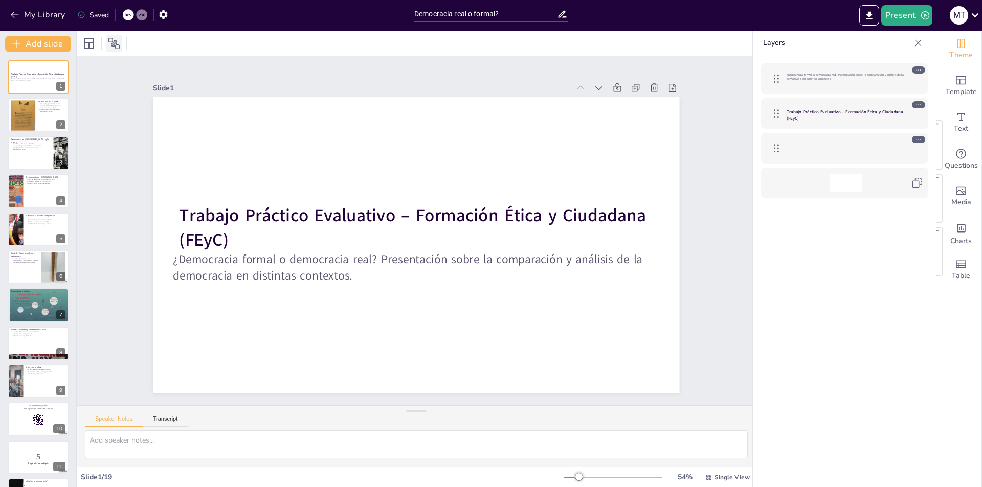
checkbox input "true"
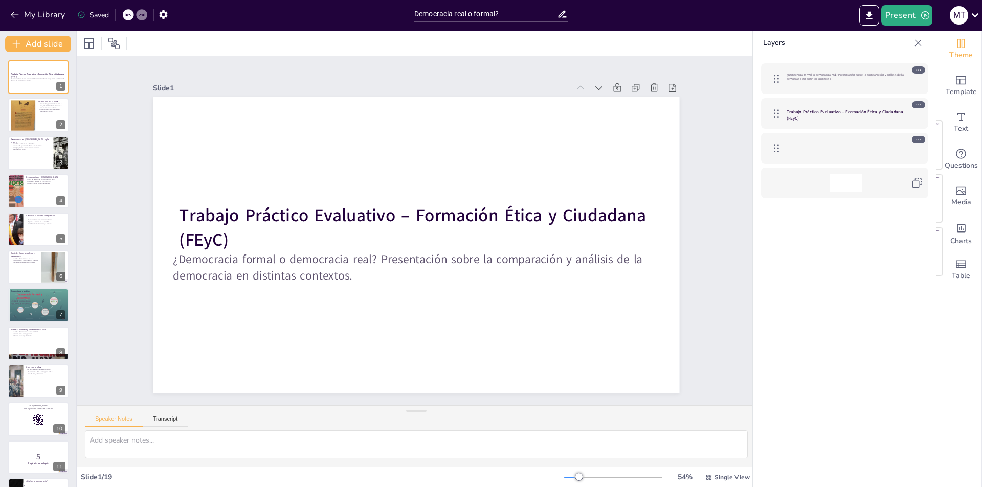
checkbox input "true"
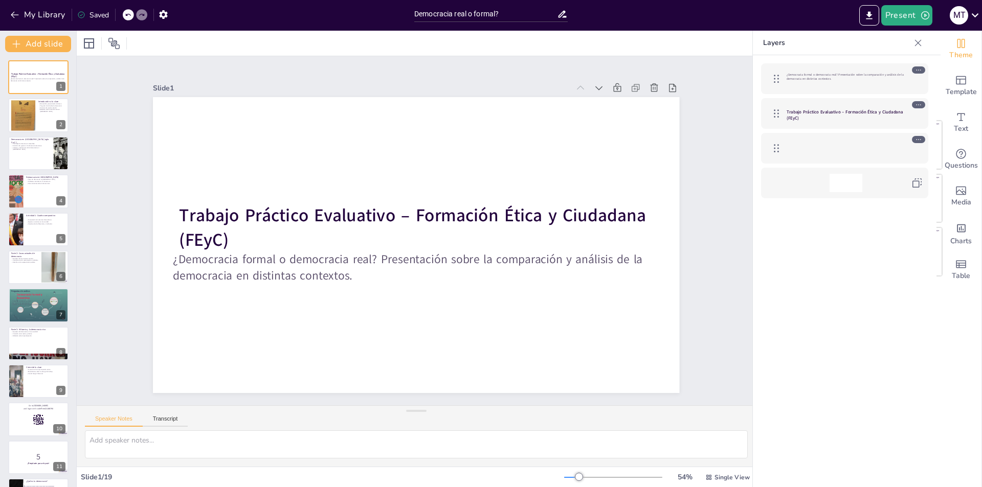
checkbox input "true"
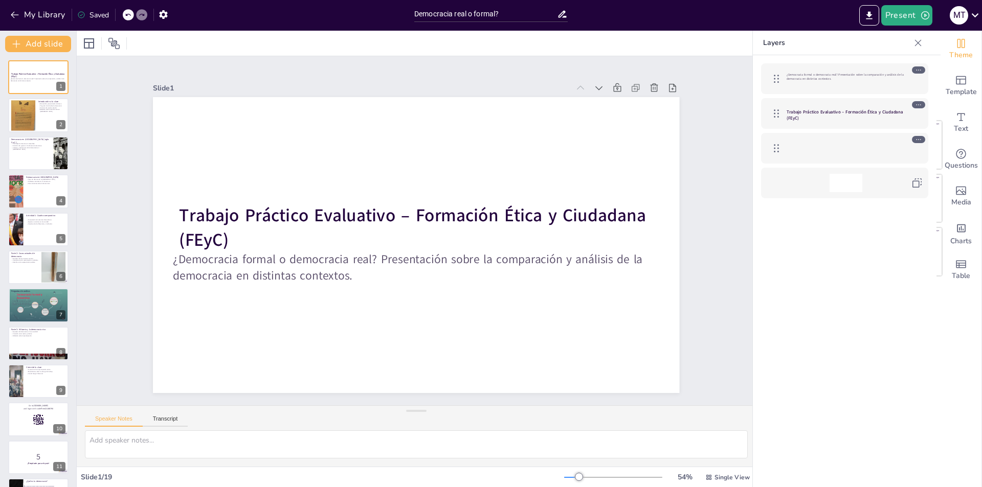
checkbox input "true"
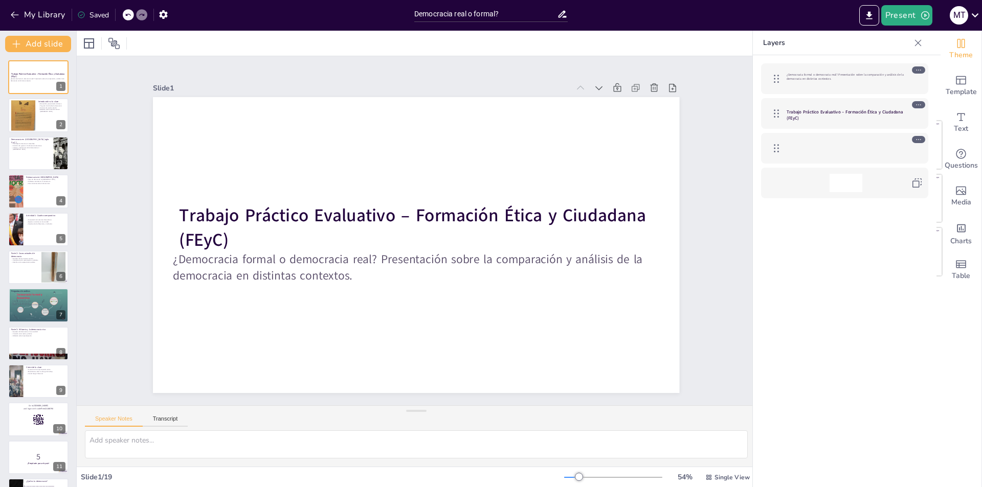
checkbox input "true"
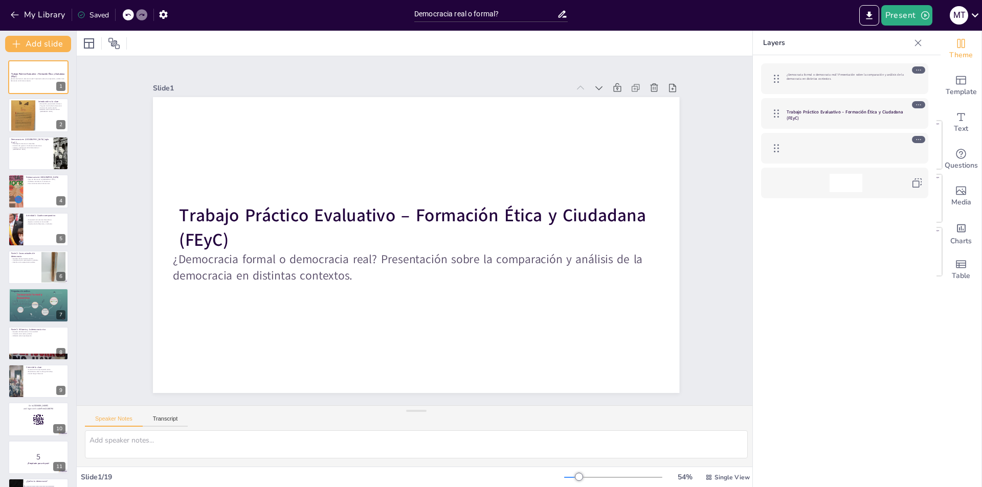
checkbox input "true"
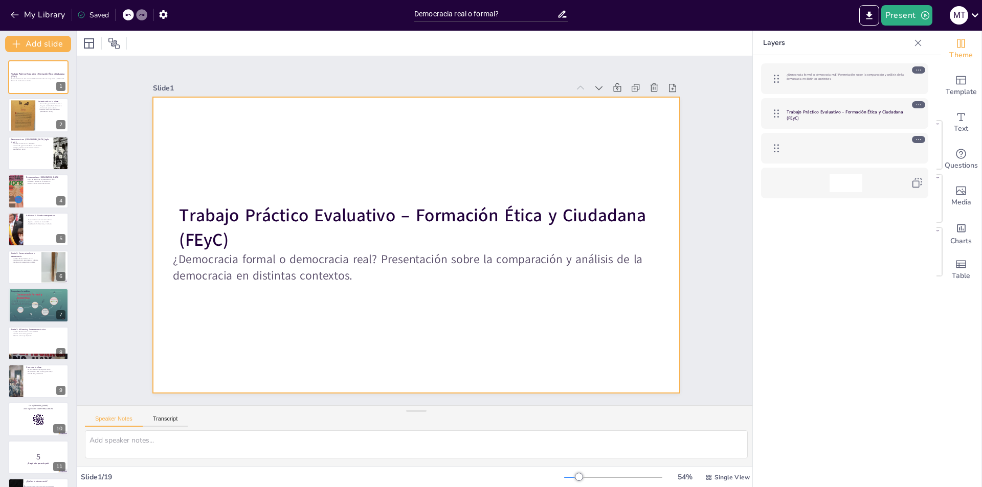
checkbox input "true"
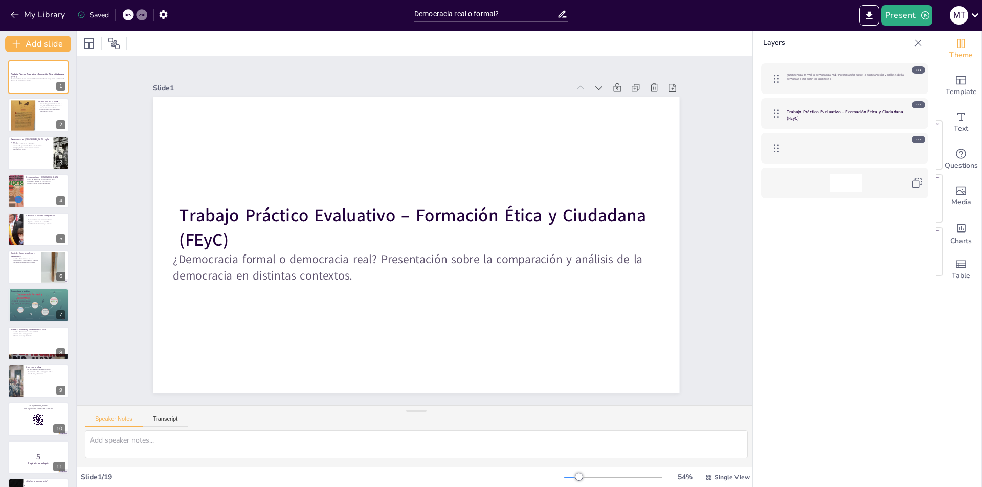
checkbox input "true"
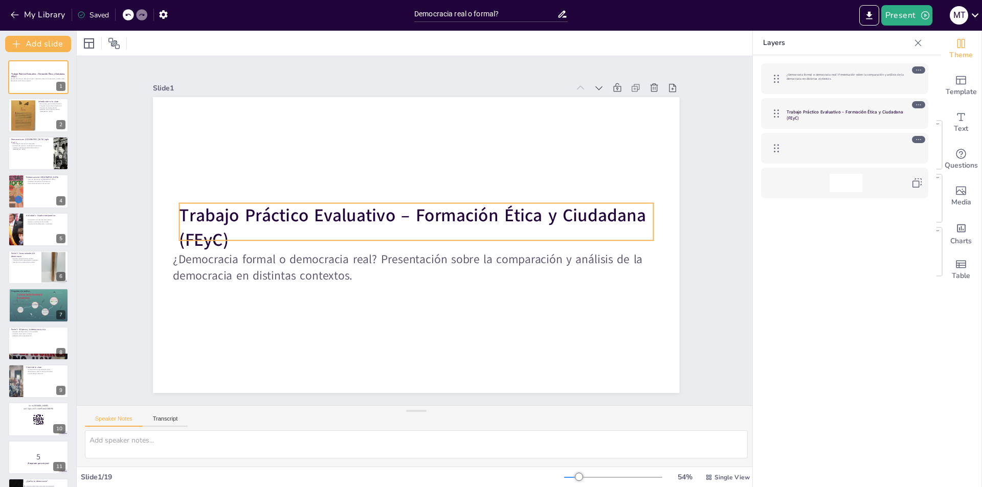
checkbox input "true"
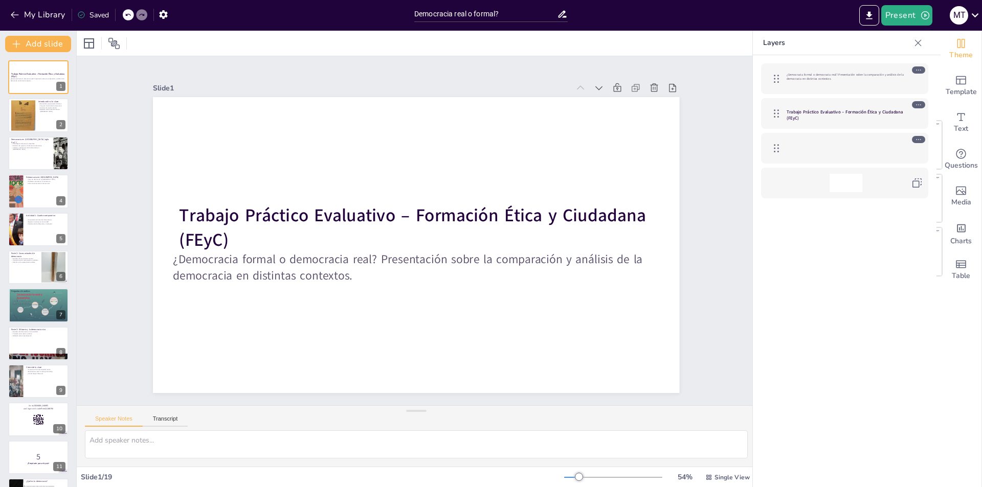
checkbox input "true"
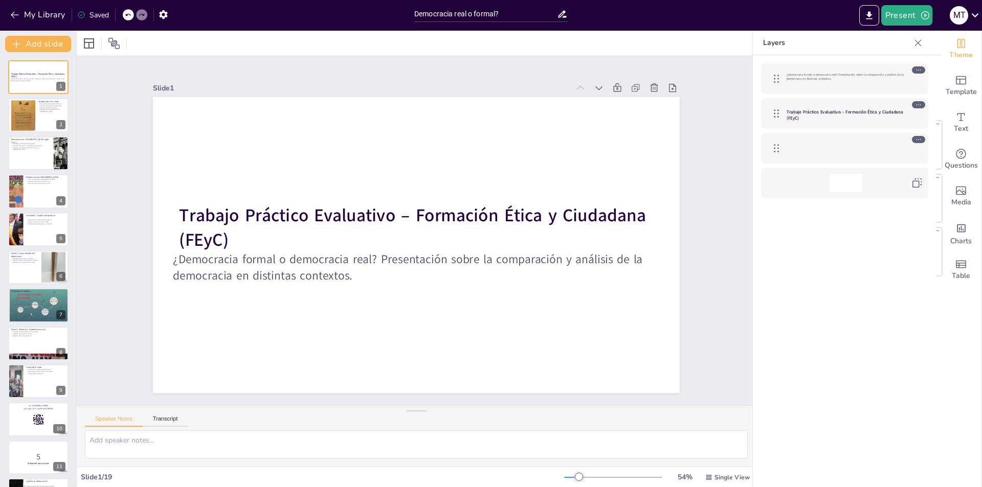
checkbox input "true"
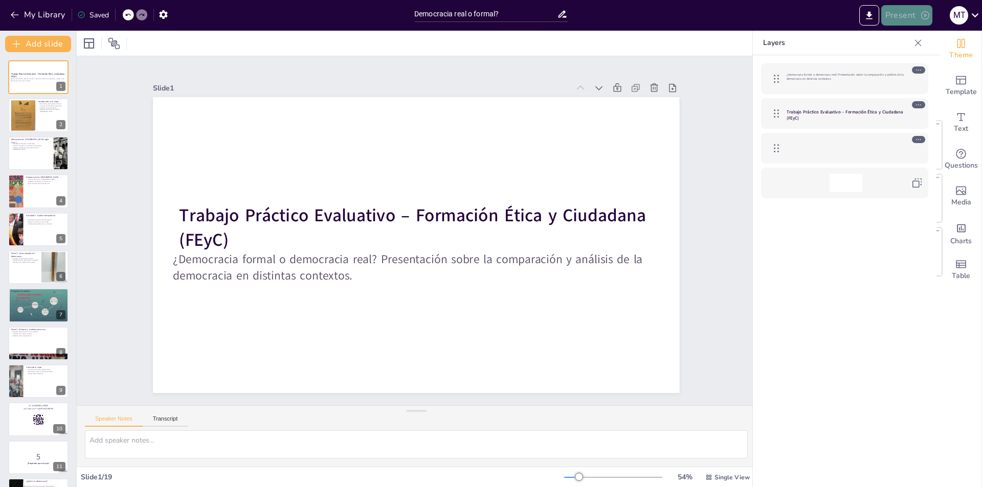
click at [926, 20] on button "Present" at bounding box center [906, 15] width 51 height 20
click at [919, 42] on li "Preview presentation" at bounding box center [922, 38] width 80 height 16
